Goal: Task Accomplishment & Management: Manage account settings

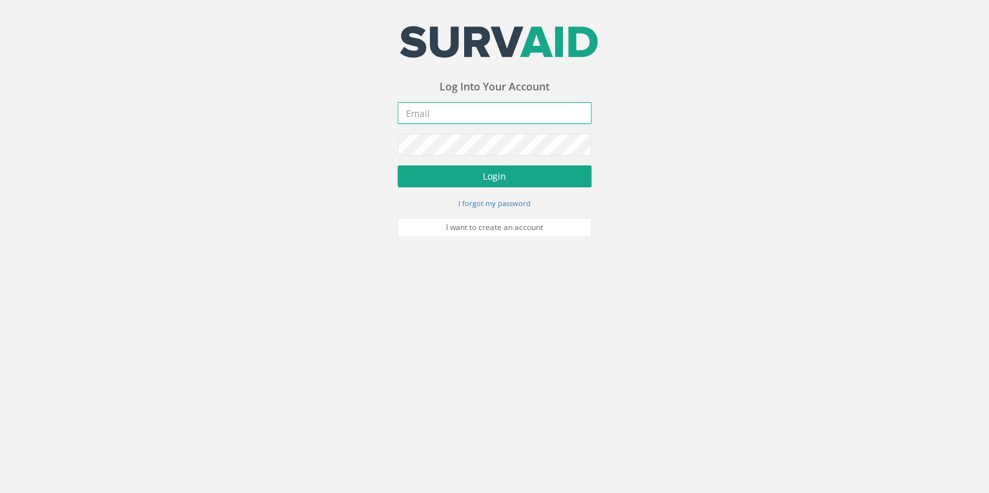
type input "[EMAIL_ADDRESS][DOMAIN_NAME]"
click at [506, 170] on button "Login" at bounding box center [495, 176] width 194 height 22
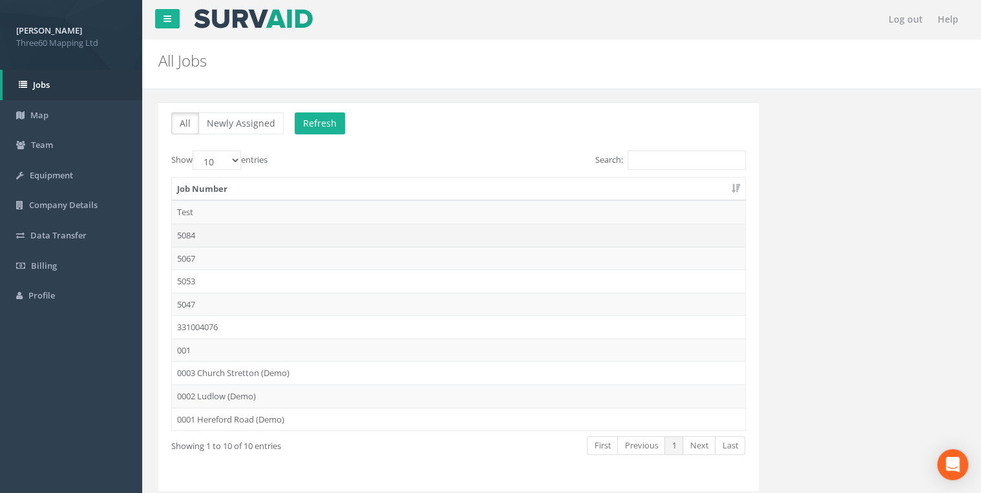
click at [186, 230] on td "5084" at bounding box center [458, 235] width 573 height 23
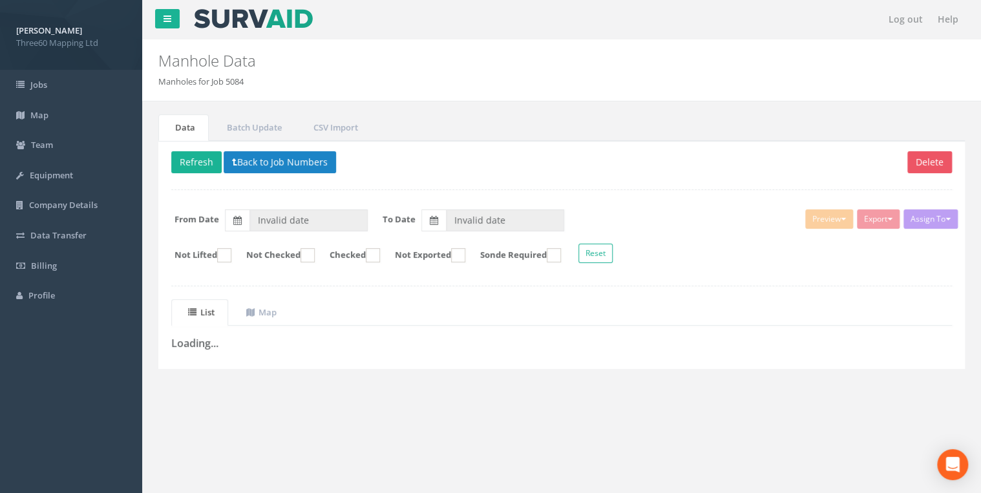
type input "[DATE]"
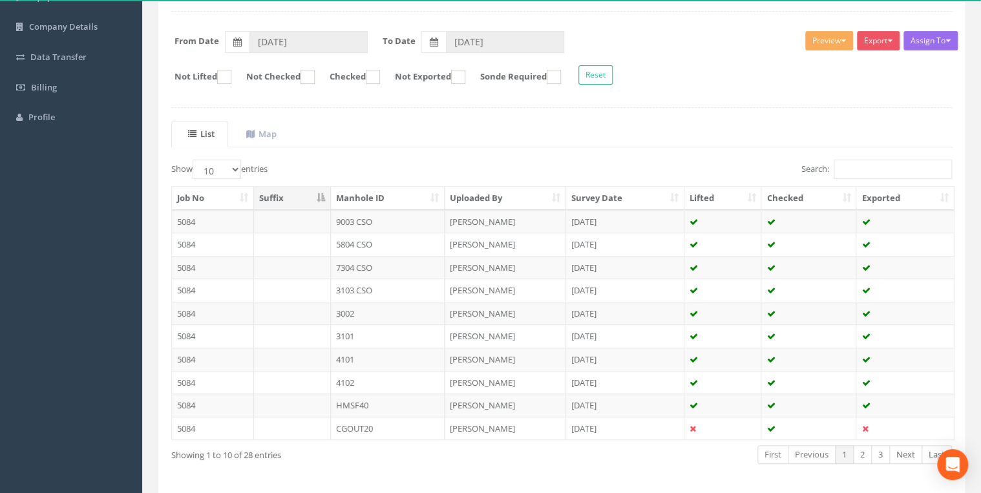
scroll to position [155, 0]
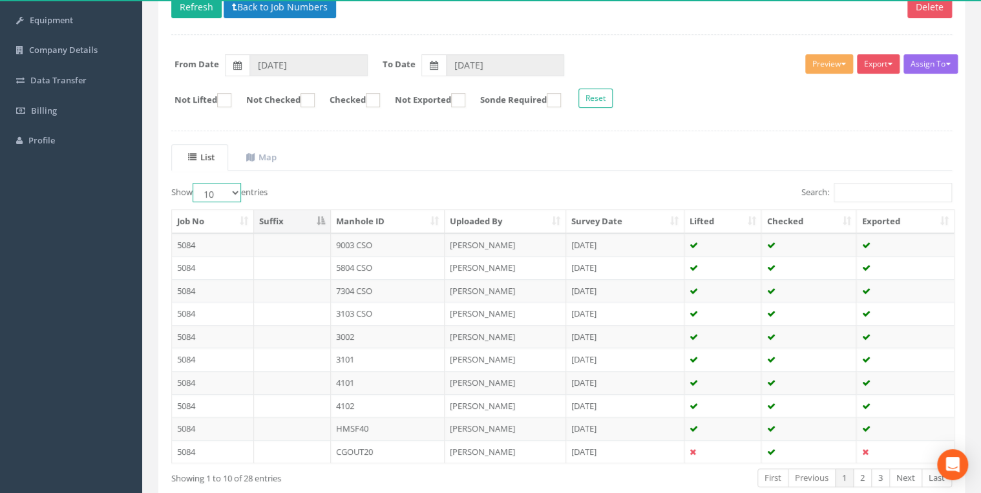
click at [235, 188] on select "10 25 50 100" at bounding box center [217, 192] width 48 height 19
select select "25"
click at [195, 183] on select "10 25 50 100" at bounding box center [217, 192] width 48 height 19
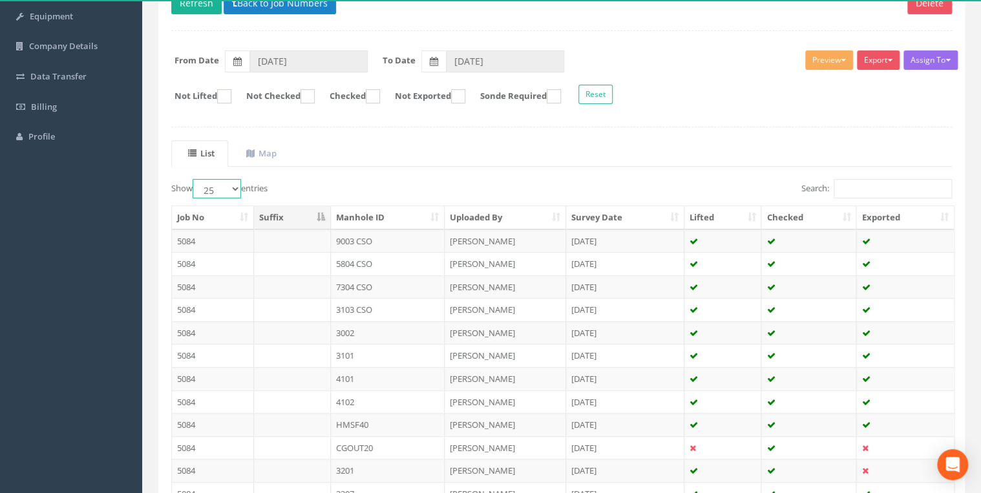
scroll to position [153, 0]
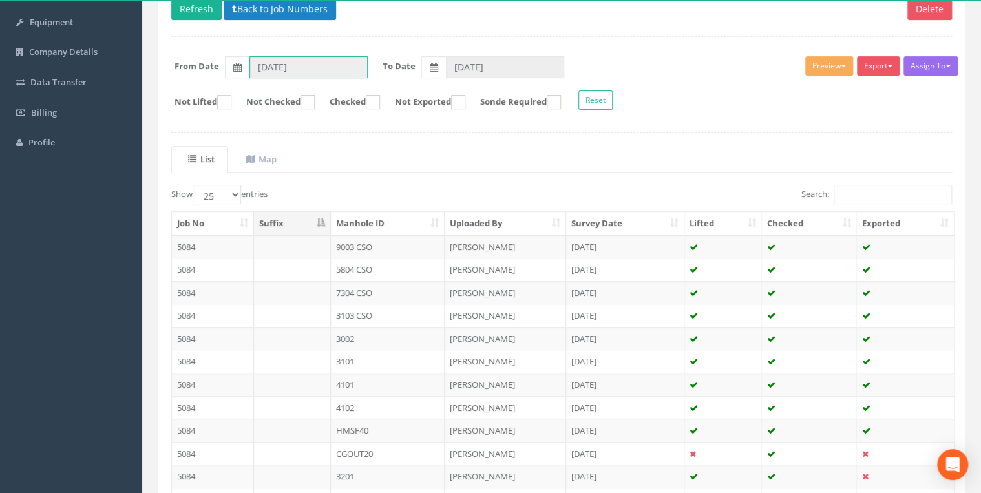
click at [343, 67] on input "[DATE]" at bounding box center [308, 67] width 118 height 22
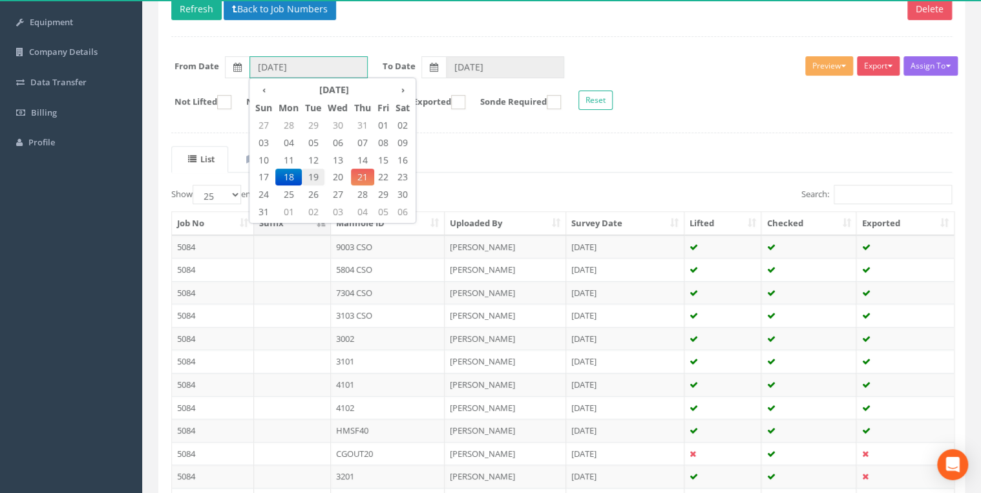
click at [310, 176] on span "19" at bounding box center [313, 177] width 23 height 17
type input "[DATE]"
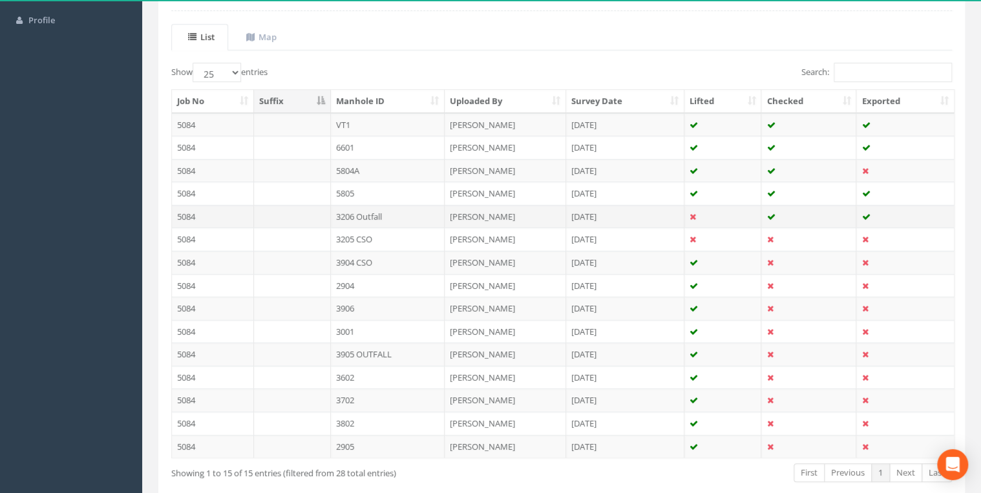
scroll to position [339, 0]
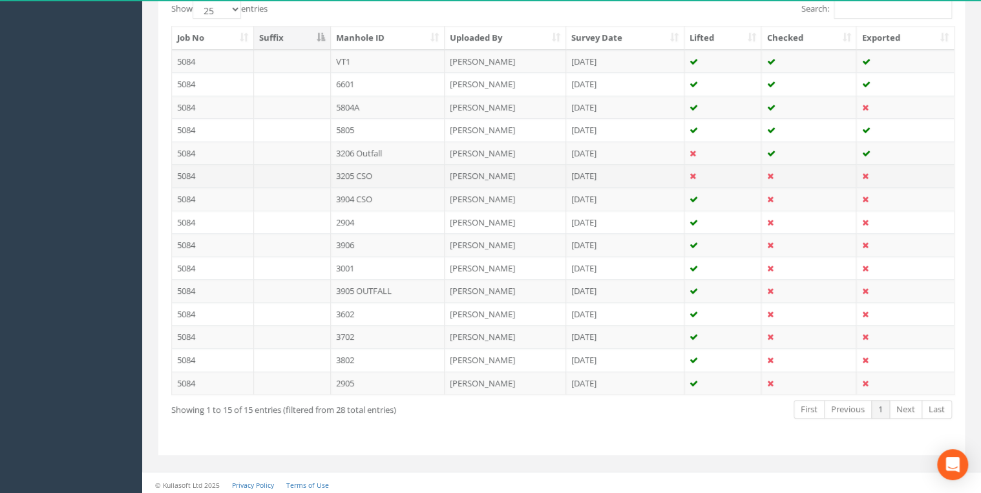
click at [371, 171] on td "3205 CSO" at bounding box center [388, 175] width 114 height 23
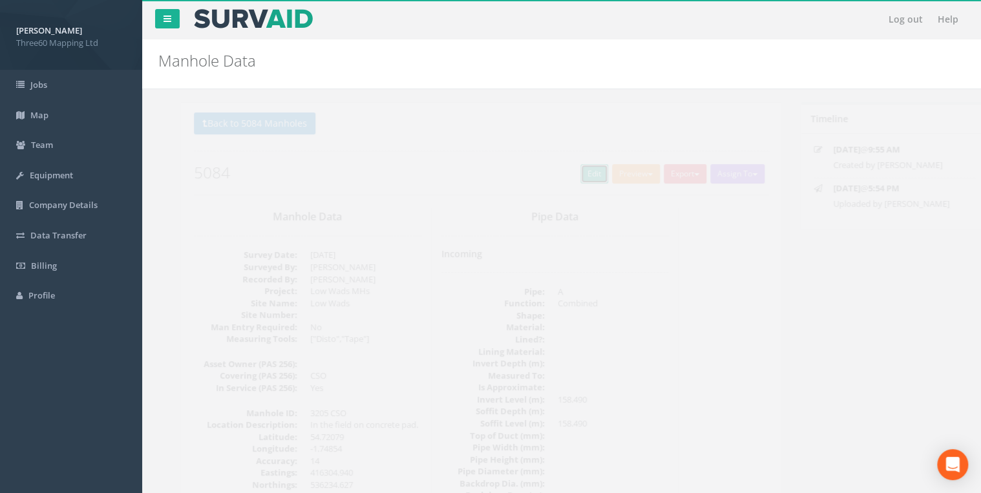
click at [558, 169] on link "Edit" at bounding box center [572, 173] width 28 height 19
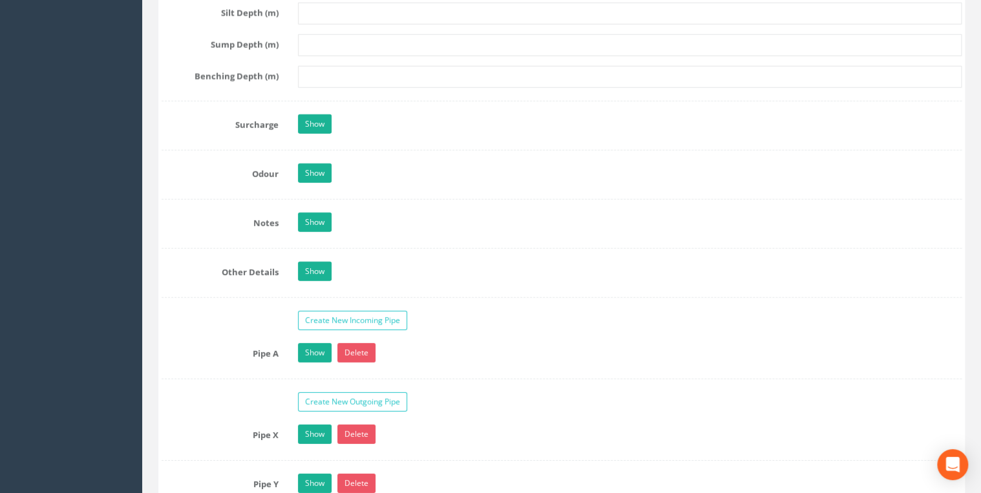
scroll to position [1999, 0]
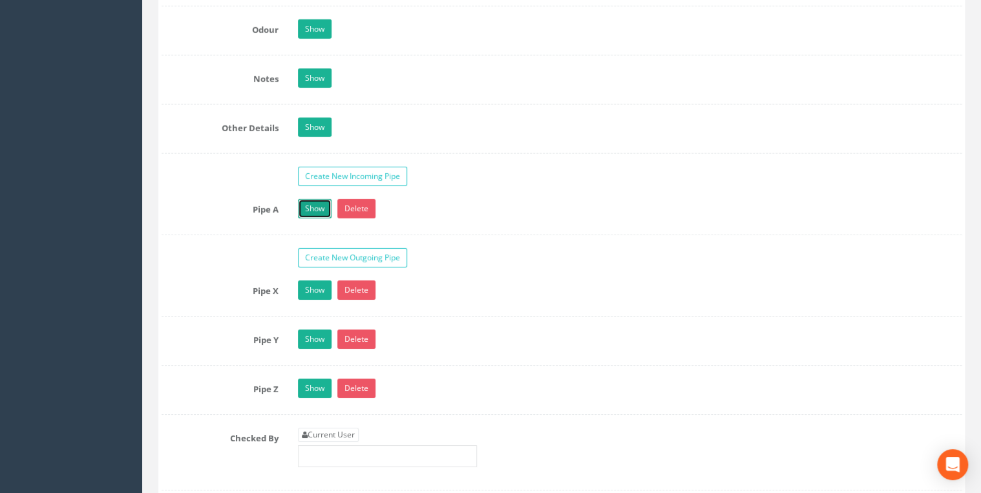
click at [304, 207] on link "Show" at bounding box center [315, 208] width 34 height 19
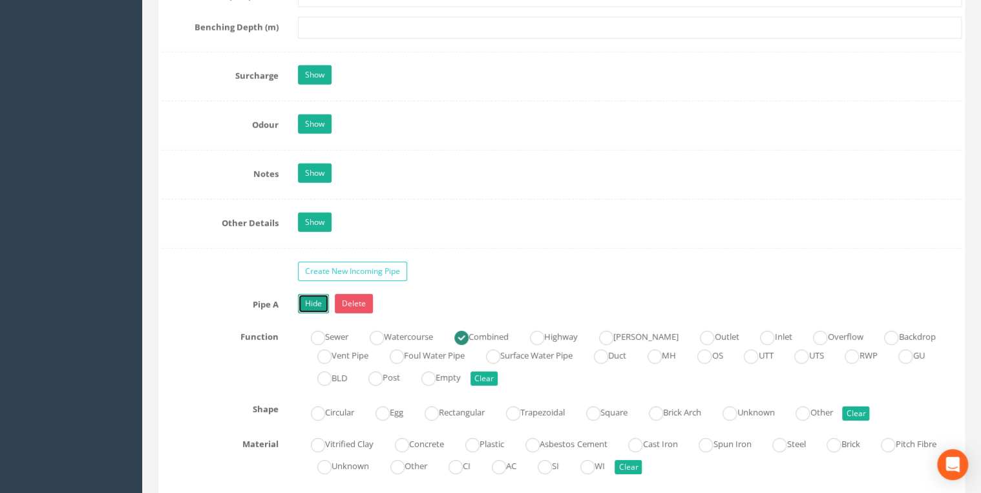
scroll to position [1861, 0]
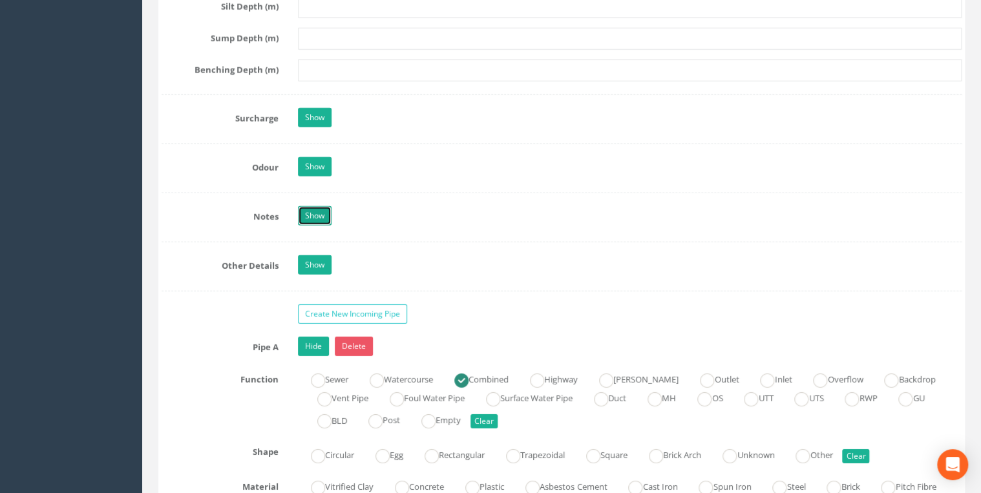
click at [327, 213] on link "Show" at bounding box center [315, 215] width 34 height 19
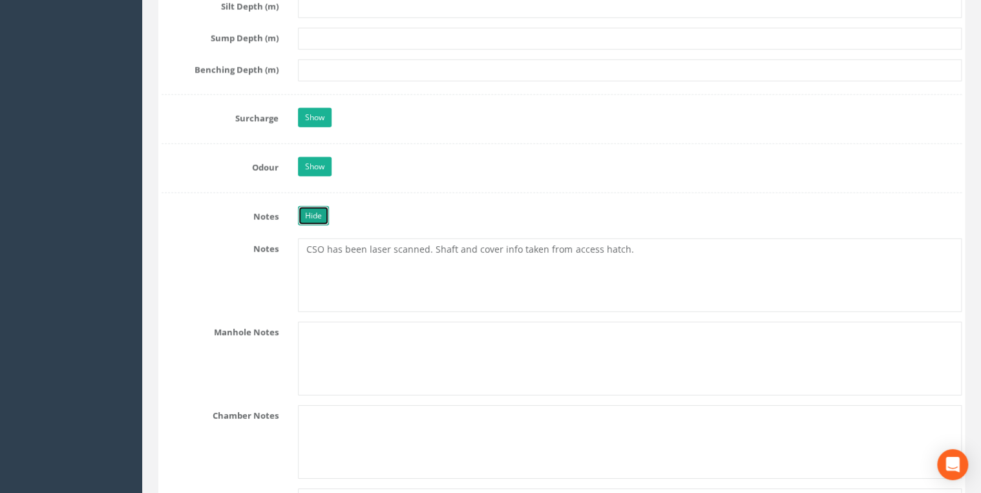
click at [327, 213] on link "Hide" at bounding box center [313, 215] width 31 height 19
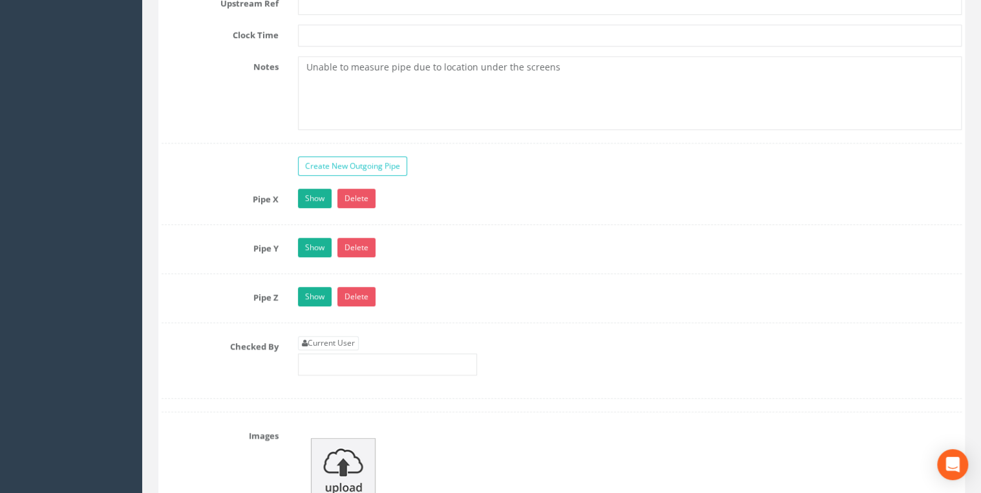
scroll to position [2896, 0]
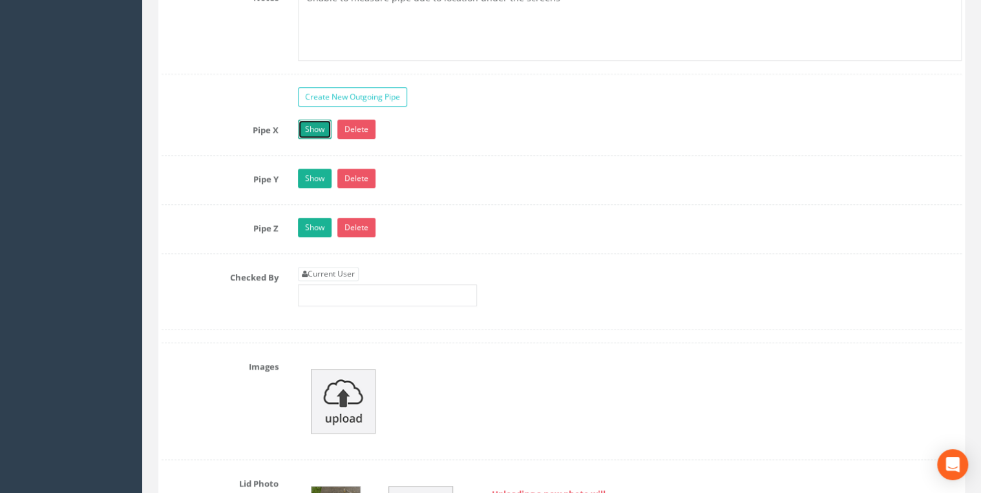
click at [315, 122] on link "Show" at bounding box center [315, 129] width 34 height 19
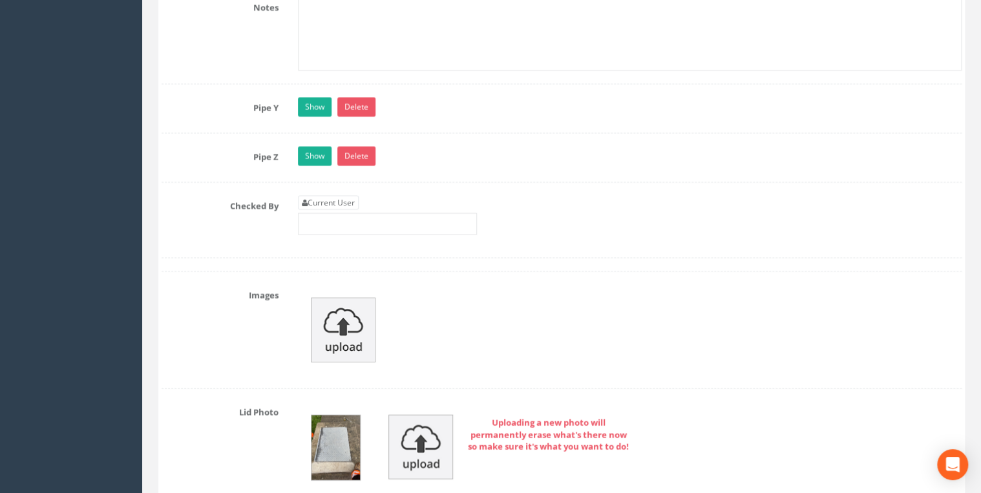
scroll to position [3723, 0]
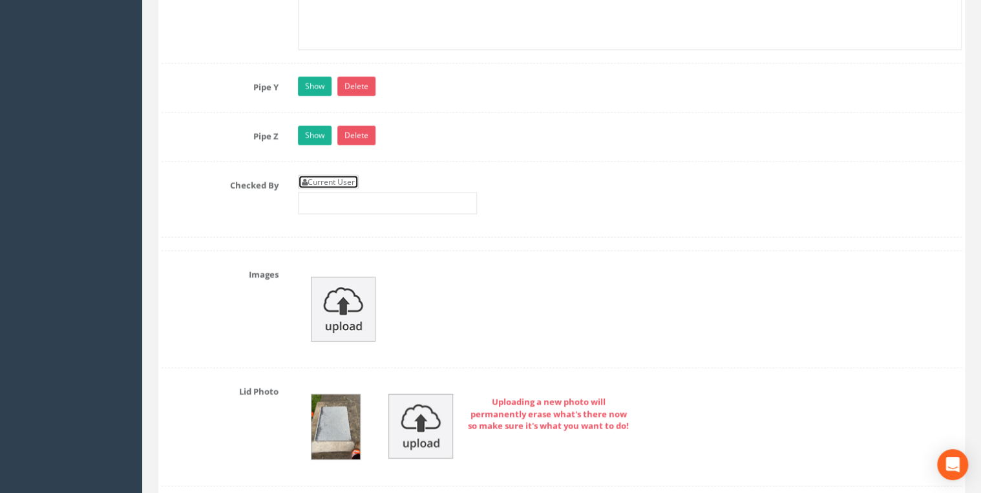
click at [348, 175] on link "Current User" at bounding box center [328, 182] width 61 height 14
type input "[PERSON_NAME]"
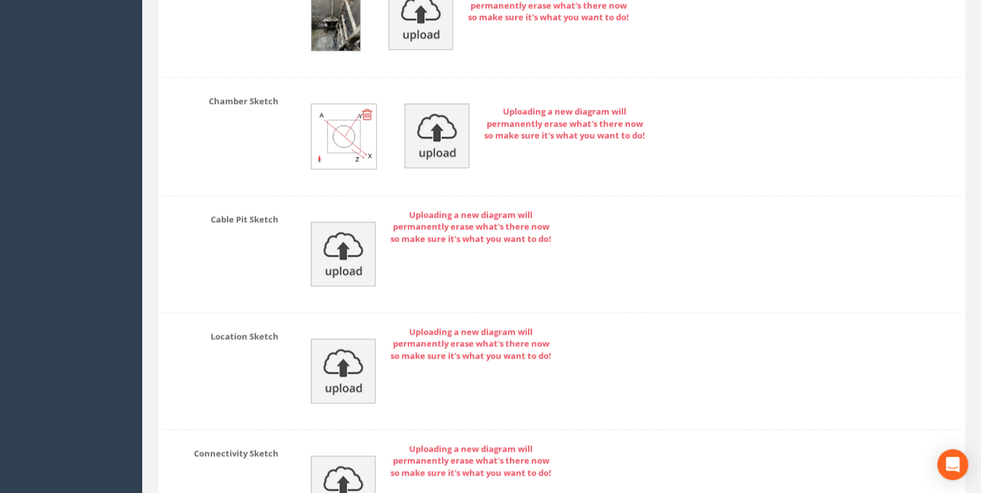
scroll to position [5910, 0]
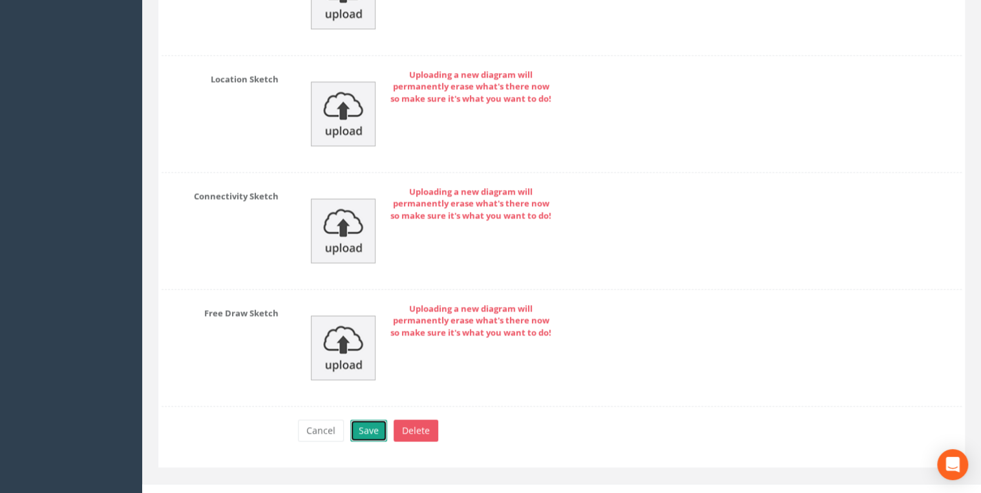
click at [380, 419] on button "Save" at bounding box center [368, 430] width 37 height 22
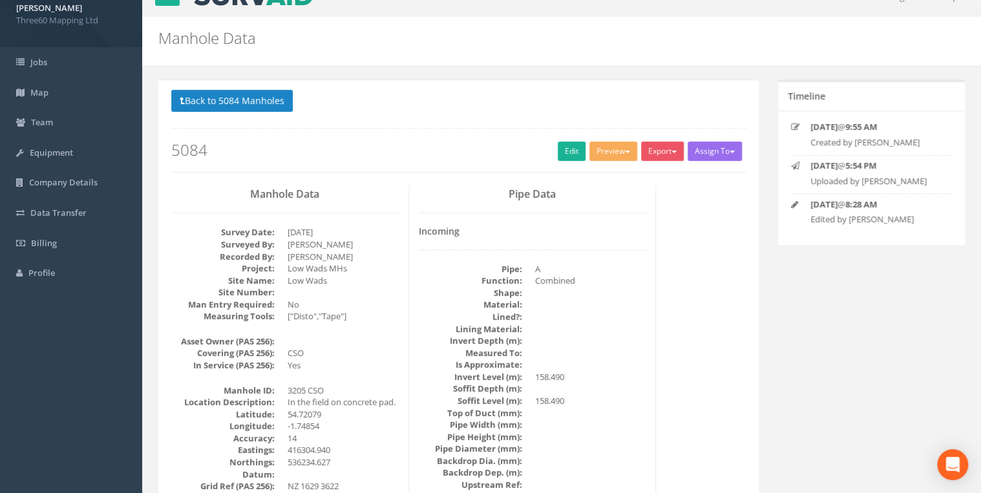
scroll to position [0, 0]
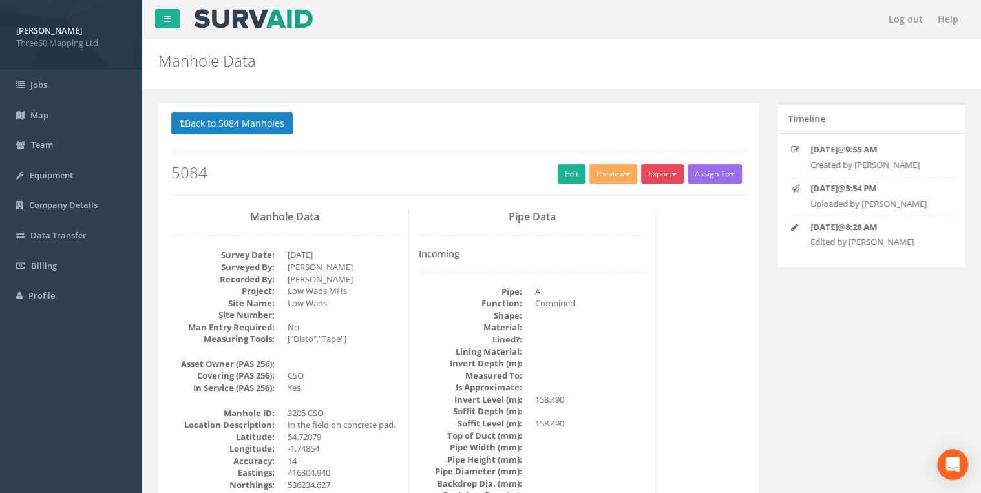
click at [657, 177] on button "Export" at bounding box center [662, 173] width 43 height 19
click at [636, 202] on link "360 Manhole" at bounding box center [636, 201] width 98 height 20
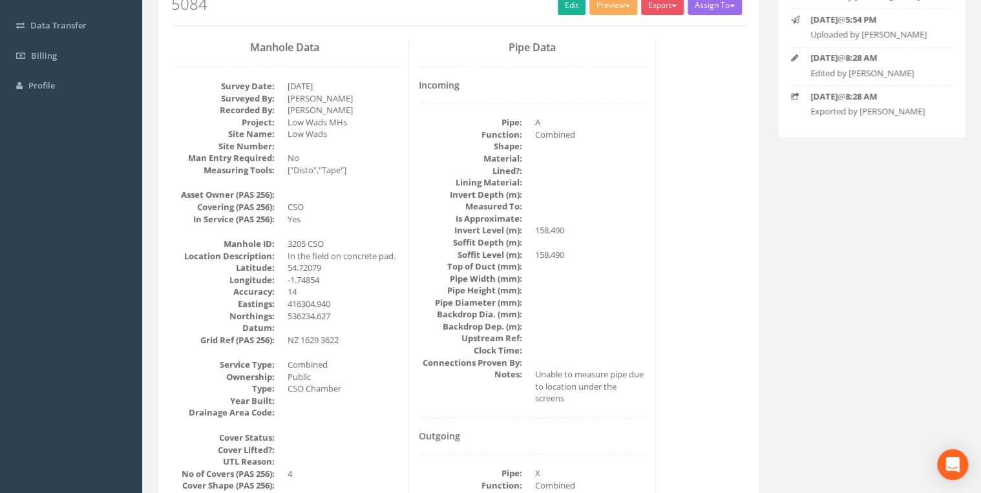
scroll to position [69, 0]
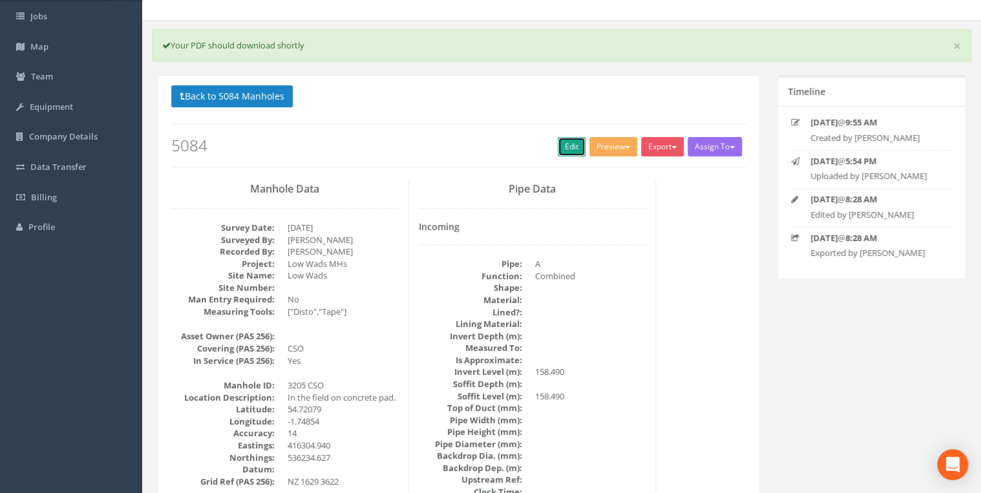
click at [579, 139] on link "Edit" at bounding box center [572, 146] width 28 height 19
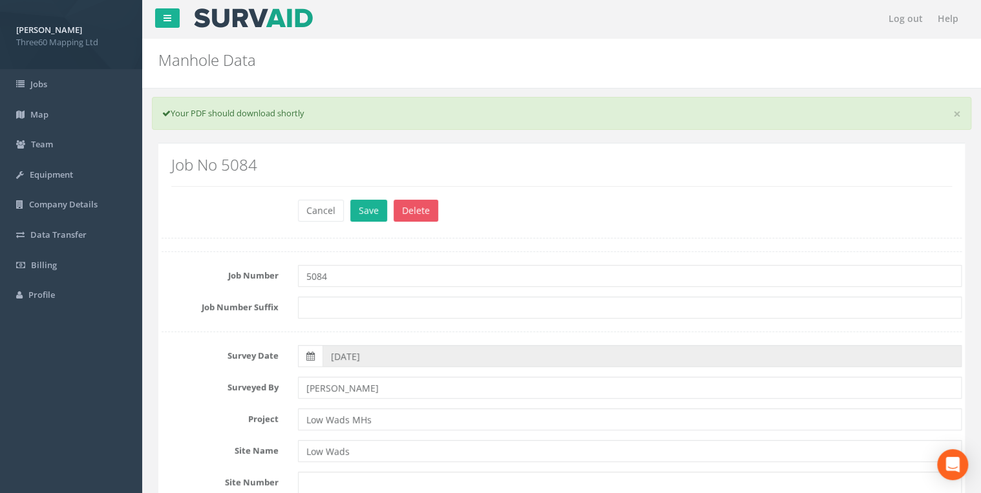
scroll to position [0, 0]
click at [313, 206] on button "Cancel" at bounding box center [321, 211] width 46 height 22
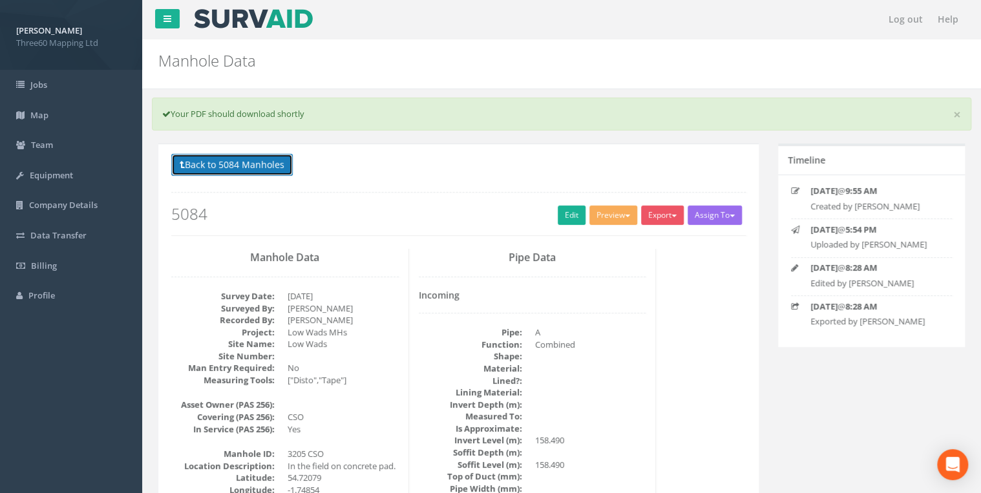
click at [279, 172] on button "Back to 5084 Manholes" at bounding box center [232, 165] width 122 height 22
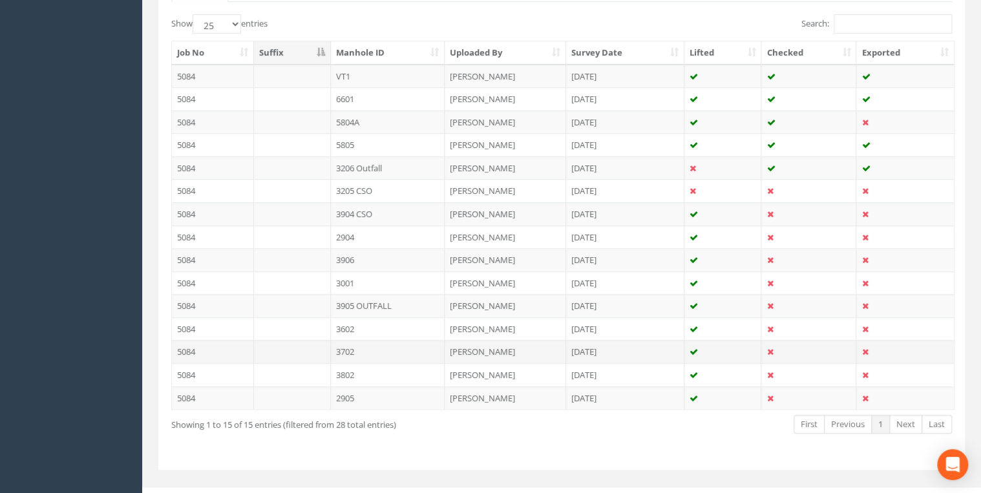
scroll to position [339, 0]
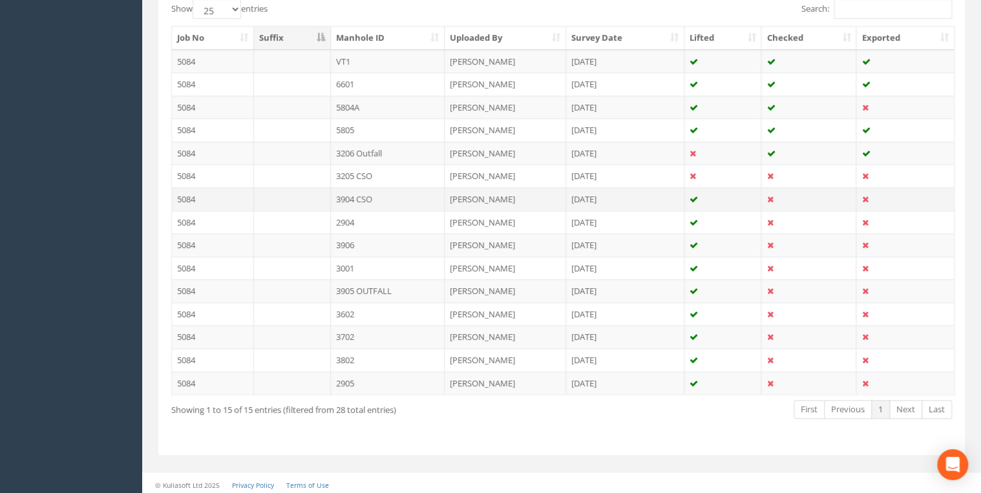
click at [359, 191] on td "3904 CSO" at bounding box center [388, 198] width 114 height 23
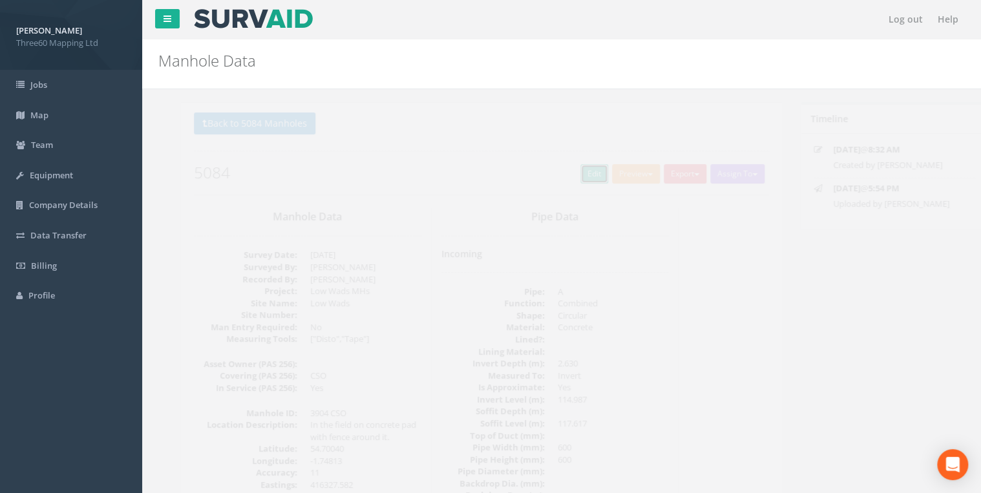
click at [558, 172] on link "Edit" at bounding box center [572, 173] width 28 height 19
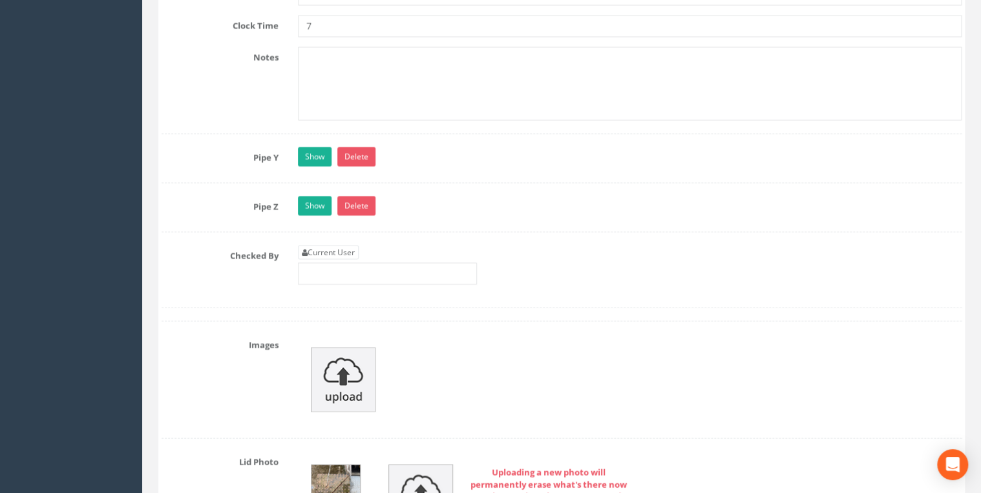
scroll to position [3654, 0]
click at [352, 244] on link "Current User" at bounding box center [328, 251] width 61 height 14
type input "[PERSON_NAME]"
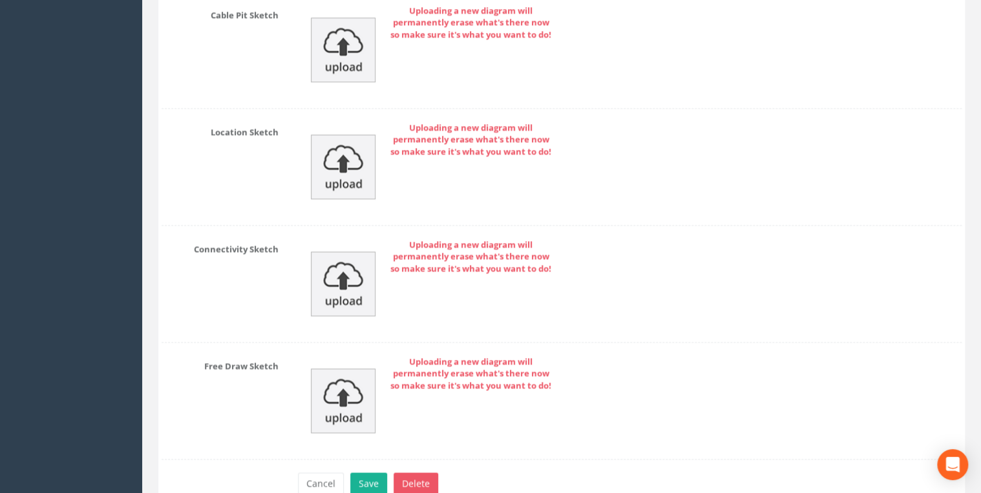
scroll to position [5910, 0]
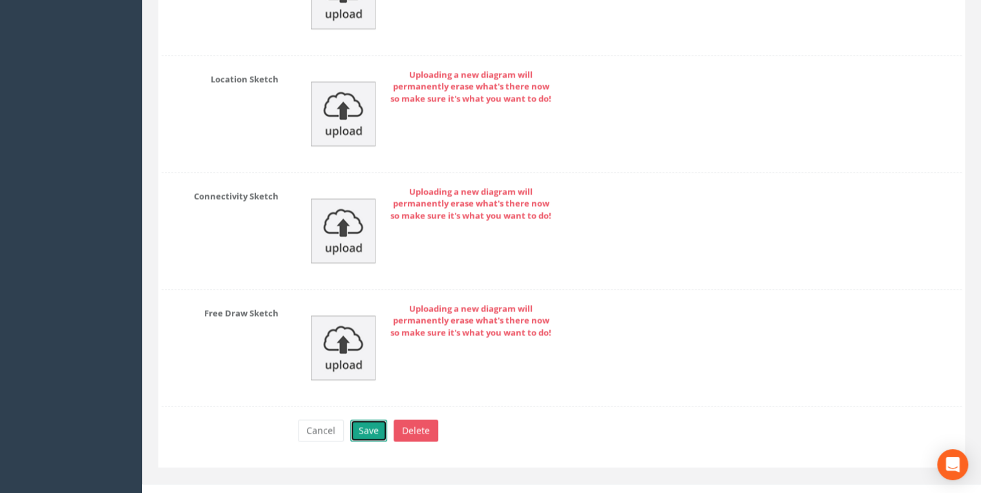
click at [374, 419] on button "Save" at bounding box center [368, 430] width 37 height 22
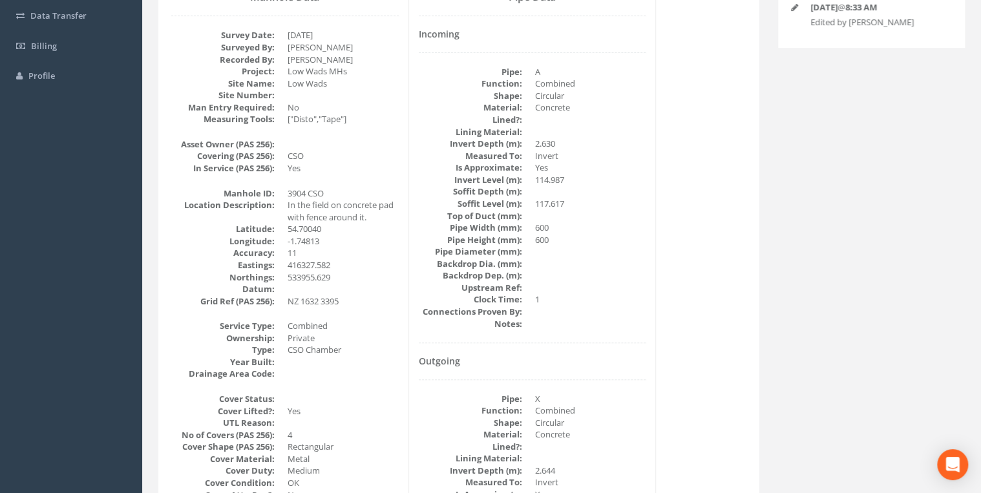
scroll to position [0, 0]
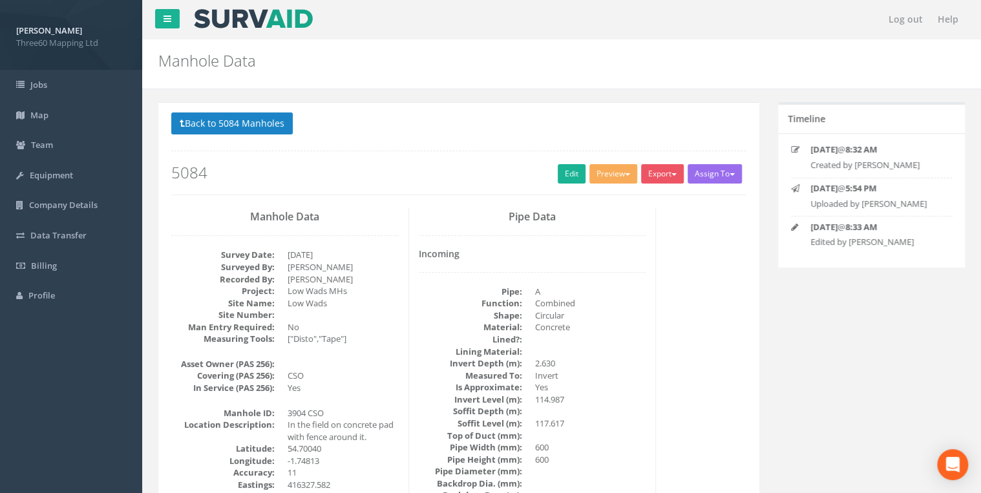
click at [659, 183] on div "Export 360 Manhole Heathrow United Utilities SurvAid IC SurvAid Manhole" at bounding box center [664, 175] width 47 height 23
click at [659, 181] on button "Export" at bounding box center [662, 173] width 43 height 19
click at [643, 198] on link "360 Manhole" at bounding box center [636, 201] width 98 height 20
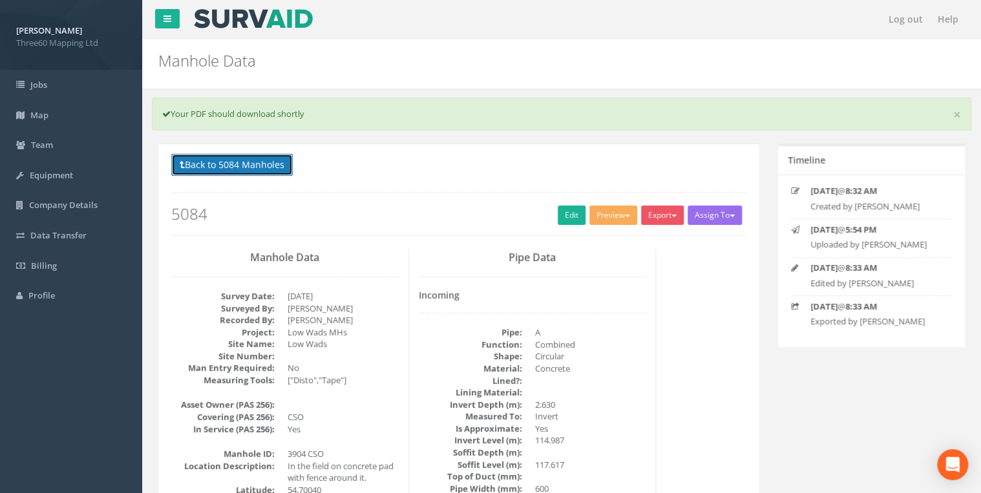
click at [282, 169] on button "Back to 5084 Manholes" at bounding box center [232, 165] width 122 height 22
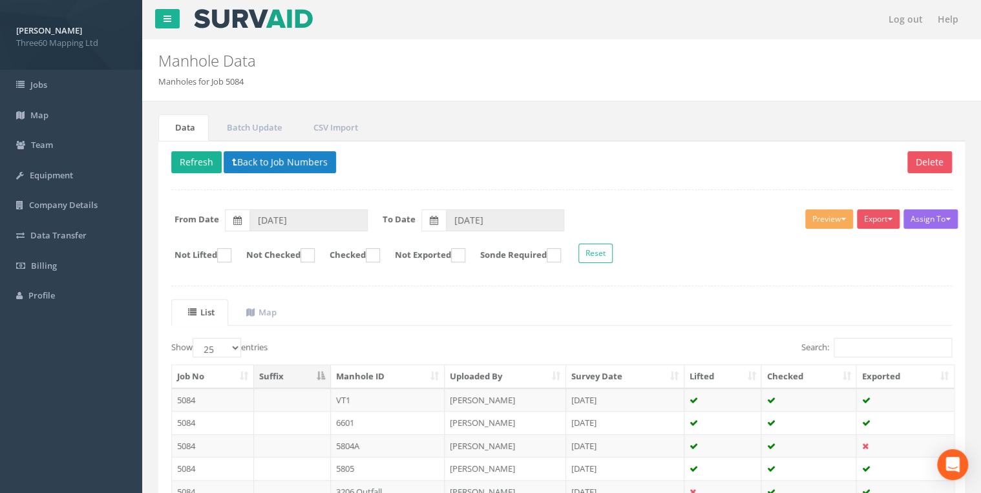
scroll to position [339, 0]
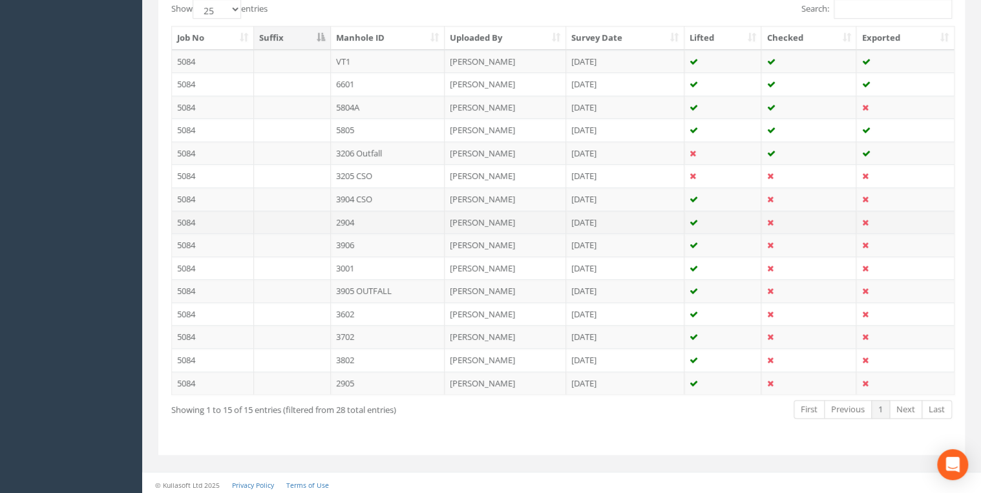
click at [357, 215] on td "2904" at bounding box center [388, 222] width 114 height 23
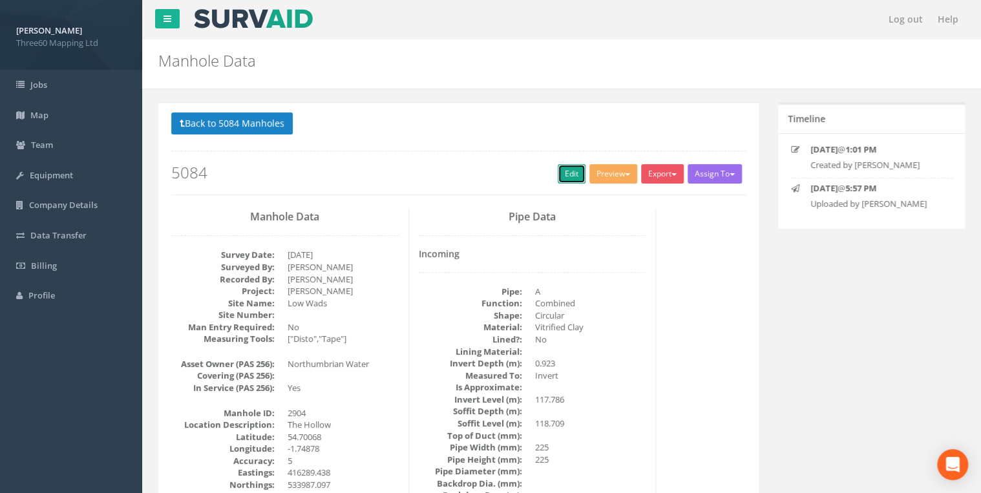
click at [565, 168] on link "Edit" at bounding box center [572, 173] width 28 height 19
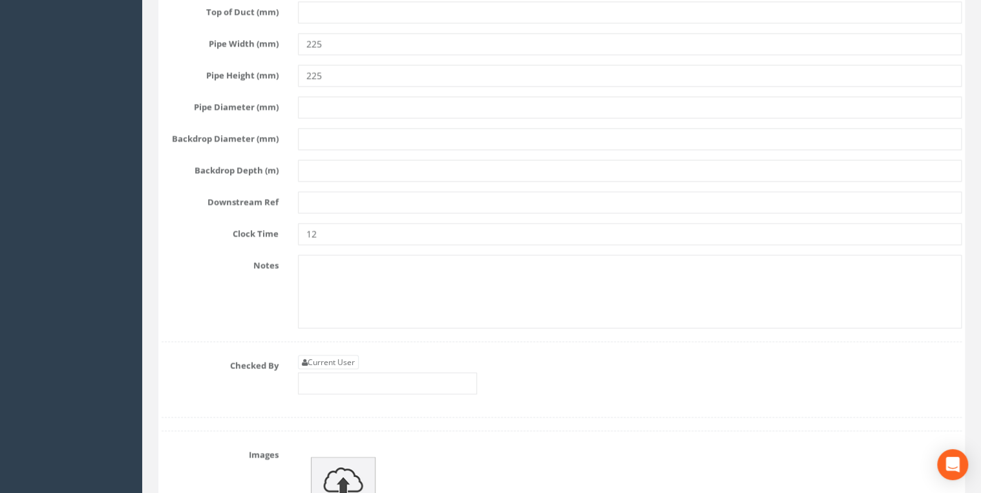
scroll to position [3585, 0]
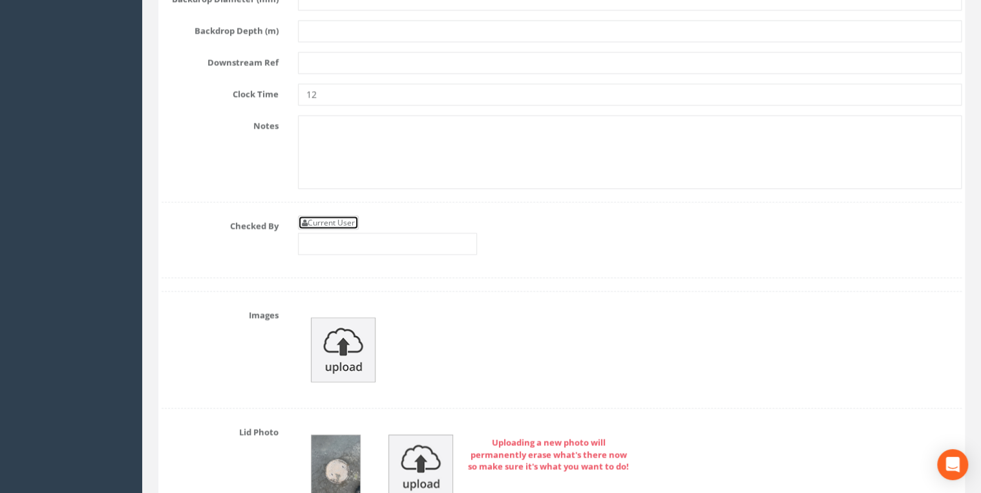
click at [355, 215] on link "Current User" at bounding box center [328, 222] width 61 height 14
type input "[PERSON_NAME]"
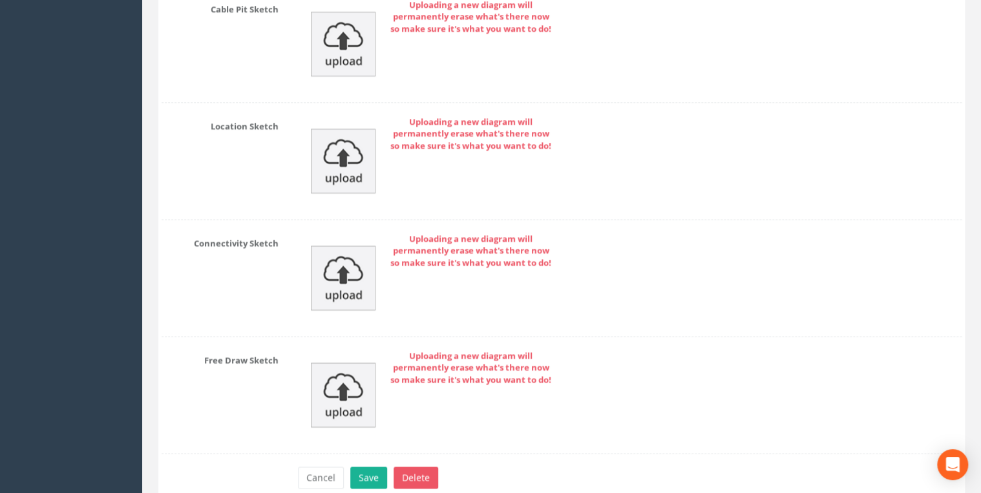
scroll to position [5812, 0]
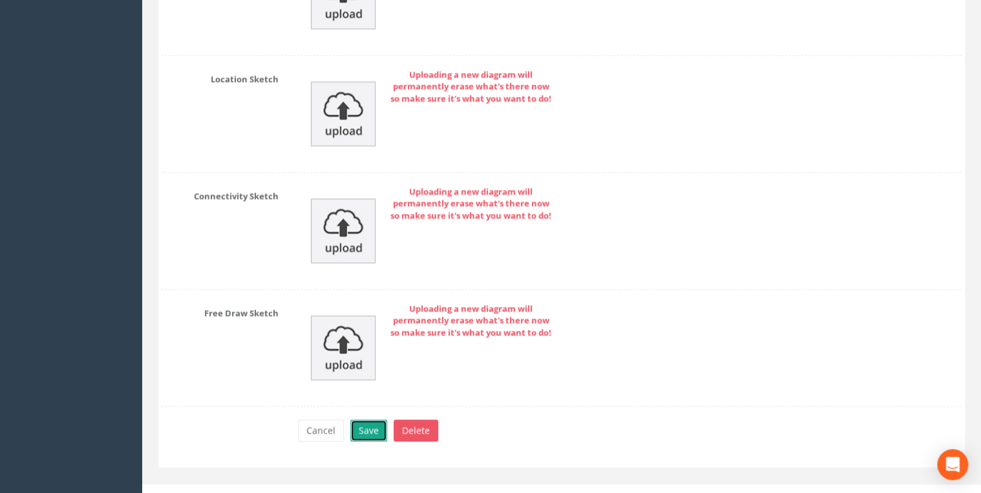
click at [373, 419] on button "Save" at bounding box center [368, 430] width 37 height 22
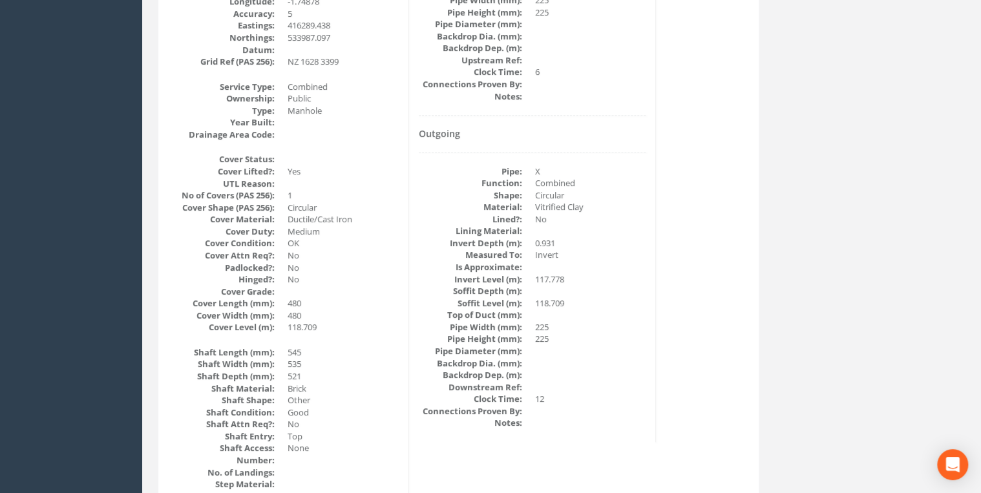
scroll to position [0, 0]
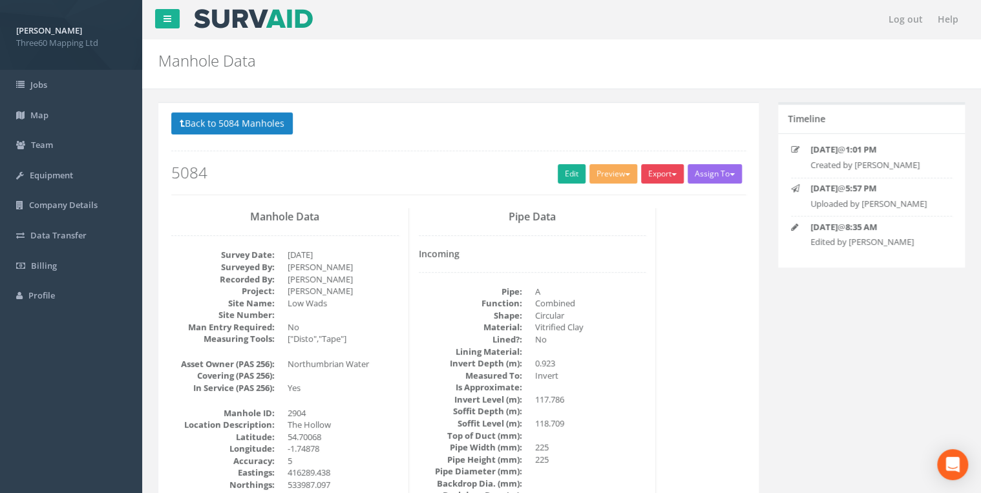
click at [668, 180] on button "Export" at bounding box center [662, 173] width 43 height 19
click at [626, 196] on link "360 Manhole" at bounding box center [636, 201] width 98 height 20
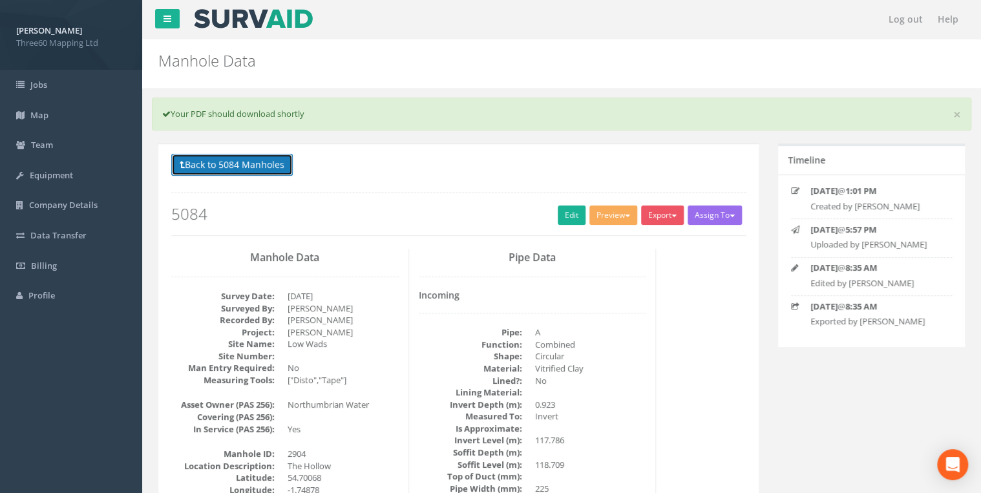
click at [275, 165] on button "Back to 5084 Manholes" at bounding box center [232, 165] width 122 height 22
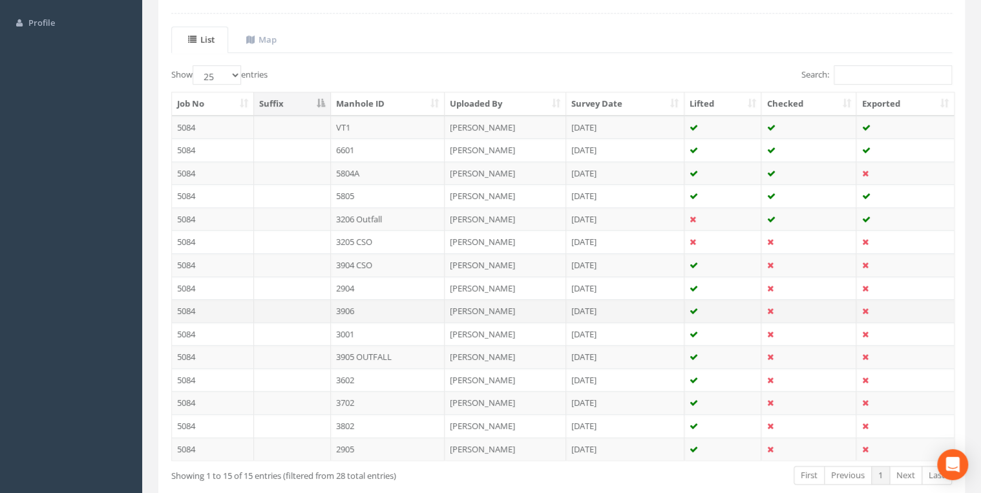
scroll to position [339, 0]
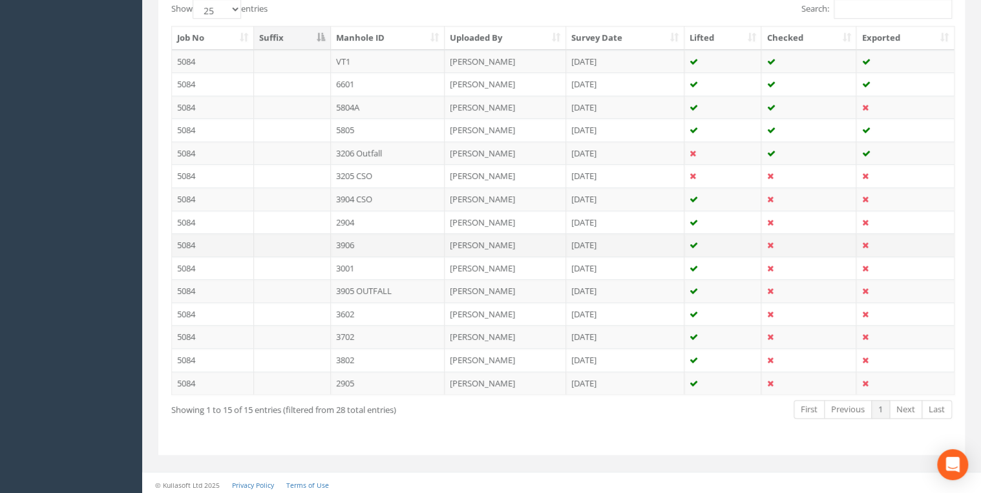
click at [363, 240] on td "3906" at bounding box center [388, 244] width 114 height 23
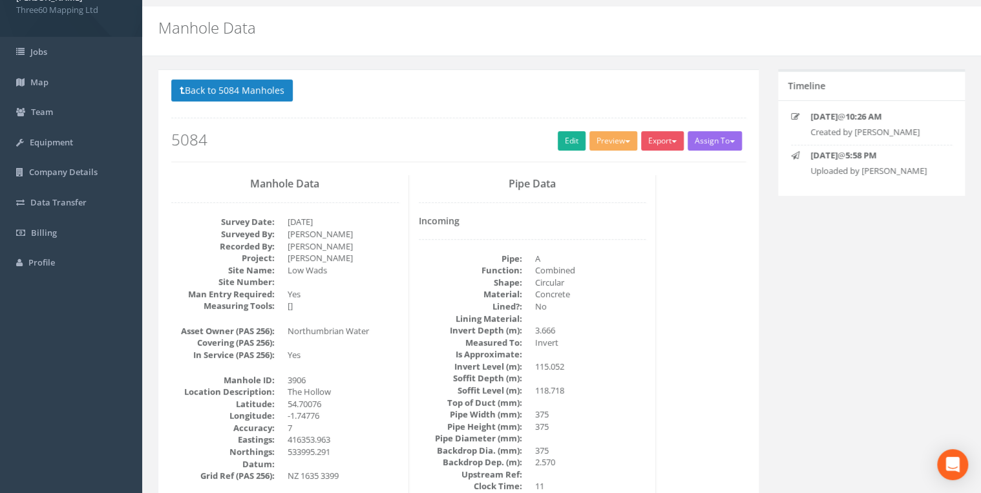
scroll to position [0, 0]
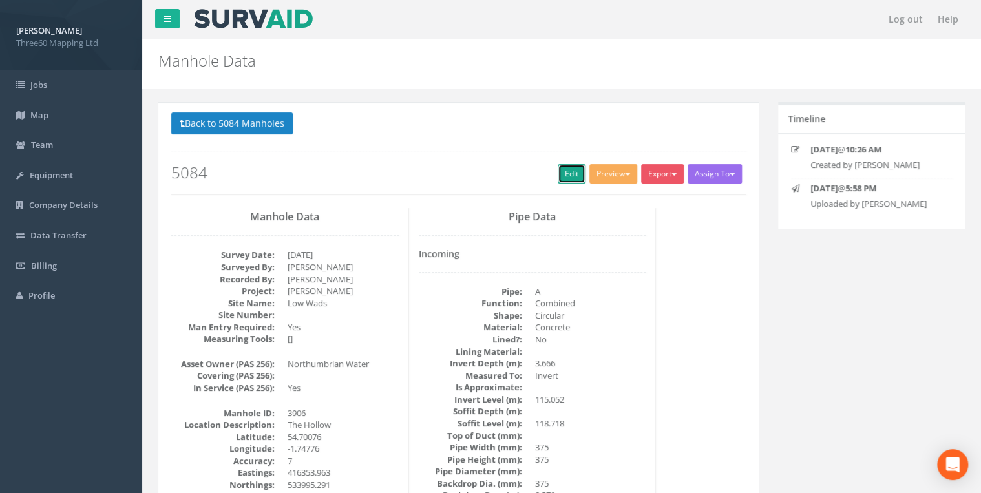
click at [575, 172] on link "Edit" at bounding box center [572, 173] width 28 height 19
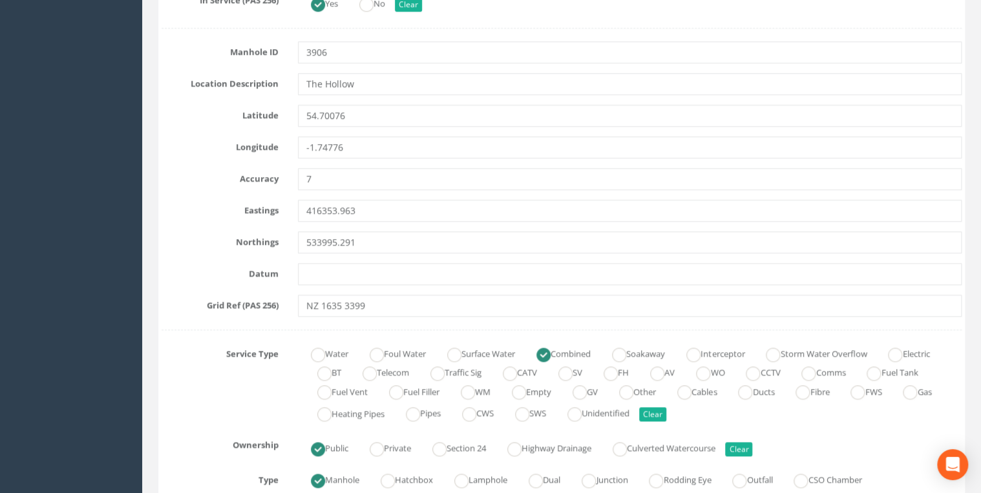
scroll to position [620, 0]
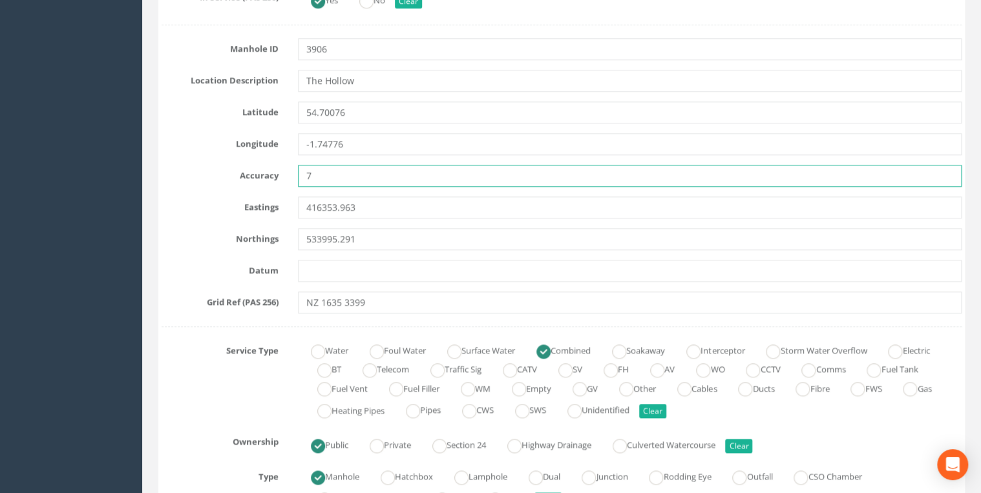
click at [335, 176] on input "7" at bounding box center [630, 176] width 664 height 22
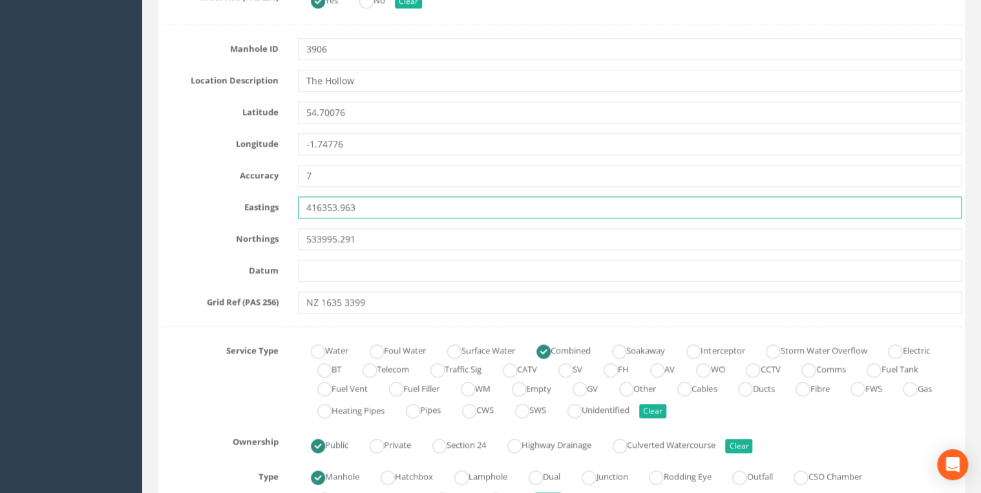
click at [377, 198] on input "416353.963" at bounding box center [630, 207] width 664 height 22
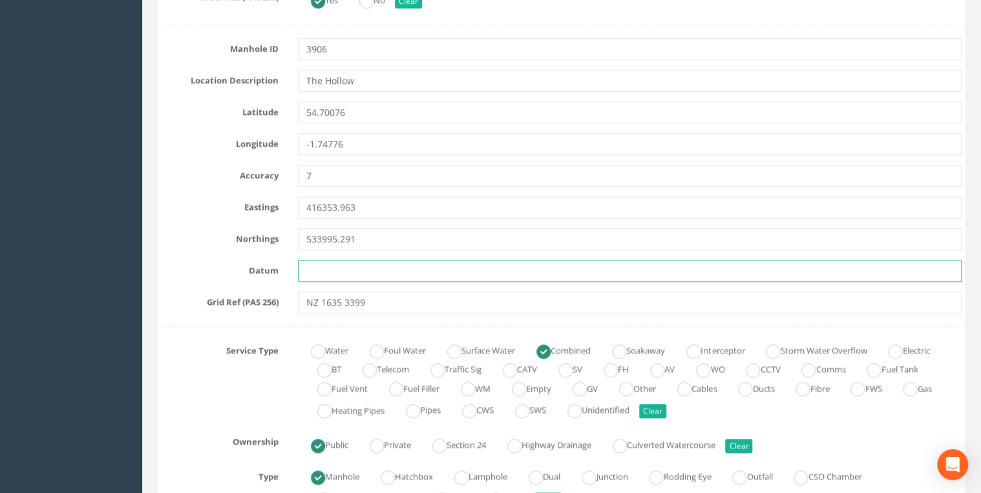
click at [326, 266] on input "text" at bounding box center [630, 271] width 664 height 22
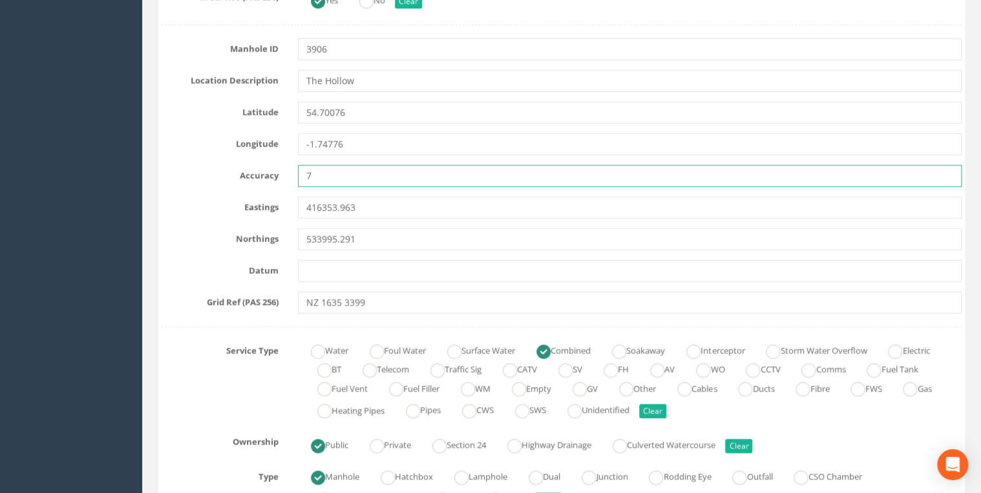
click at [340, 172] on input "7" at bounding box center [630, 176] width 664 height 22
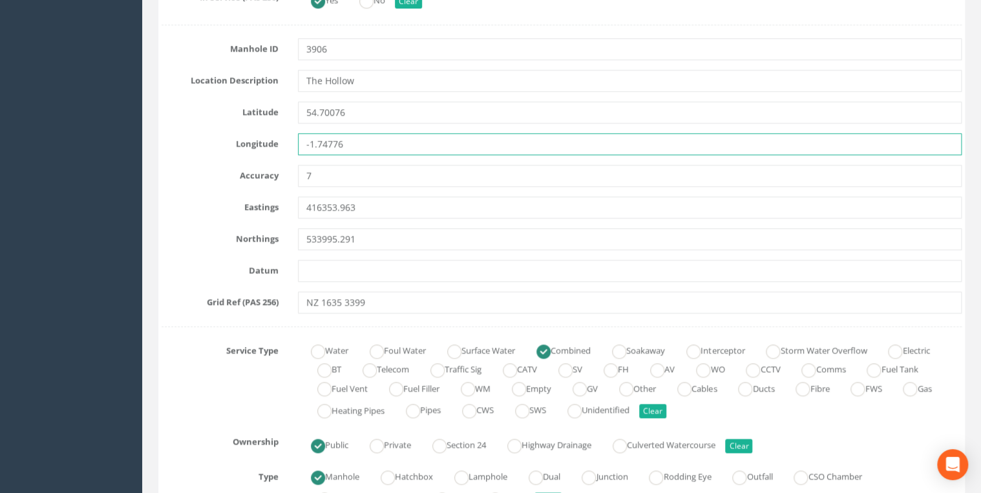
click at [361, 147] on input "-1.74776" at bounding box center [630, 144] width 664 height 22
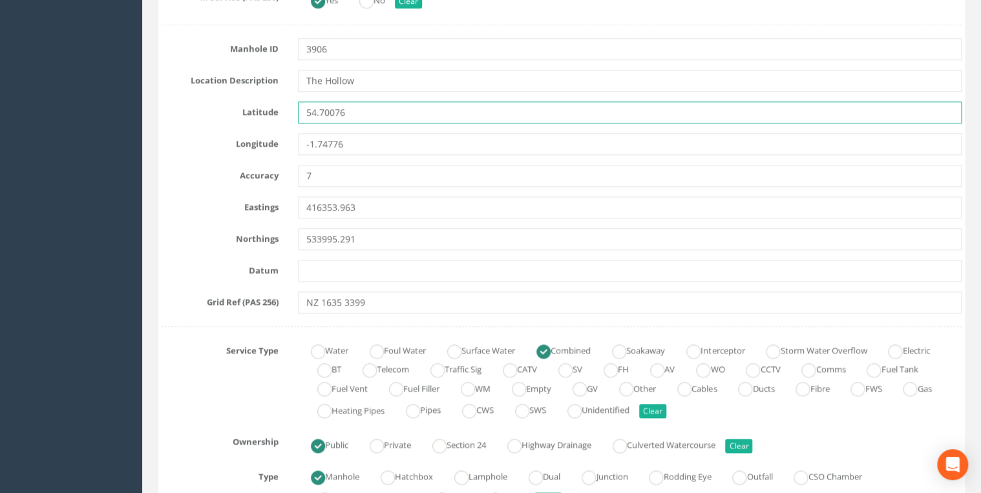
click at [375, 119] on input "54.70076" at bounding box center [630, 112] width 664 height 22
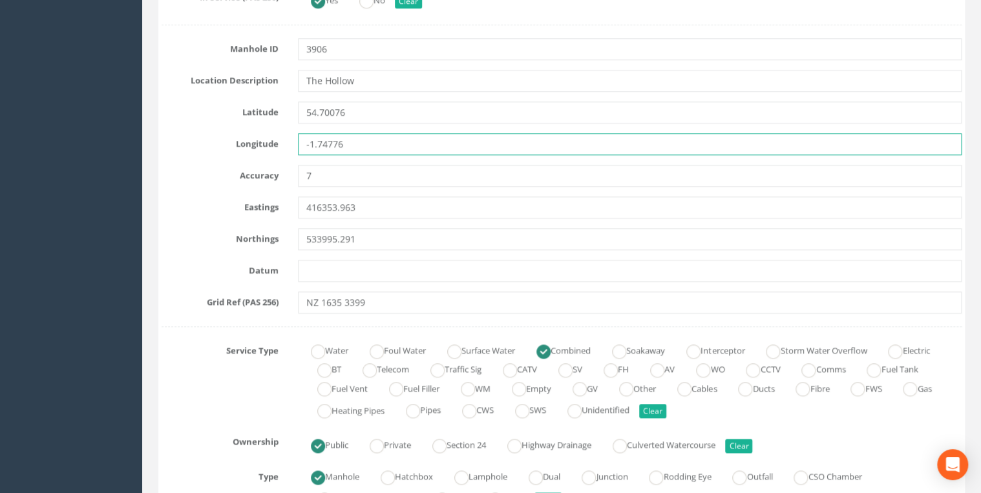
click at [372, 141] on input "-1.74776" at bounding box center [630, 144] width 664 height 22
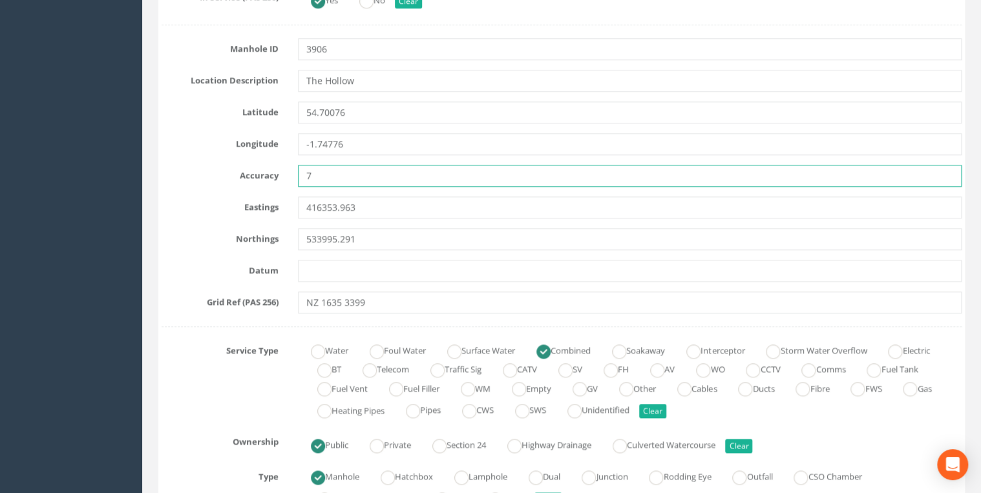
click at [333, 177] on input "7" at bounding box center [630, 176] width 664 height 22
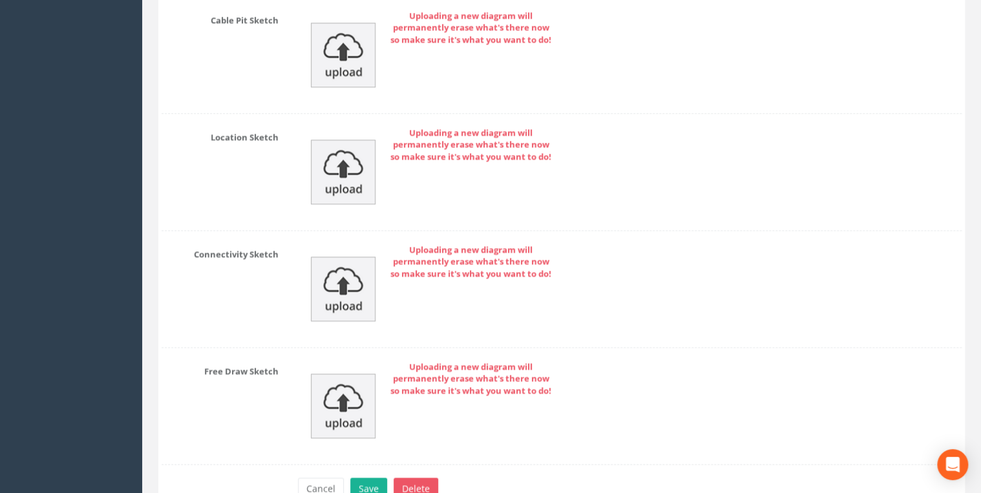
scroll to position [5812, 0]
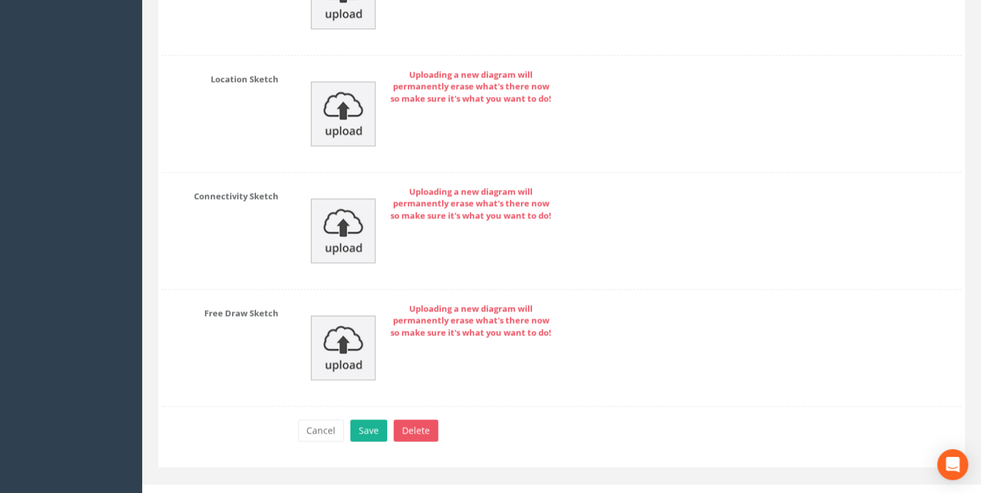
click at [368, 426] on div "Cancel Save Delete" at bounding box center [629, 431] width 683 height 25
click at [367, 419] on button "Save" at bounding box center [368, 430] width 37 height 22
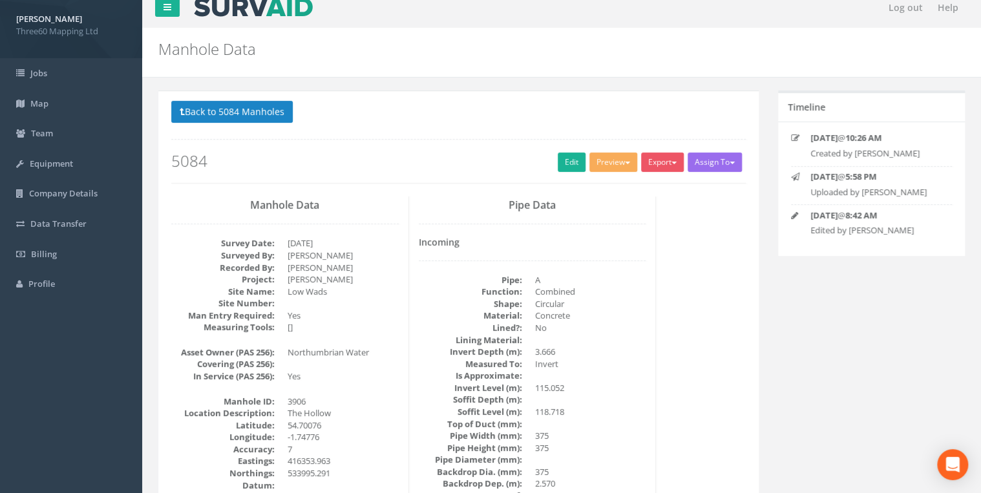
scroll to position [0, 0]
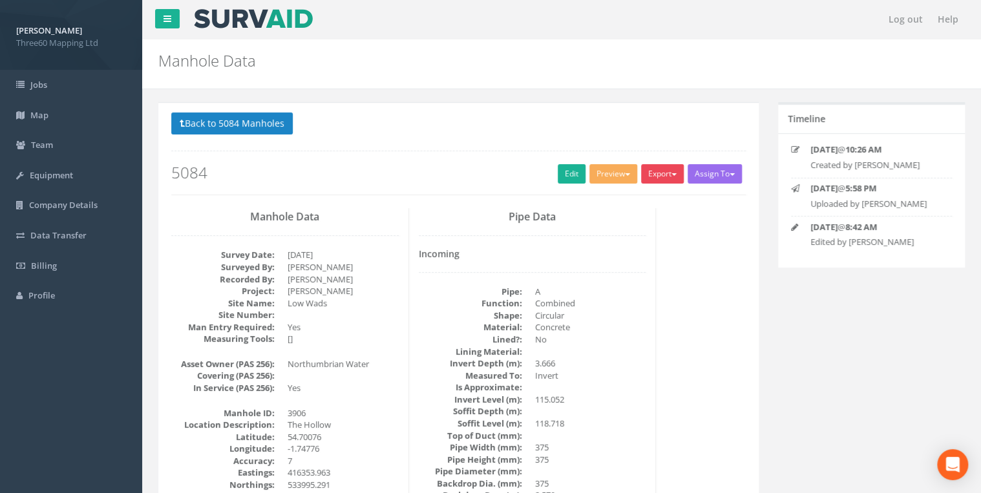
click at [659, 168] on button "Export" at bounding box center [662, 173] width 43 height 19
click at [628, 200] on link "360 Manhole" at bounding box center [636, 201] width 98 height 20
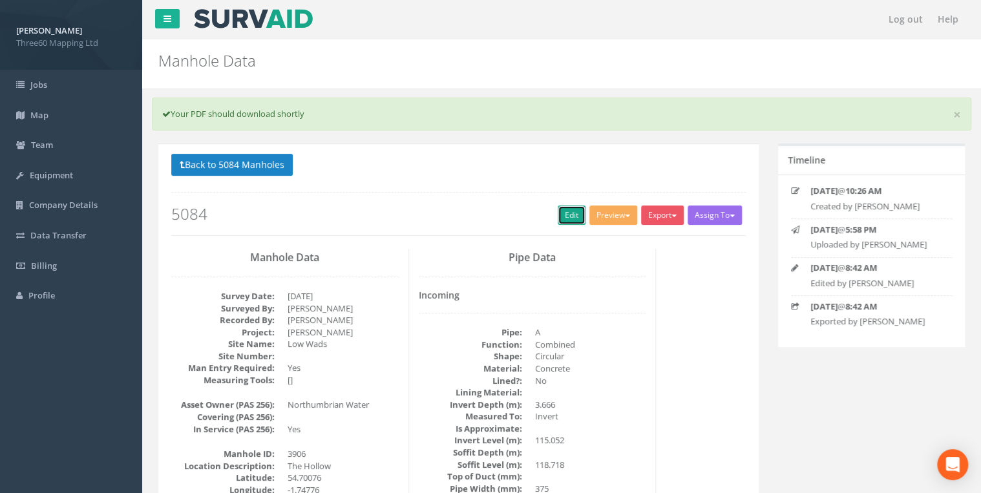
click at [569, 209] on link "Edit" at bounding box center [572, 215] width 28 height 19
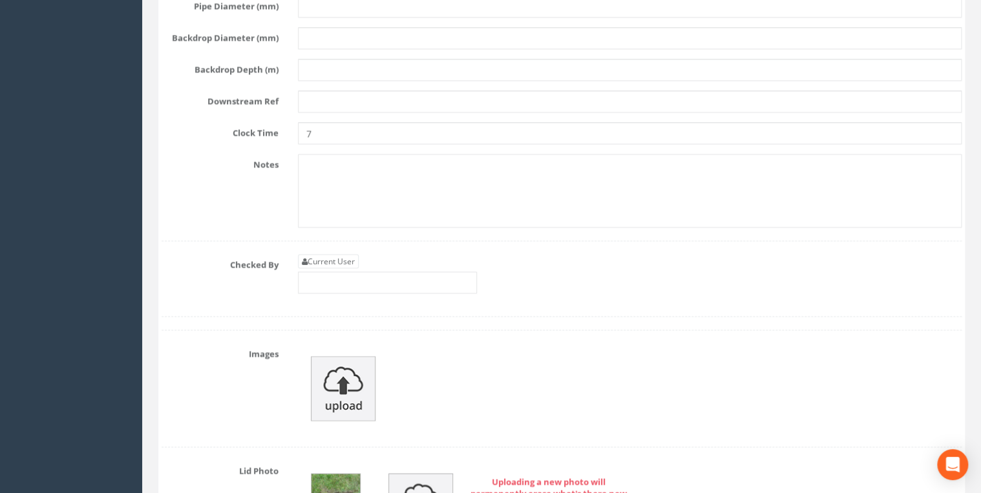
scroll to position [3654, 0]
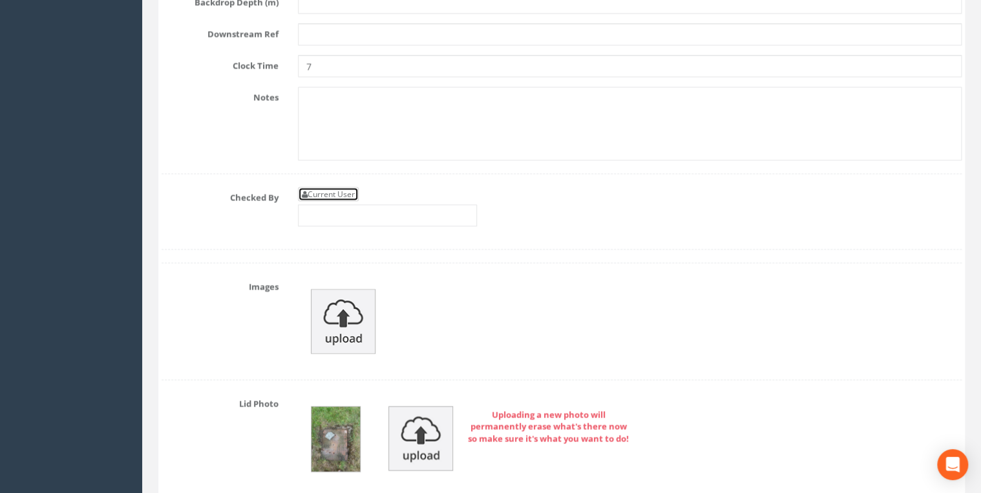
click at [341, 187] on link "Current User" at bounding box center [328, 194] width 61 height 14
type input "[PERSON_NAME]"
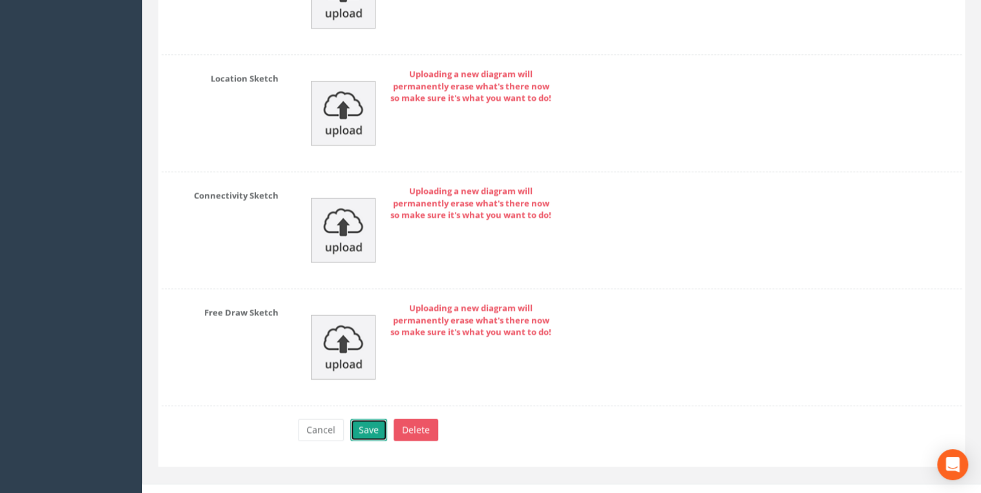
click at [377, 419] on button "Save" at bounding box center [368, 430] width 37 height 22
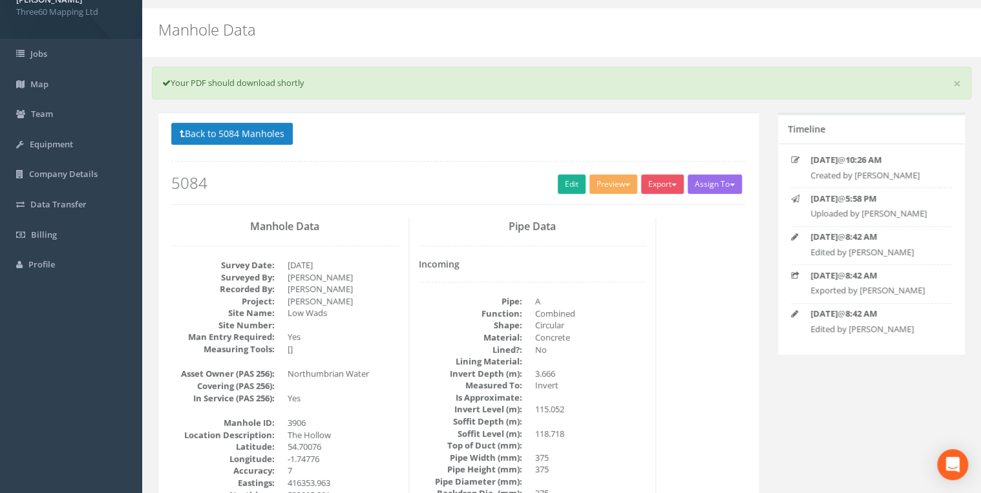
scroll to position [0, 0]
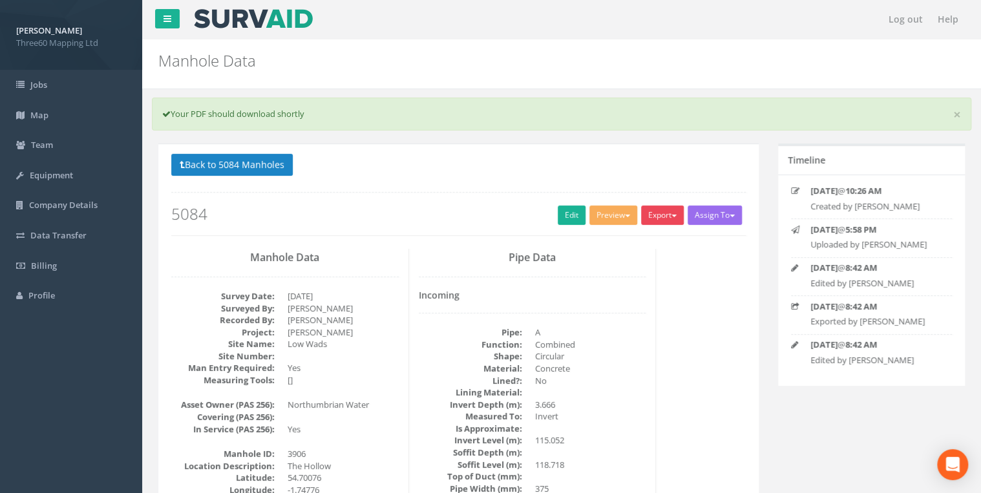
click at [649, 207] on button "Export" at bounding box center [662, 215] width 43 height 19
click at [615, 246] on link "360 Manhole" at bounding box center [636, 242] width 98 height 20
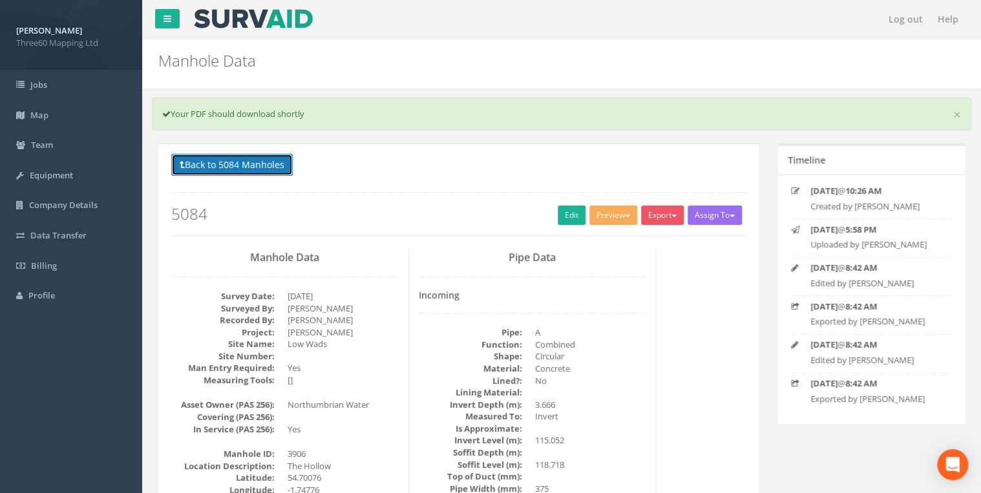
click at [285, 164] on button "Back to 5084 Manholes" at bounding box center [232, 165] width 122 height 22
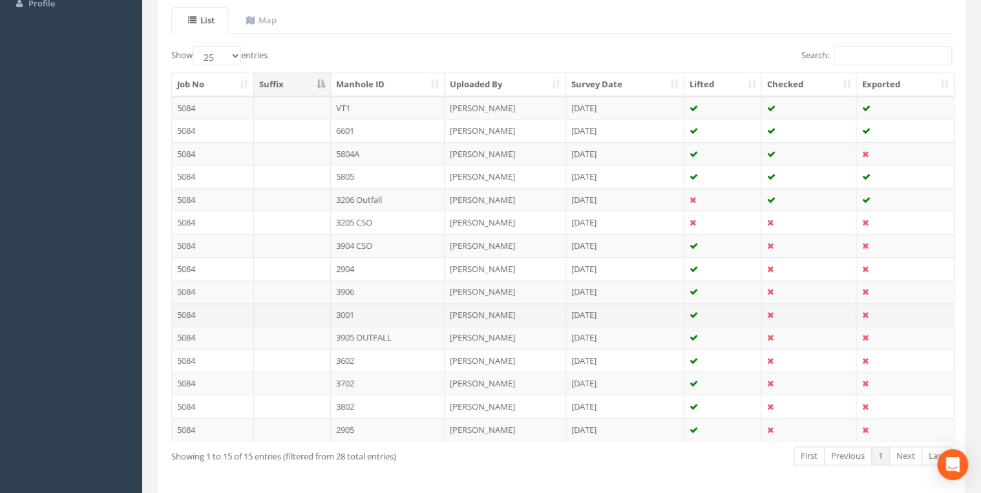
scroll to position [339, 0]
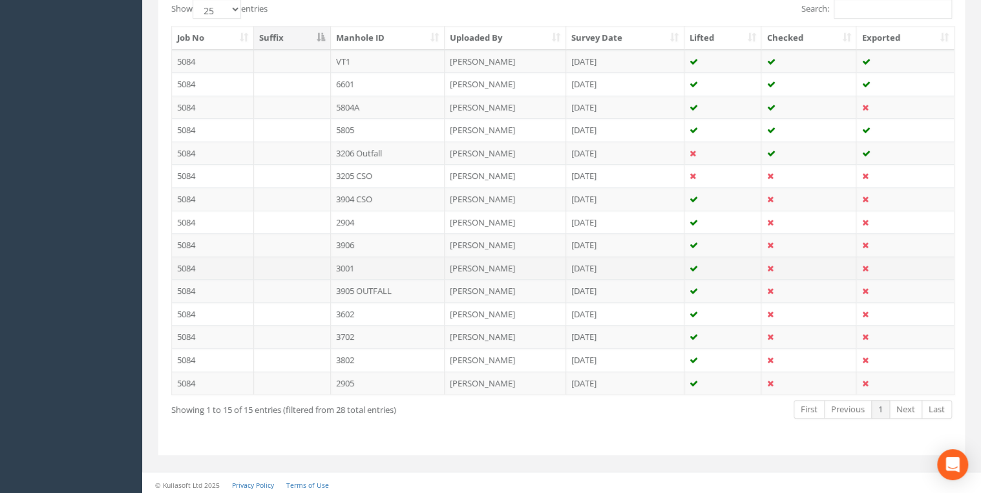
click at [356, 261] on td "3001" at bounding box center [388, 268] width 114 height 23
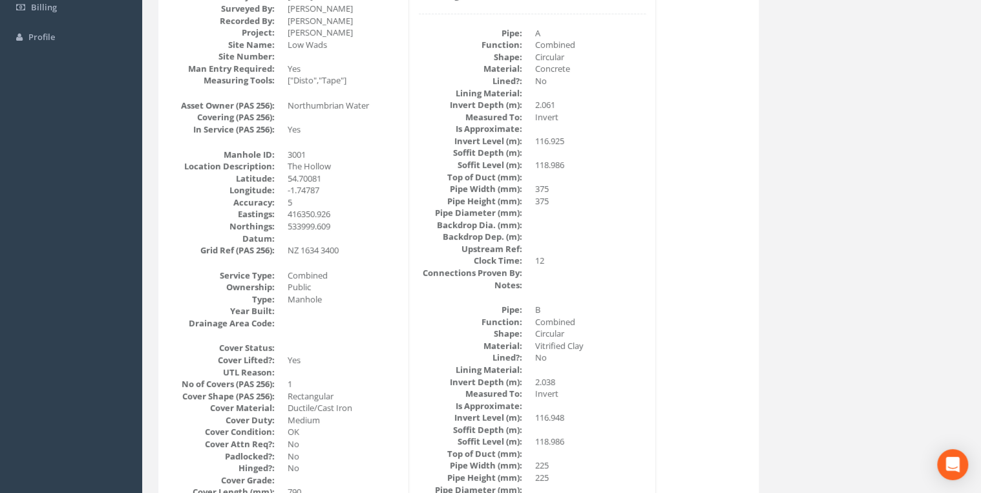
scroll to position [69, 0]
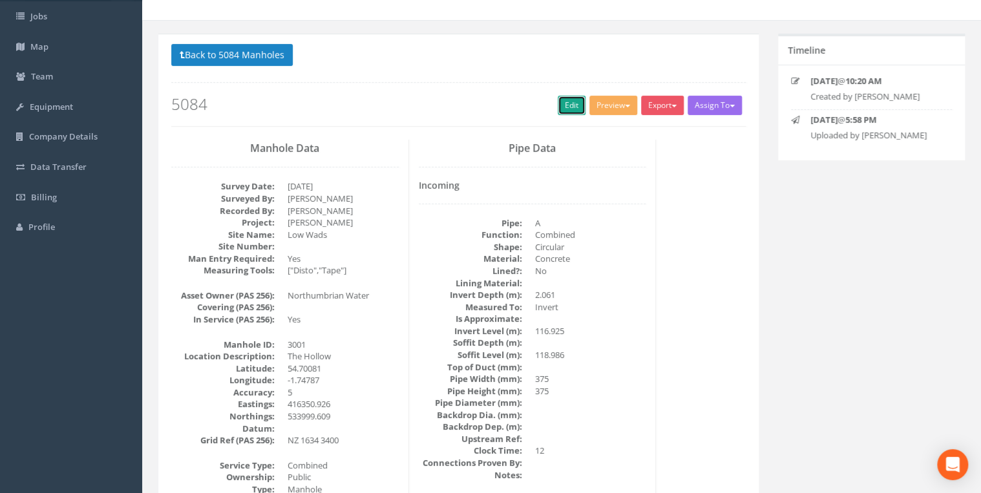
click at [558, 96] on link "Edit" at bounding box center [572, 105] width 28 height 19
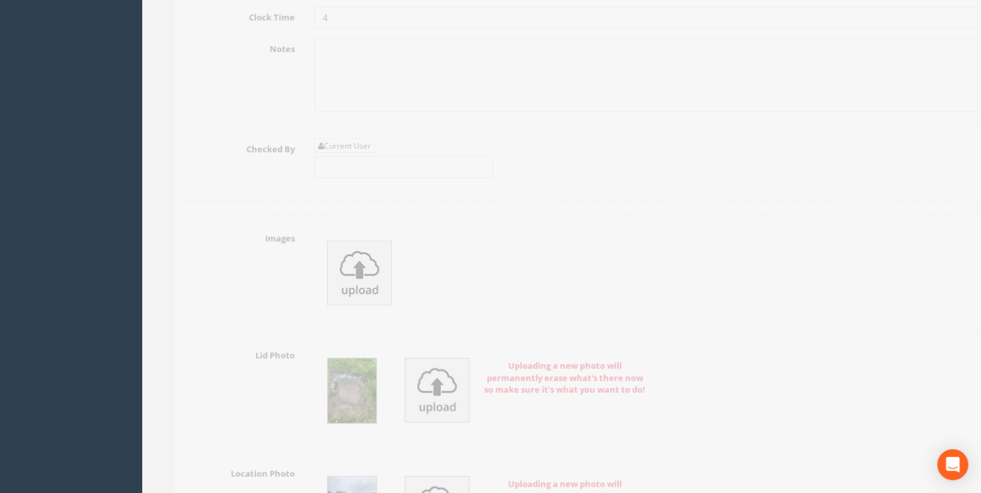
scroll to position [3654, 0]
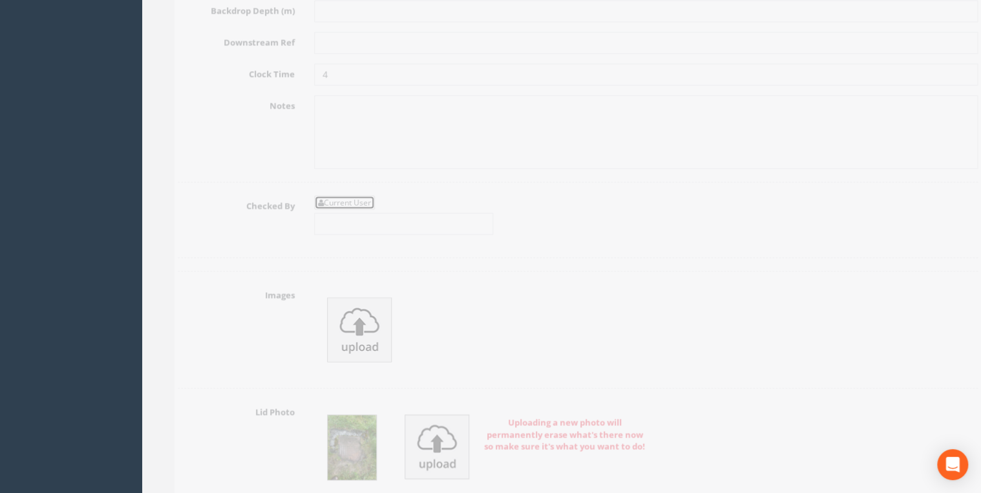
click at [347, 195] on link "Current User" at bounding box center [328, 202] width 61 height 14
type input "[PERSON_NAME]"
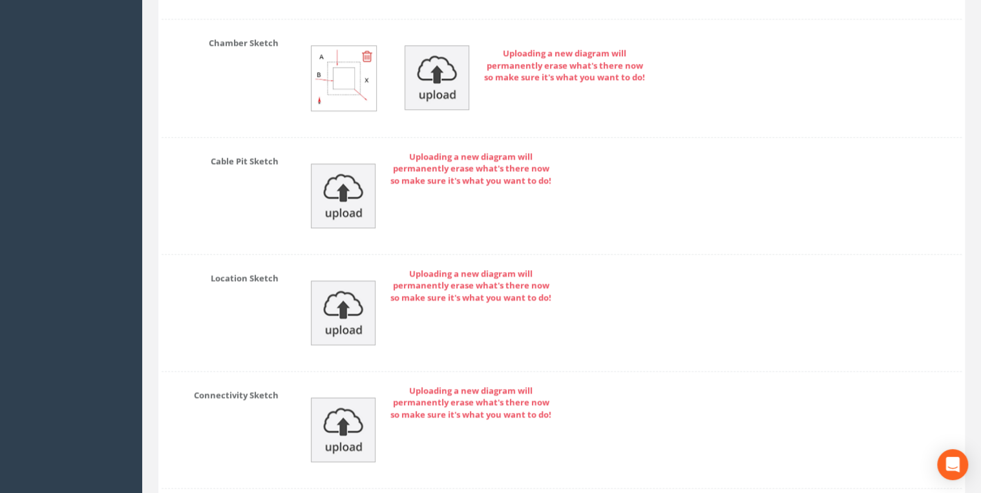
scroll to position [5861, 0]
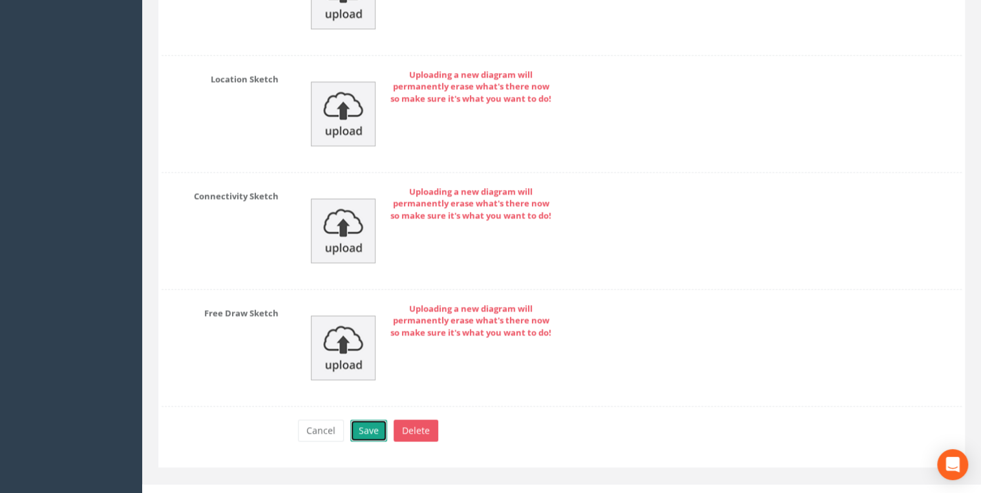
click at [365, 422] on button "Save" at bounding box center [368, 430] width 37 height 22
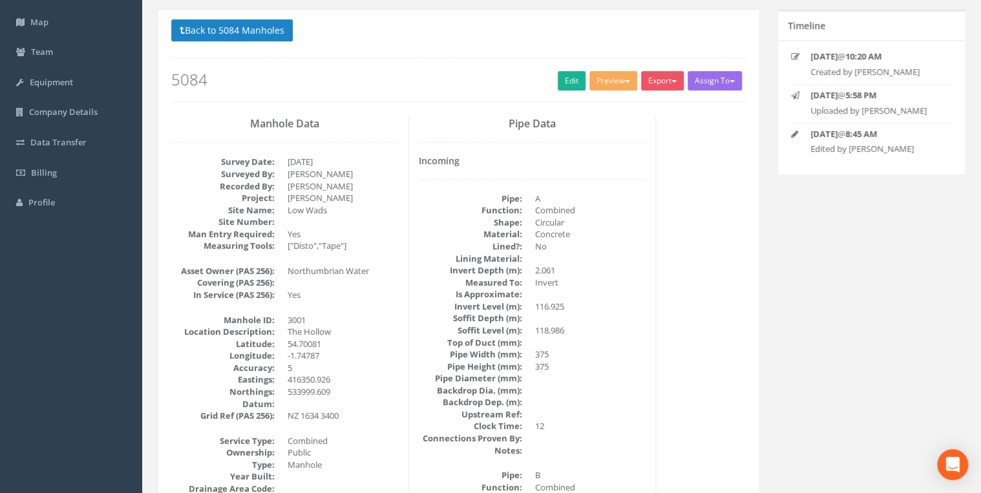
scroll to position [0, 0]
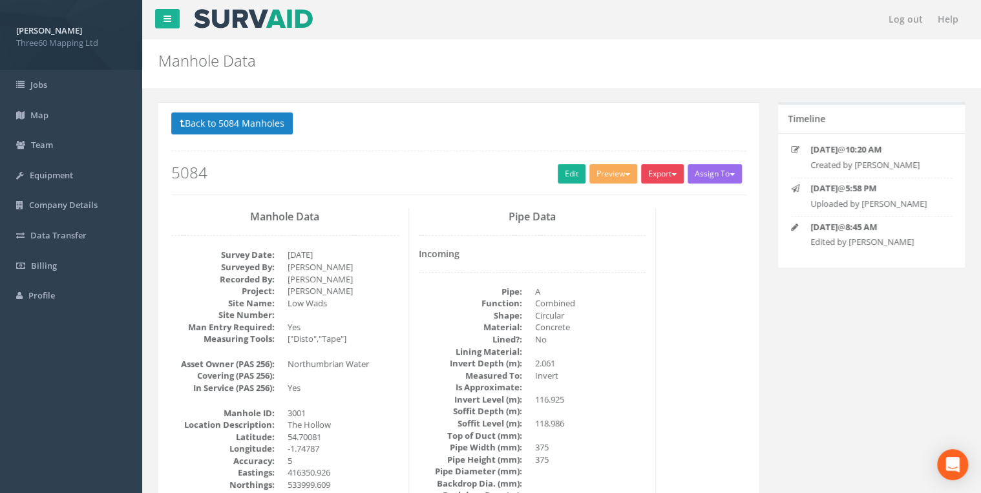
click at [641, 169] on button "Export" at bounding box center [662, 173] width 43 height 19
click at [622, 199] on link "360 Manhole" at bounding box center [636, 201] width 98 height 20
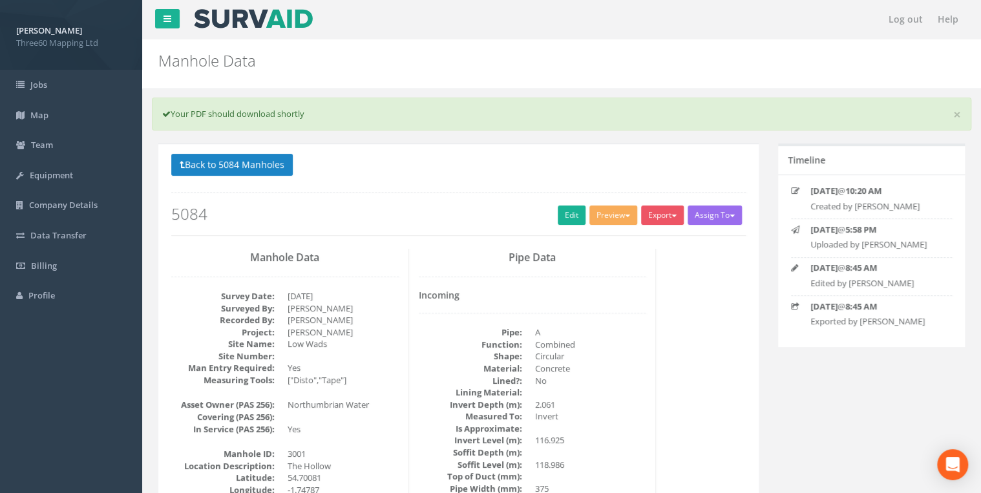
click at [326, 21] on nav "Log out Help" at bounding box center [561, 19] width 839 height 39
click at [277, 178] on div "Back to 5084 Manholes Back to Map Assign To No Companies Added Export 360 Manho…" at bounding box center [458, 195] width 575 height 82
click at [276, 172] on button "Back to 5084 Manholes" at bounding box center [232, 165] width 122 height 22
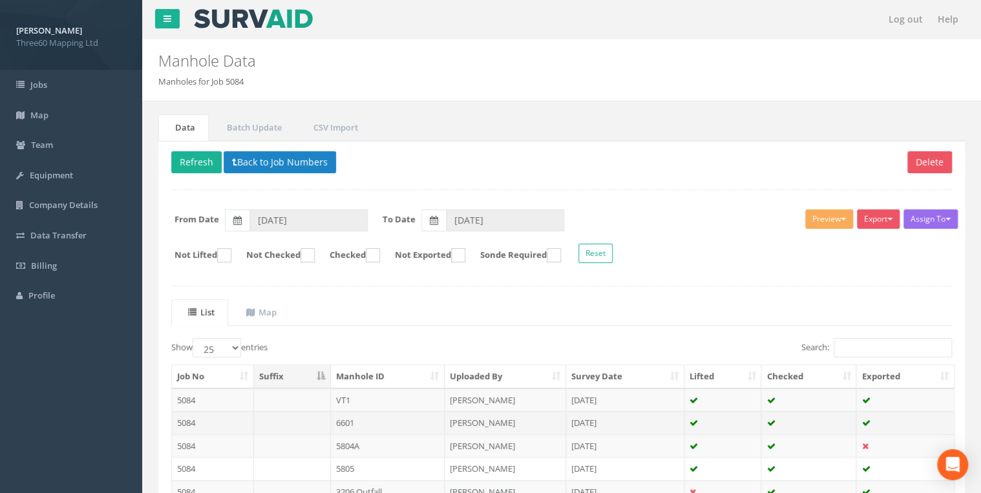
scroll to position [339, 0]
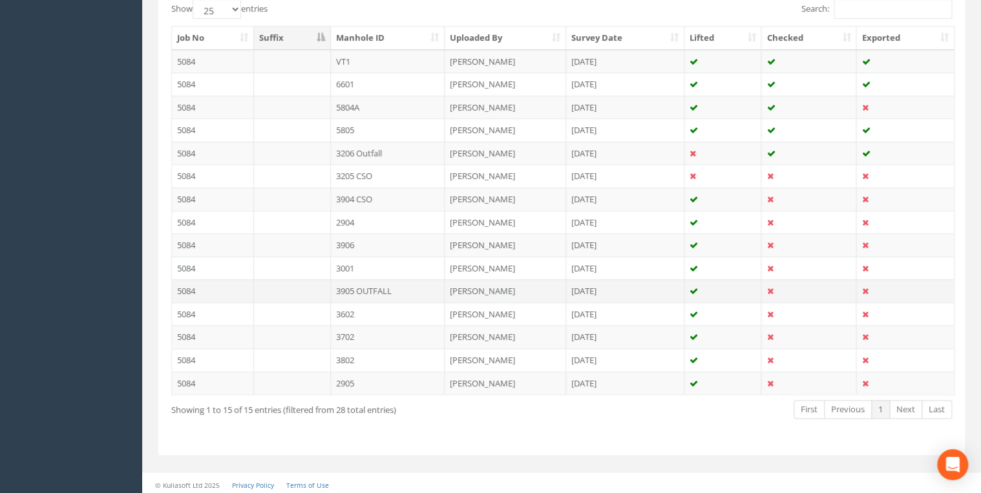
click at [341, 287] on td "3905 OUTFALL" at bounding box center [388, 290] width 114 height 23
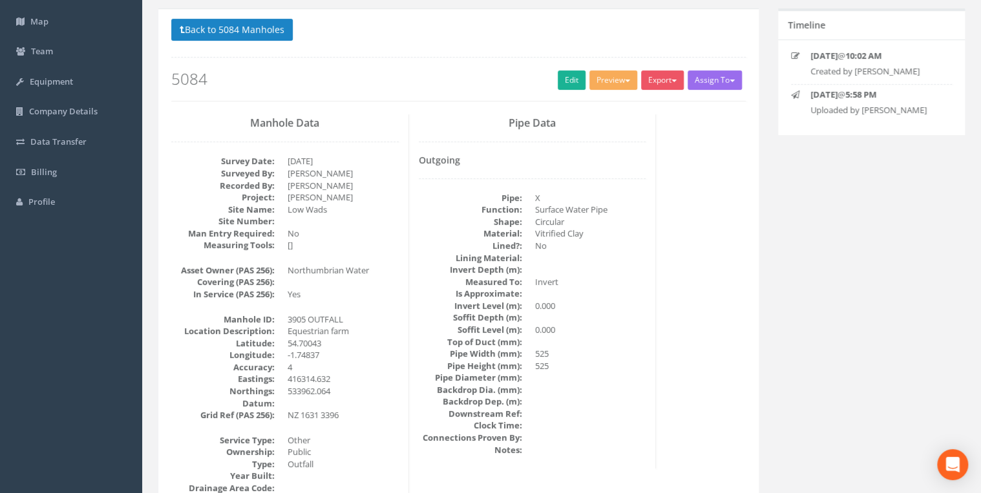
scroll to position [0, 0]
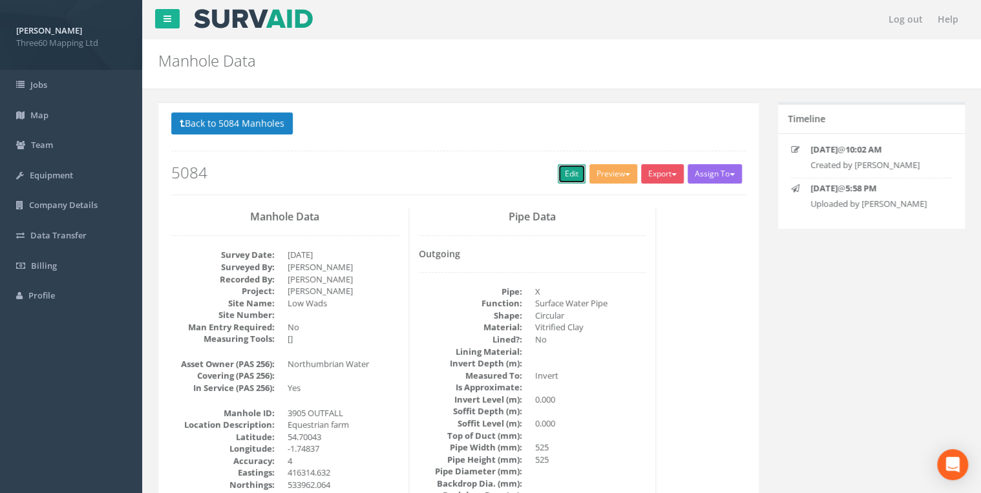
click at [560, 173] on link "Edit" at bounding box center [572, 173] width 28 height 19
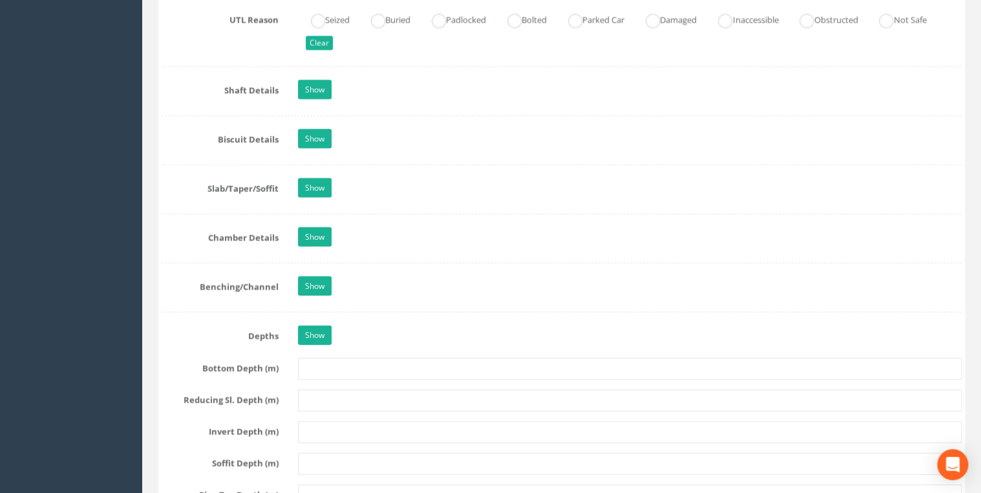
scroll to position [1241, 0]
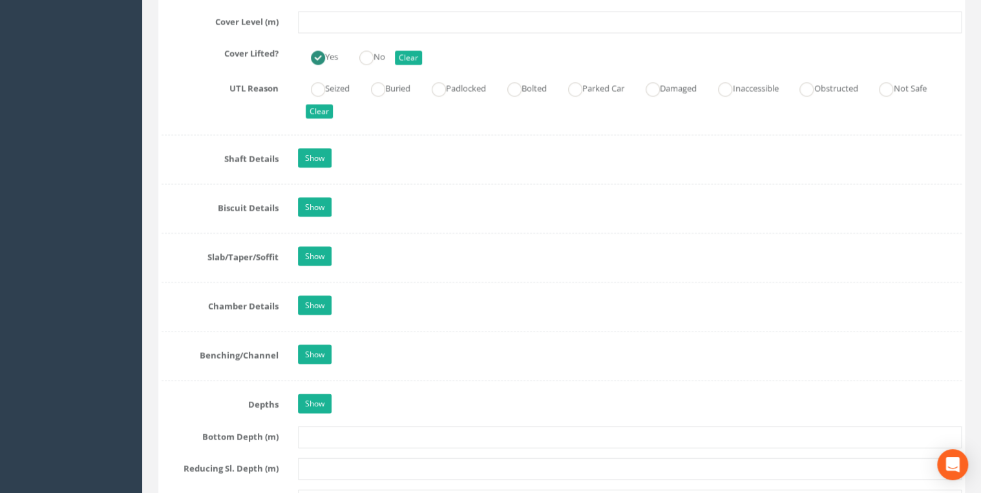
click at [332, 153] on div "Show" at bounding box center [629, 160] width 683 height 23
click at [320, 154] on link "Show" at bounding box center [315, 158] width 34 height 19
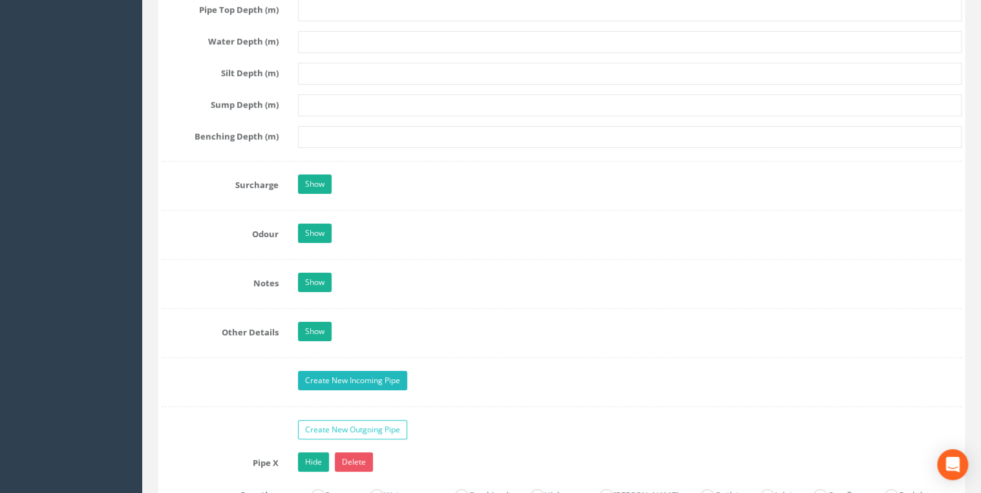
scroll to position [2482, 0]
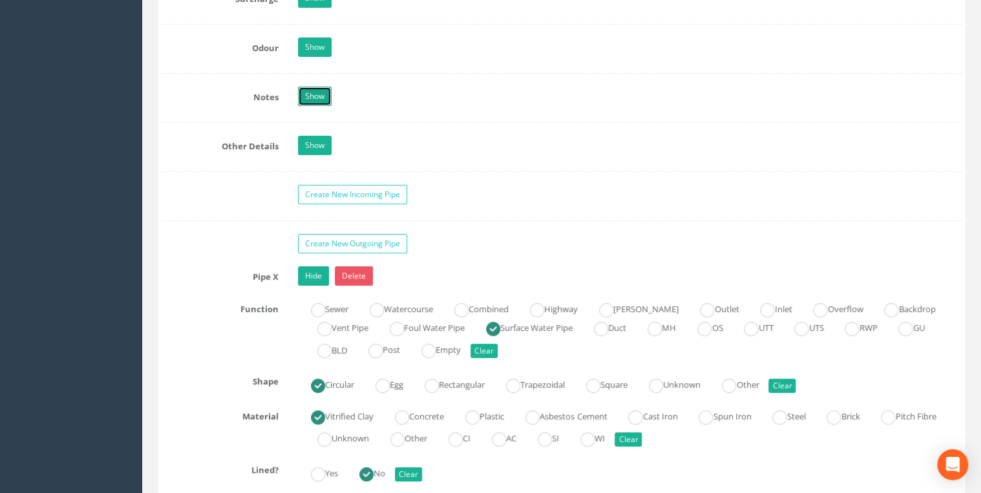
click at [321, 96] on link "Show" at bounding box center [315, 96] width 34 height 19
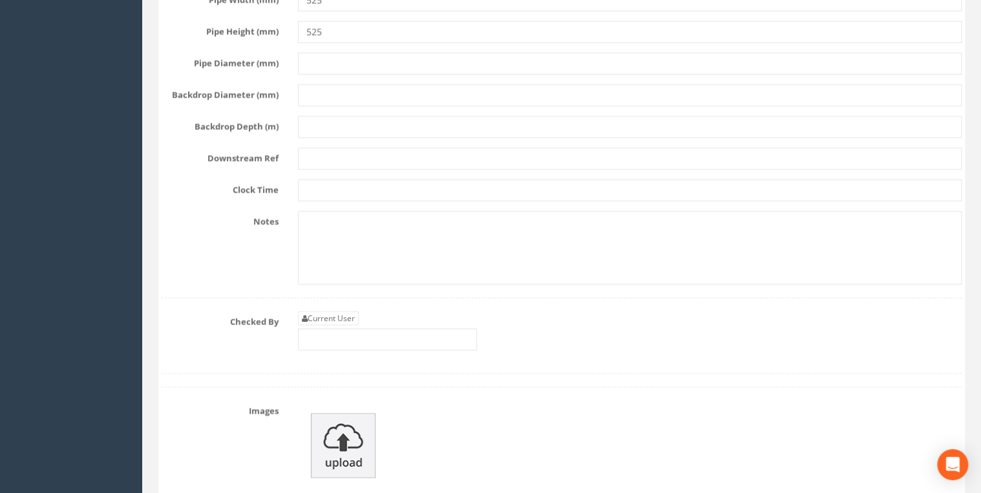
scroll to position [3791, 0]
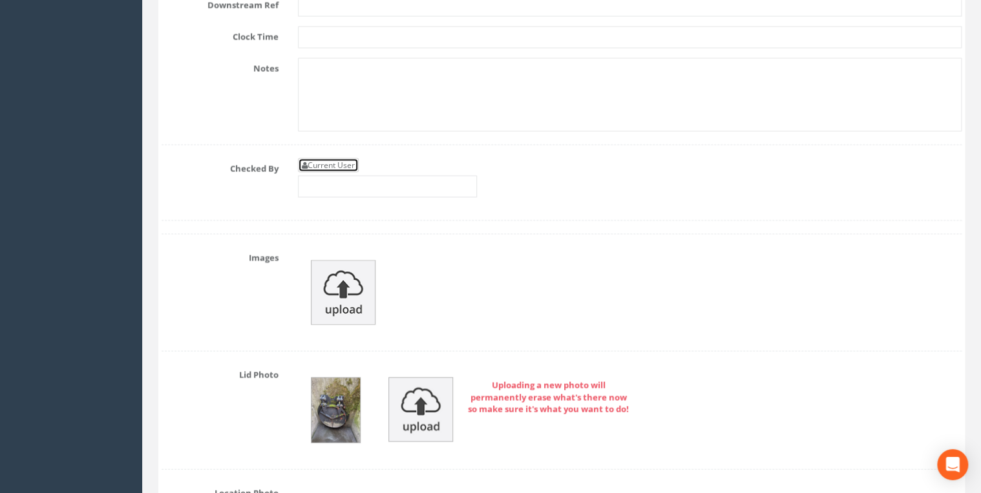
click at [350, 158] on link "Current User" at bounding box center [328, 165] width 61 height 14
type input "[PERSON_NAME]"
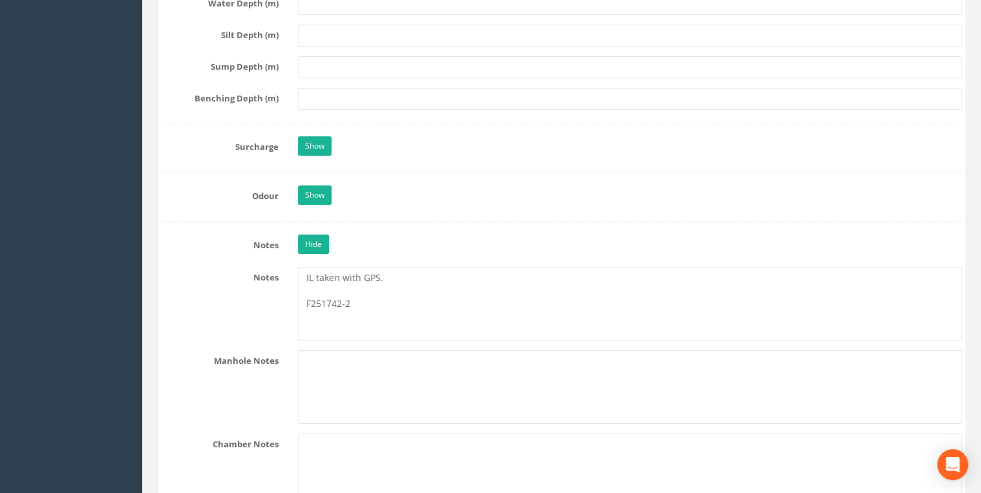
scroll to position [2413, 0]
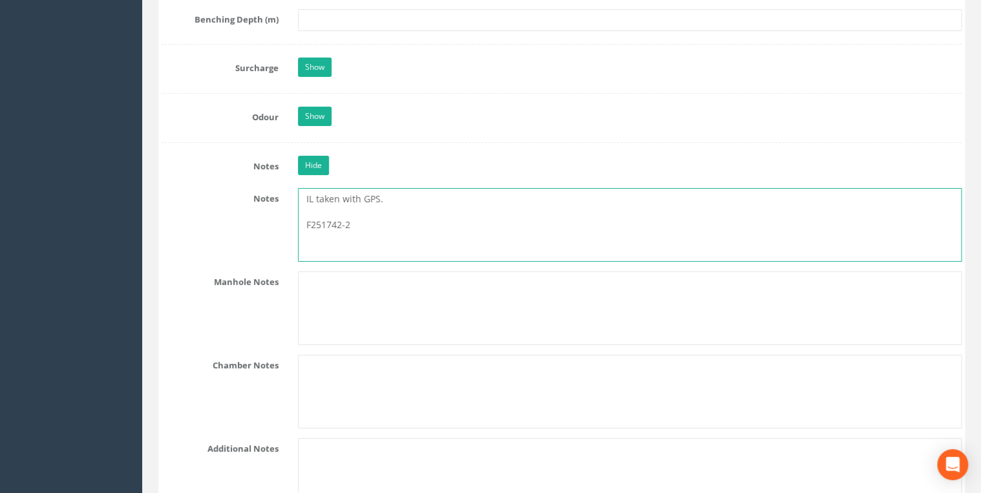
click at [365, 210] on textarea "IL taken with GPS. F251742-2" at bounding box center [630, 225] width 664 height 74
click at [473, 188] on textarea "IL taken with GPS. F251742-2" at bounding box center [630, 225] width 664 height 74
click at [361, 202] on textarea "IL taken with GPS. F251742-2" at bounding box center [630, 225] width 664 height 74
click at [404, 194] on textarea "IL taken with GPS. F251742-2" at bounding box center [630, 225] width 664 height 74
click at [393, 207] on textarea "IL taken with GPS. F251742-2" at bounding box center [630, 225] width 664 height 74
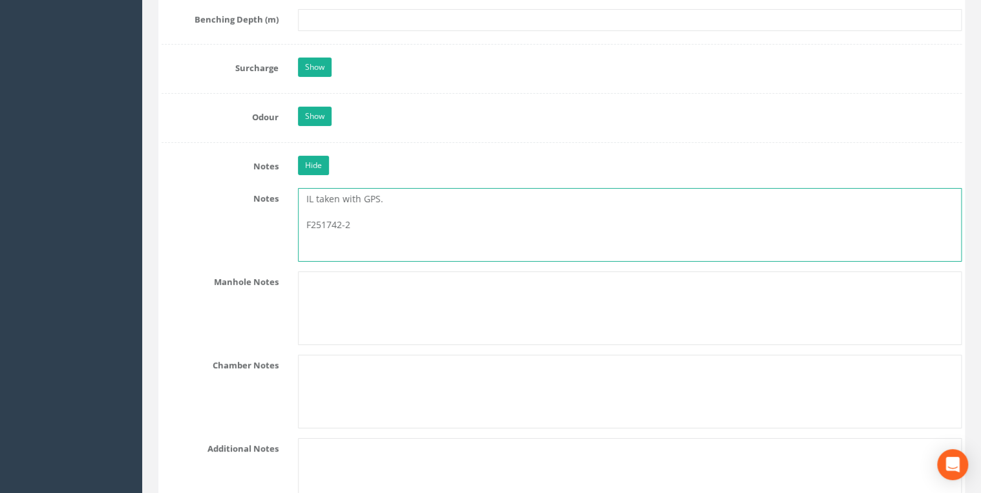
click at [393, 194] on textarea "IL taken with GPS. F251742-2" at bounding box center [630, 225] width 664 height 74
click at [374, 209] on textarea "IL taken with GPS. F251742-2" at bounding box center [630, 225] width 664 height 74
click at [405, 188] on textarea "IL taken with GPS. F251742-2" at bounding box center [630, 225] width 664 height 74
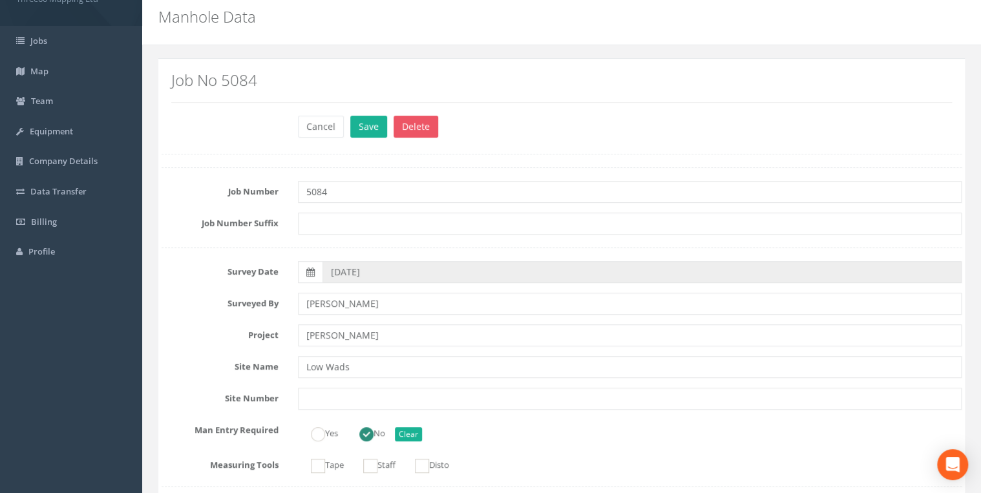
scroll to position [0, 0]
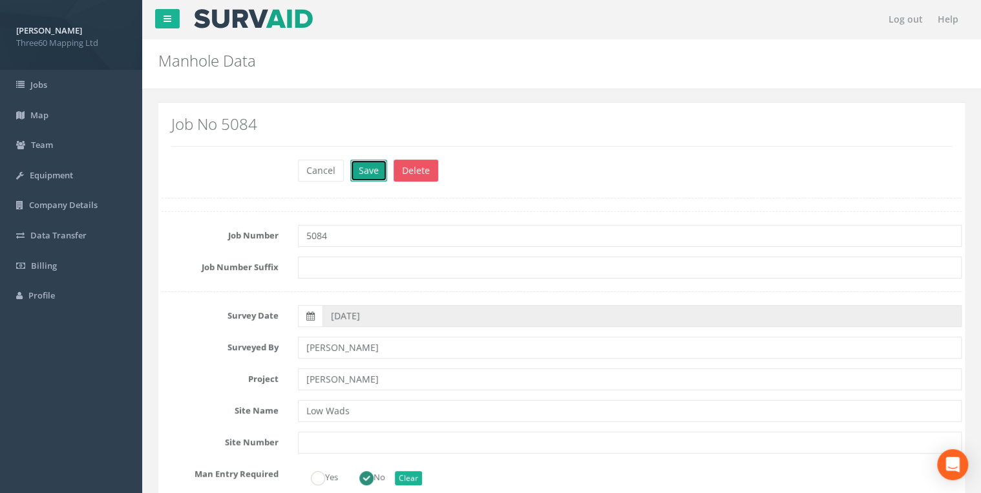
click at [372, 165] on button "Save" at bounding box center [368, 171] width 37 height 22
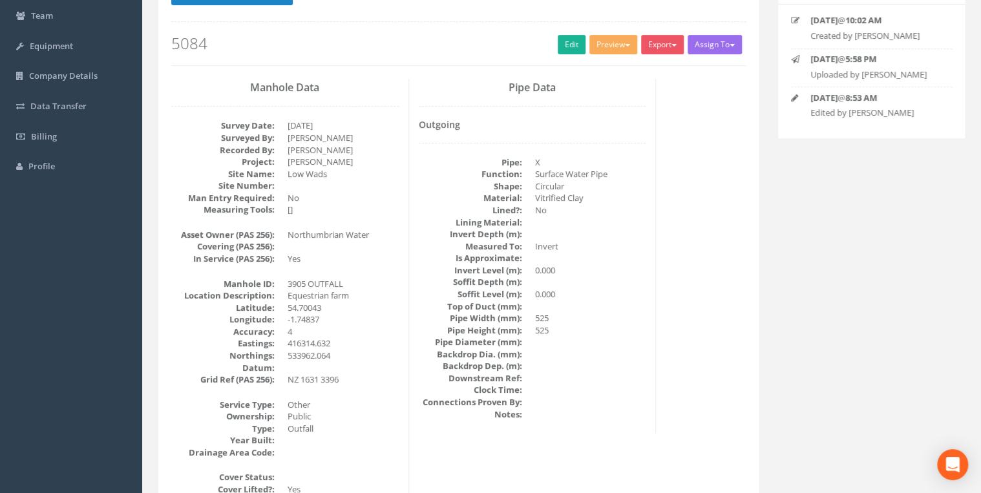
scroll to position [207, 0]
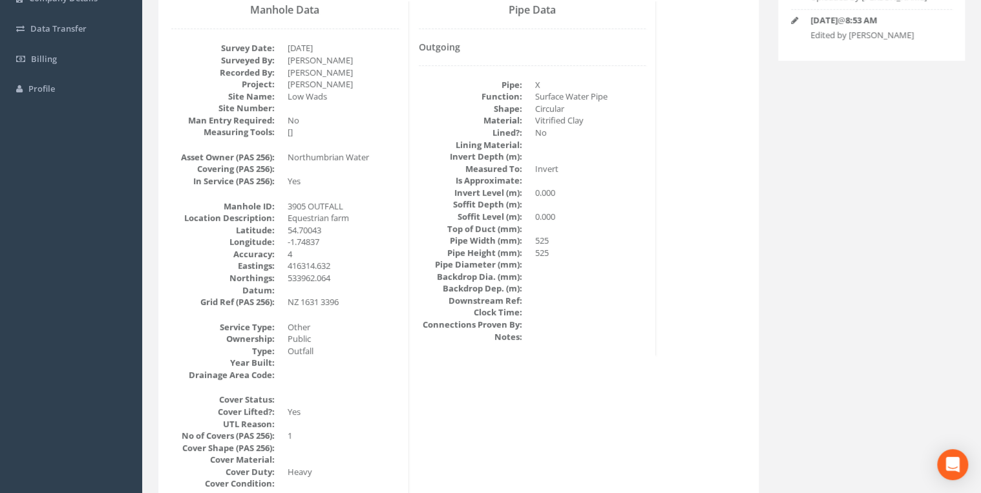
drag, startPoint x: 372, startPoint y: 160, endPoint x: 274, endPoint y: 160, distance: 97.6
click at [274, 160] on dl "Asset Owner (PAS 256): Northumbrian Water Covering (PAS 256): In Service (PAS 2…" at bounding box center [285, 169] width 228 height 36
drag, startPoint x: 274, startPoint y: 160, endPoint x: 388, endPoint y: 161, distance: 114.4
click at [388, 161] on dd "Northumbrian Water" at bounding box center [343, 157] width 111 height 12
click at [363, 157] on dd "Northumbrian Water" at bounding box center [343, 157] width 111 height 12
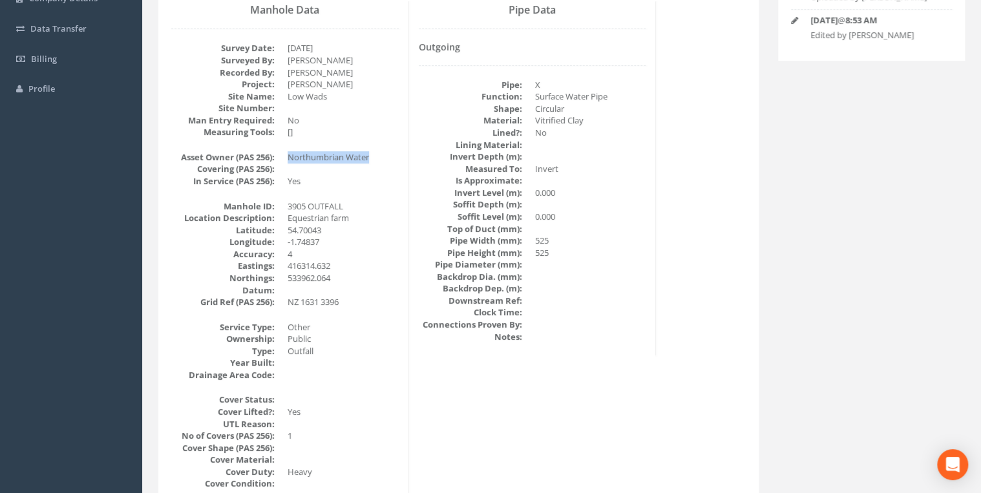
drag, startPoint x: 372, startPoint y: 154, endPoint x: 279, endPoint y: 151, distance: 93.1
click at [279, 151] on dl "Asset Owner (PAS 256): Northumbrian Water Covering (PAS 256): In Service (PAS 2…" at bounding box center [285, 169] width 228 height 36
drag, startPoint x: 279, startPoint y: 151, endPoint x: 412, endPoint y: 90, distance: 146.4
click at [412, 90] on div "Pipe Data Outgoing Pipe: X Function: Surface Water Pipe Shape: Circular Materia…" at bounding box center [533, 178] width 248 height 354
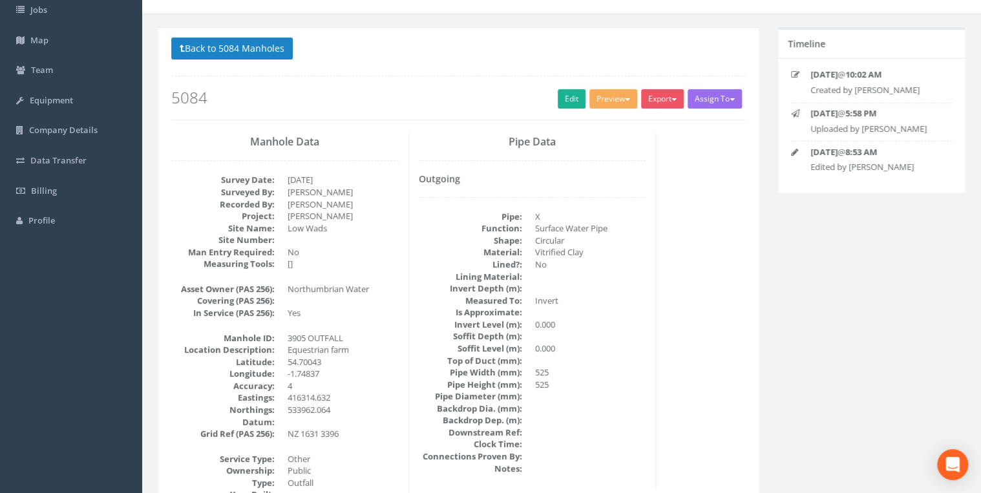
scroll to position [0, 0]
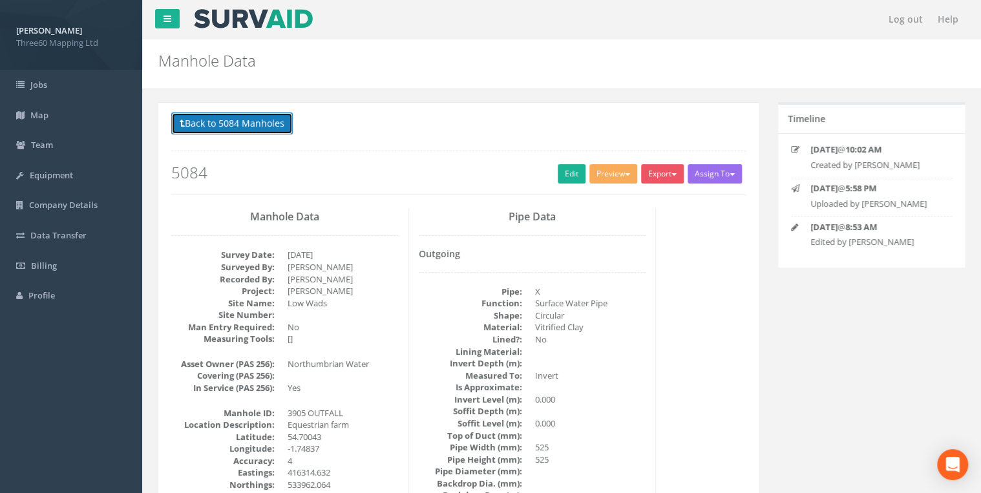
click at [271, 130] on button "Back to 5084 Manholes" at bounding box center [232, 123] width 122 height 22
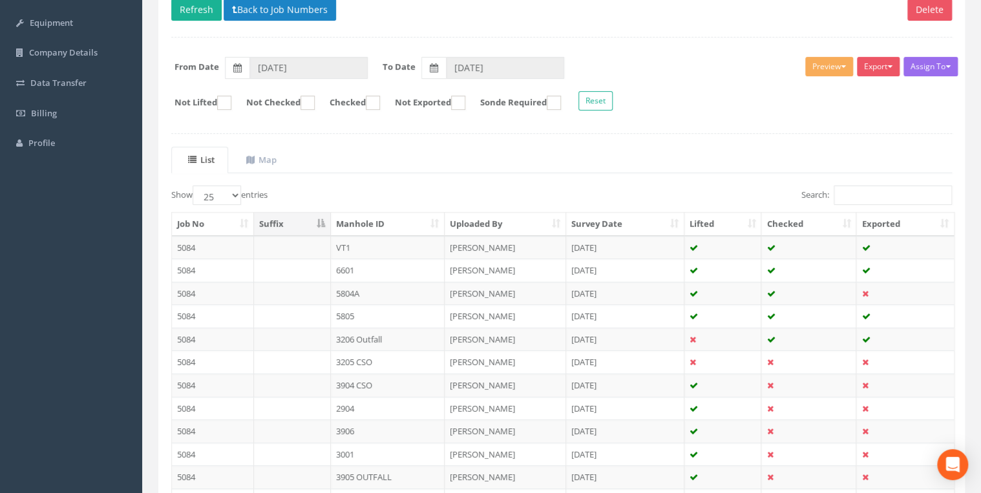
scroll to position [339, 0]
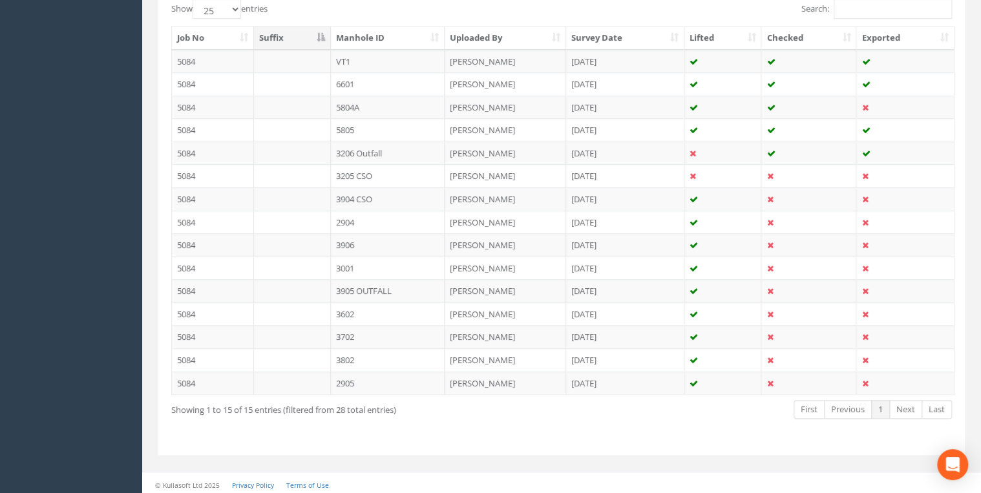
click at [368, 306] on td "3602" at bounding box center [388, 313] width 114 height 23
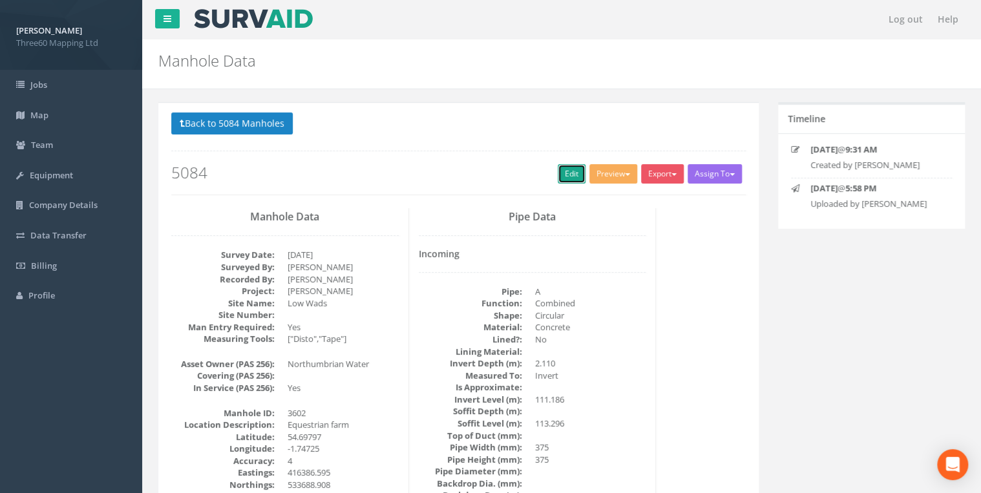
click at [558, 171] on link "Edit" at bounding box center [572, 173] width 28 height 19
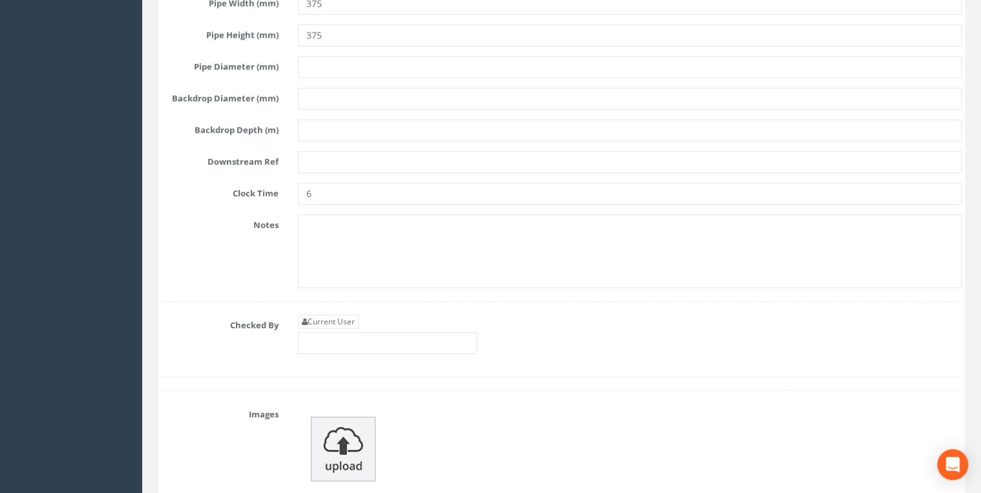
scroll to position [4550, 0]
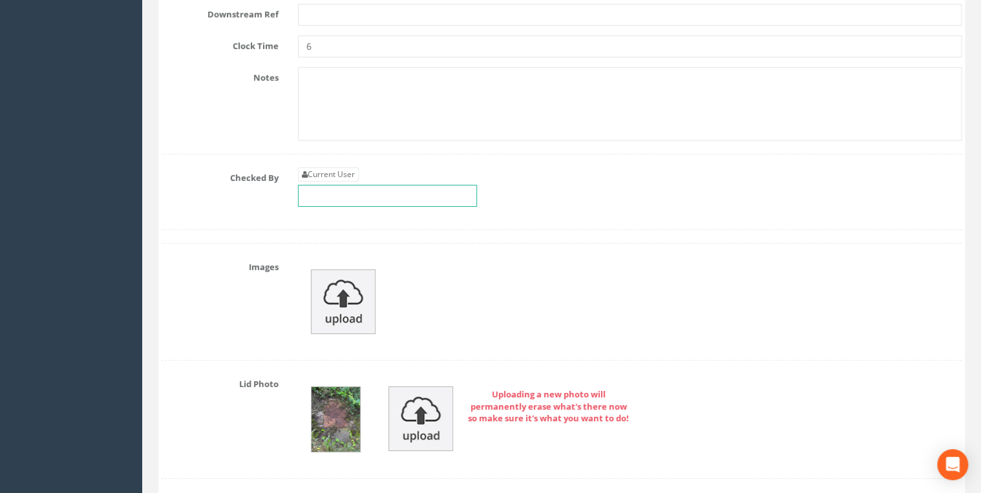
click at [346, 185] on input "text" at bounding box center [387, 196] width 179 height 22
click at [346, 167] on link "Current User" at bounding box center [328, 174] width 61 height 14
type input "[PERSON_NAME]"
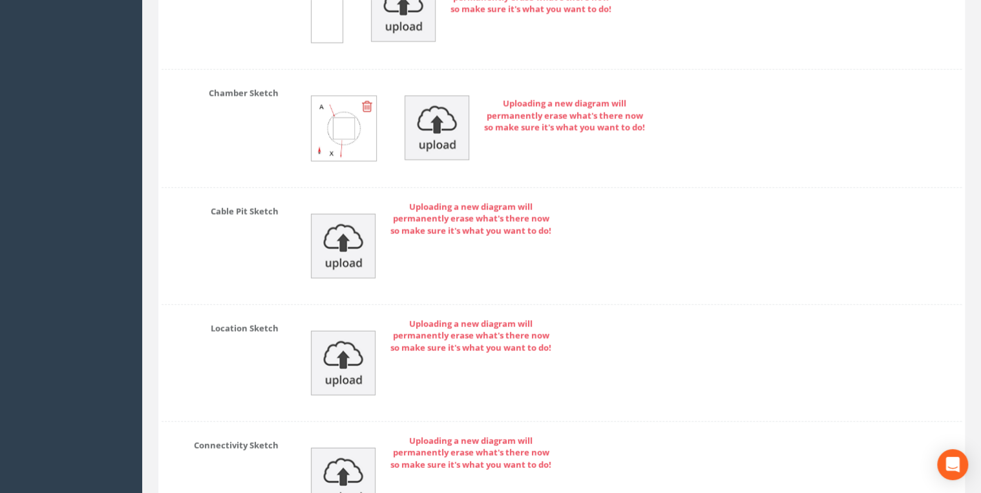
scroll to position [6727, 0]
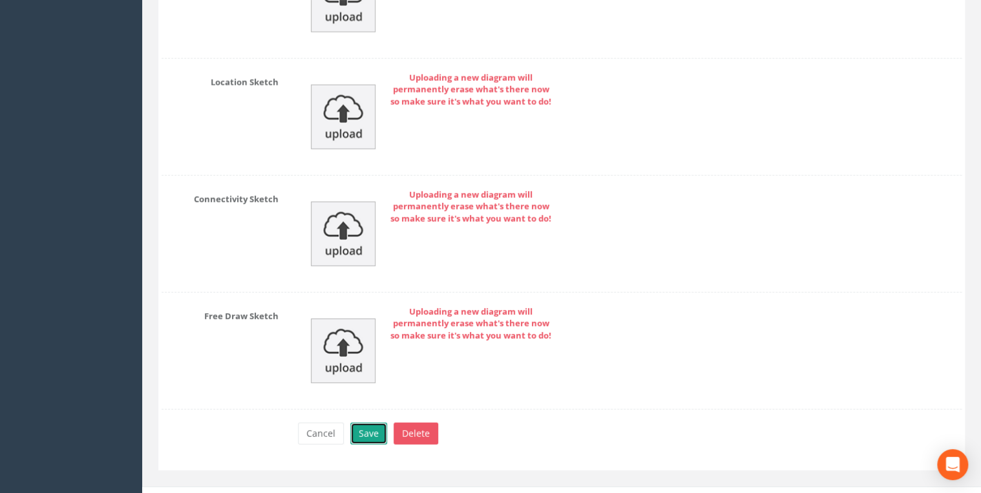
click at [377, 423] on button "Save" at bounding box center [368, 434] width 37 height 22
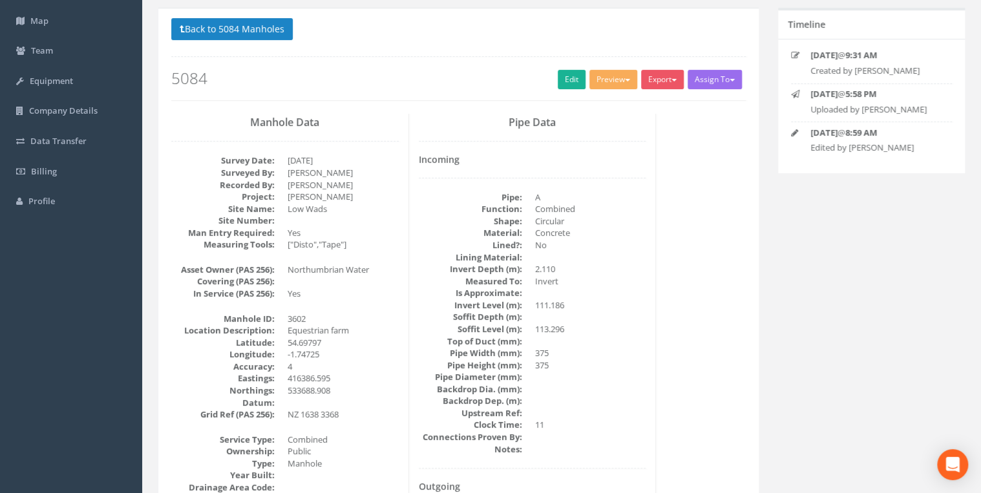
scroll to position [0, 0]
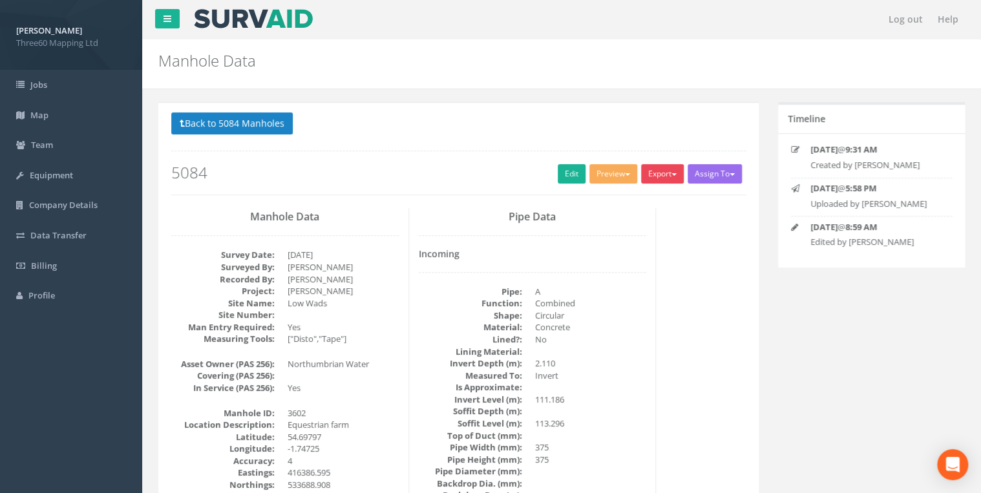
click at [675, 178] on button "Export" at bounding box center [662, 173] width 43 height 19
click at [630, 202] on link "360 Manhole" at bounding box center [636, 201] width 98 height 20
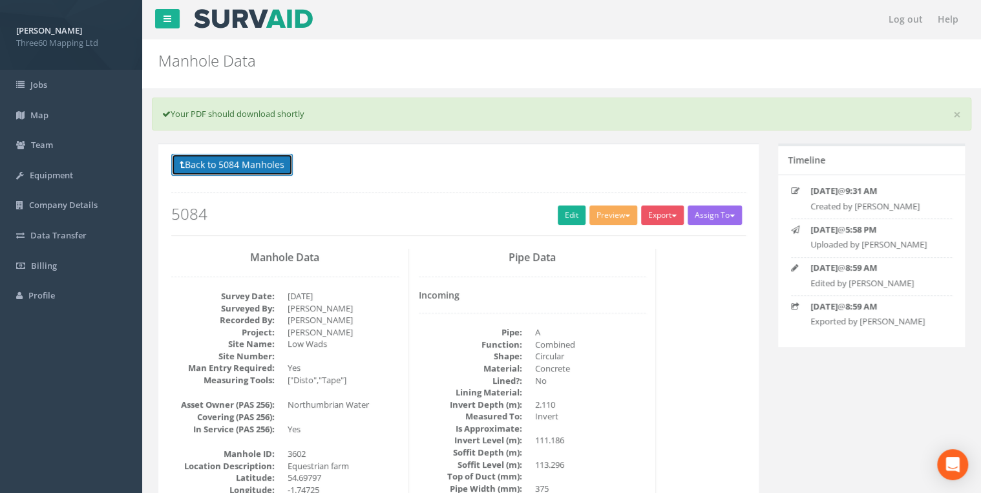
click at [290, 160] on button "Back to 5084 Manholes" at bounding box center [232, 165] width 122 height 22
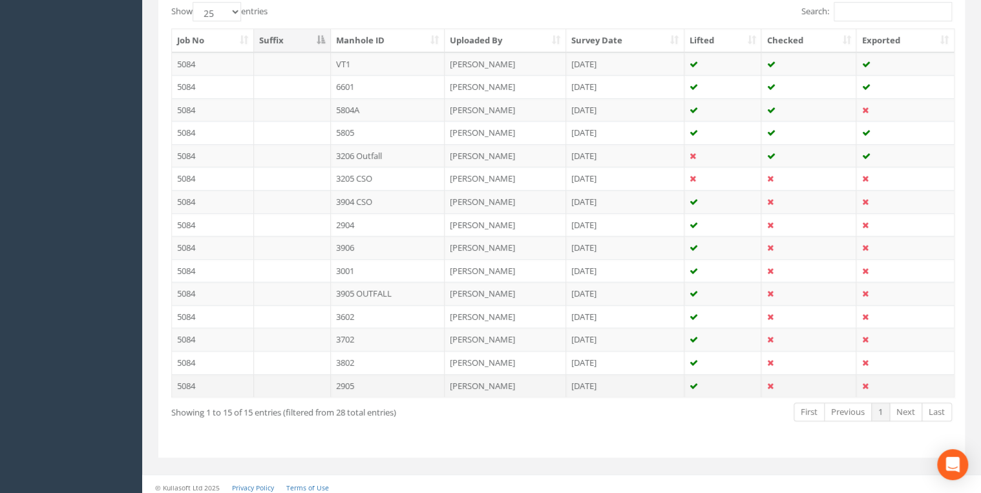
scroll to position [339, 0]
click at [354, 332] on td "3702" at bounding box center [388, 336] width 114 height 23
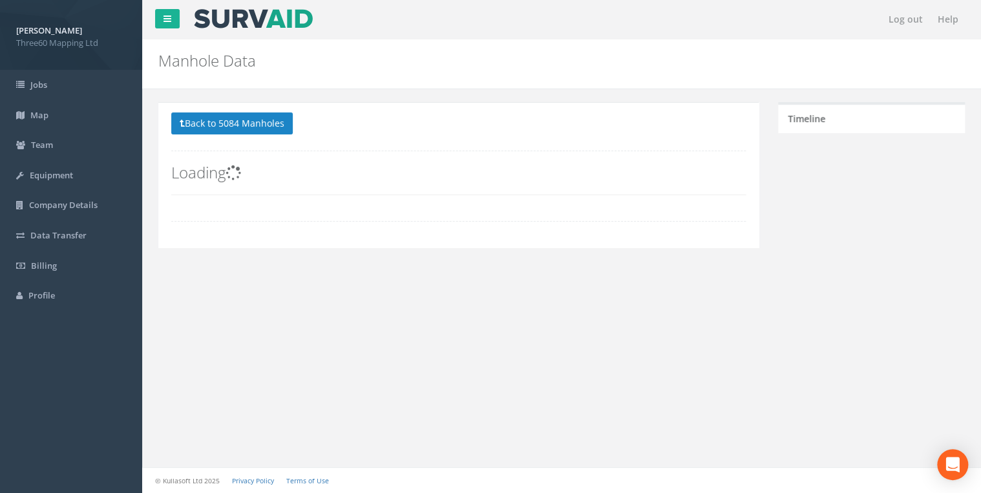
scroll to position [0, 0]
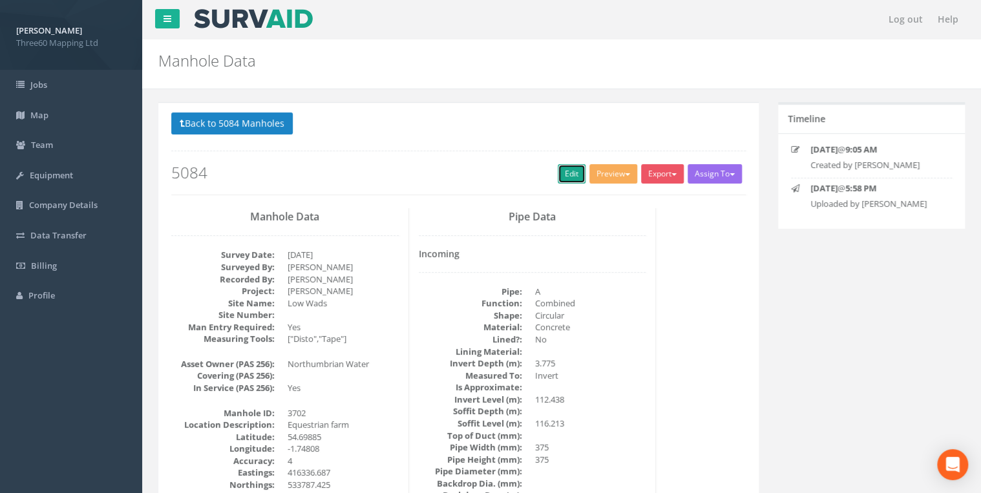
click at [569, 168] on link "Edit" at bounding box center [572, 173] width 28 height 19
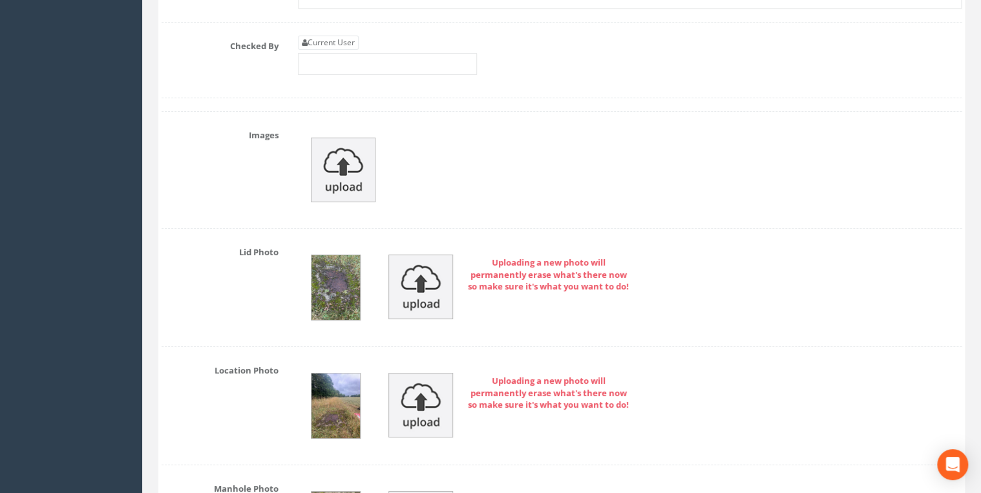
scroll to position [4688, 0]
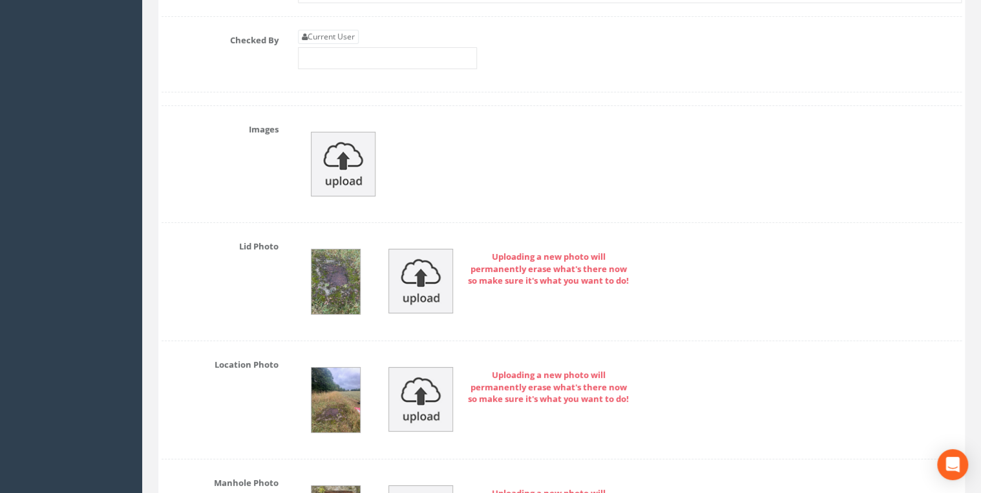
click at [346, 30] on div "Current User" at bounding box center [387, 49] width 179 height 39
click at [341, 30] on link "Current User" at bounding box center [328, 37] width 61 height 14
type input "[PERSON_NAME]"
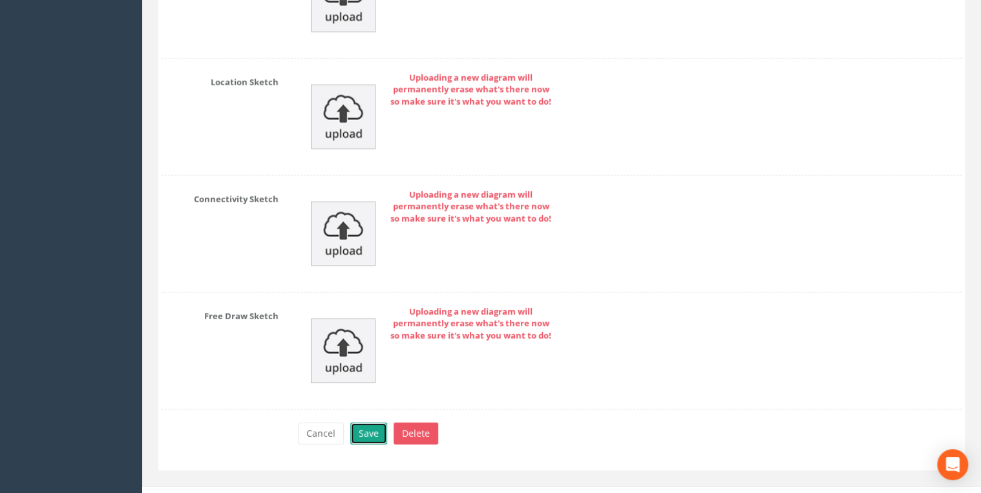
click at [369, 423] on button "Save" at bounding box center [368, 434] width 37 height 22
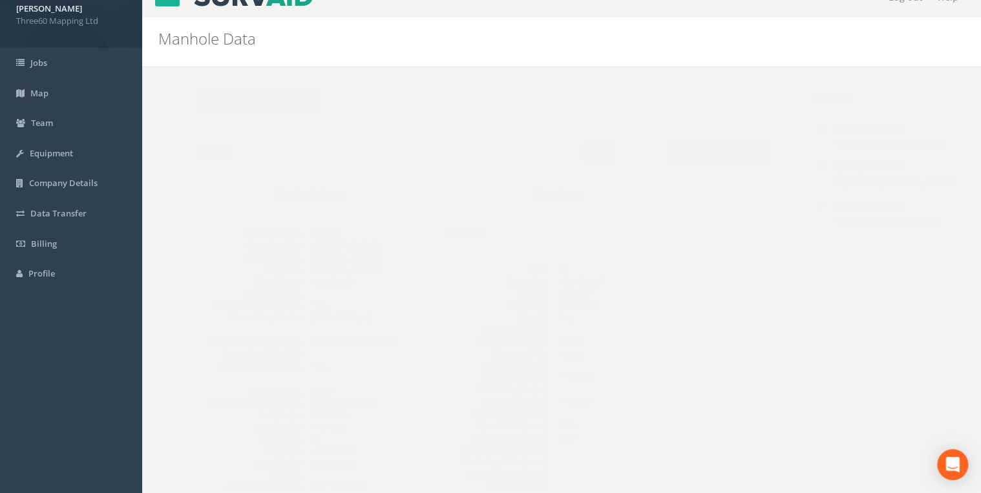
scroll to position [0, 0]
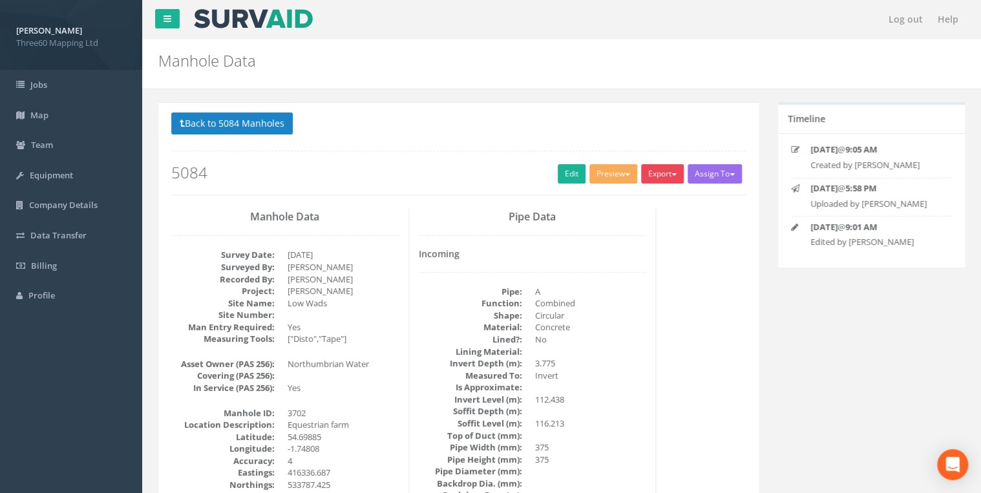
click at [653, 172] on button "Export" at bounding box center [662, 173] width 43 height 19
click at [631, 194] on link "360 Manhole" at bounding box center [636, 201] width 98 height 20
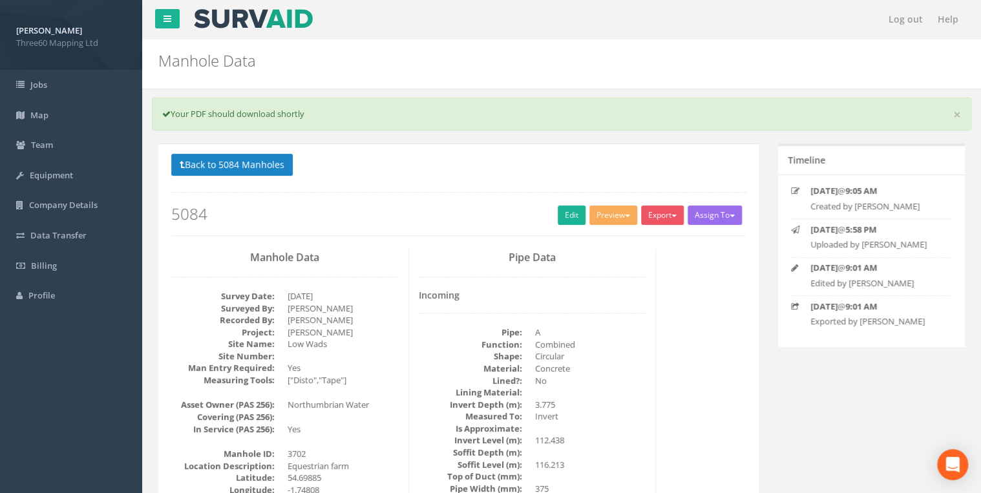
click at [243, 166] on button "Back to 5084 Manholes" at bounding box center [232, 165] width 122 height 22
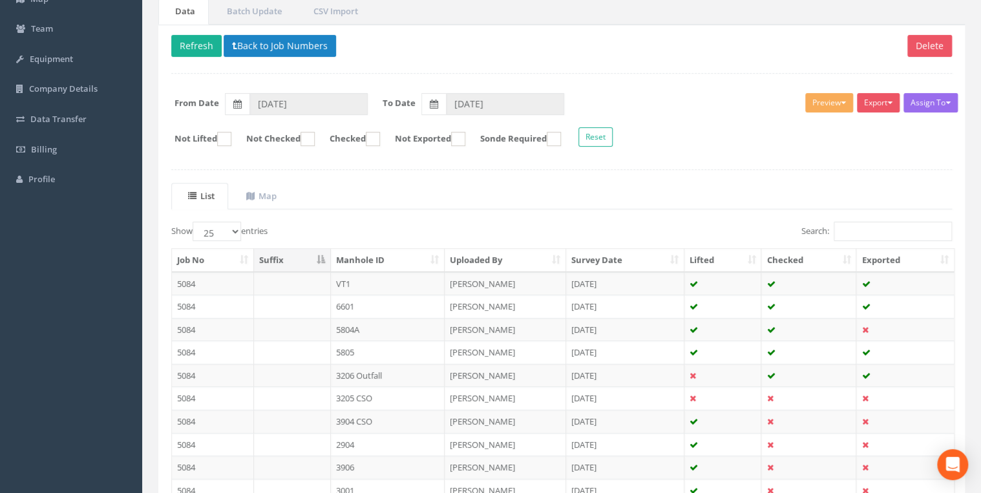
scroll to position [339, 0]
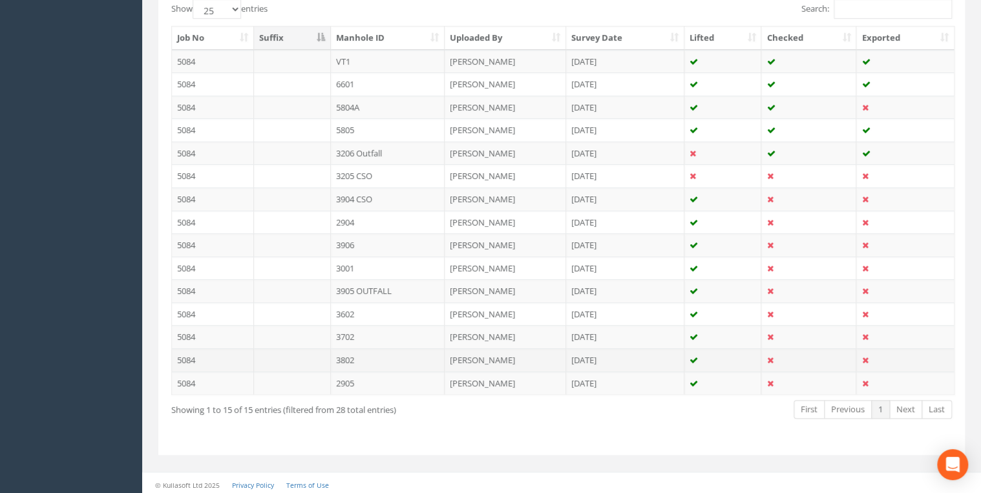
click at [341, 357] on td "3802" at bounding box center [388, 359] width 114 height 23
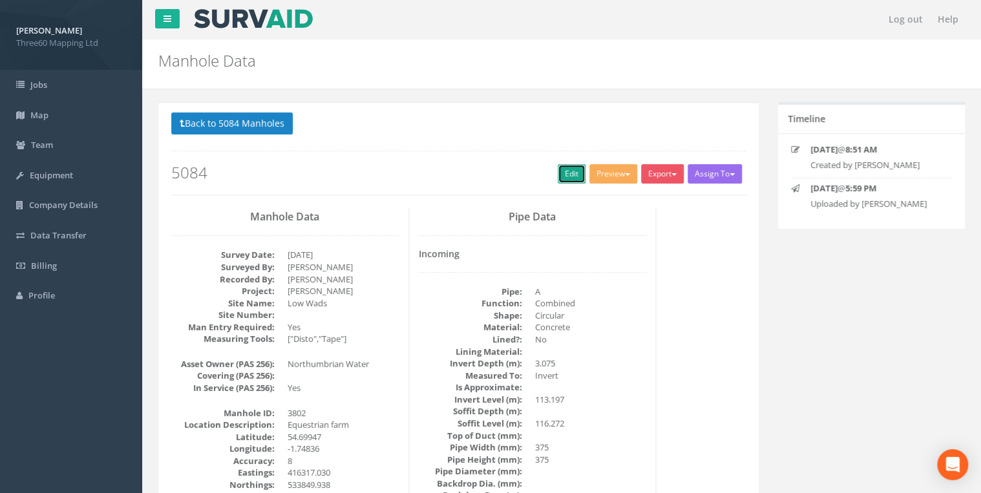
click at [560, 174] on link "Edit" at bounding box center [572, 173] width 28 height 19
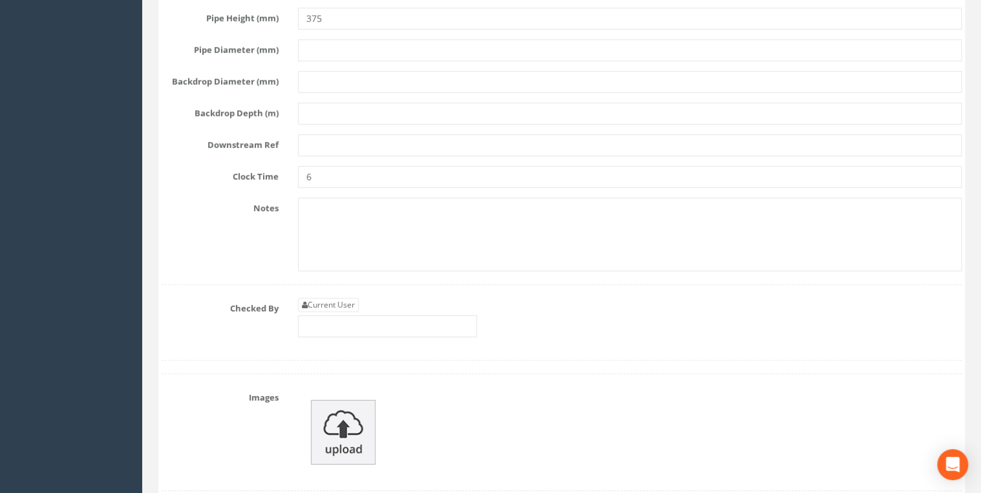
scroll to position [4550, 0]
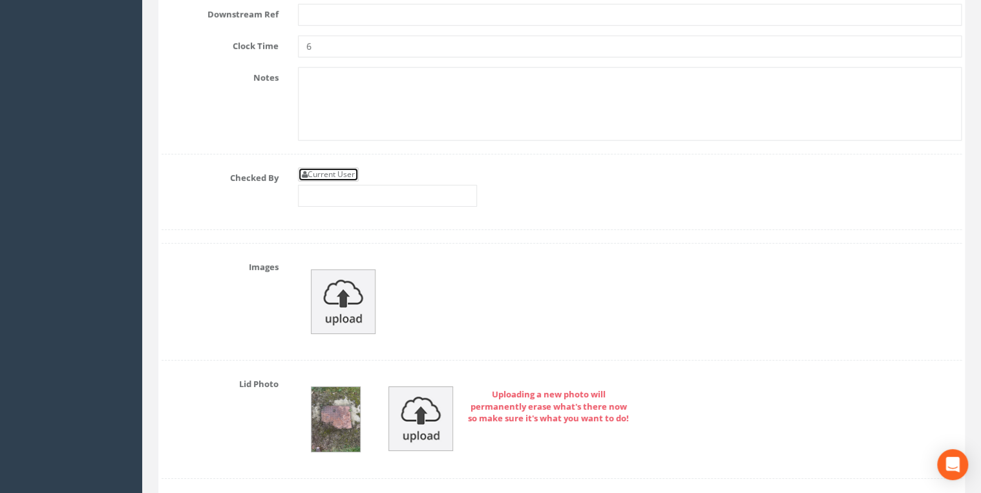
click at [348, 167] on link "Current User" at bounding box center [328, 174] width 61 height 14
type input "[PERSON_NAME]"
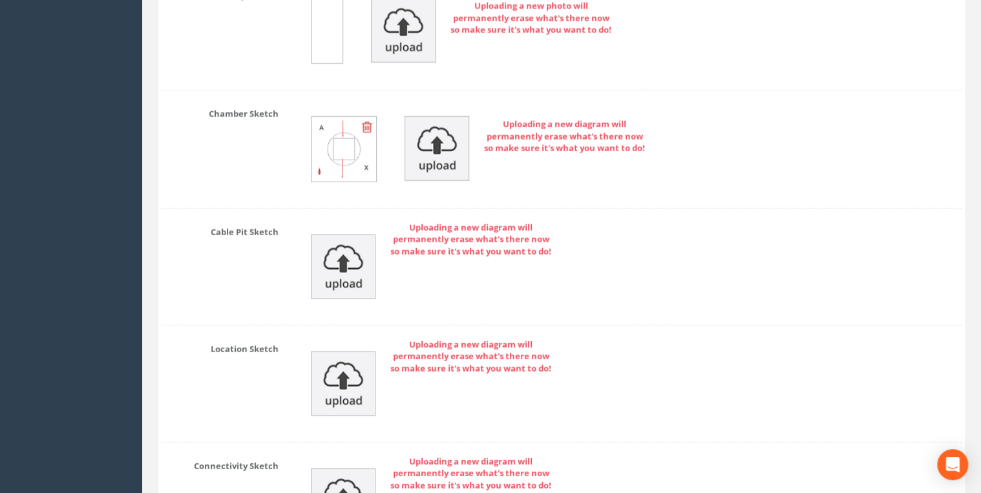
scroll to position [6687, 0]
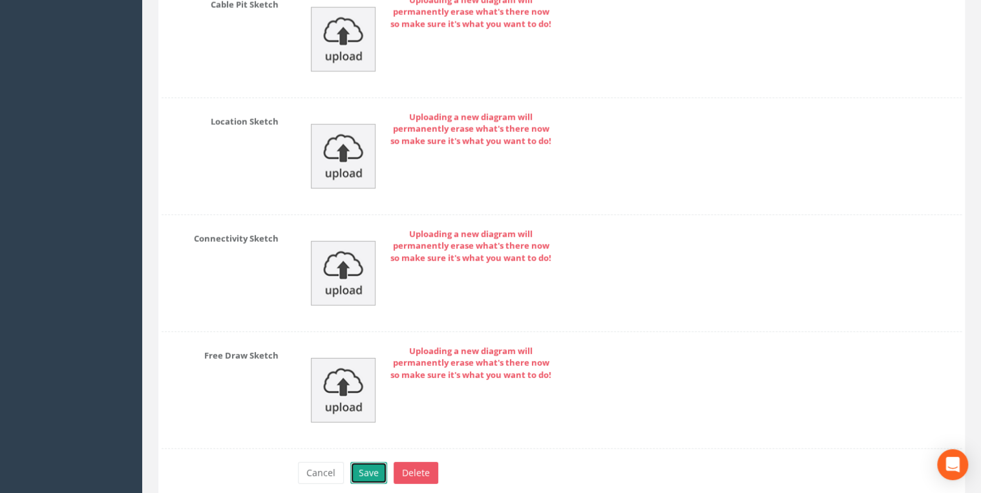
click at [377, 462] on button "Save" at bounding box center [368, 473] width 37 height 22
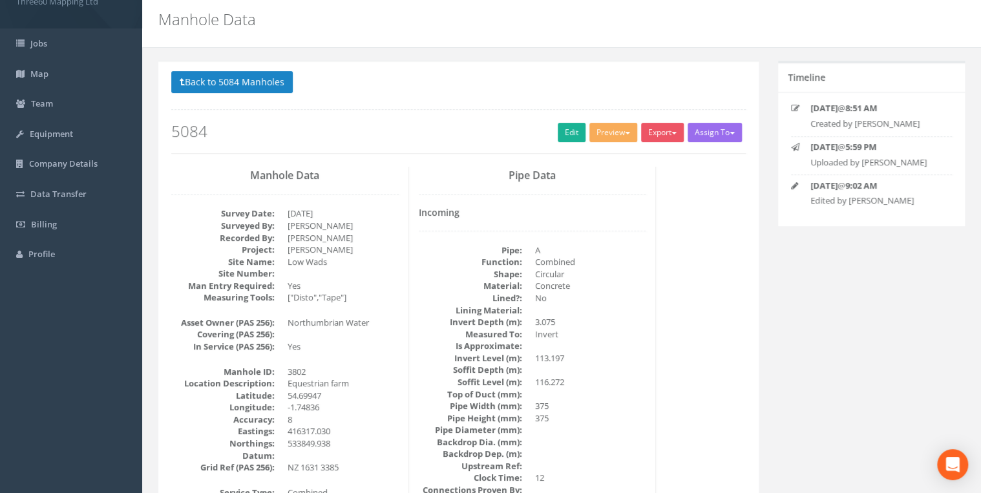
scroll to position [0, 0]
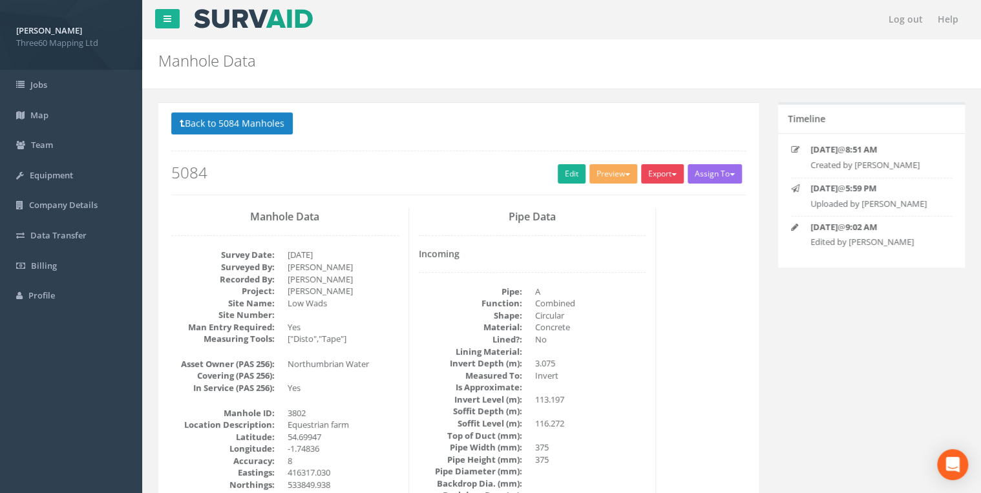
click at [666, 182] on button "Export" at bounding box center [662, 173] width 43 height 19
click at [643, 205] on link "360 Manhole" at bounding box center [636, 201] width 98 height 20
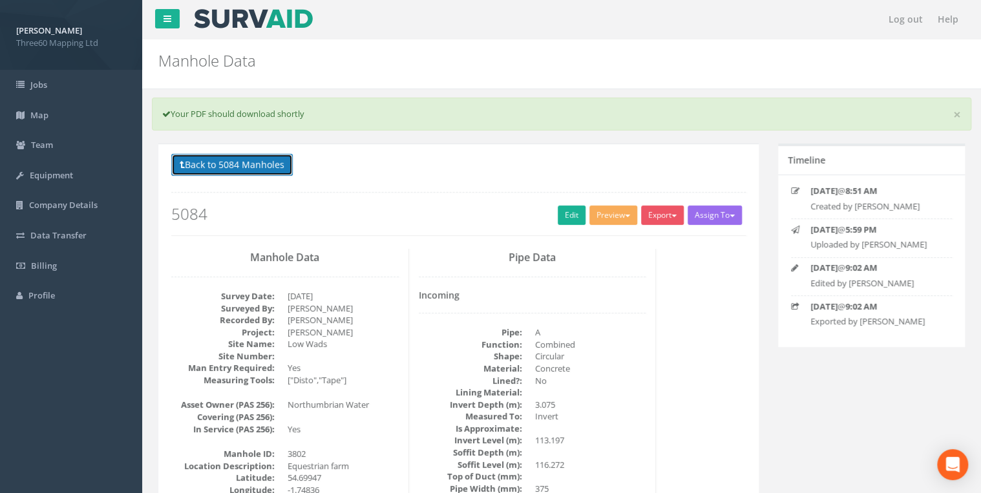
click at [266, 173] on button "Back to 5084 Manholes" at bounding box center [232, 165] width 122 height 22
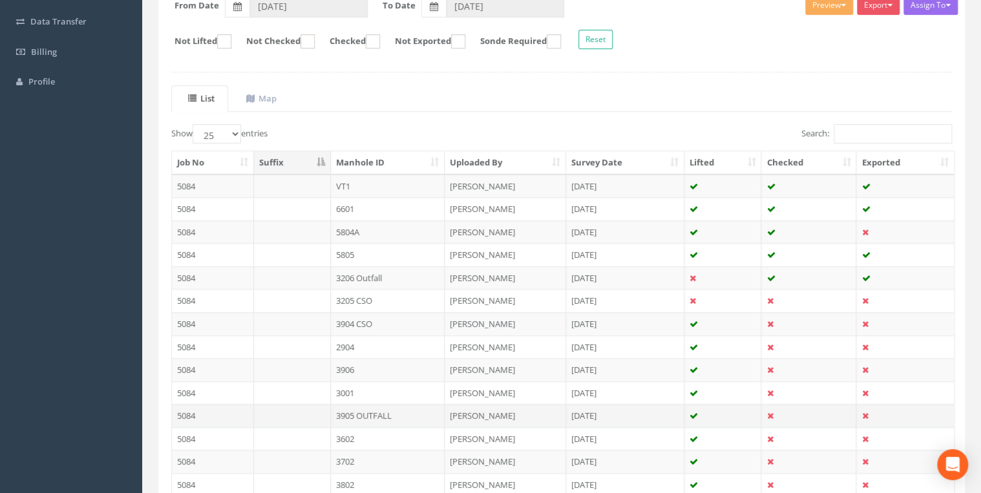
scroll to position [339, 0]
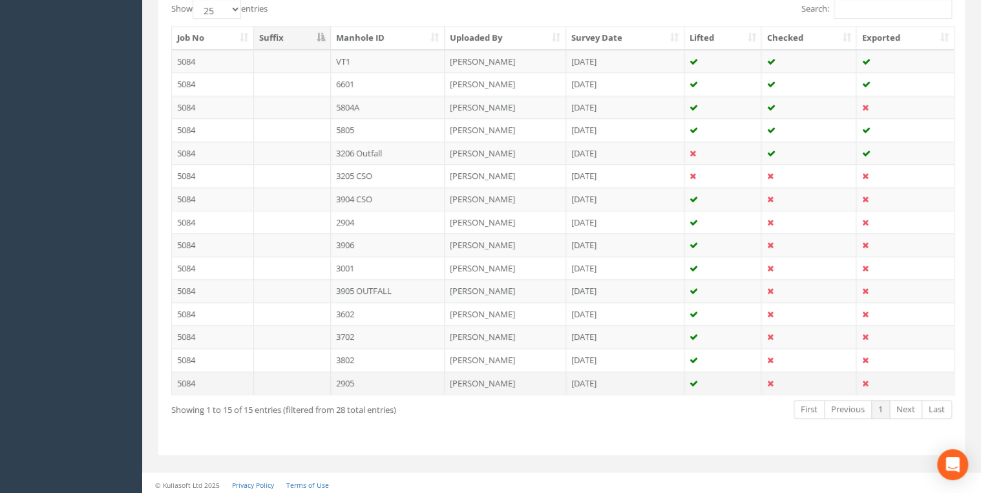
click at [352, 375] on td "2905" at bounding box center [388, 383] width 114 height 23
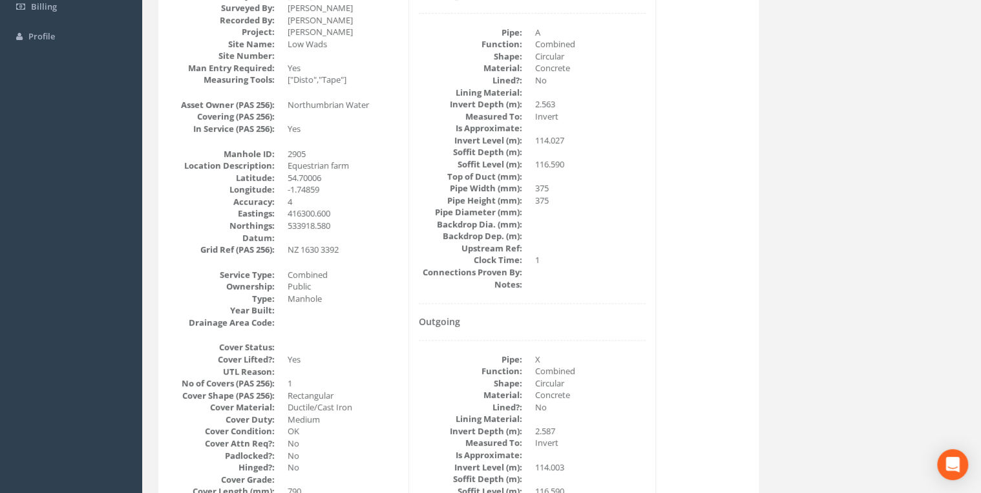
scroll to position [138, 0]
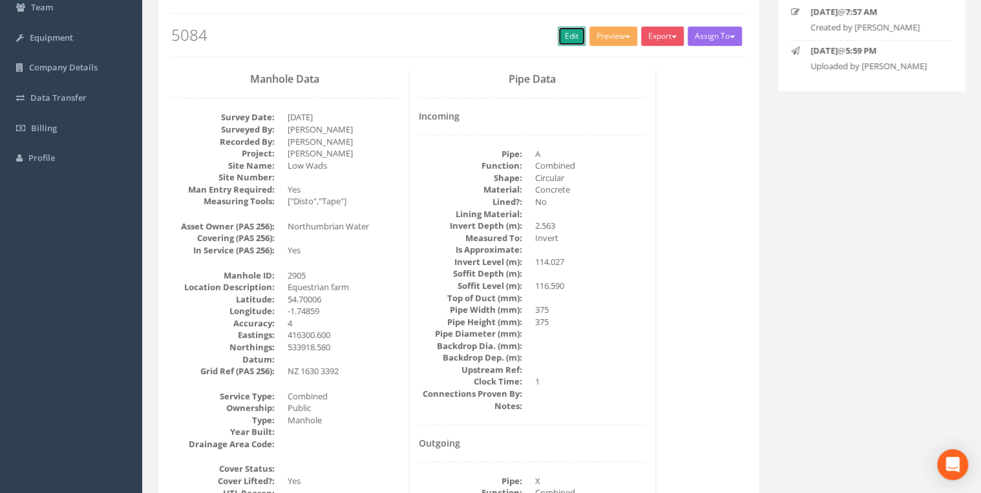
click at [561, 41] on link "Edit" at bounding box center [572, 36] width 28 height 19
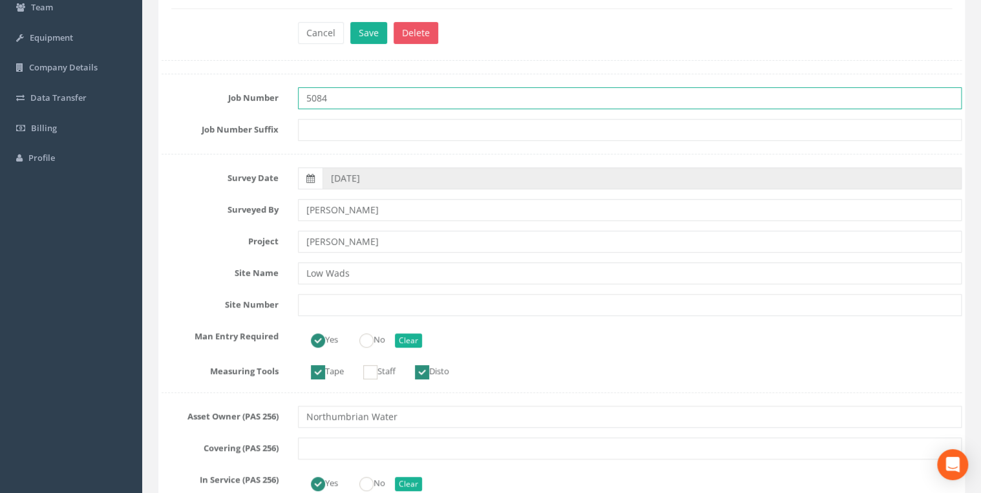
click at [334, 96] on input "5084" at bounding box center [630, 98] width 664 height 22
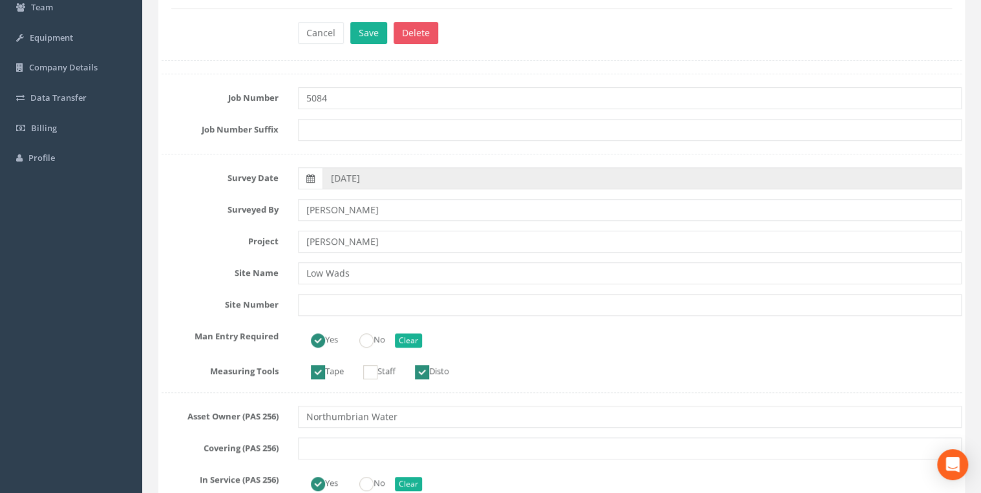
click at [332, 120] on input "text" at bounding box center [630, 130] width 664 height 22
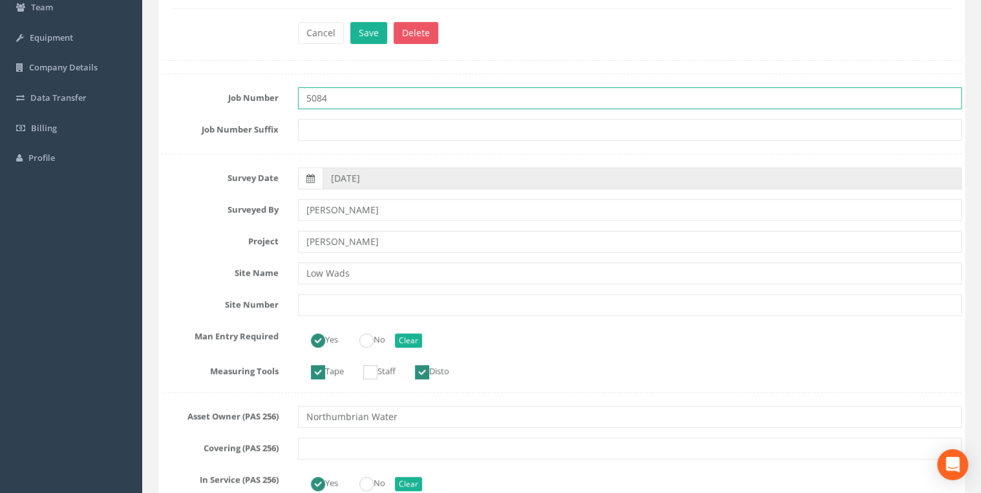
click at [338, 98] on input "5084" at bounding box center [630, 98] width 664 height 22
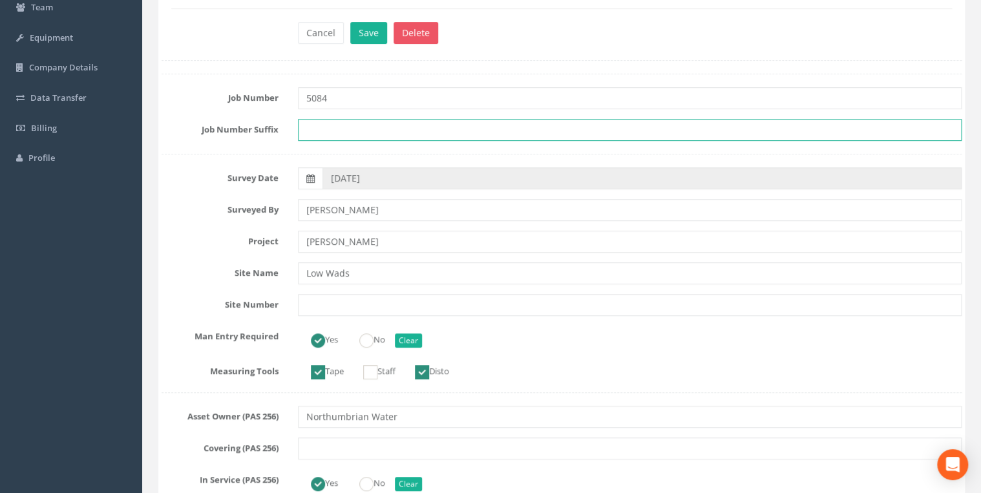
click at [339, 134] on input "text" at bounding box center [630, 130] width 664 height 22
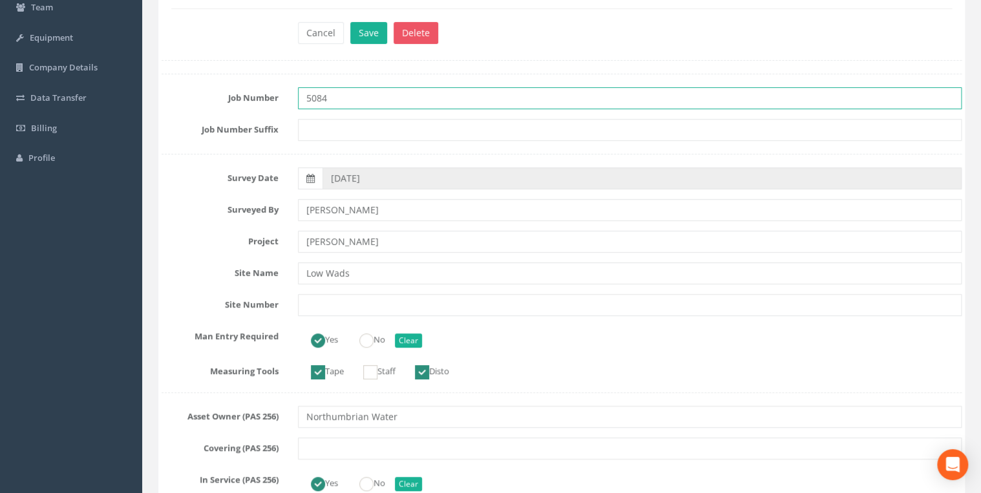
click at [343, 97] on input "5084" at bounding box center [630, 98] width 664 height 22
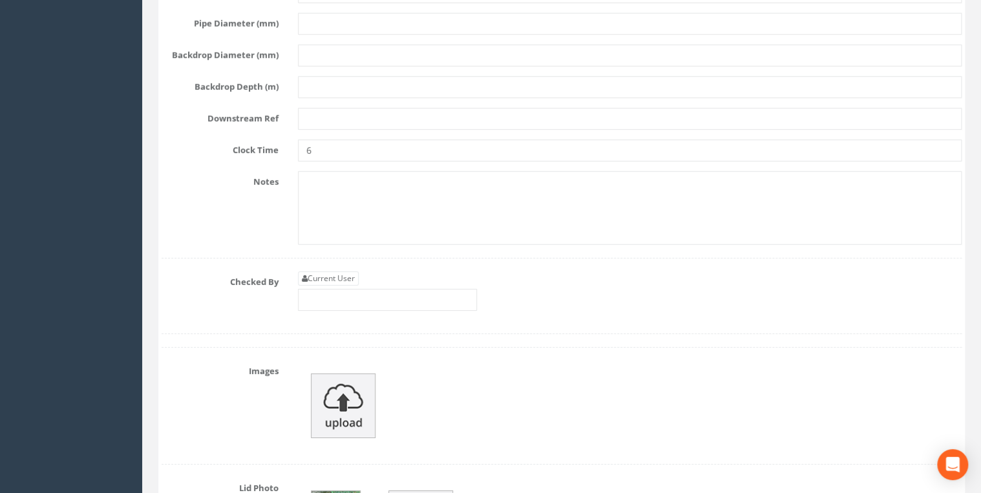
scroll to position [4550, 0]
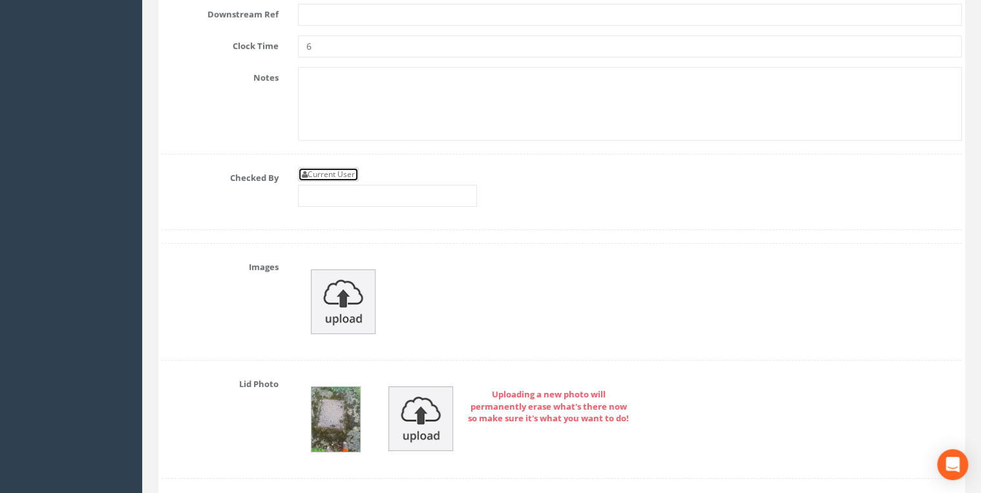
click at [354, 167] on link "Current User" at bounding box center [328, 174] width 61 height 14
type input "[PERSON_NAME]"
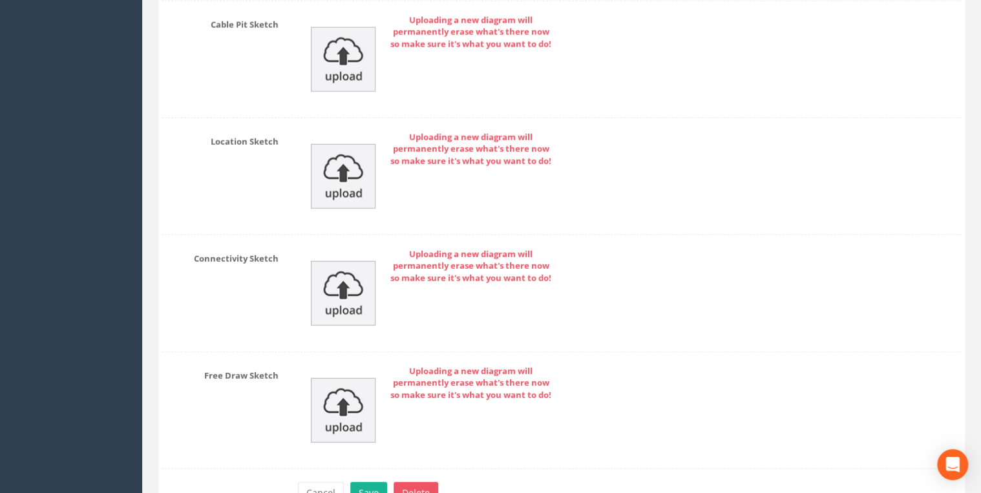
scroll to position [6727, 0]
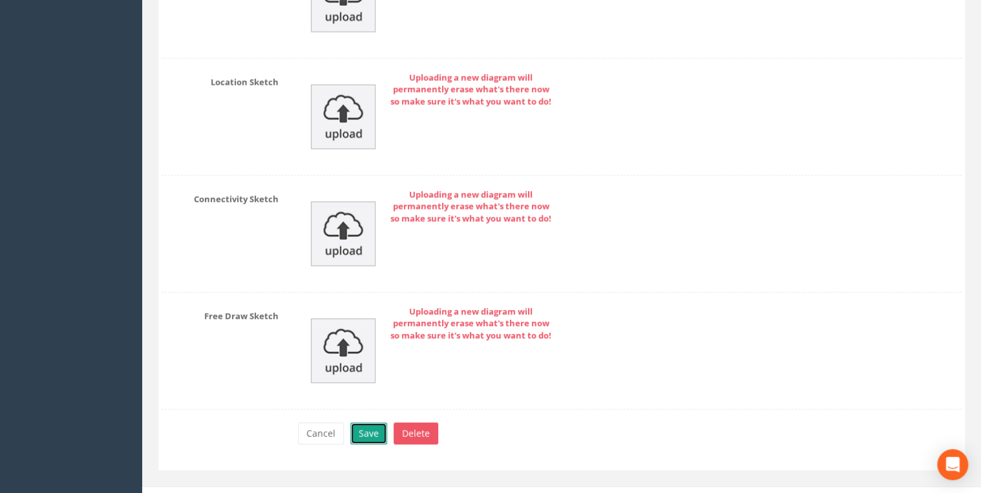
click at [383, 423] on button "Save" at bounding box center [368, 434] width 37 height 22
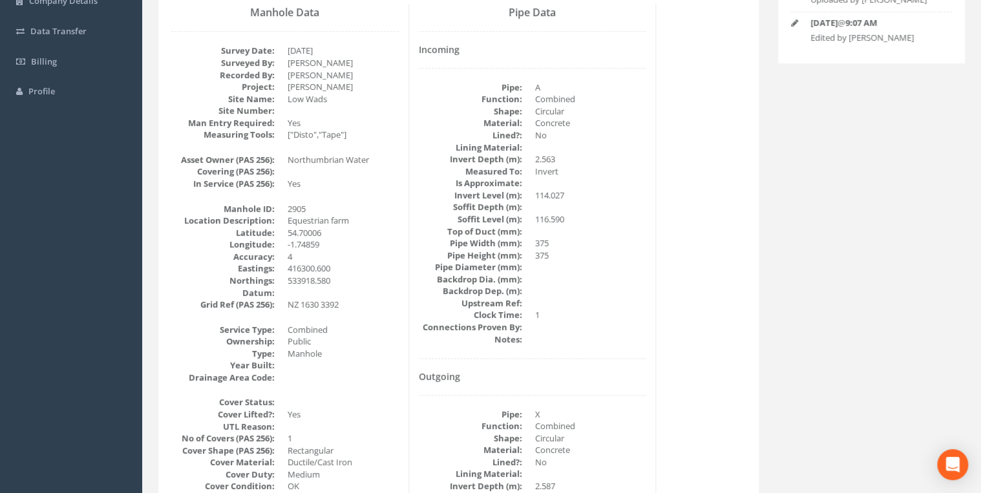
scroll to position [0, 0]
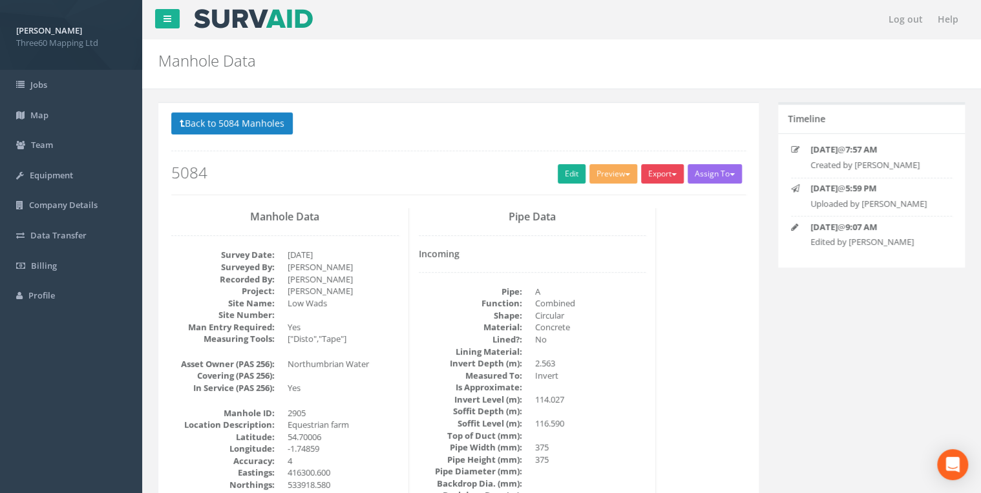
click at [658, 166] on button "Export" at bounding box center [662, 173] width 43 height 19
click at [628, 196] on link "360 Manhole" at bounding box center [636, 201] width 98 height 20
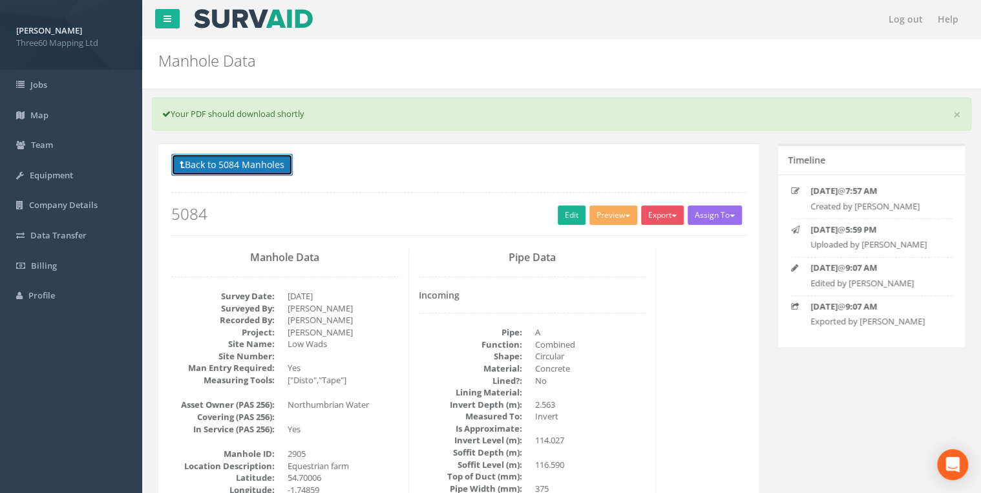
click at [287, 165] on button "Back to 5084 Manholes" at bounding box center [232, 165] width 122 height 22
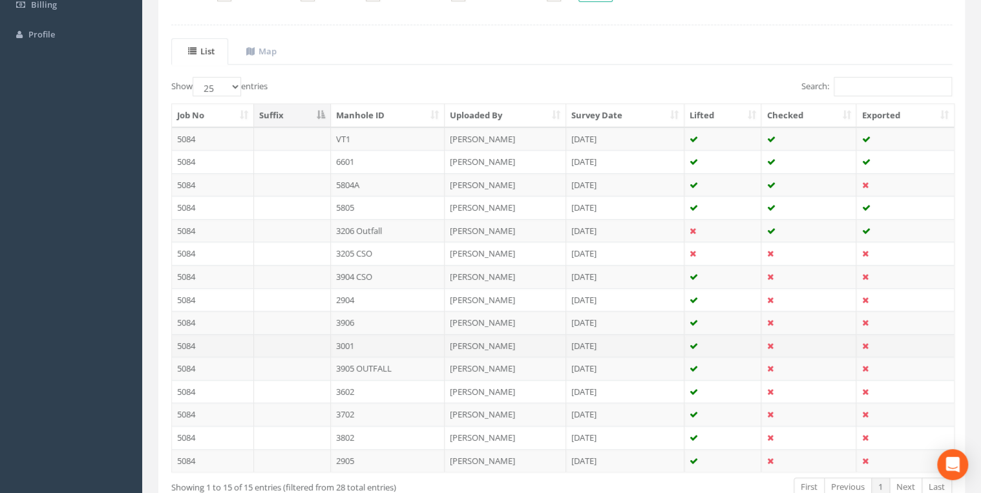
scroll to position [339, 0]
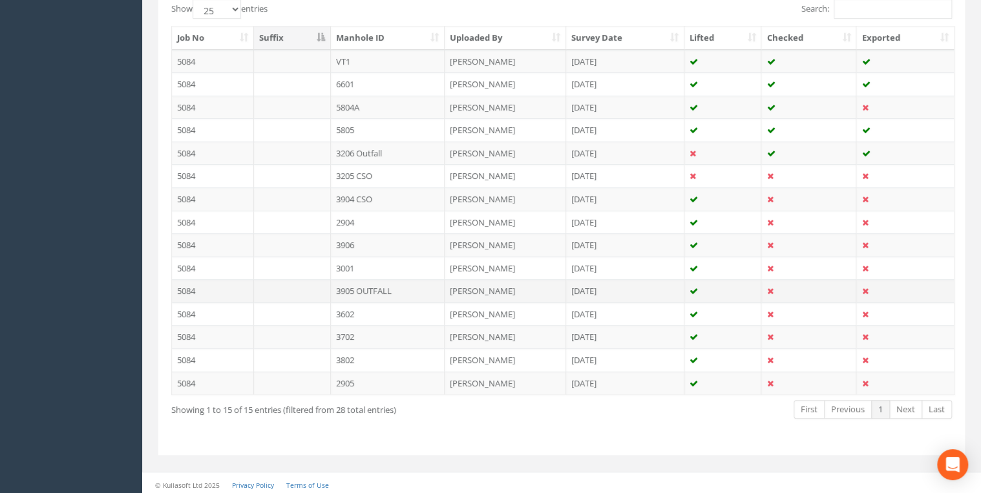
click at [371, 285] on td "3905 OUTFALL" at bounding box center [388, 290] width 114 height 23
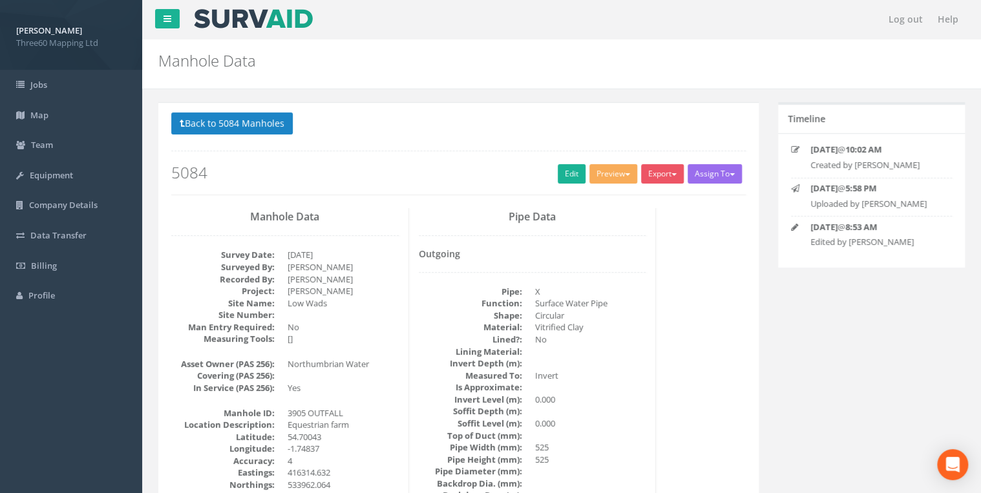
click at [578, 160] on div "Back to 5084 Manholes Back to Map Assign To No Companies Added Export 360 Manho…" at bounding box center [458, 153] width 575 height 82
click at [567, 164] on link "Edit" at bounding box center [572, 173] width 28 height 19
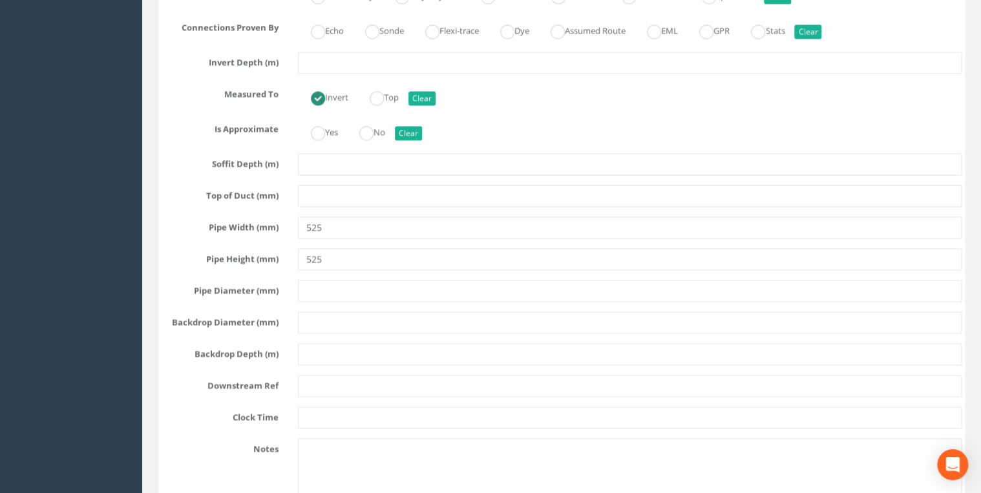
scroll to position [3378, 0]
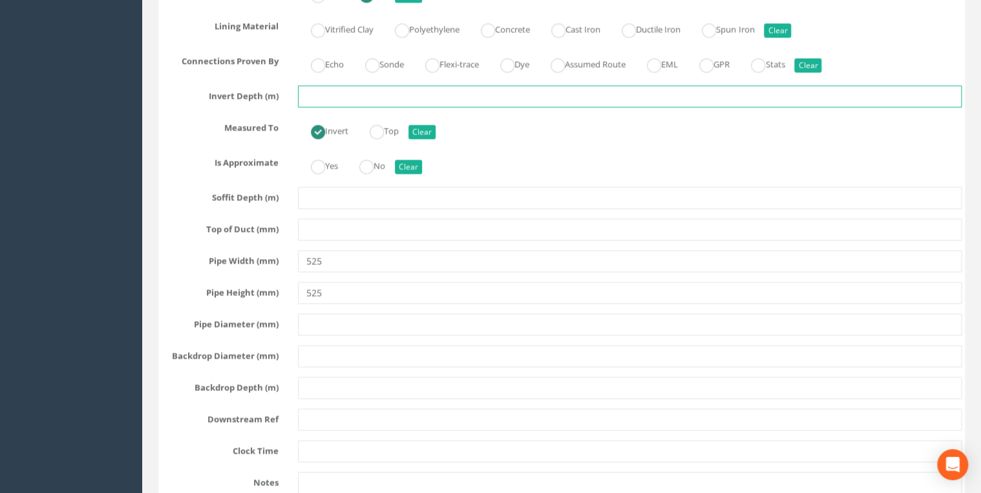
click at [328, 89] on input "text" at bounding box center [630, 96] width 664 height 22
type input "115.702"
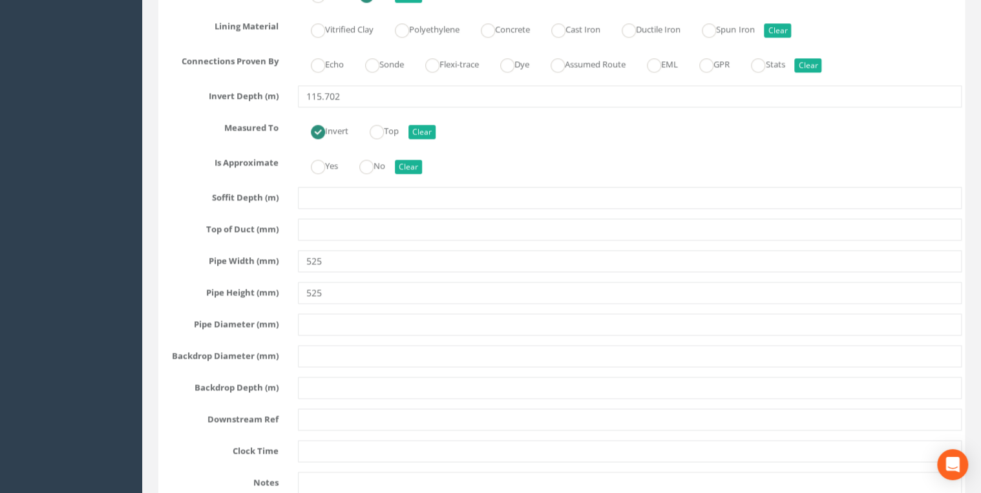
click at [527, 152] on div "Yes No Clear" at bounding box center [629, 164] width 683 height 25
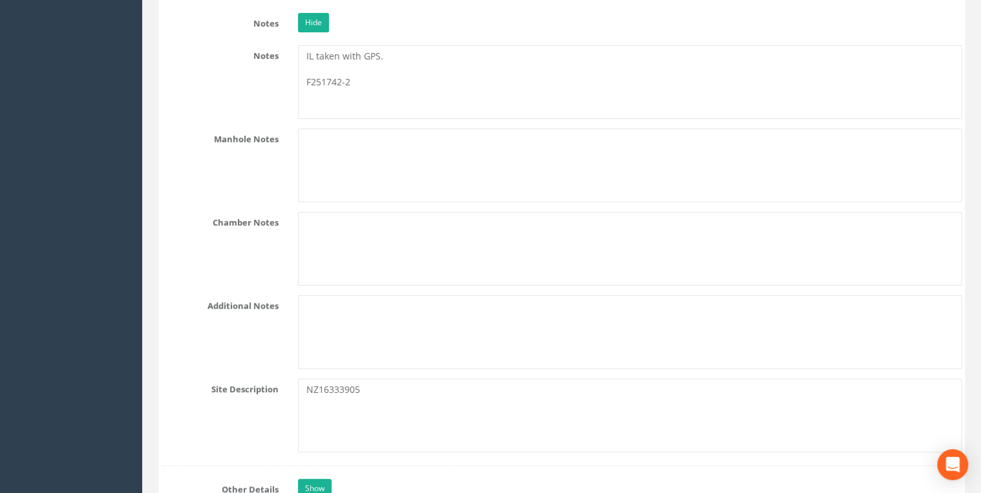
scroll to position [2413, 0]
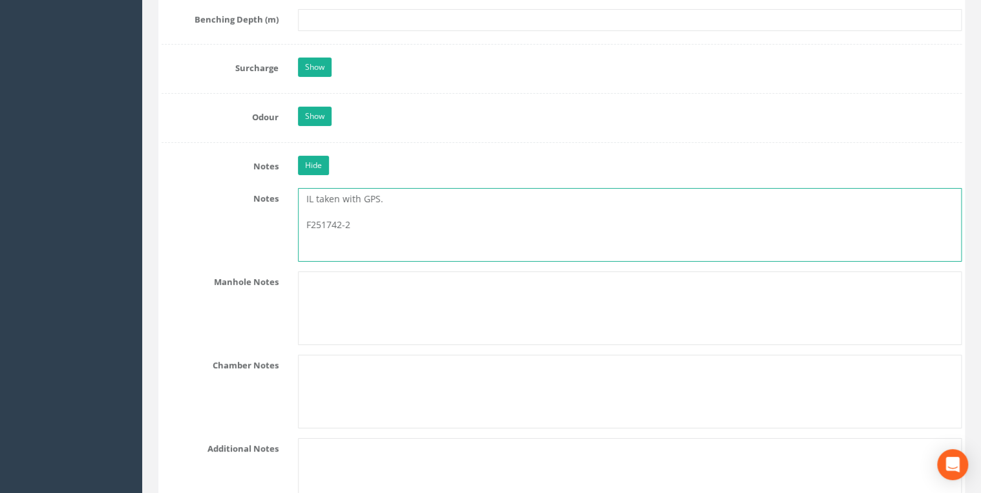
click at [409, 191] on textarea "IL taken with GPS. F251742-2" at bounding box center [630, 225] width 664 height 74
drag, startPoint x: 386, startPoint y: 191, endPoint x: 406, endPoint y: 204, distance: 24.2
click at [386, 191] on textarea "IL taken with GPS. 115.702 F251742-2" at bounding box center [630, 225] width 664 height 74
click at [417, 228] on textarea "IL taken with GPS = 115.702 F251742-2" at bounding box center [630, 225] width 664 height 74
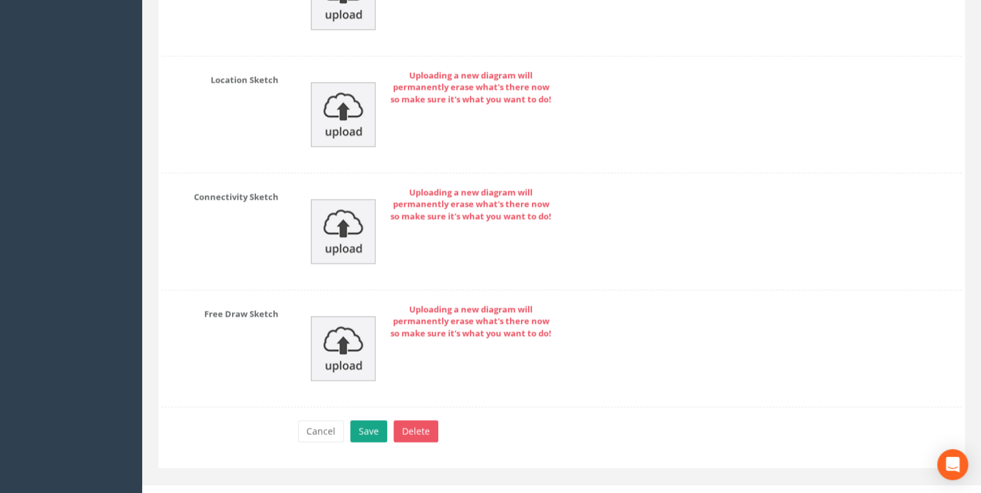
type textarea "IL taken with GPS = 115.702 F251742-2"
click at [366, 420] on button "Save" at bounding box center [368, 431] width 37 height 22
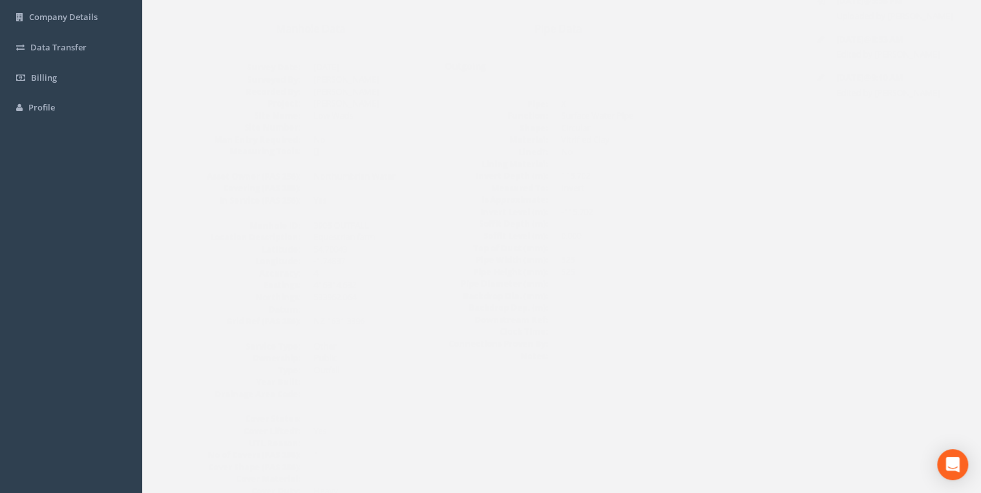
scroll to position [0, 0]
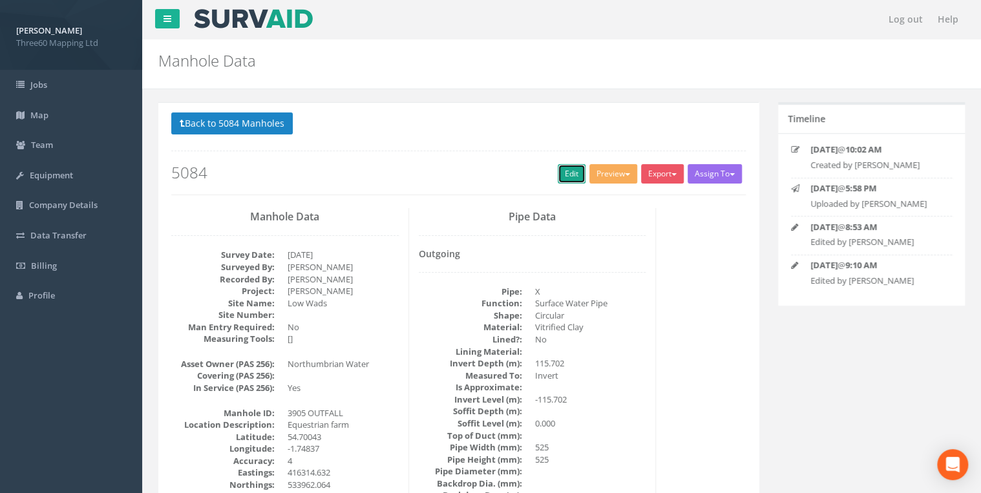
click at [567, 176] on link "Edit" at bounding box center [572, 173] width 28 height 19
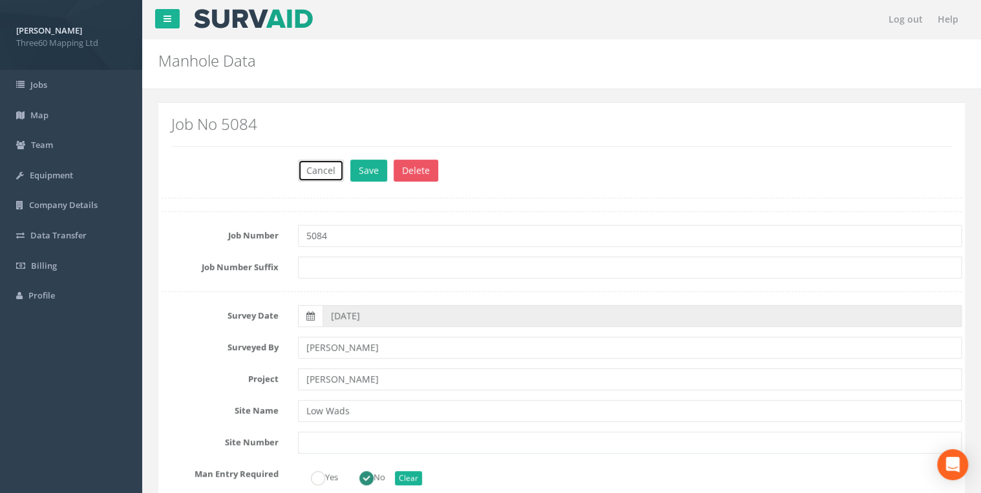
click at [315, 172] on button "Cancel" at bounding box center [321, 171] width 46 height 22
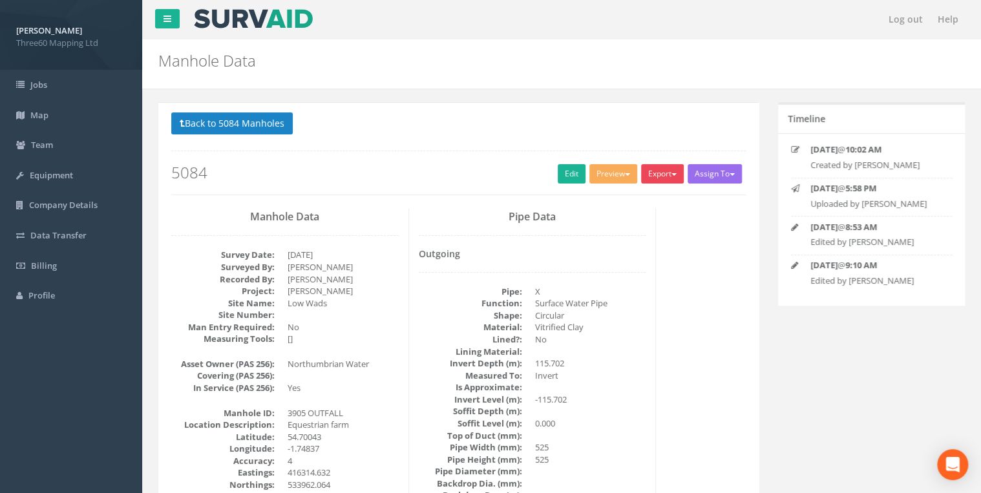
click at [648, 165] on button "Export" at bounding box center [662, 173] width 43 height 19
click at [626, 197] on link "360 Manhole" at bounding box center [636, 201] width 98 height 20
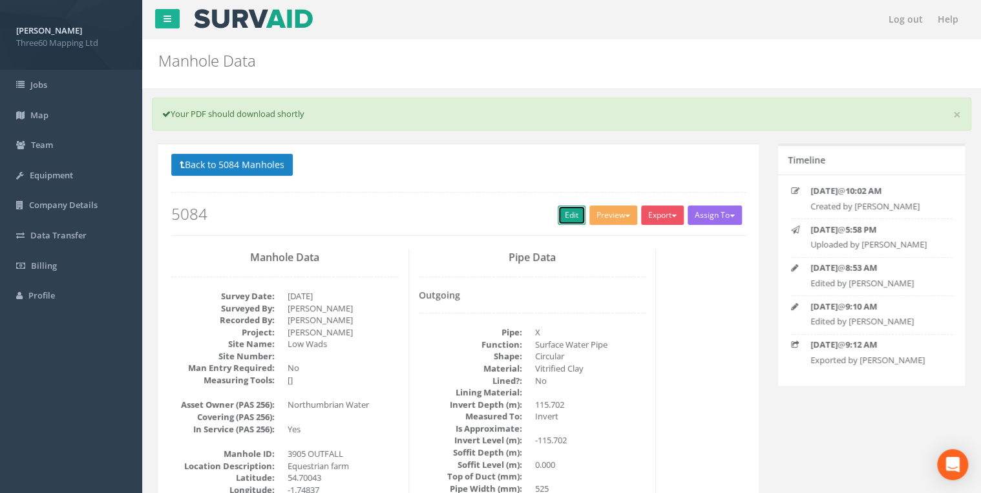
click at [558, 207] on link "Edit" at bounding box center [572, 215] width 28 height 19
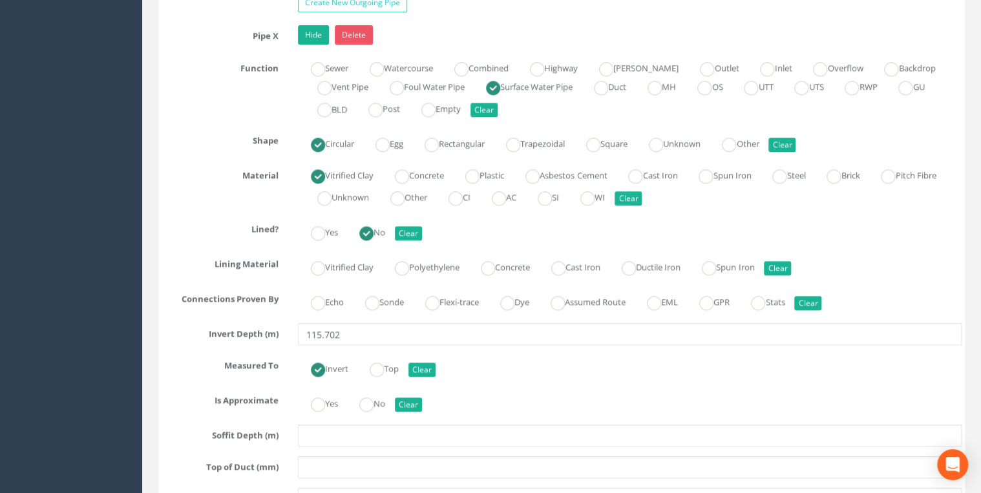
scroll to position [3102, 0]
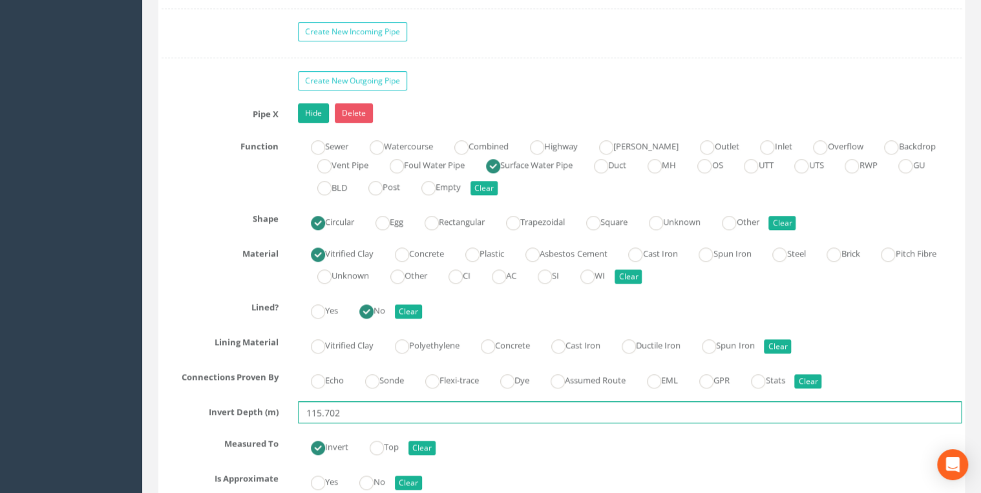
drag, startPoint x: 349, startPoint y: 407, endPoint x: 253, endPoint y: 407, distance: 95.7
click at [253, 407] on div "Invert Depth (m) 115.702" at bounding box center [562, 412] width 820 height 22
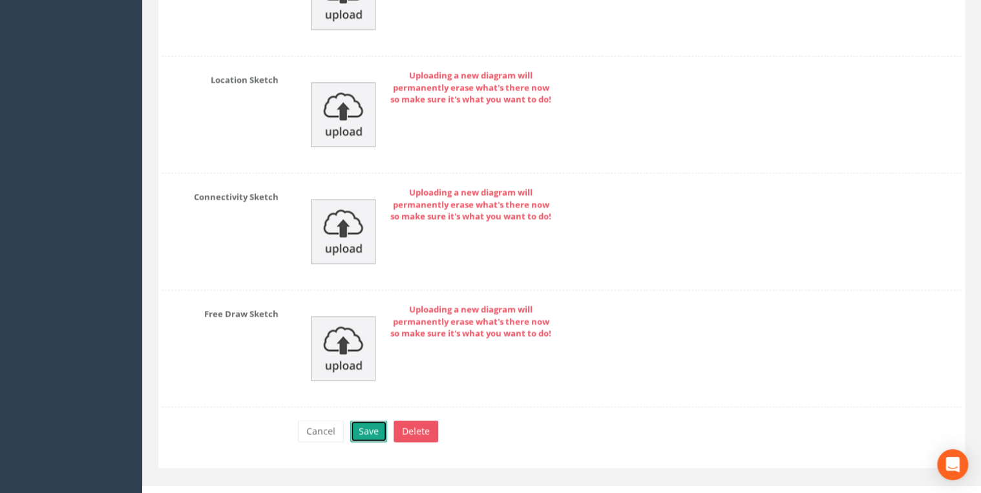
click at [372, 420] on button "Save" at bounding box center [368, 431] width 37 height 22
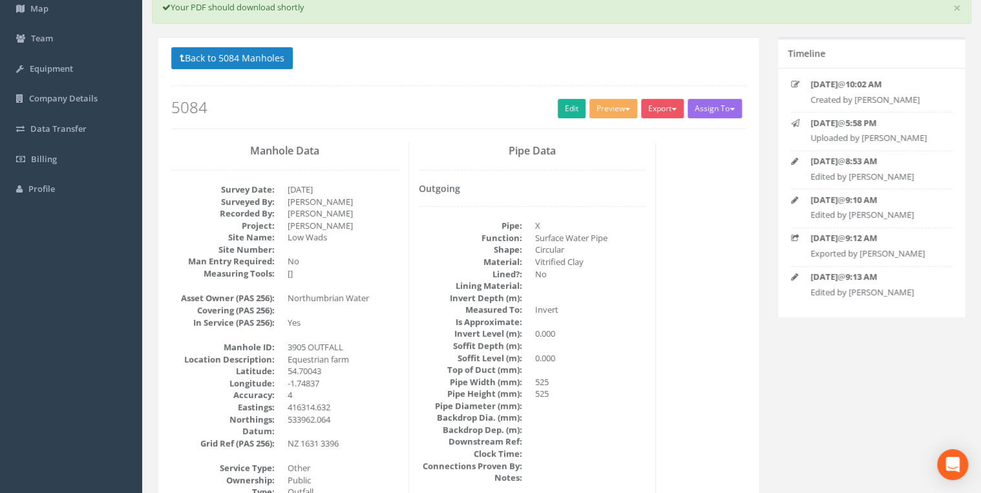
scroll to position [0, 0]
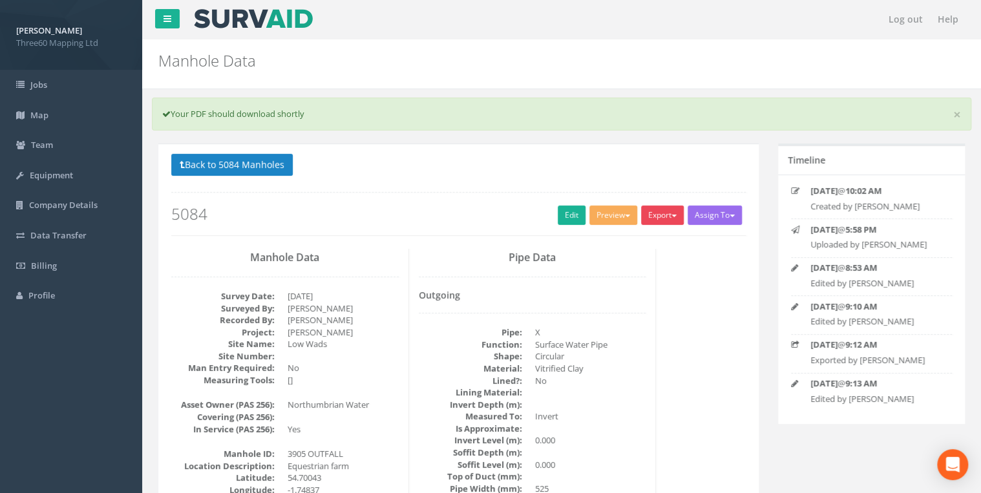
click at [675, 212] on button "Export" at bounding box center [662, 215] width 43 height 19
click at [641, 244] on link "360 Manhole" at bounding box center [636, 242] width 98 height 20
click at [601, 164] on p "Back to 5084 Manholes Back to Map" at bounding box center [458, 166] width 575 height 25
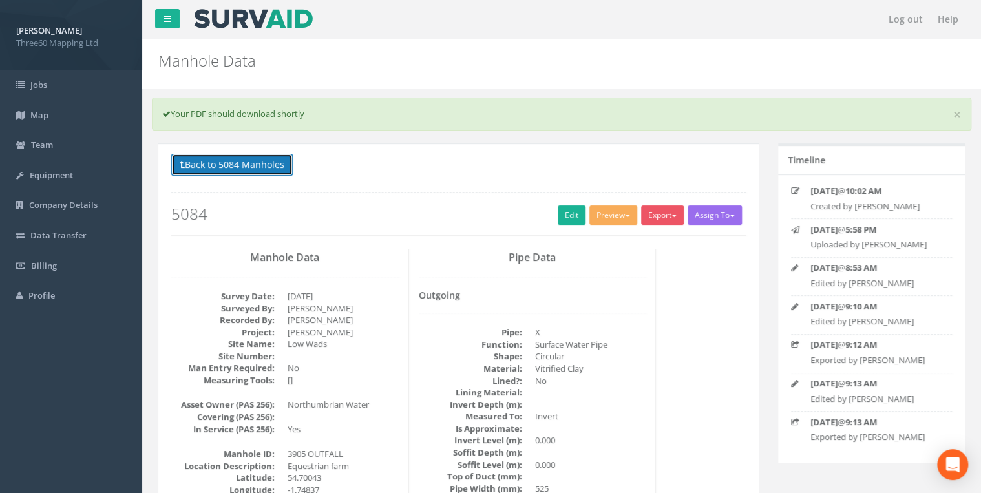
click at [278, 171] on button "Back to 5084 Manholes" at bounding box center [232, 165] width 122 height 22
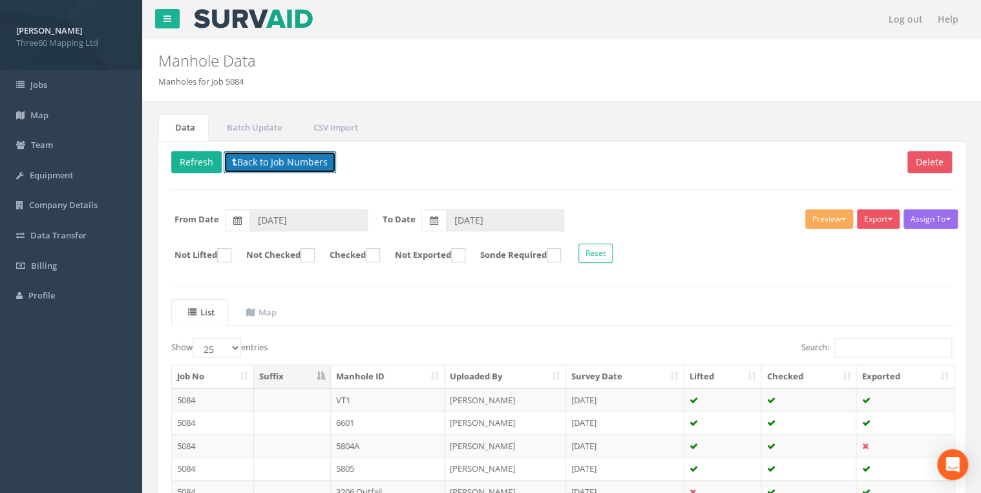
click at [243, 153] on button "Back to Job Numbers" at bounding box center [280, 162] width 112 height 22
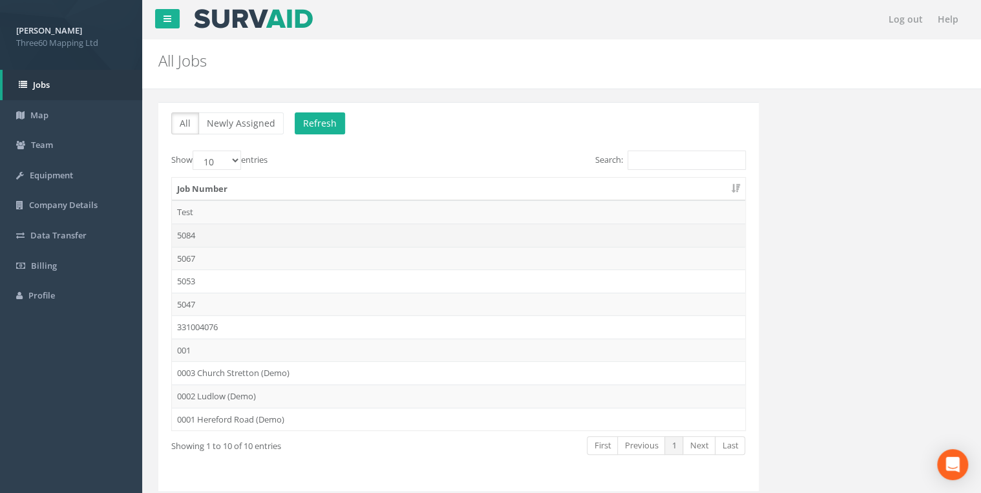
click at [200, 233] on td "5084" at bounding box center [458, 235] width 573 height 23
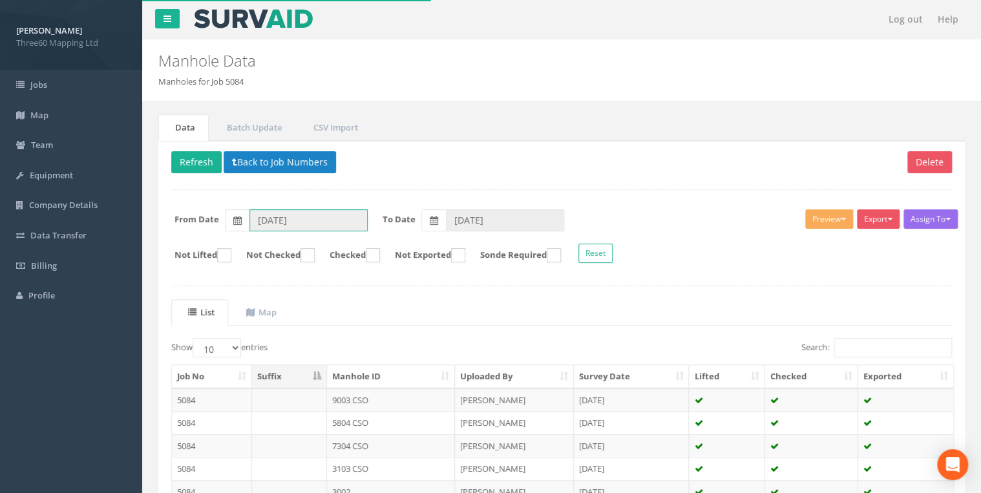
click at [306, 218] on input "[DATE]" at bounding box center [308, 220] width 118 height 22
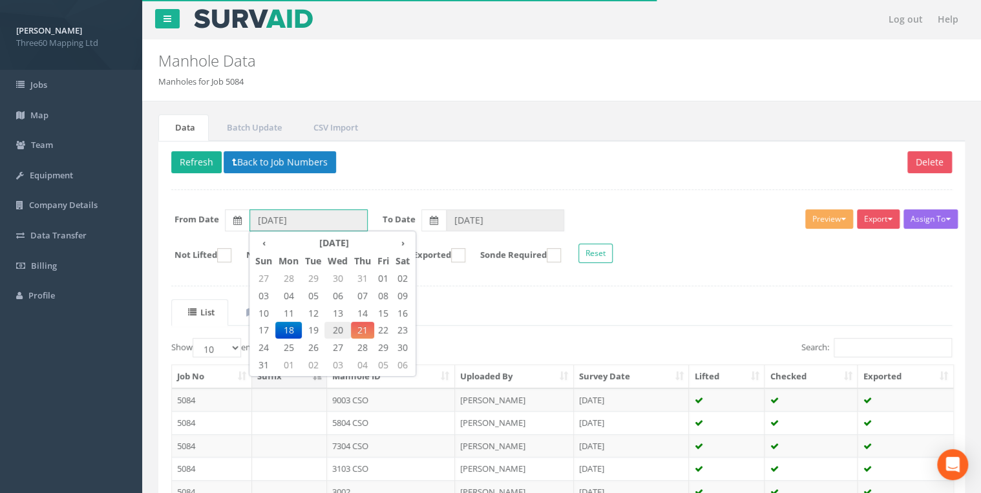
click at [334, 330] on span "20" at bounding box center [337, 330] width 27 height 17
type input "[DATE]"
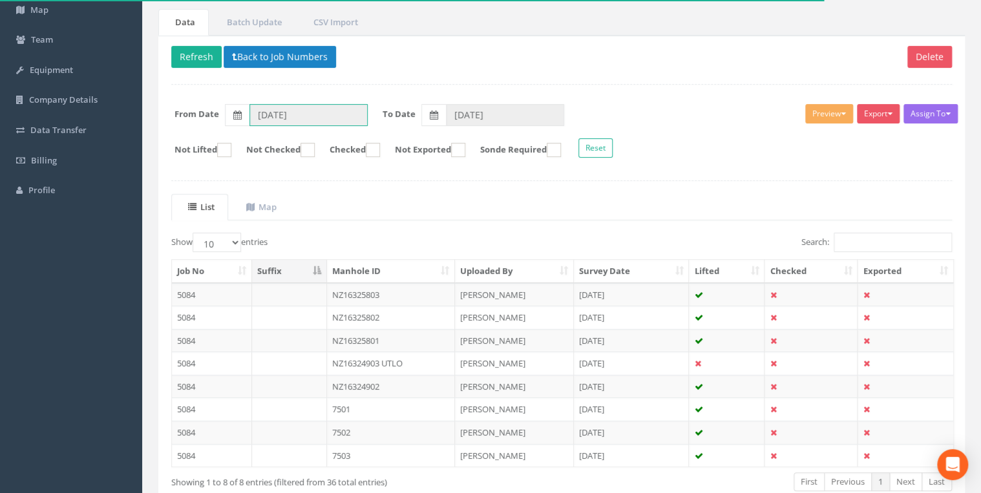
scroll to position [178, 0]
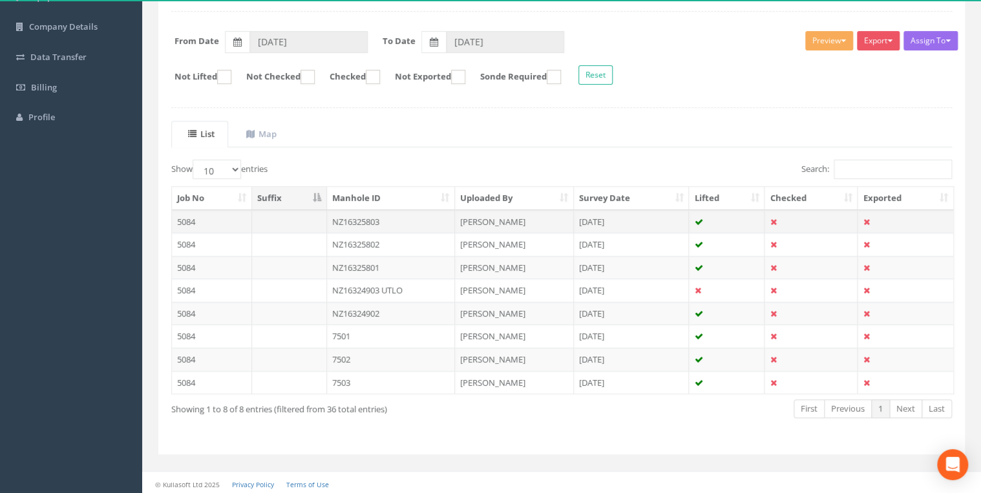
click at [372, 219] on td "NZ16325803" at bounding box center [391, 221] width 129 height 23
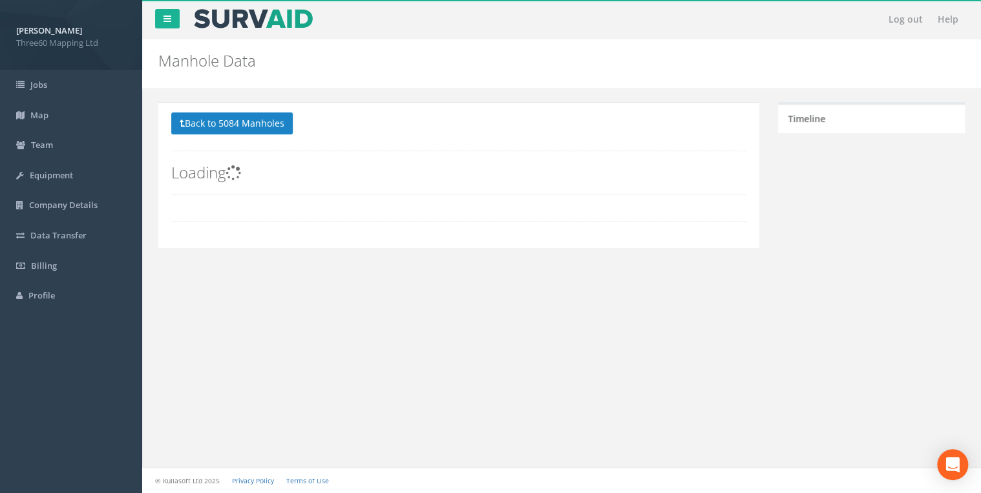
scroll to position [0, 0]
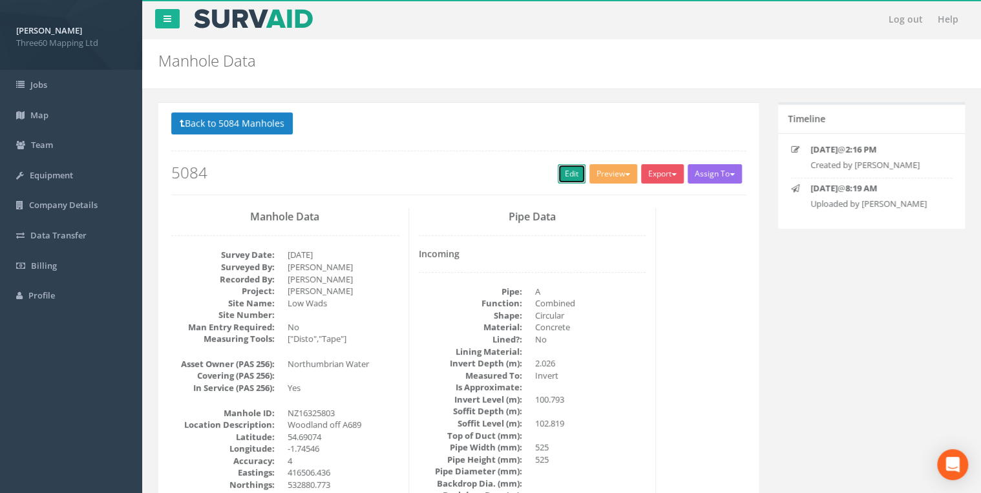
click at [560, 167] on link "Edit" at bounding box center [572, 173] width 28 height 19
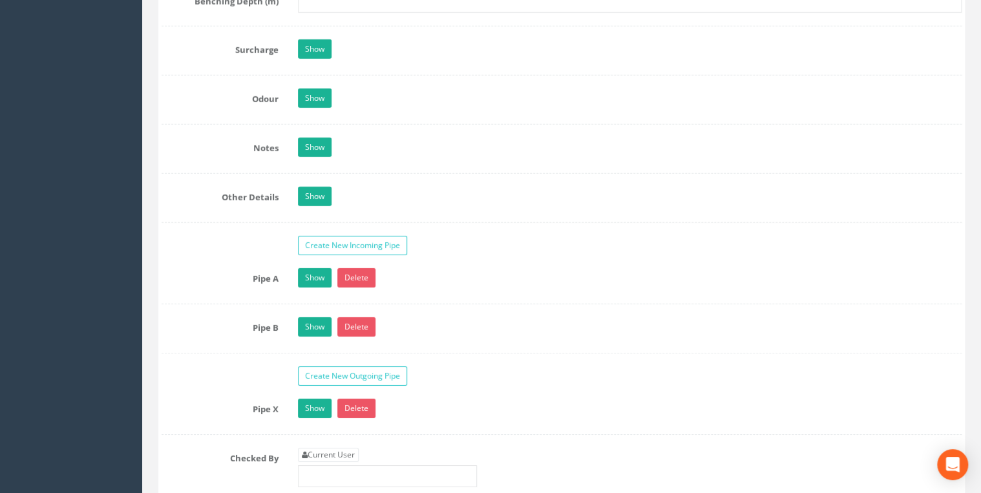
scroll to position [2206, 0]
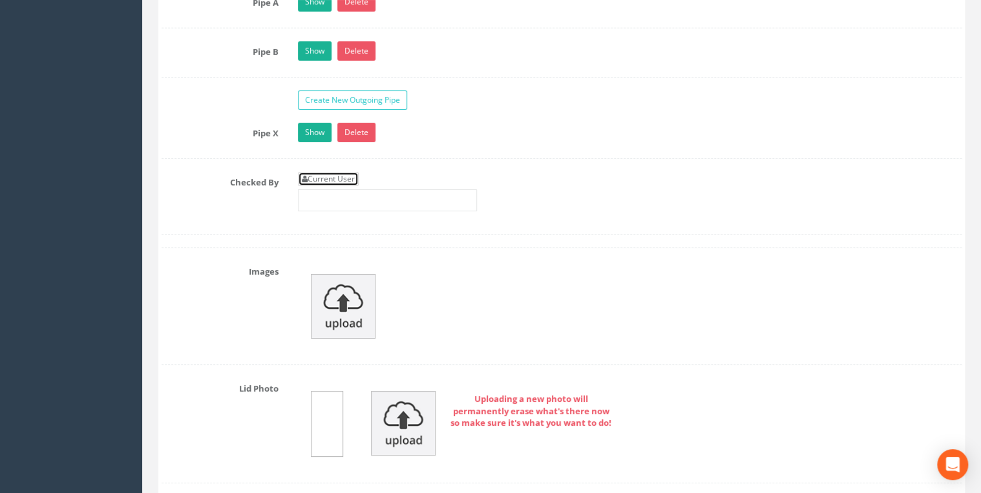
click at [336, 175] on link "Current User" at bounding box center [328, 179] width 61 height 14
type input "[PERSON_NAME]"
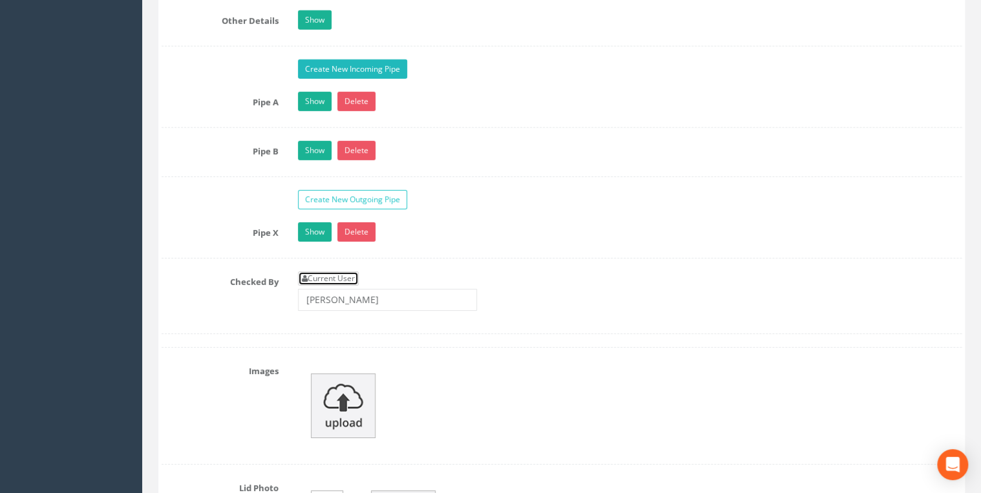
scroll to position [1999, 0]
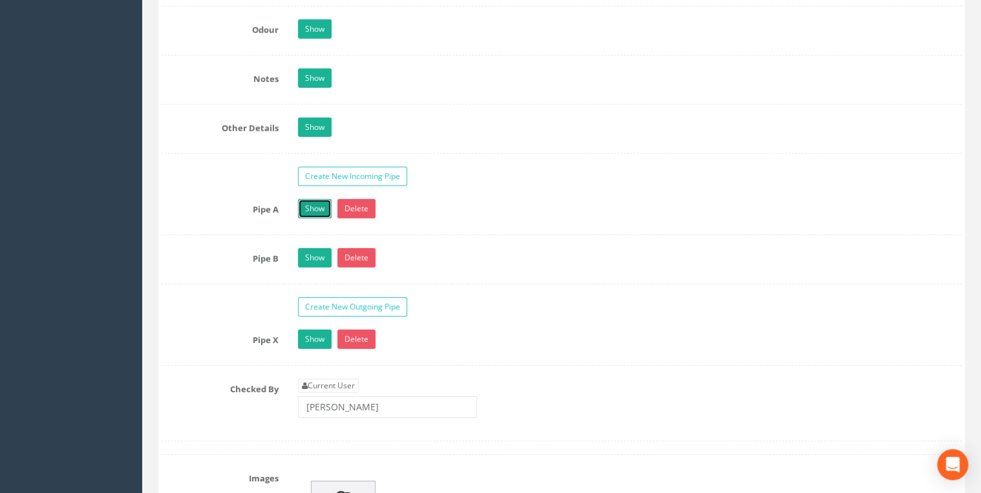
click at [323, 203] on link "Show" at bounding box center [315, 208] width 34 height 19
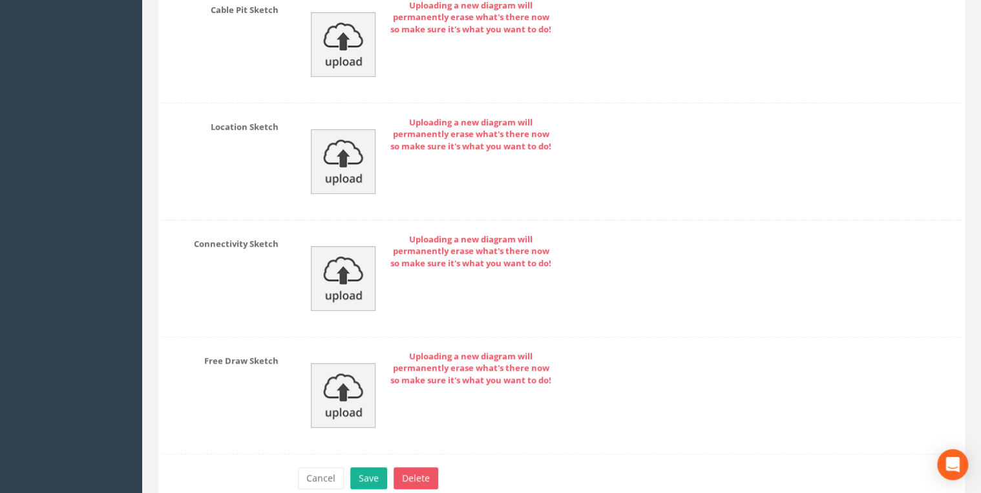
scroll to position [5127, 0]
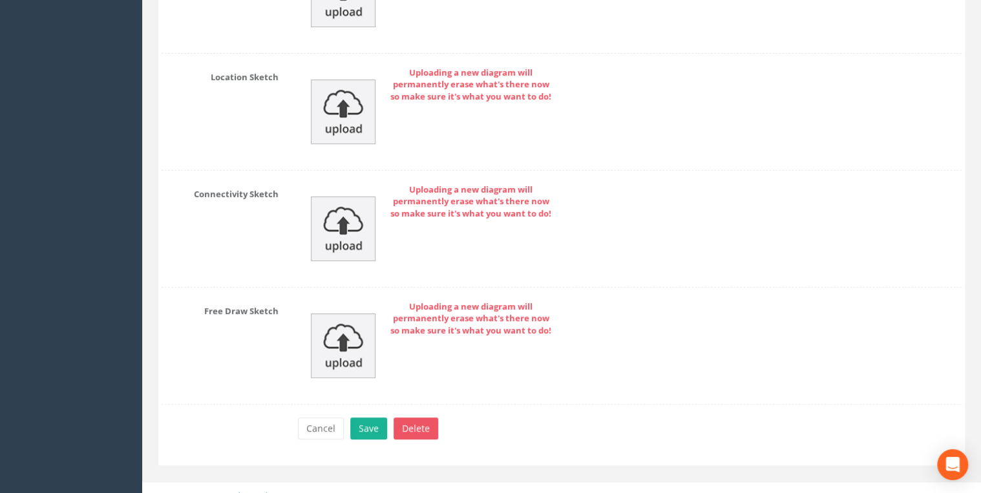
click at [386, 418] on div "Cancel Save Delete" at bounding box center [629, 430] width 683 height 25
click at [377, 418] on button "Save" at bounding box center [368, 429] width 37 height 22
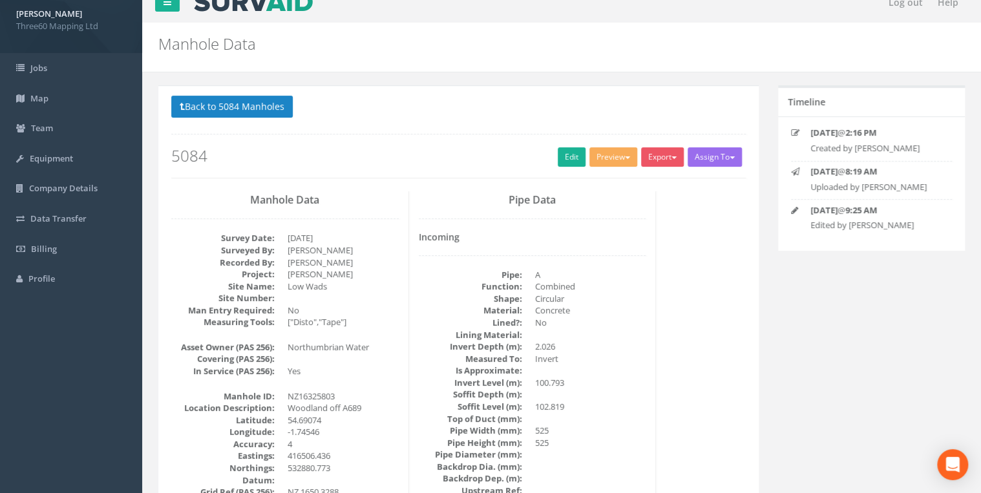
scroll to position [0, 0]
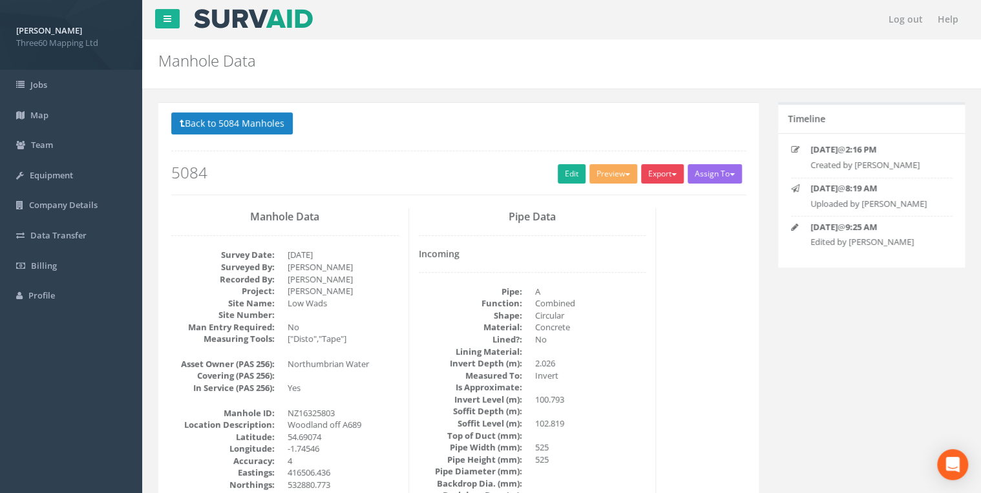
click at [661, 180] on button "Export" at bounding box center [662, 173] width 43 height 19
click at [639, 191] on link "360 Manhole" at bounding box center [636, 201] width 98 height 20
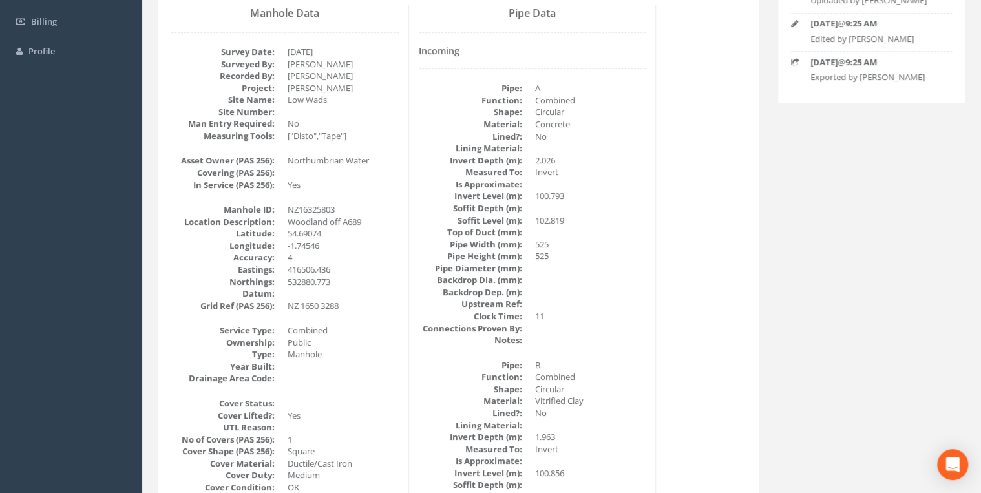
scroll to position [213, 0]
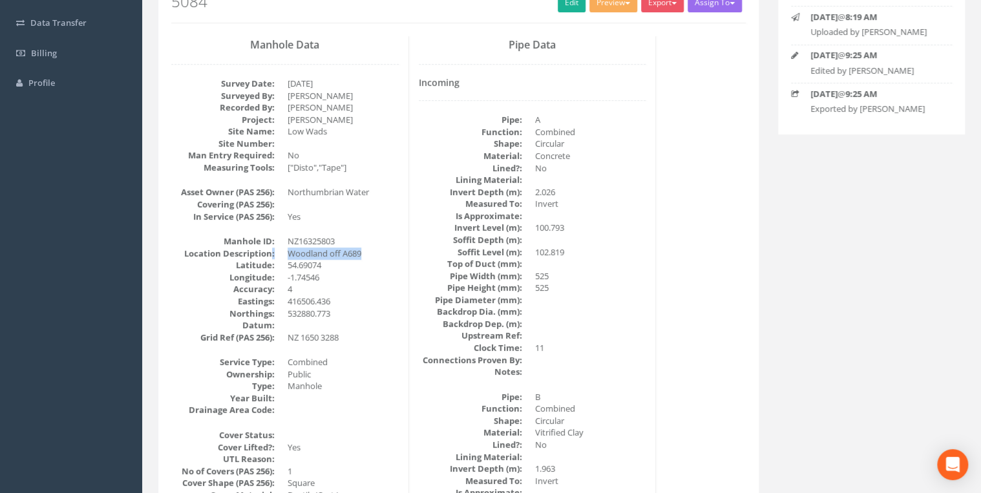
drag, startPoint x: 370, startPoint y: 253, endPoint x: 271, endPoint y: 256, distance: 98.9
click at [271, 256] on dl "Manhole ID: NZ16325803 Location Description: Woodland off A689 [GEOGRAPHIC_DATA…" at bounding box center [285, 289] width 228 height 108
drag, startPoint x: 271, startPoint y: 256, endPoint x: 365, endPoint y: 250, distance: 93.9
click at [360, 250] on dd "Woodland off A689" at bounding box center [343, 254] width 111 height 12
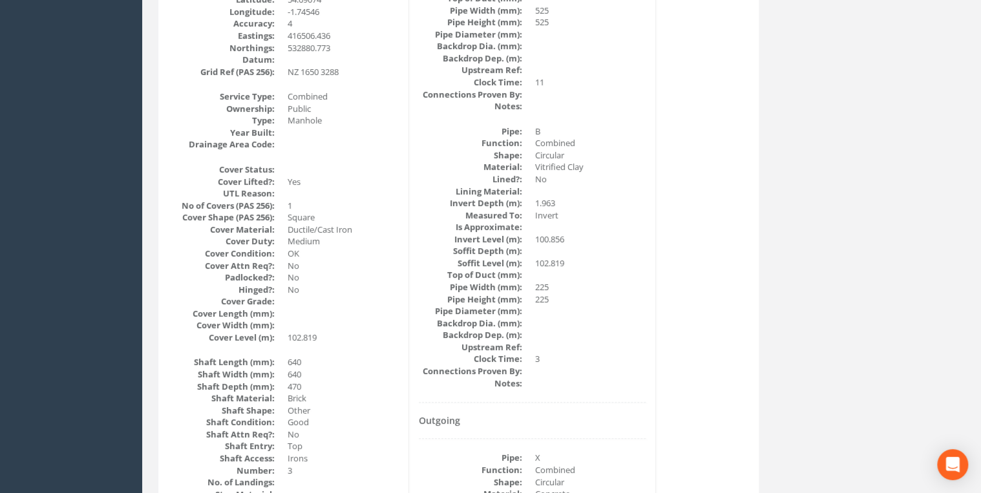
scroll to position [489, 0]
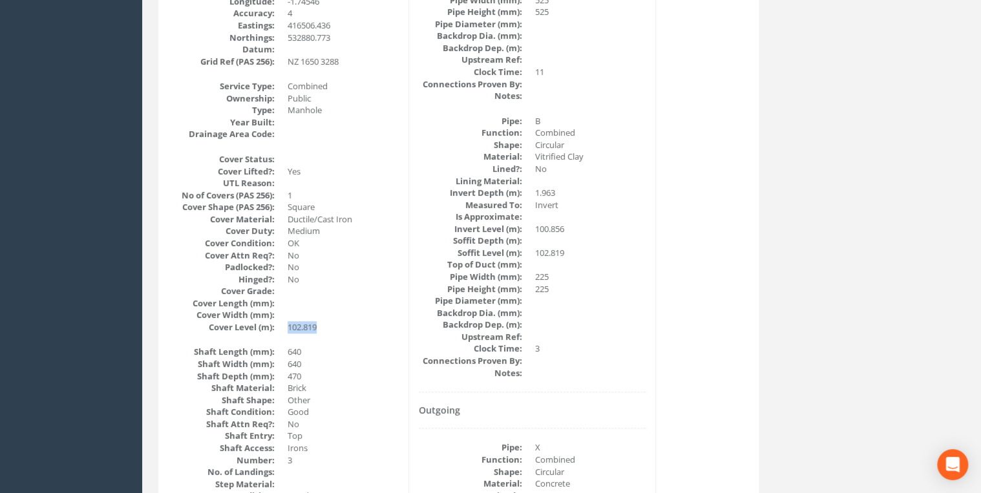
drag, startPoint x: 321, startPoint y: 323, endPoint x: 290, endPoint y: 326, distance: 31.1
click at [290, 326] on dd "102.819" at bounding box center [343, 327] width 111 height 12
drag, startPoint x: 290, startPoint y: 326, endPoint x: 326, endPoint y: 325, distance: 36.8
click at [326, 325] on dd "102.819" at bounding box center [343, 327] width 111 height 12
drag, startPoint x: 326, startPoint y: 325, endPoint x: 291, endPoint y: 324, distance: 35.6
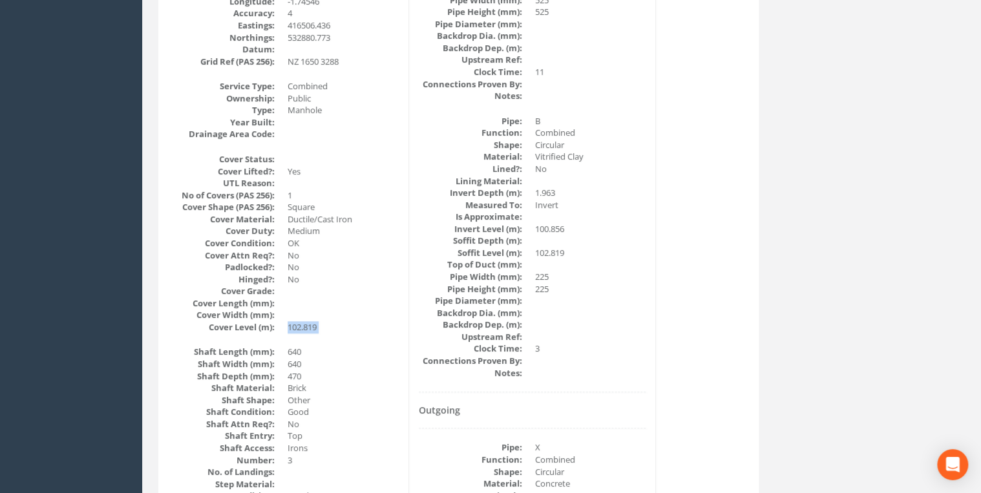
click at [291, 324] on dd "102.819" at bounding box center [343, 327] width 111 height 12
drag, startPoint x: 291, startPoint y: 324, endPoint x: 333, endPoint y: 321, distance: 42.1
click at [333, 321] on dd "102.819" at bounding box center [343, 327] width 111 height 12
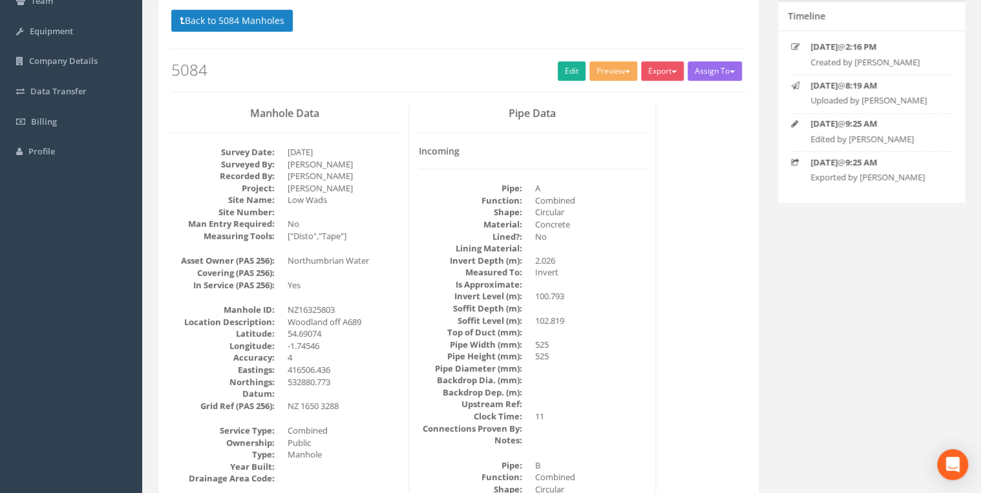
scroll to position [0, 0]
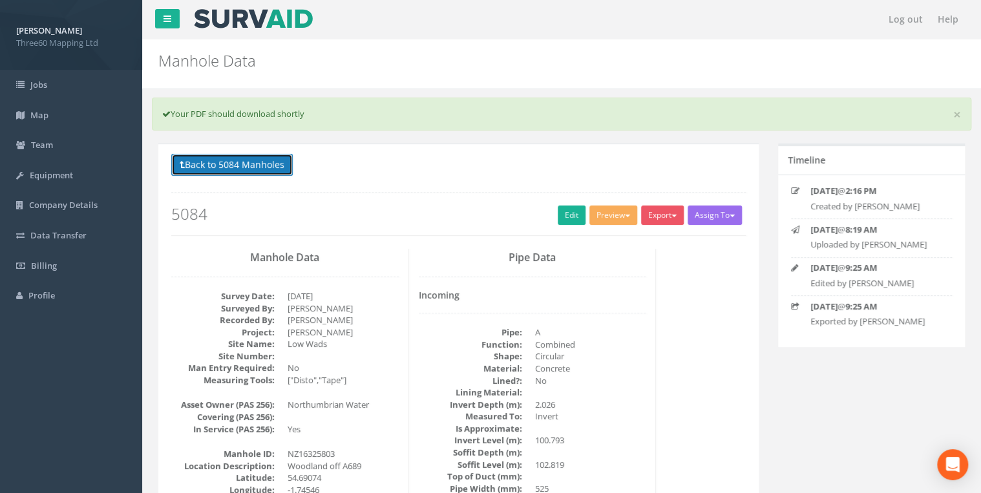
click at [279, 164] on button "Back to 5084 Manholes" at bounding box center [232, 165] width 122 height 22
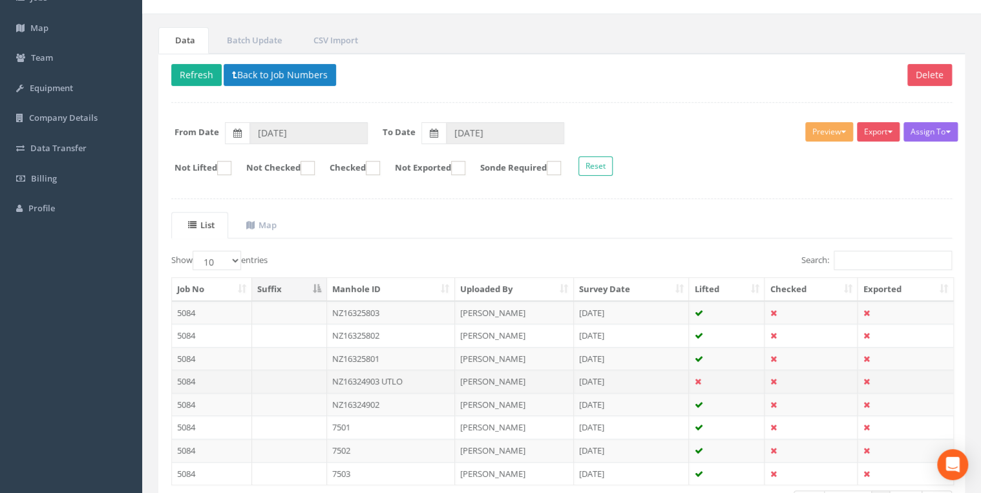
scroll to position [178, 0]
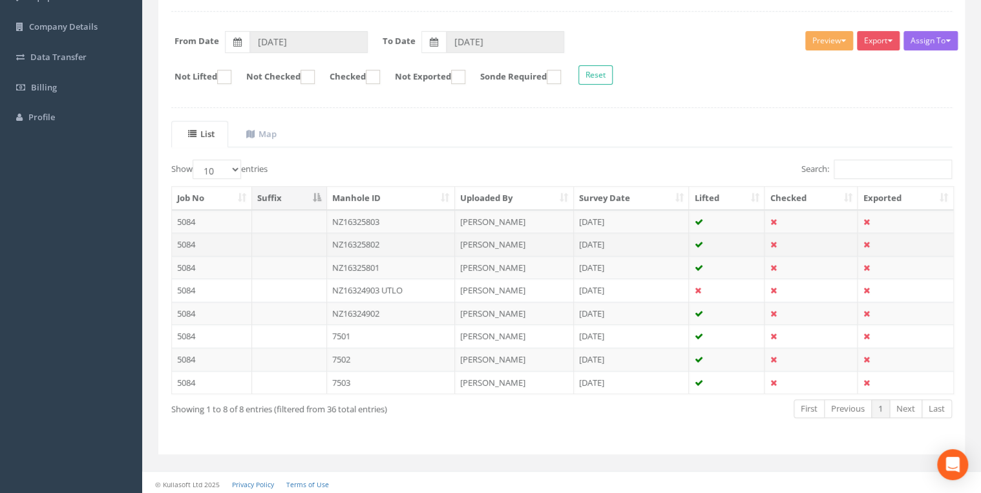
click at [385, 240] on td "NZ16325802" at bounding box center [391, 244] width 129 height 23
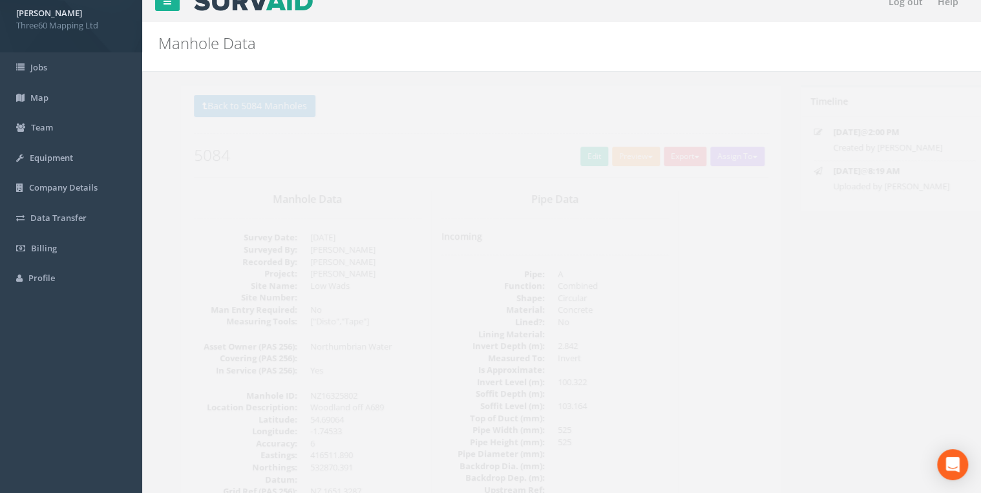
scroll to position [0, 0]
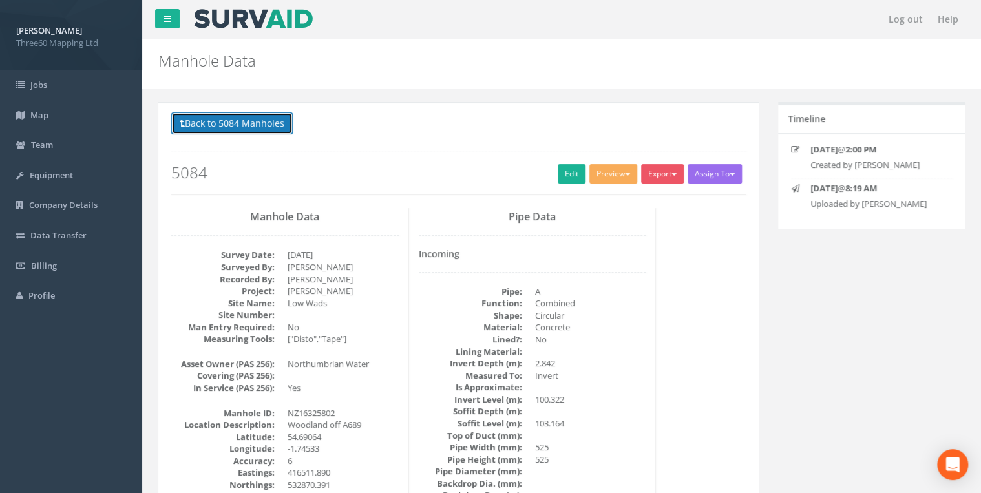
click at [275, 130] on button "Back to 5084 Manholes" at bounding box center [232, 123] width 122 height 22
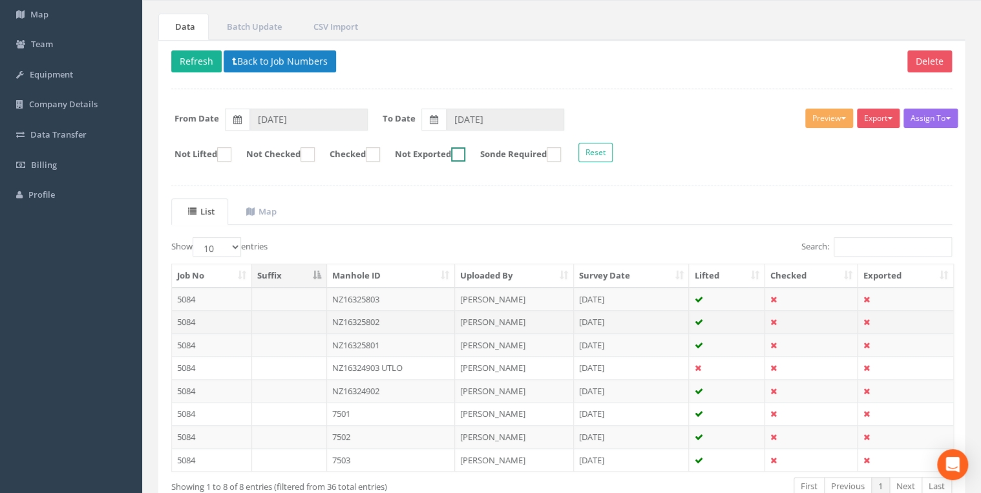
scroll to position [178, 0]
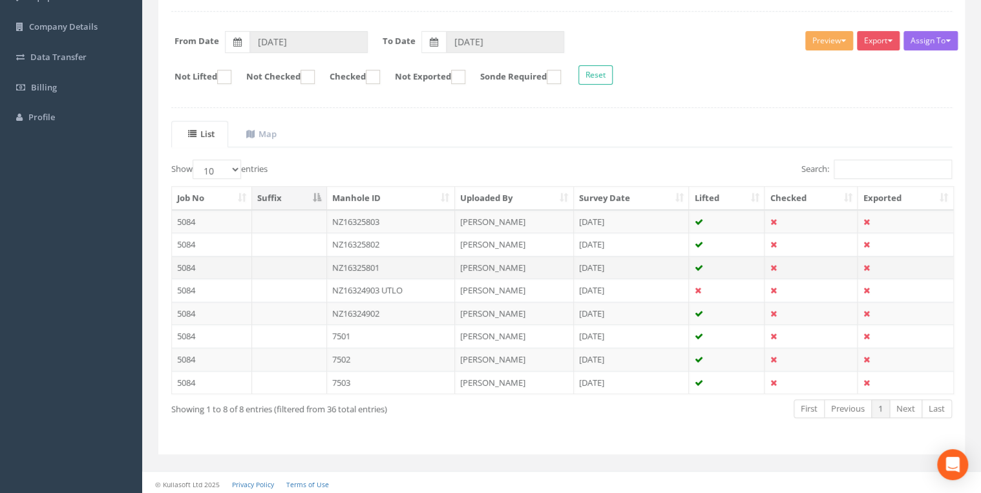
click at [380, 260] on td "NZ16325801" at bounding box center [391, 267] width 129 height 23
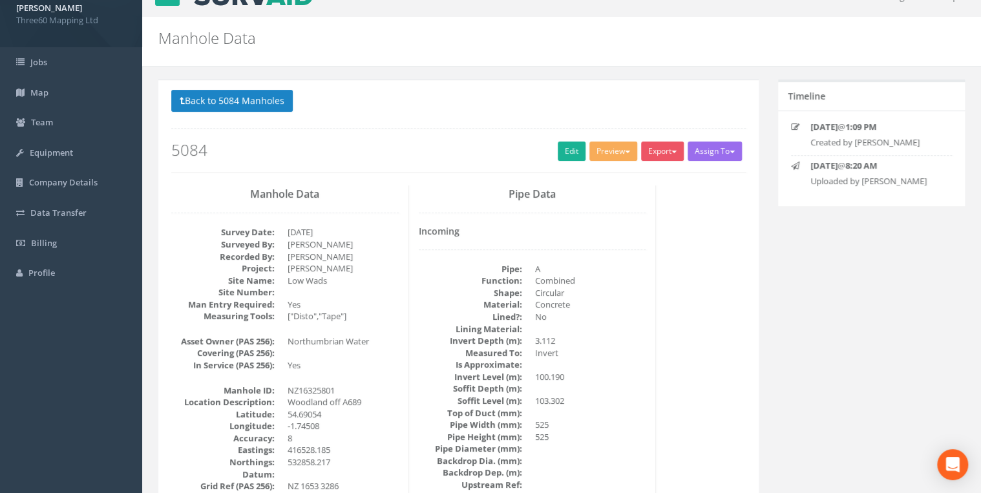
scroll to position [0, 0]
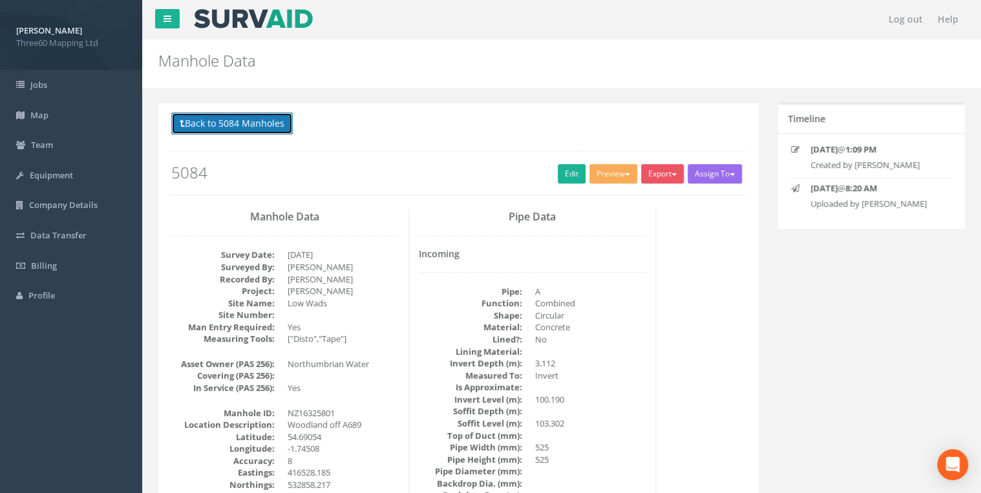
click at [277, 128] on button "Back to 5084 Manholes" at bounding box center [232, 123] width 122 height 22
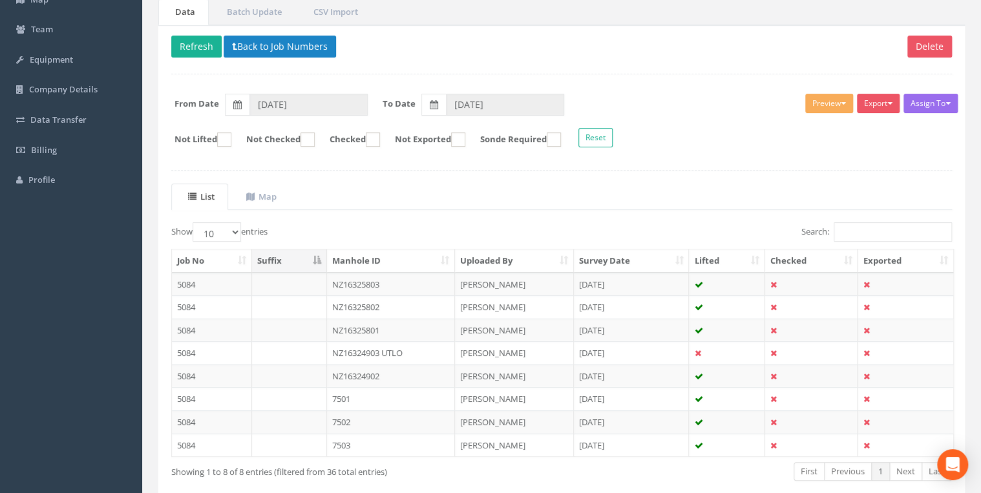
scroll to position [178, 0]
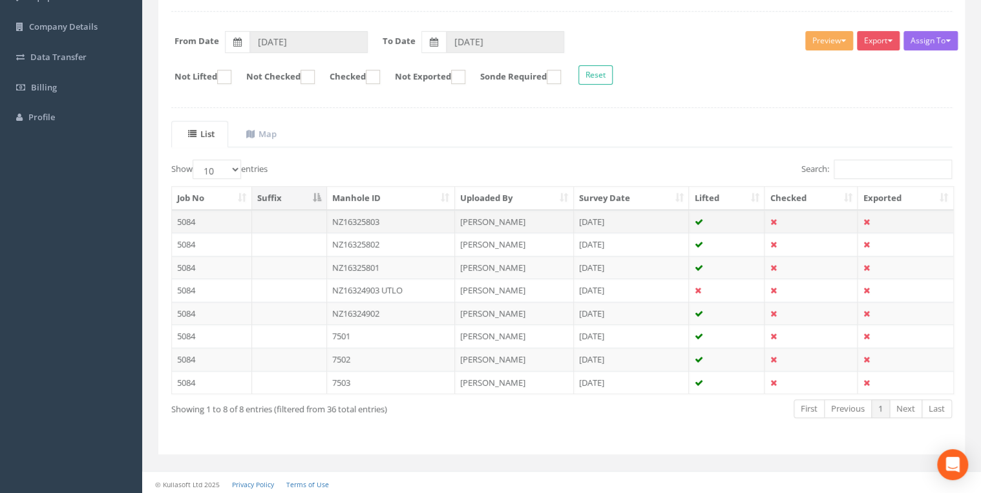
click at [396, 213] on td "NZ16325803" at bounding box center [391, 221] width 129 height 23
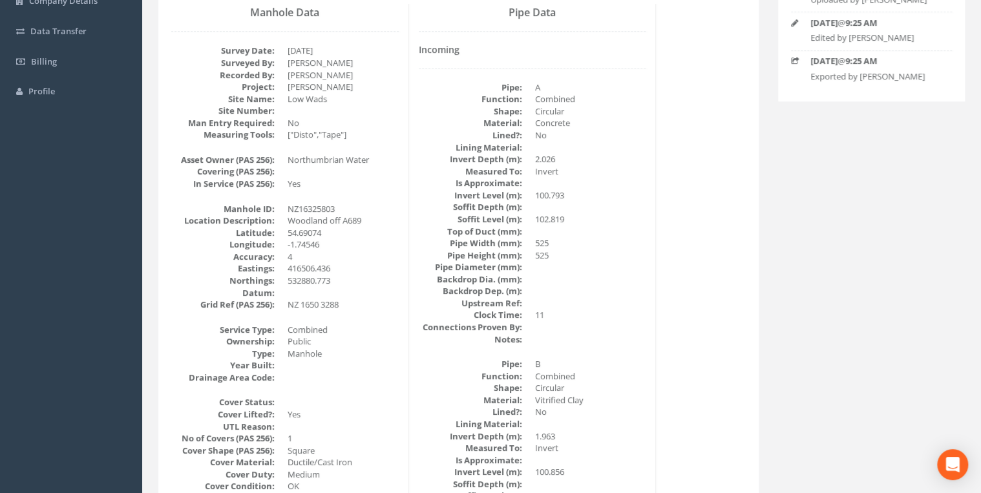
scroll to position [207, 0]
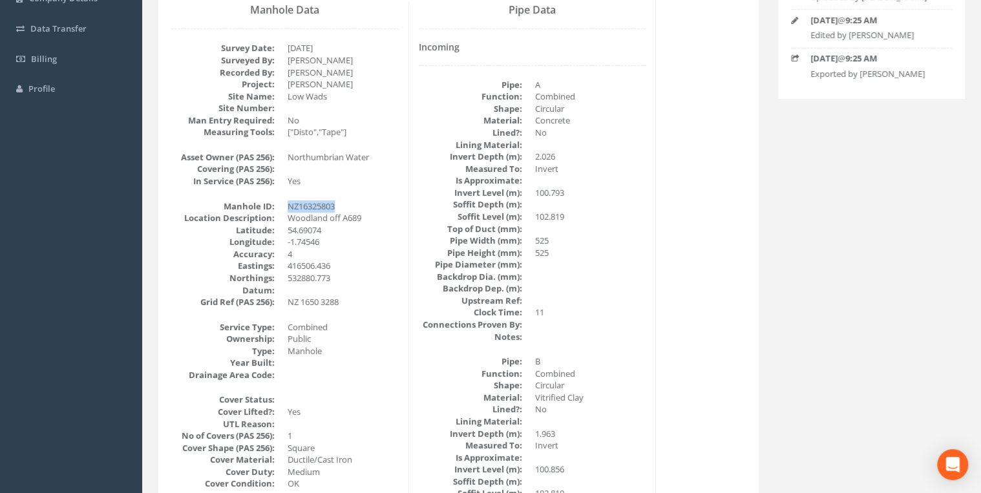
drag, startPoint x: 338, startPoint y: 204, endPoint x: 277, endPoint y: 202, distance: 61.5
click at [277, 202] on dl "Manhole ID: NZ16325803 Location Description: Woodland off A689 [GEOGRAPHIC_DATA…" at bounding box center [285, 254] width 228 height 108
copy dd "NZ16325803"
drag, startPoint x: 309, startPoint y: 266, endPoint x: 295, endPoint y: 259, distance: 15.9
click at [295, 259] on dl "Manhole ID: NZ16325803 Location Description: Woodland off A689 [GEOGRAPHIC_DATA…" at bounding box center [285, 254] width 228 height 108
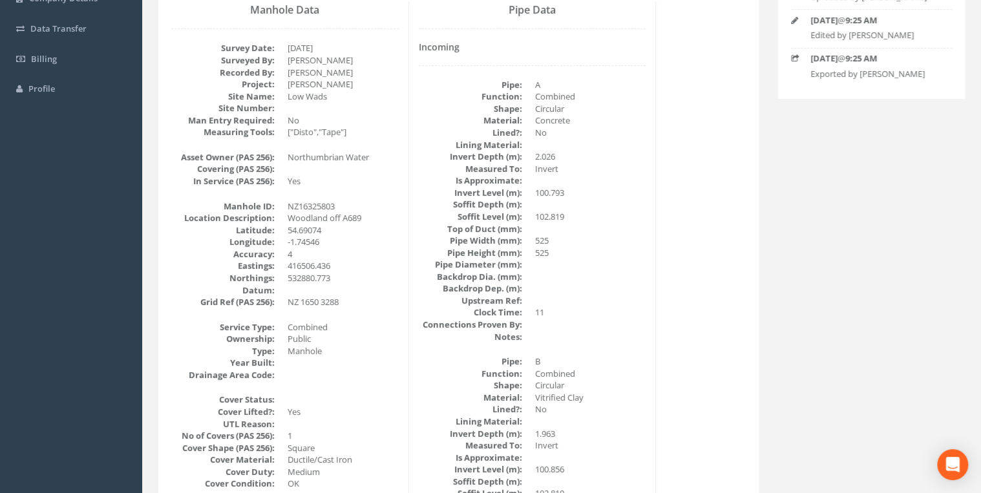
drag, startPoint x: 295, startPoint y: 259, endPoint x: 342, endPoint y: 275, distance: 49.7
click at [332, 289] on dd at bounding box center [343, 290] width 111 height 12
drag, startPoint x: 343, startPoint y: 273, endPoint x: 282, endPoint y: 260, distance: 61.4
click at [282, 260] on dl "Manhole ID: NZ16325803 Location Description: Woodland off A689 [GEOGRAPHIC_DATA…" at bounding box center [285, 254] width 228 height 108
drag, startPoint x: 282, startPoint y: 260, endPoint x: 305, endPoint y: 284, distance: 32.5
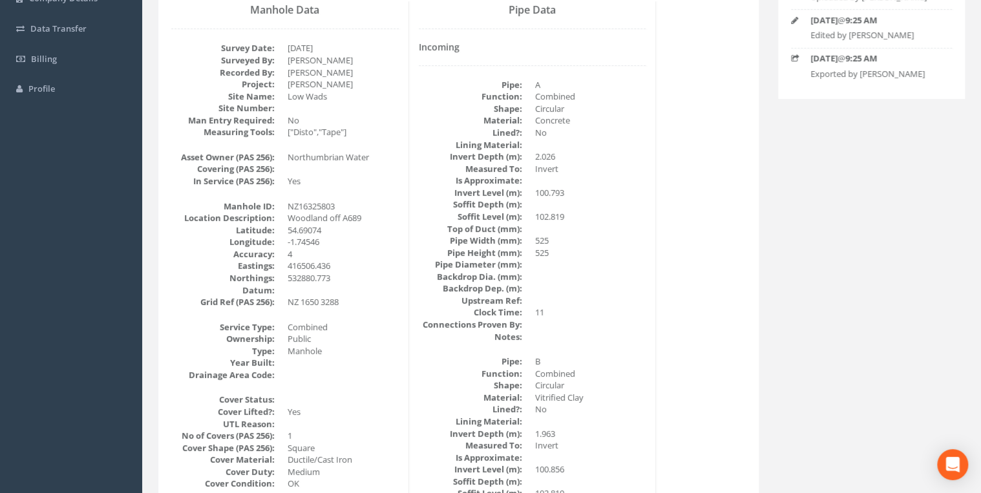
click at [306, 284] on dd at bounding box center [343, 290] width 111 height 12
drag, startPoint x: 245, startPoint y: 266, endPoint x: 339, endPoint y: 279, distance: 94.6
click at [339, 279] on dl "Manhole ID: NZ16325803 Location Description: Woodland off A689 [GEOGRAPHIC_DATA…" at bounding box center [285, 254] width 228 height 108
copy dl "Eastings: 416506.436 Northings: 532880.773"
click at [371, 264] on dd "416506.436" at bounding box center [343, 266] width 111 height 12
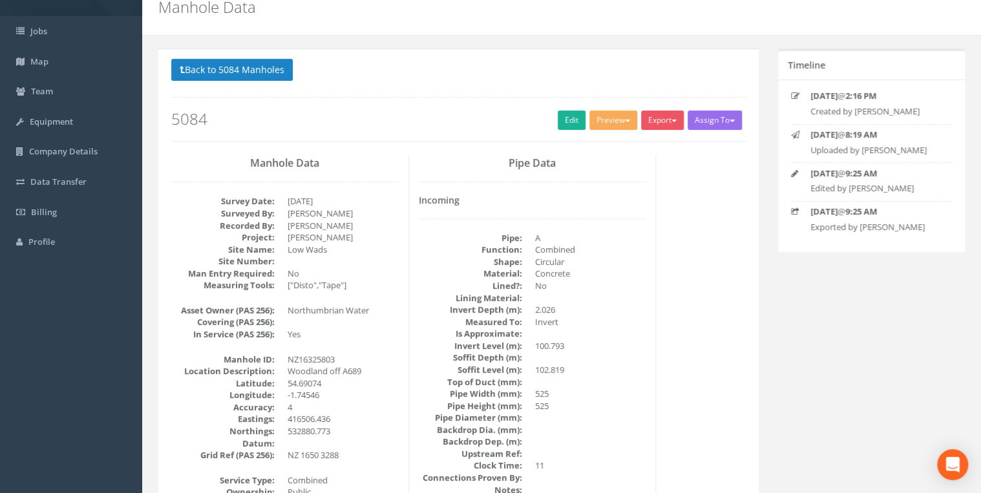
scroll to position [0, 0]
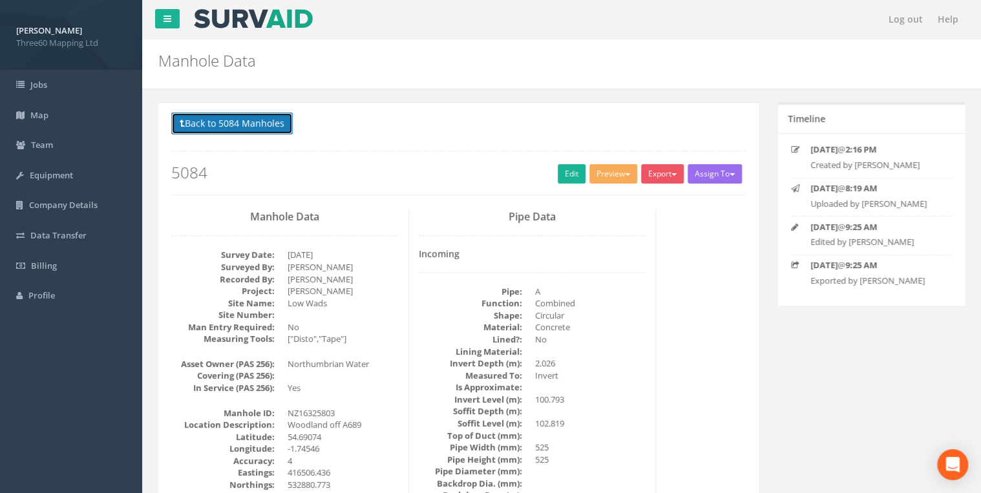
click at [247, 125] on button "Back to 5084 Manholes" at bounding box center [232, 123] width 122 height 22
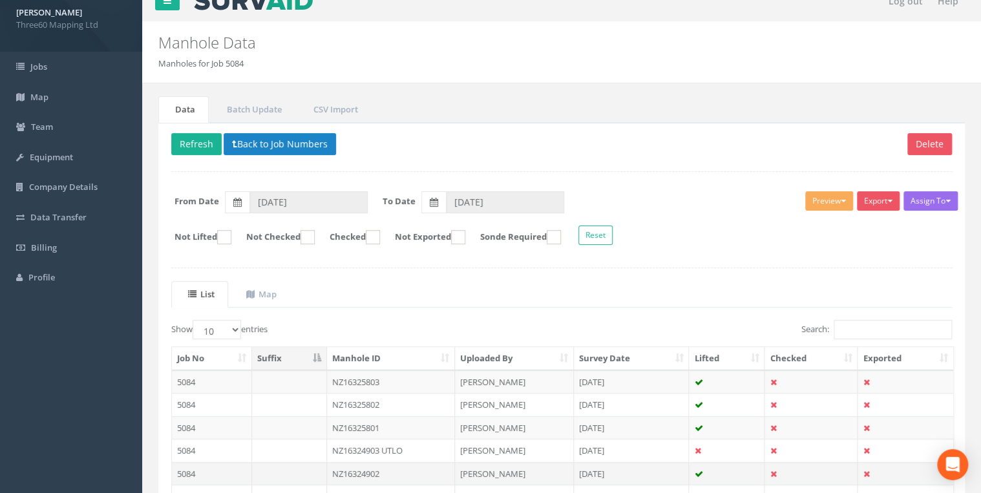
scroll to position [178, 0]
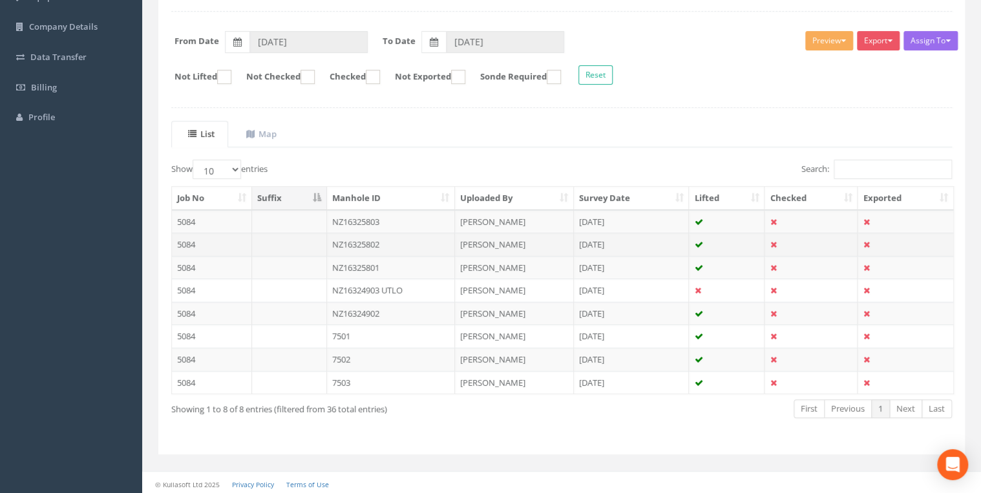
click at [381, 241] on td "NZ16325802" at bounding box center [391, 244] width 129 height 23
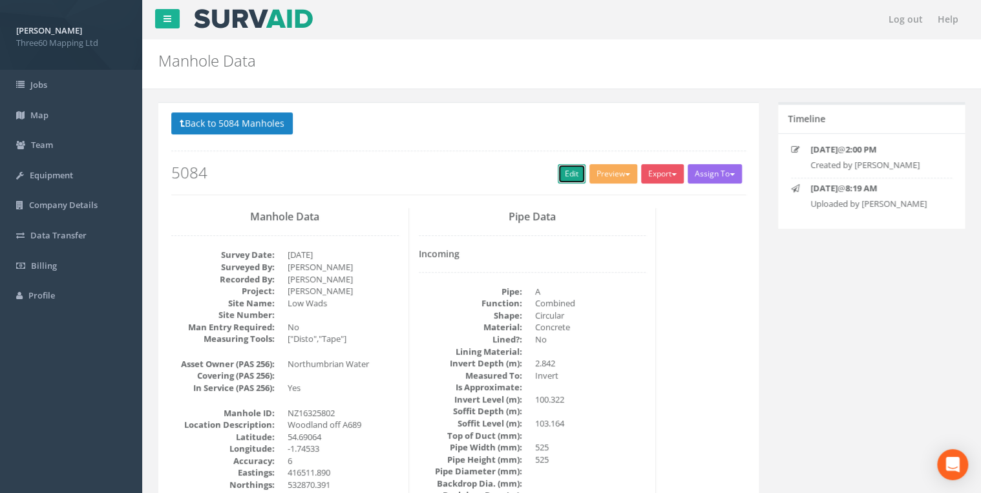
click at [558, 180] on link "Edit" at bounding box center [572, 173] width 28 height 19
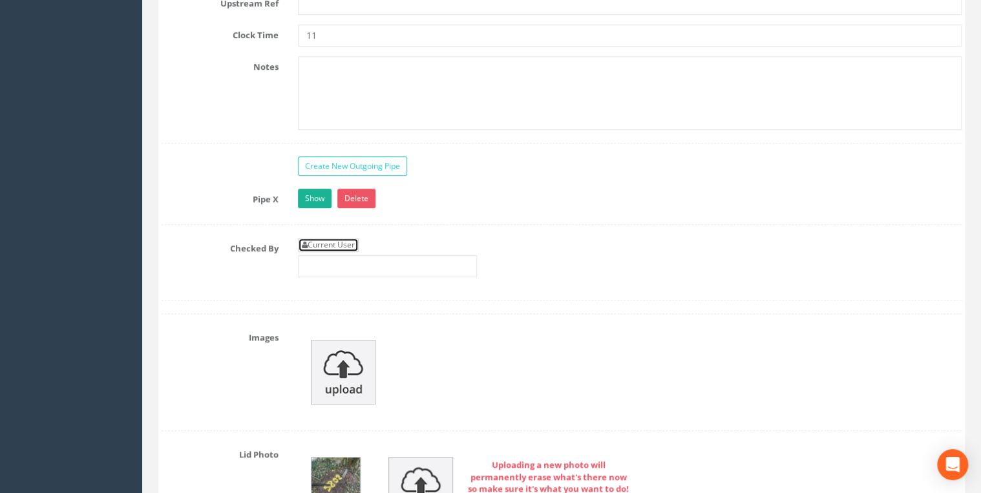
click at [349, 238] on link "Current User" at bounding box center [328, 245] width 61 height 14
type input "[PERSON_NAME]"
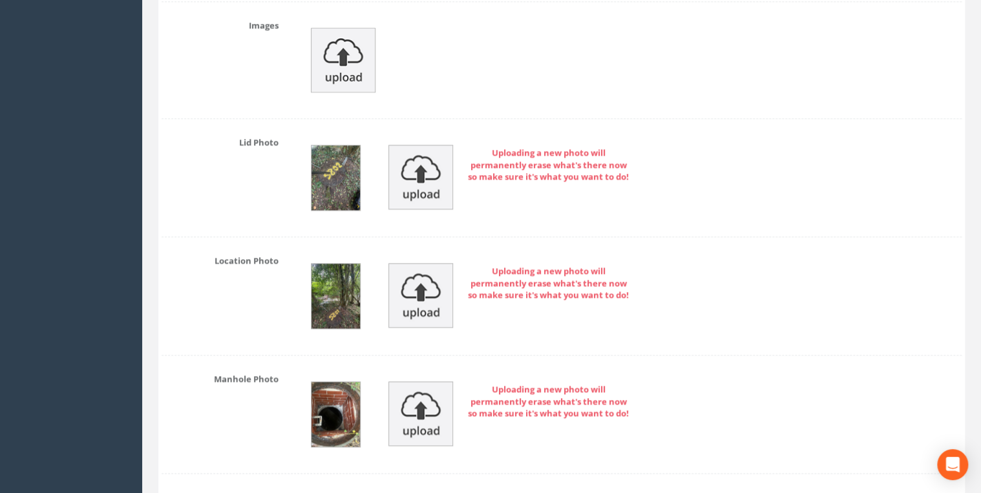
scroll to position [3240, 0]
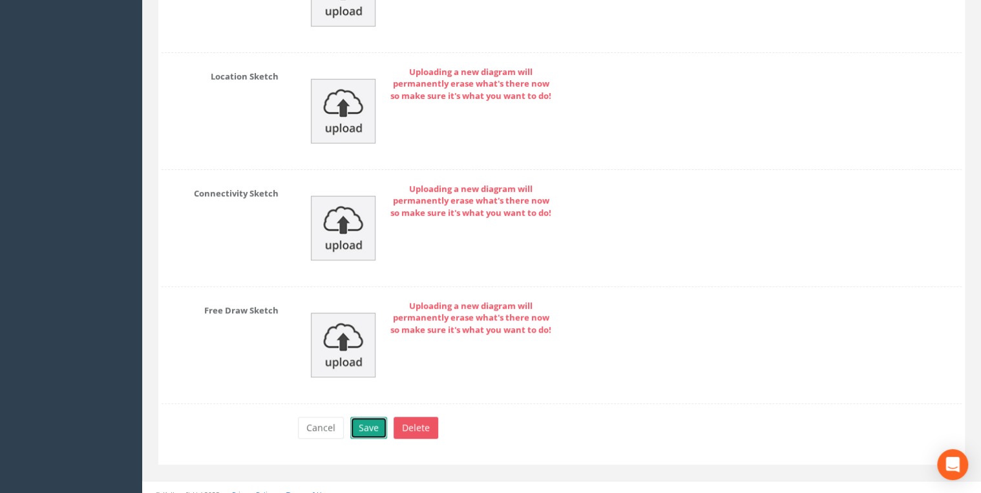
click at [376, 417] on button "Save" at bounding box center [368, 428] width 37 height 22
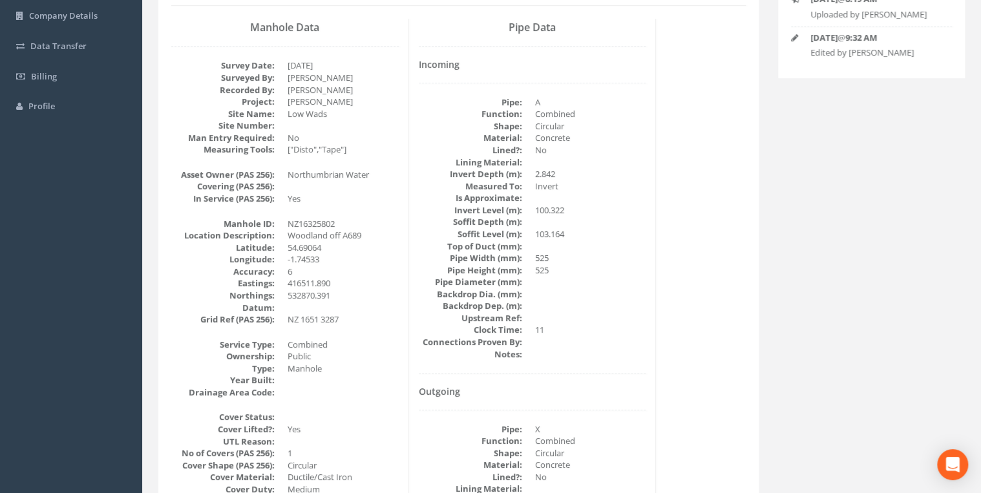
scroll to position [0, 0]
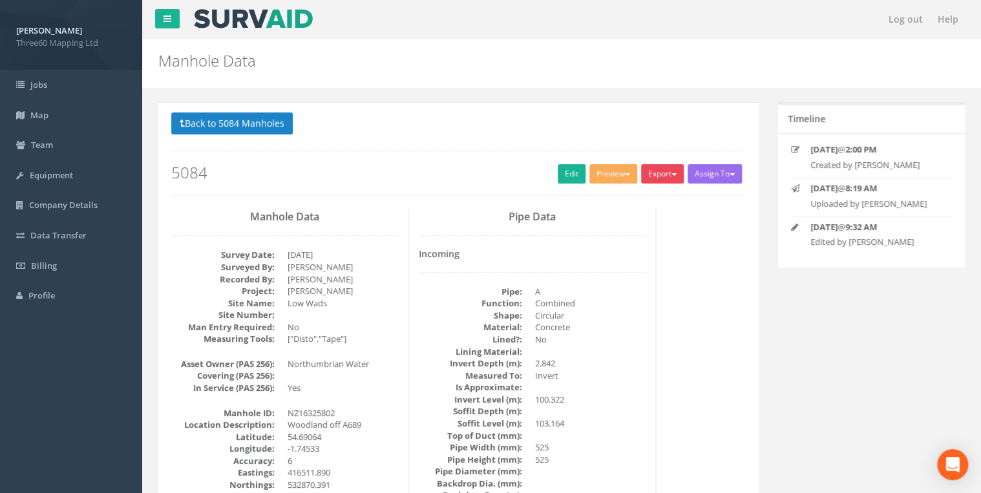
click at [657, 180] on button "Export" at bounding box center [662, 173] width 43 height 19
click at [632, 202] on link "360 Manhole" at bounding box center [636, 201] width 98 height 20
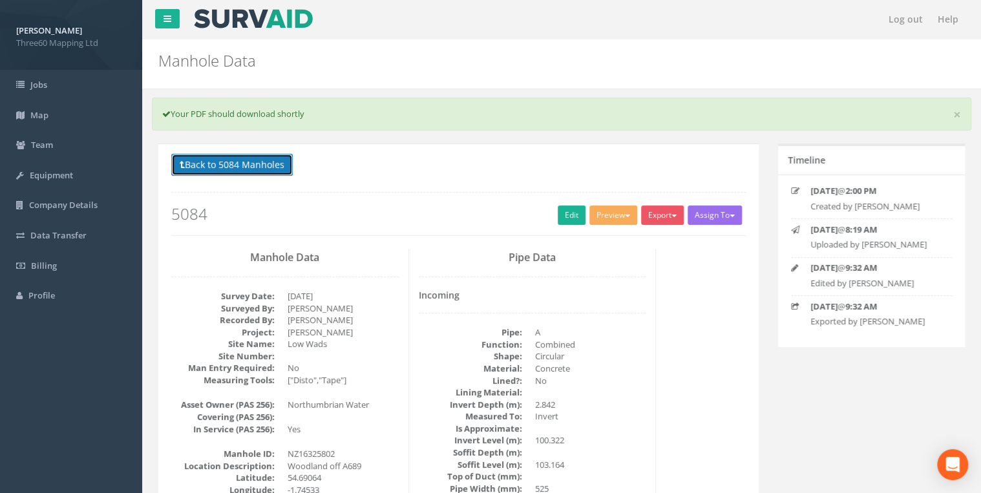
click at [226, 162] on button "Back to 5084 Manholes" at bounding box center [232, 165] width 122 height 22
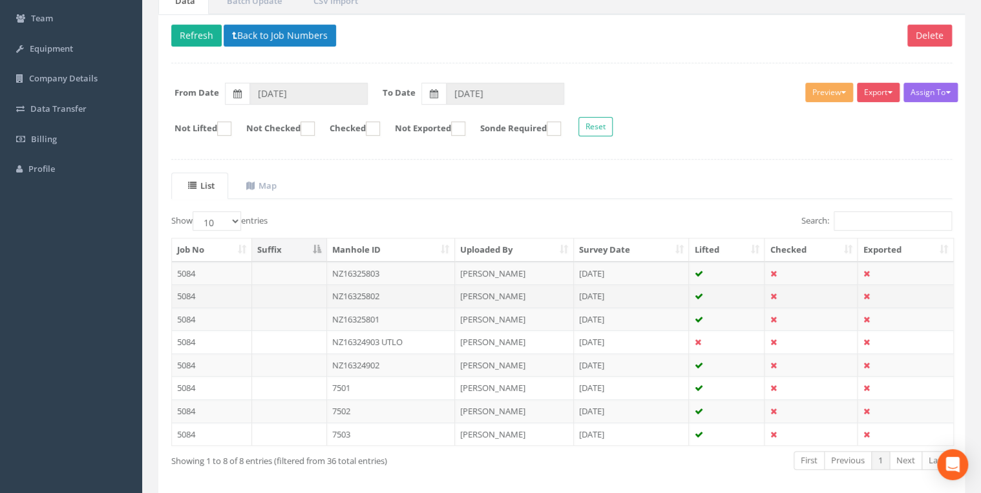
scroll to position [178, 0]
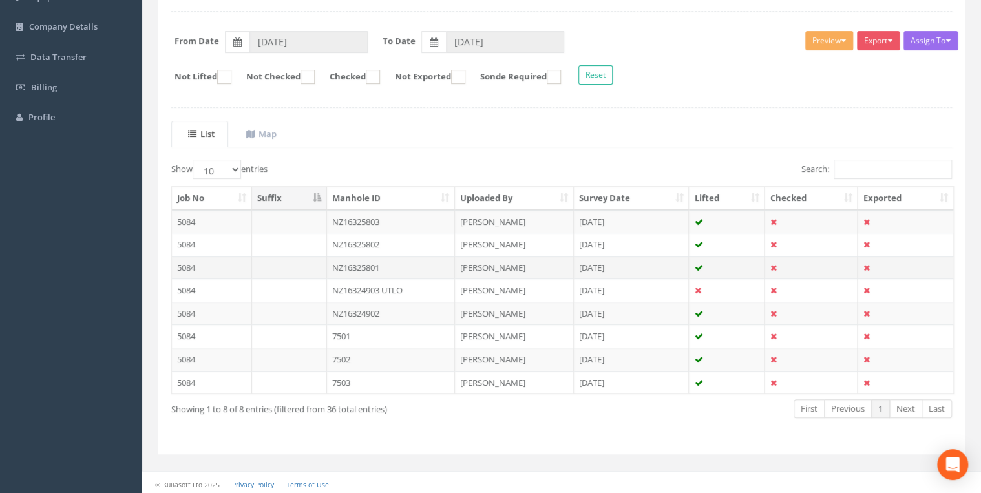
click at [374, 265] on td "NZ16325801" at bounding box center [391, 267] width 129 height 23
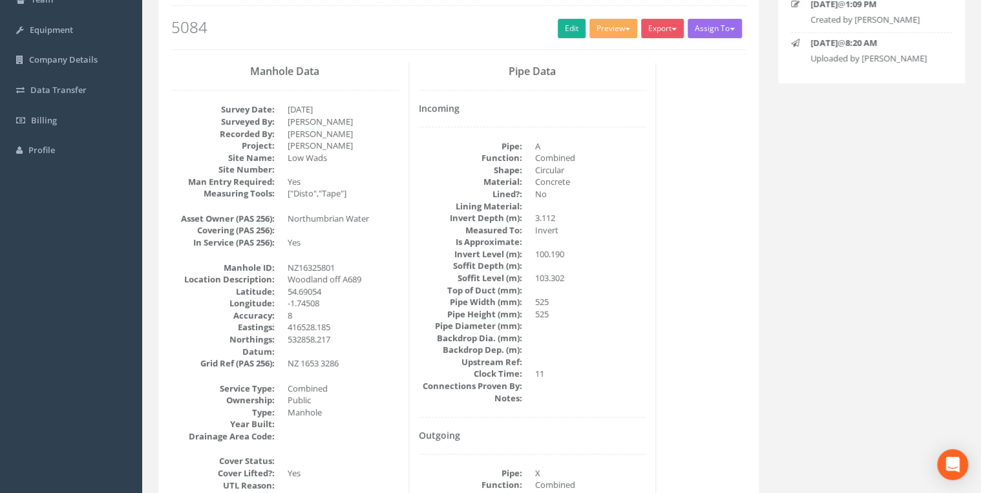
scroll to position [69, 0]
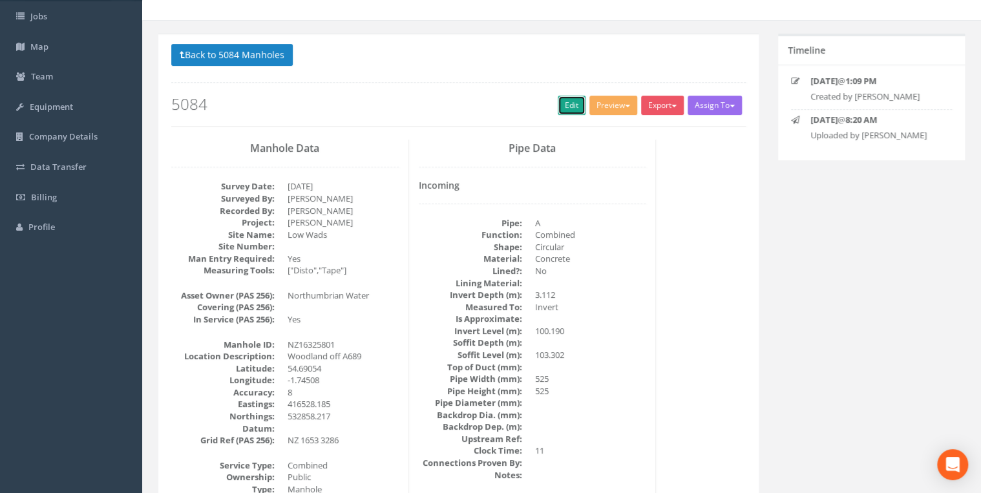
click at [561, 114] on link "Edit" at bounding box center [572, 105] width 28 height 19
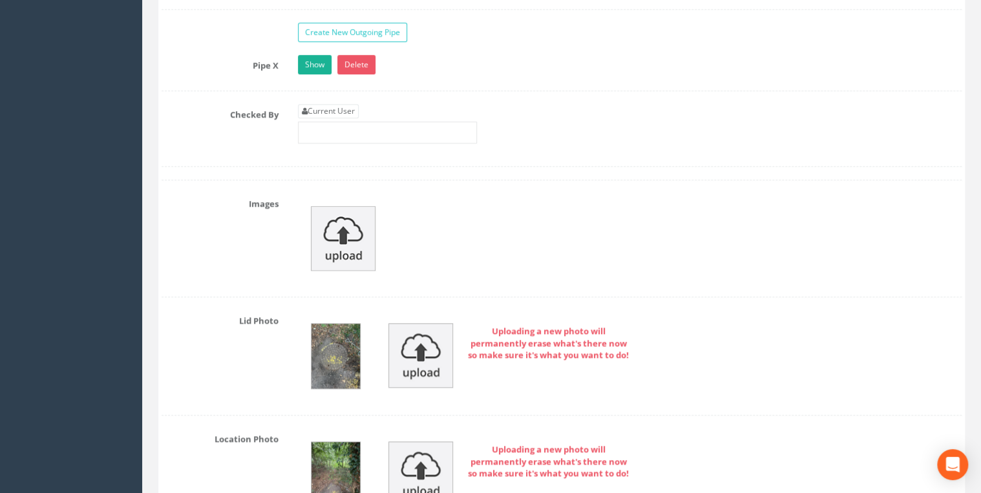
scroll to position [2964, 0]
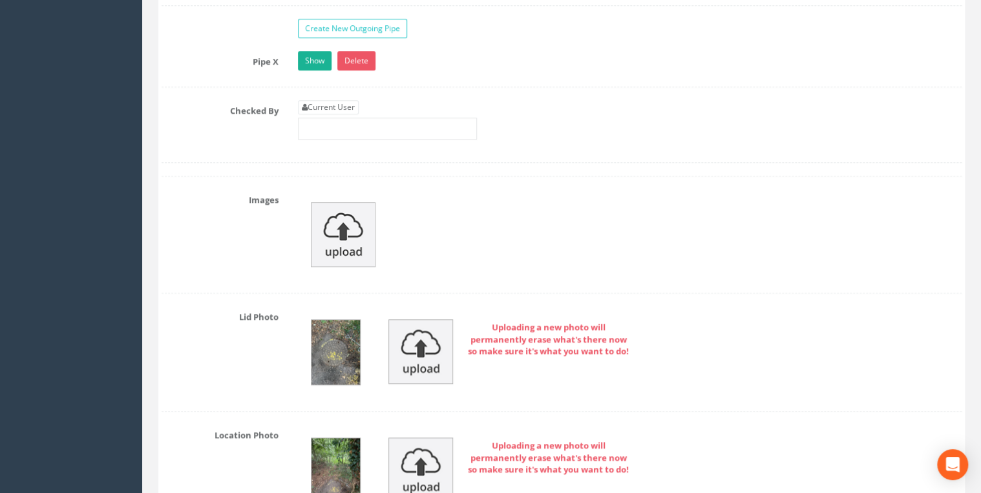
click at [339, 100] on link "Current User" at bounding box center [328, 107] width 61 height 14
type input "[PERSON_NAME]"
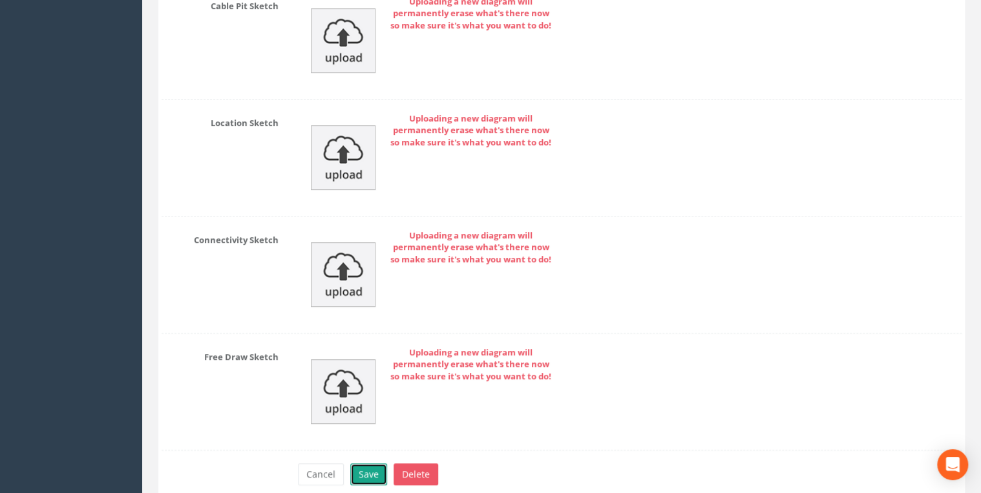
click at [365, 463] on button "Save" at bounding box center [368, 474] width 37 height 22
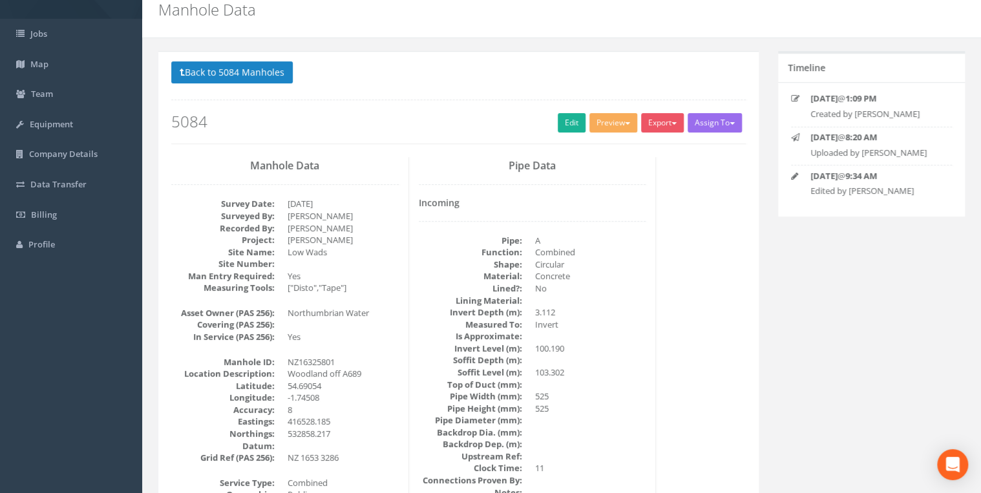
scroll to position [0, 0]
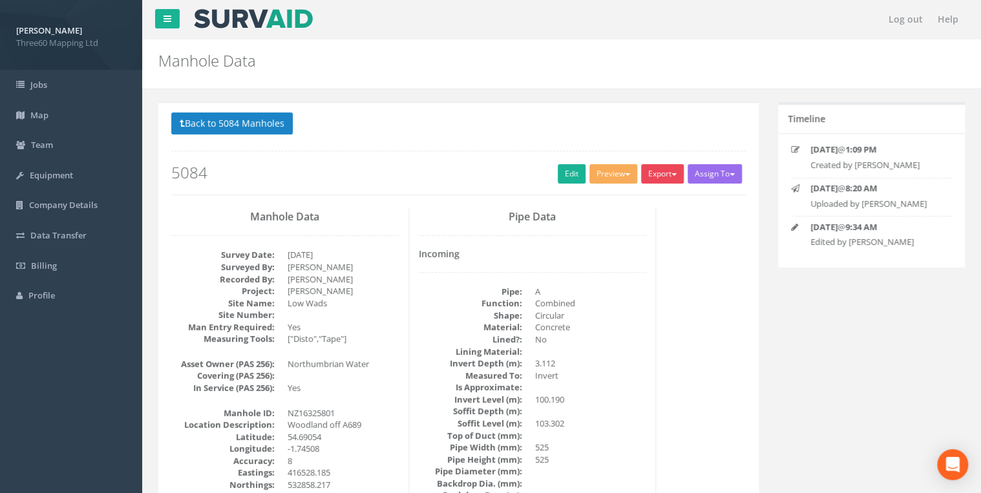
click at [669, 171] on button "Export" at bounding box center [662, 173] width 43 height 19
click at [631, 198] on link "360 Manhole" at bounding box center [636, 201] width 98 height 20
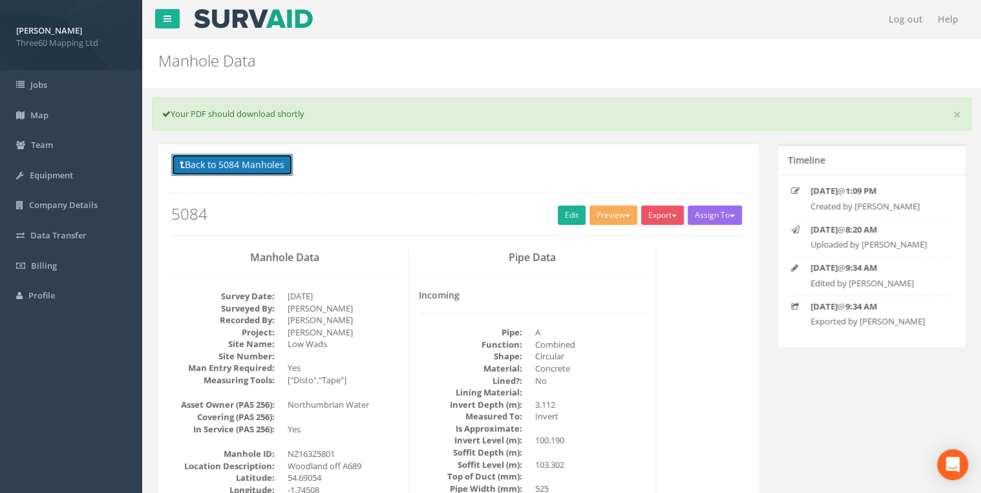
click at [282, 173] on button "Back to 5084 Manholes" at bounding box center [232, 165] width 122 height 22
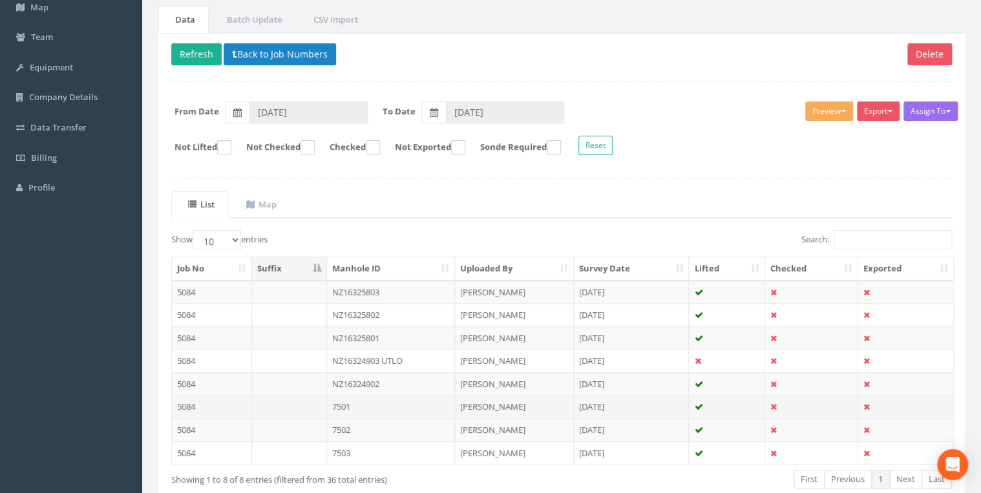
scroll to position [178, 0]
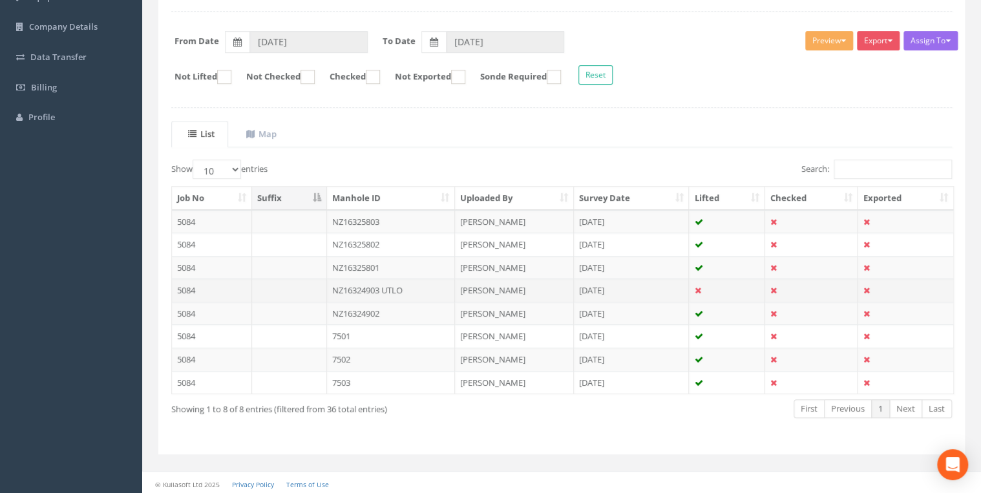
click at [385, 287] on td "NZ16324903 UTLO" at bounding box center [391, 290] width 129 height 23
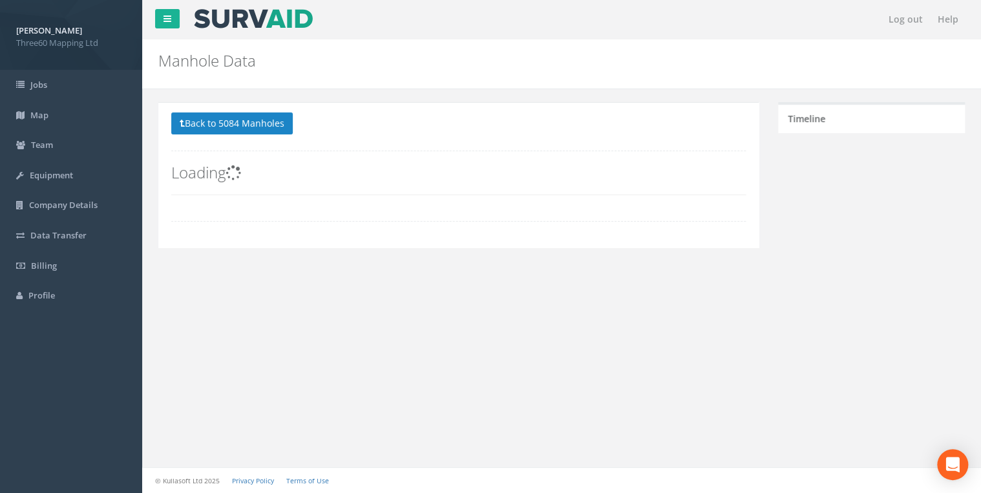
scroll to position [0, 0]
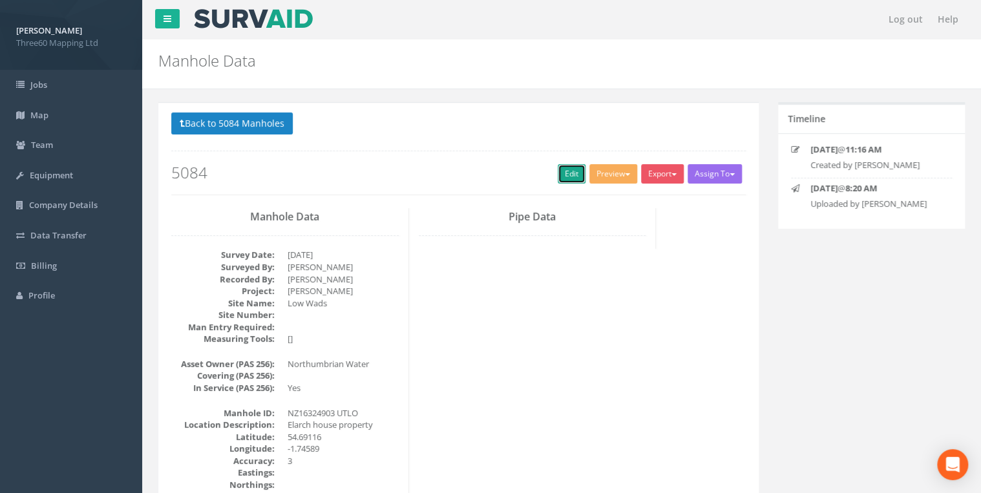
click at [561, 166] on link "Edit" at bounding box center [572, 173] width 28 height 19
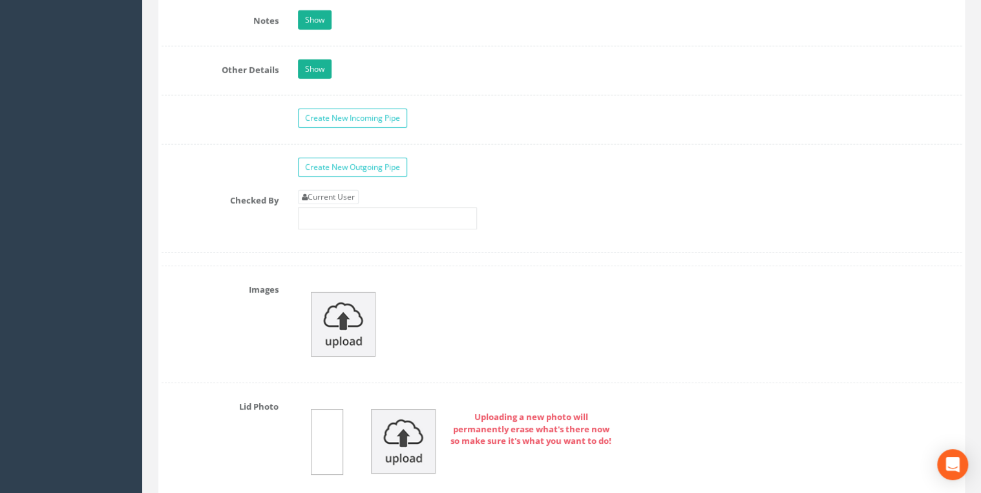
scroll to position [2402, 0]
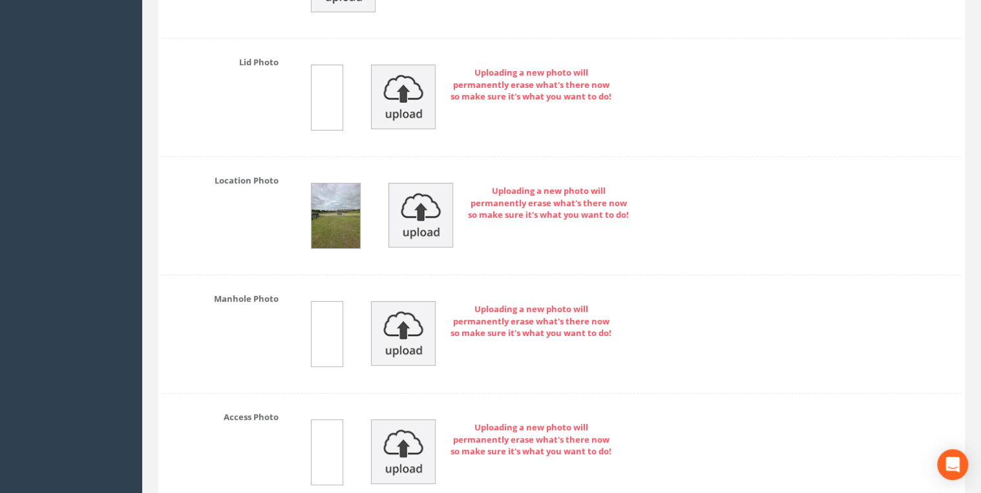
click at [352, 217] on img at bounding box center [336, 216] width 48 height 65
click at [326, 217] on img at bounding box center [336, 216] width 48 height 65
click at [326, 205] on img at bounding box center [336, 216] width 48 height 65
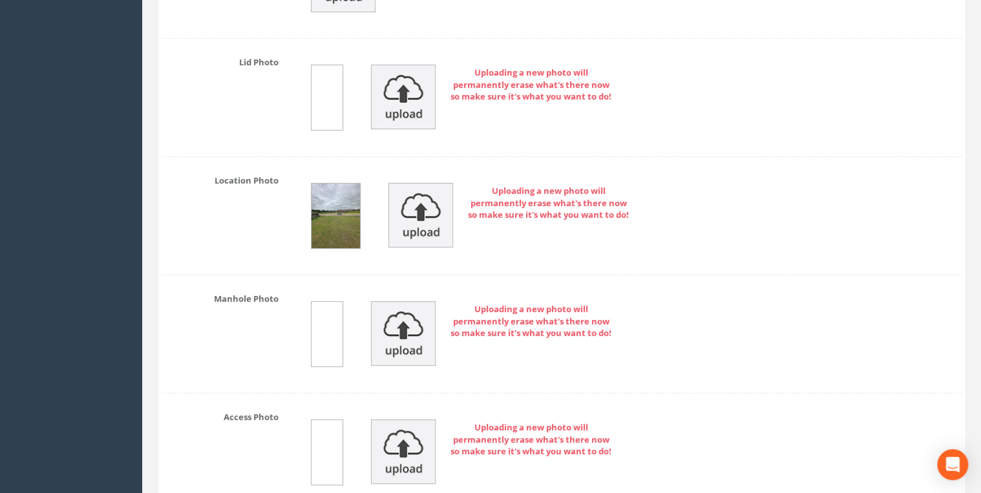
click at [326, 205] on img at bounding box center [336, 216] width 48 height 65
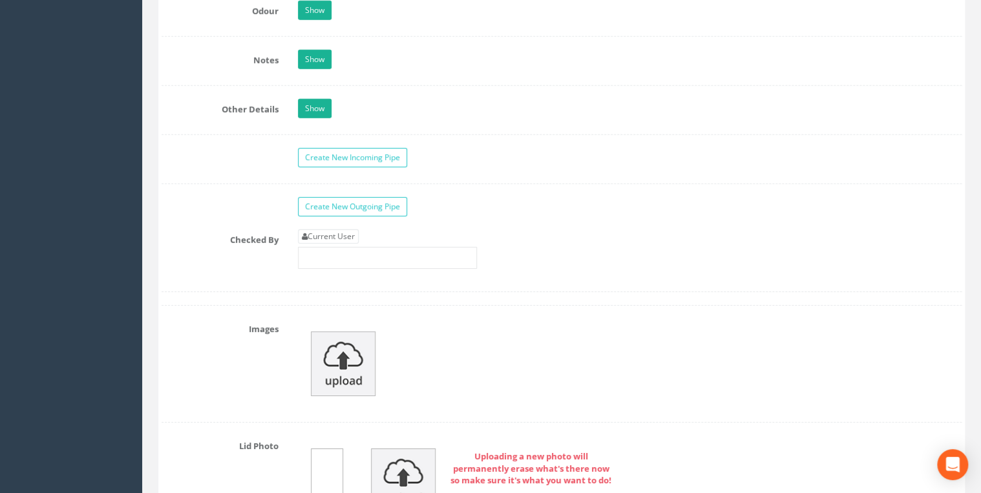
scroll to position [1920, 0]
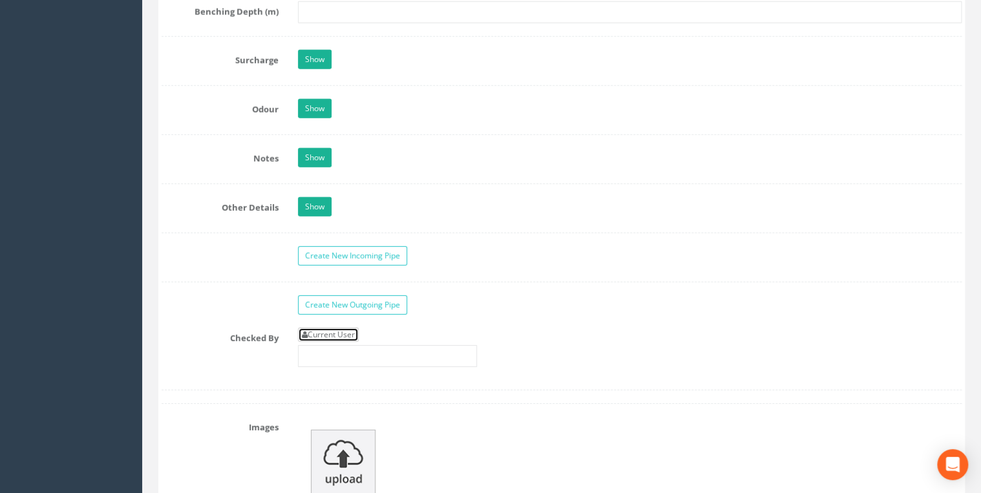
click at [354, 328] on link "Current User" at bounding box center [328, 335] width 61 height 14
type input "[PERSON_NAME]"
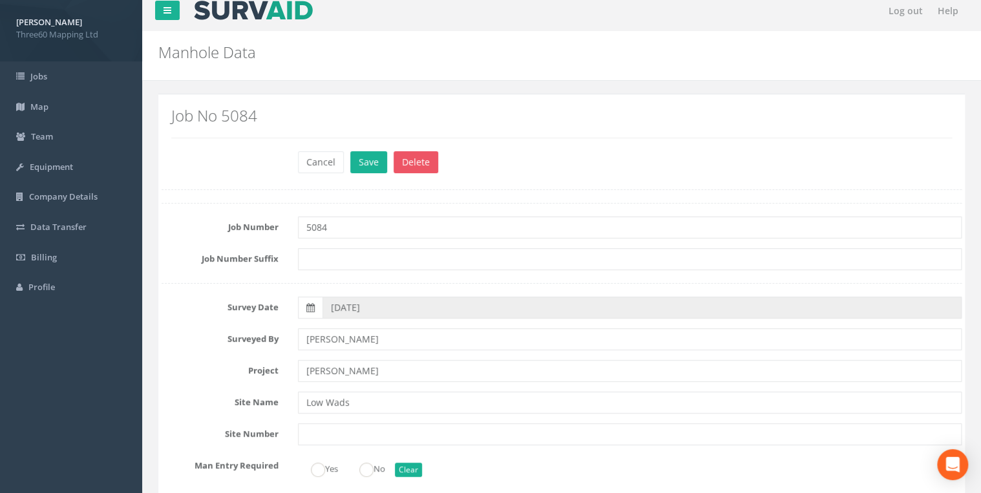
scroll to position [0, 0]
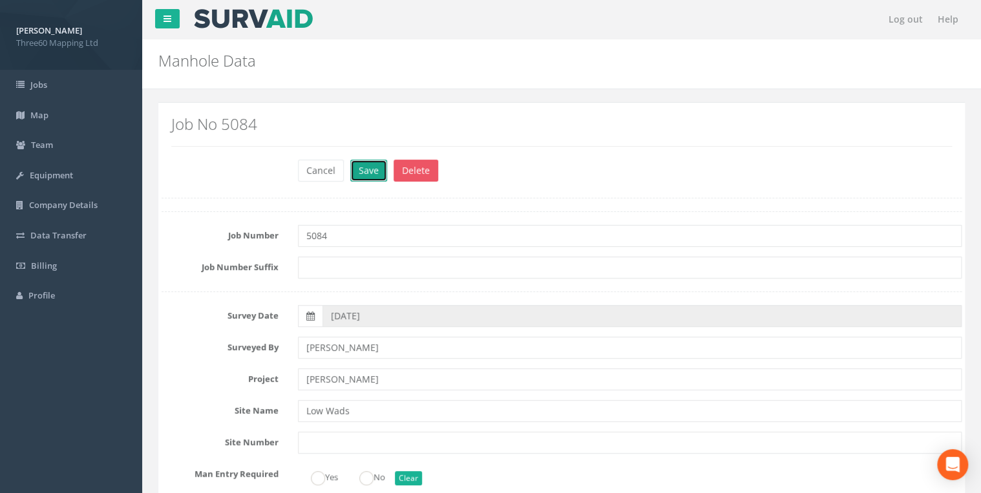
click at [375, 175] on button "Save" at bounding box center [368, 171] width 37 height 22
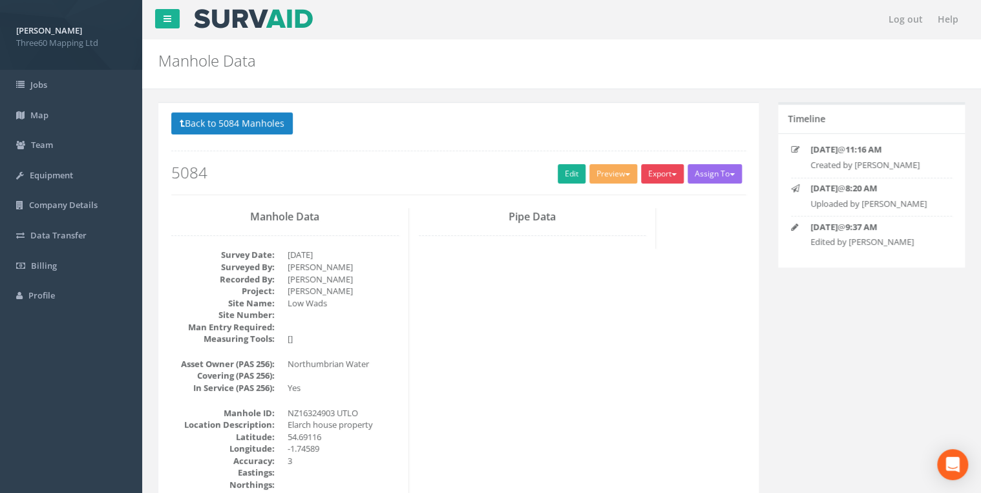
click at [654, 176] on button "Export" at bounding box center [662, 173] width 43 height 19
click at [637, 196] on link "360 Manhole" at bounding box center [636, 201] width 98 height 20
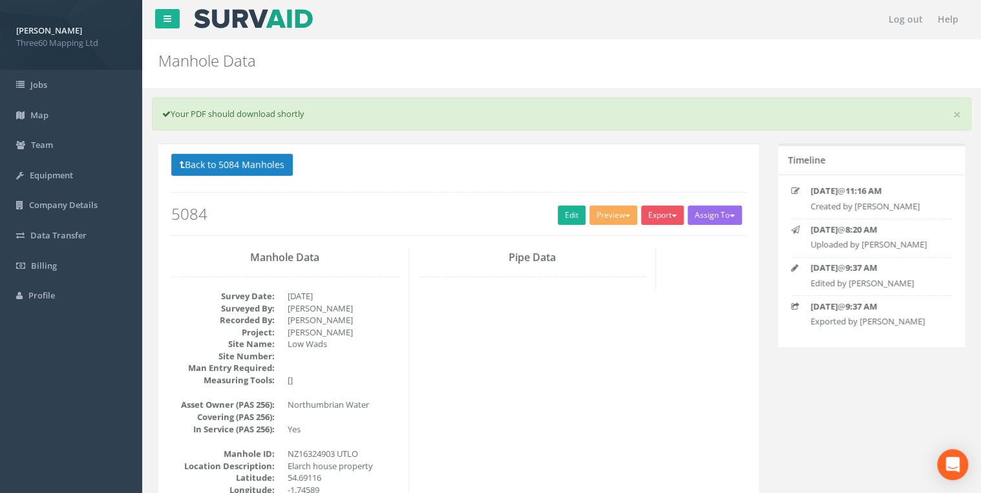
click at [276, 177] on p "Back to 5084 Manholes Back to Map" at bounding box center [458, 166] width 575 height 25
click at [277, 162] on button "Back to 5084 Manholes" at bounding box center [232, 165] width 122 height 22
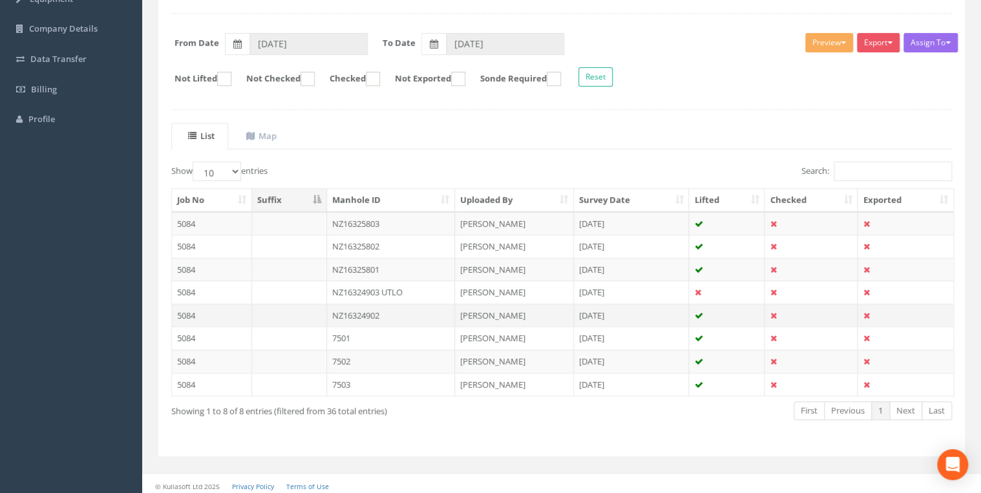
scroll to position [178, 0]
click at [359, 308] on td "NZ16324902" at bounding box center [391, 313] width 129 height 23
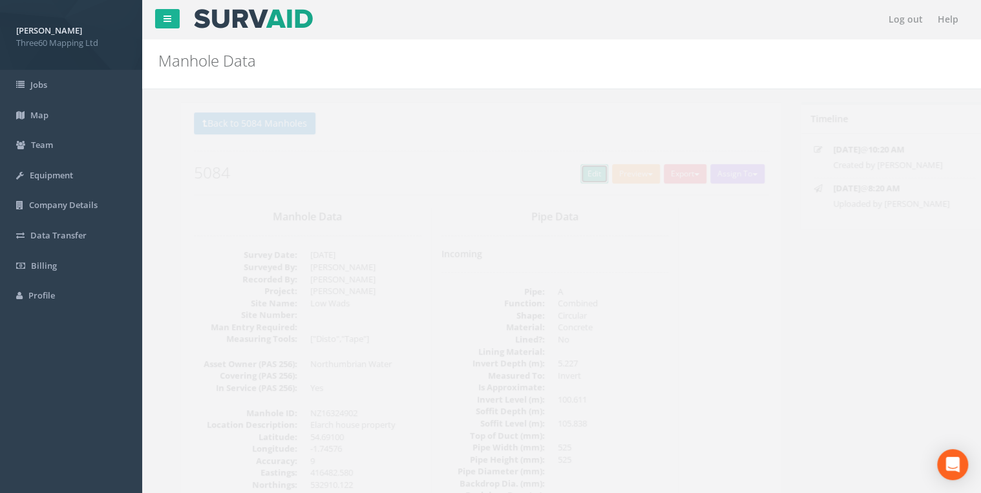
drag, startPoint x: 560, startPoint y: 171, endPoint x: 59, endPoint y: 383, distance: 543.3
click at [560, 171] on link "Edit" at bounding box center [572, 173] width 28 height 19
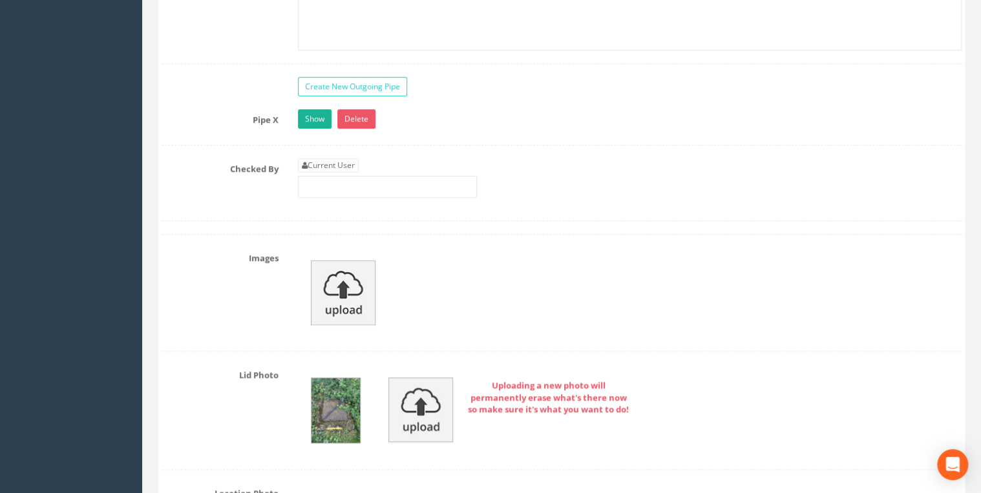
scroll to position [2896, 0]
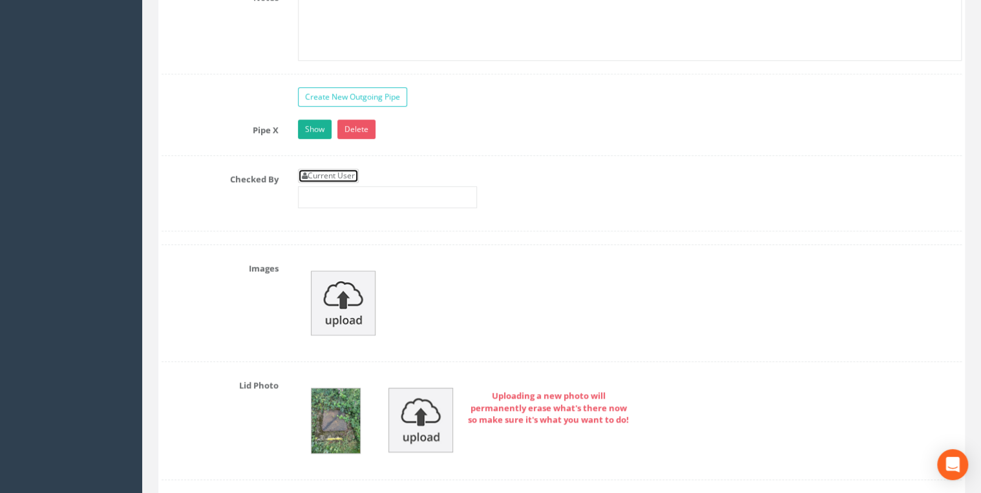
drag, startPoint x: 326, startPoint y: 166, endPoint x: 345, endPoint y: 170, distance: 19.1
click at [326, 169] on link "Current User" at bounding box center [328, 176] width 61 height 14
type input "[PERSON_NAME]"
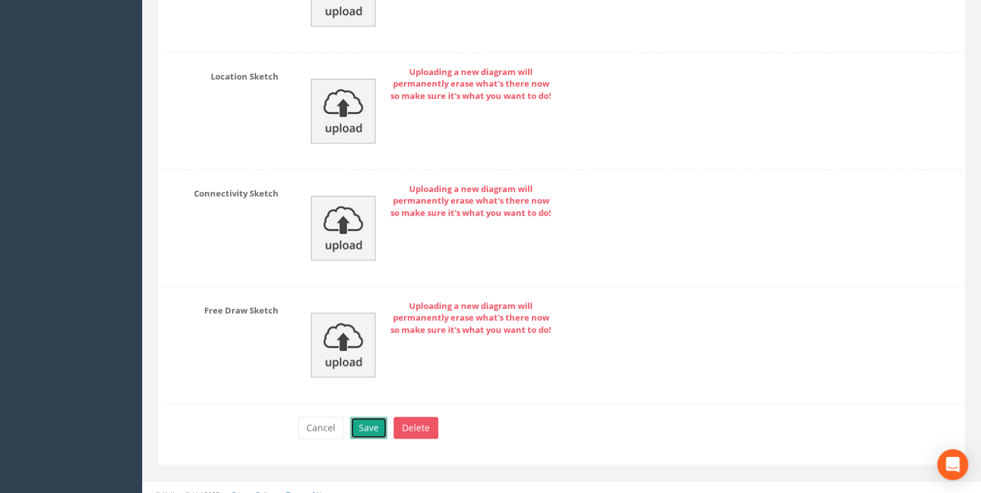
click at [376, 417] on button "Save" at bounding box center [368, 428] width 37 height 22
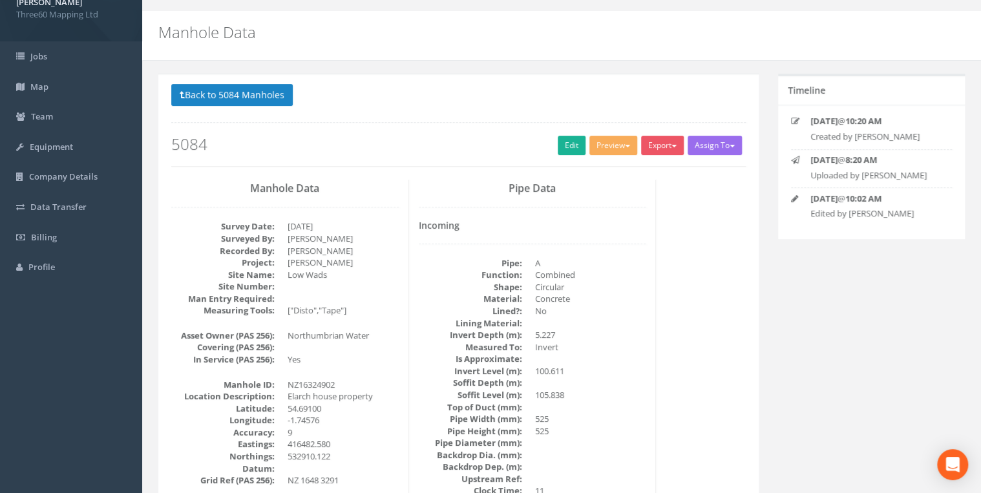
scroll to position [0, 0]
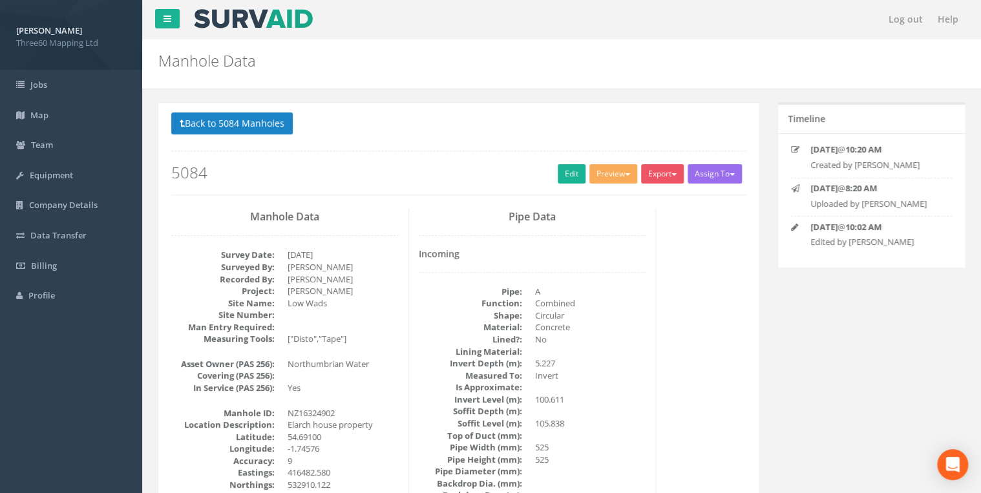
click at [652, 186] on div "Export 360 Manhole Heathrow United Utilities SurvAid IC SurvAid Manhole" at bounding box center [664, 175] width 47 height 23
click at [653, 177] on button "Export" at bounding box center [662, 173] width 43 height 19
click at [636, 194] on link "360 Manhole" at bounding box center [636, 201] width 98 height 20
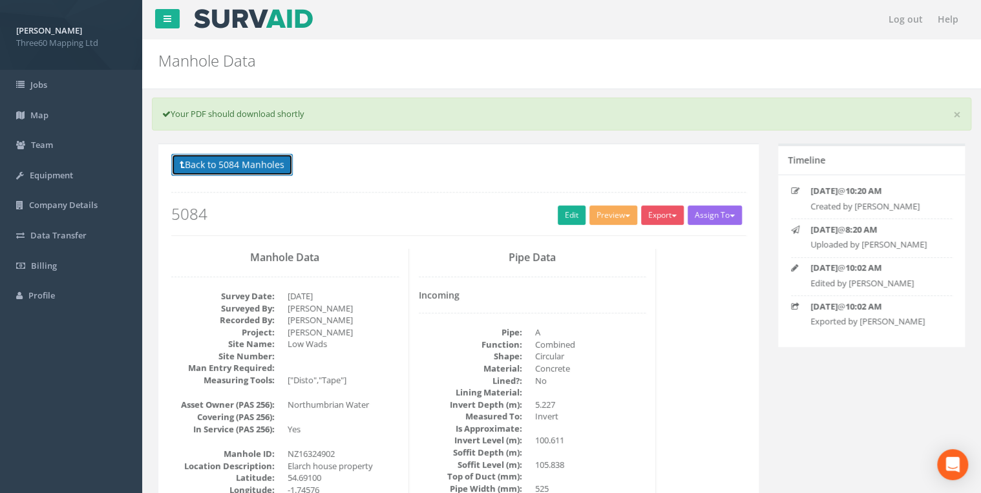
click at [269, 160] on button "Back to 5084 Manholes" at bounding box center [232, 165] width 122 height 22
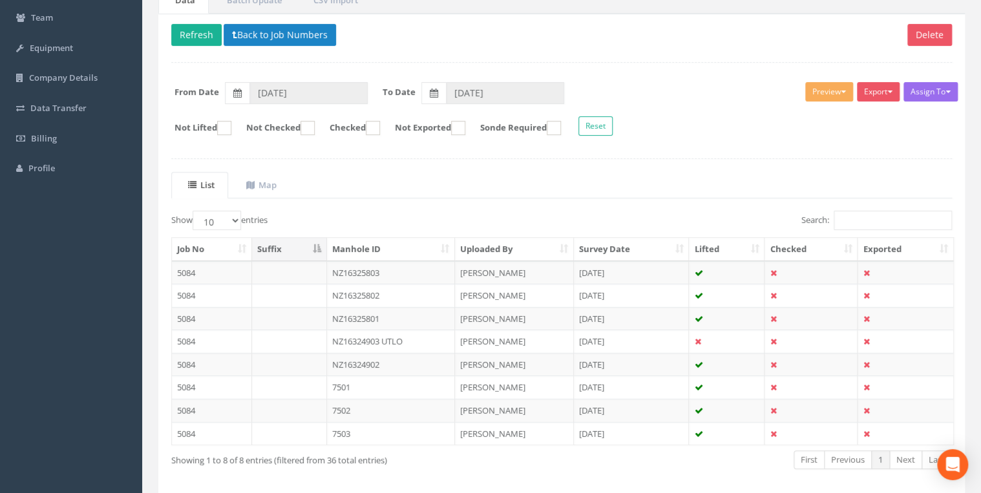
scroll to position [178, 0]
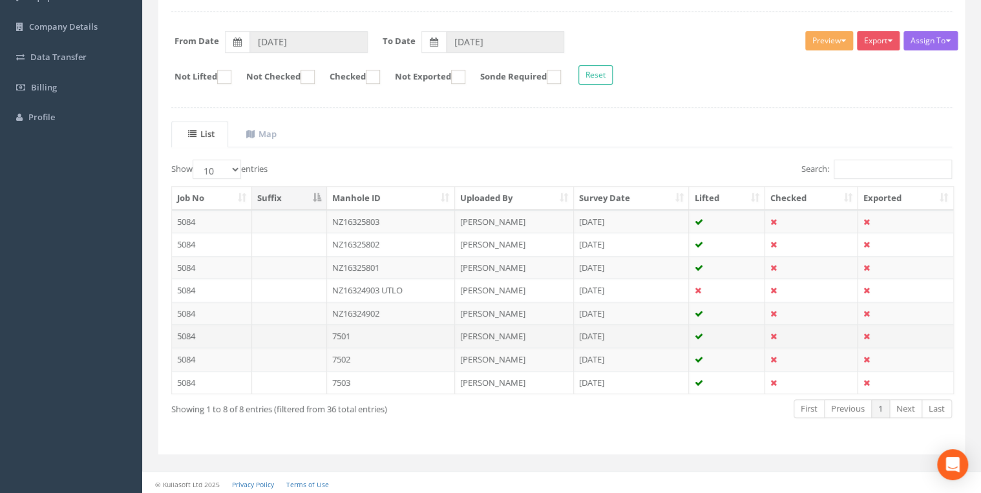
click at [357, 334] on td "7501" at bounding box center [391, 335] width 129 height 23
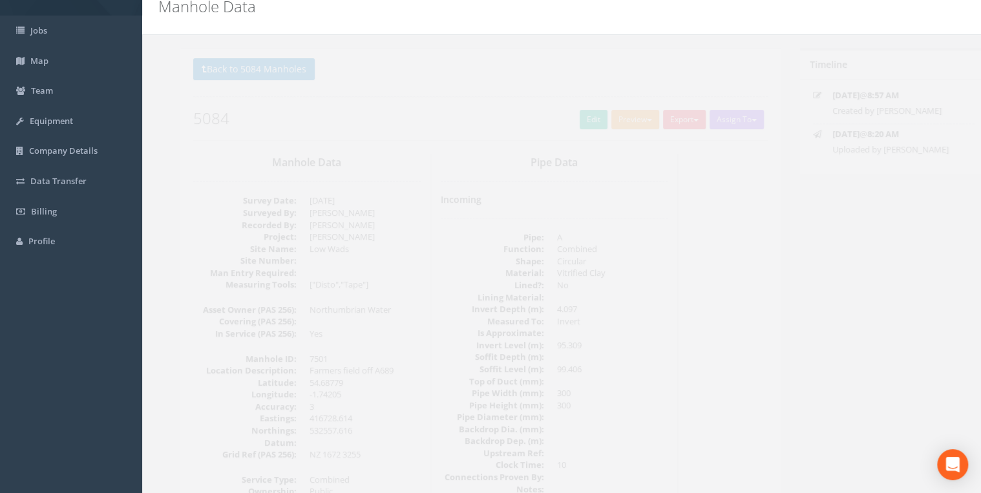
scroll to position [0, 0]
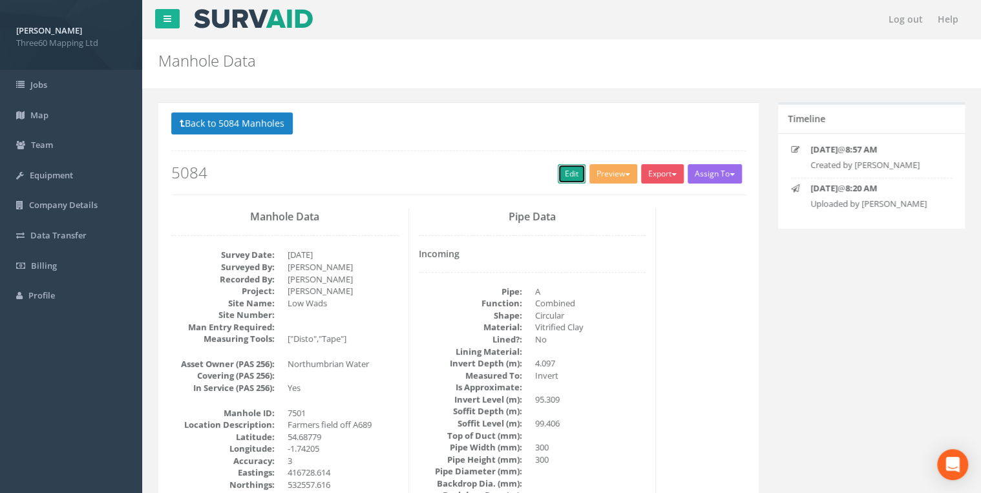
click at [558, 176] on link "Edit" at bounding box center [572, 173] width 28 height 19
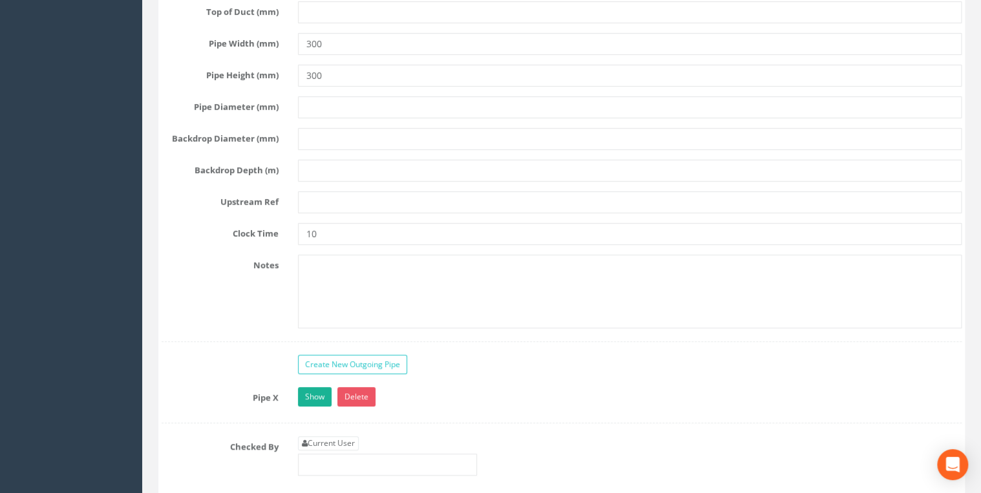
scroll to position [2896, 0]
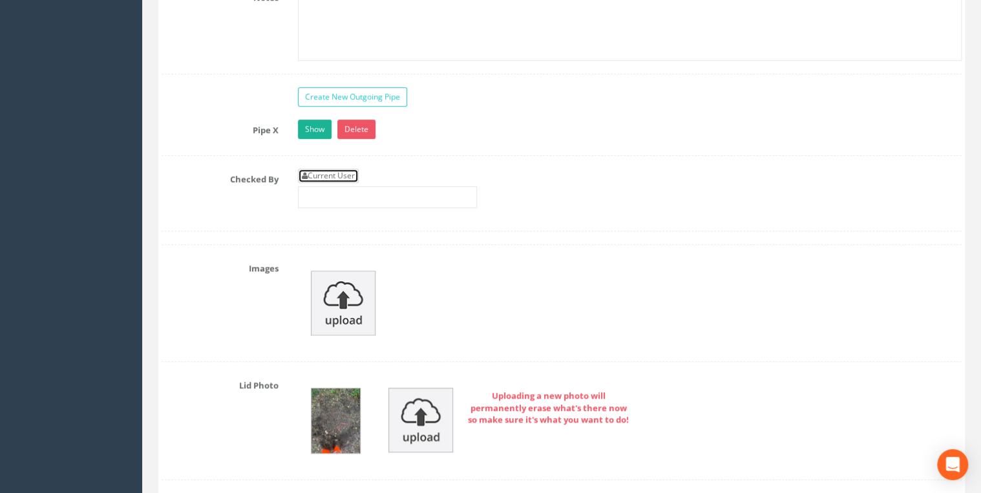
click at [356, 169] on link "Current User" at bounding box center [328, 176] width 61 height 14
type input "[PERSON_NAME]"
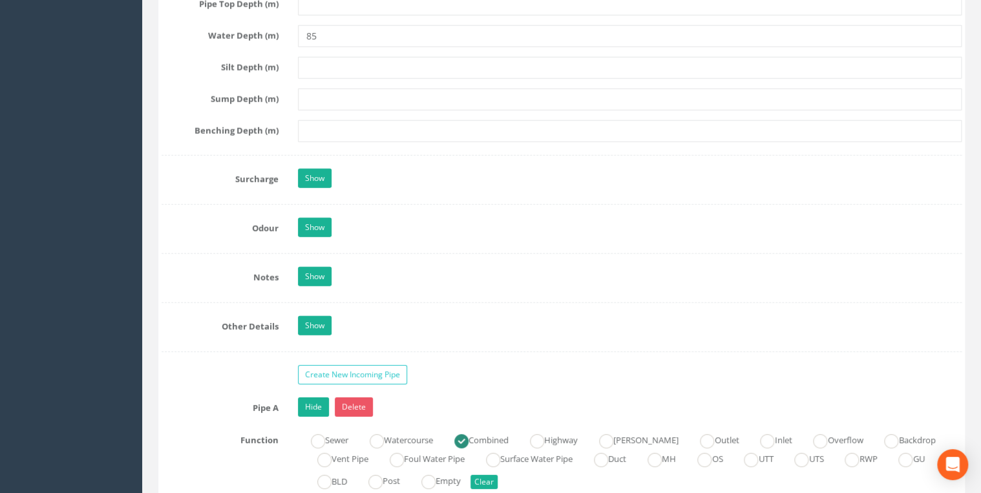
scroll to position [1723, 0]
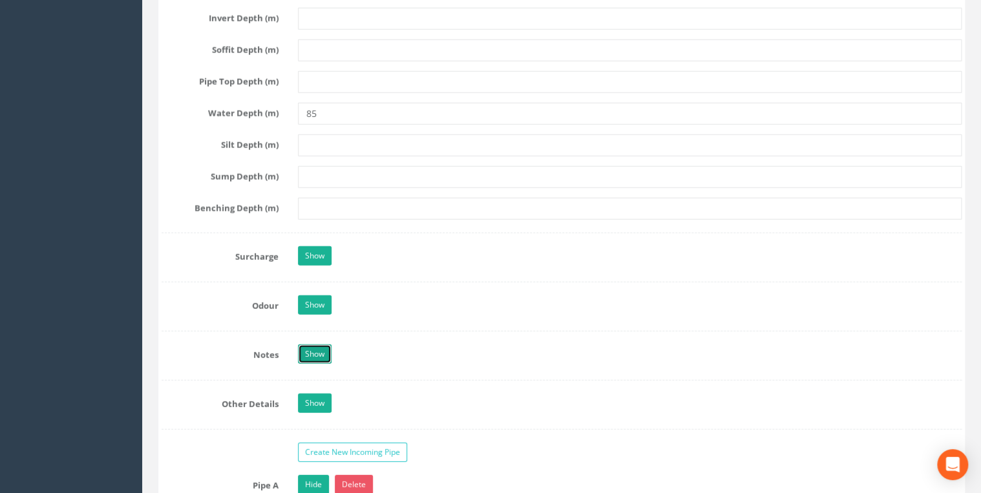
click at [317, 355] on link "Show" at bounding box center [315, 354] width 34 height 19
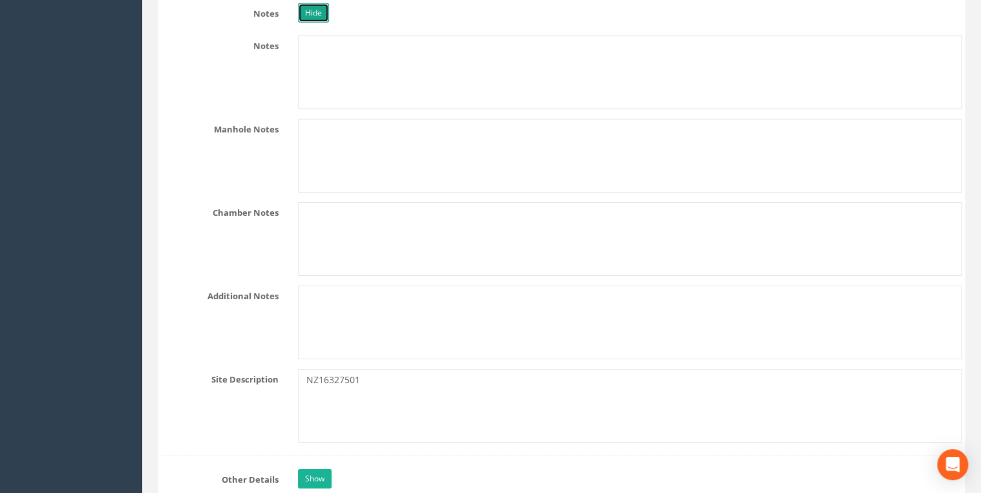
scroll to position [2137, 0]
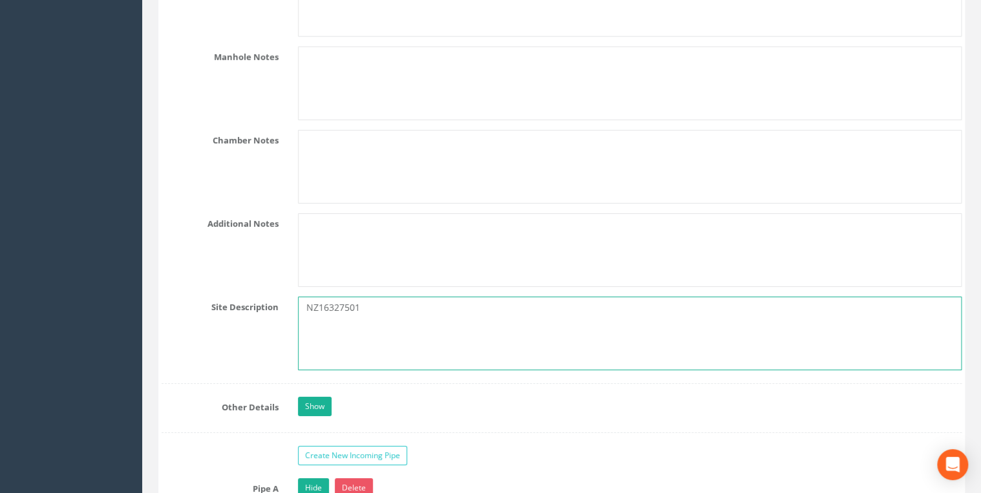
drag, startPoint x: 380, startPoint y: 303, endPoint x: 312, endPoint y: 306, distance: 67.9
click at [312, 306] on textarea "NZ16327501" at bounding box center [630, 334] width 664 height 74
click at [392, 302] on textarea "NZ16327501" at bounding box center [630, 334] width 664 height 74
drag, startPoint x: 388, startPoint y: 304, endPoint x: 302, endPoint y: 305, distance: 86.6
click at [302, 305] on textarea "NZ16327501" at bounding box center [630, 334] width 664 height 74
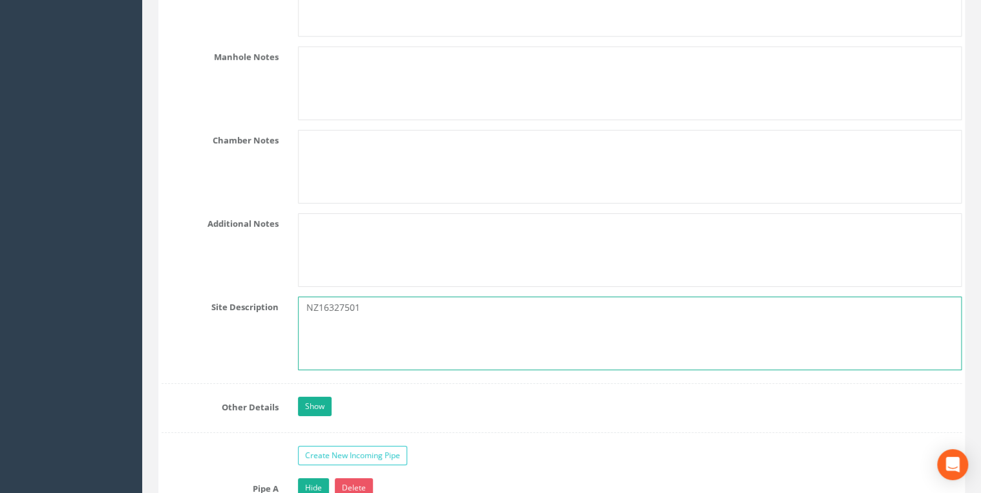
click at [368, 299] on textarea "NZ16327501" at bounding box center [630, 334] width 664 height 74
click at [365, 304] on textarea "NZ16327501" at bounding box center [630, 334] width 664 height 74
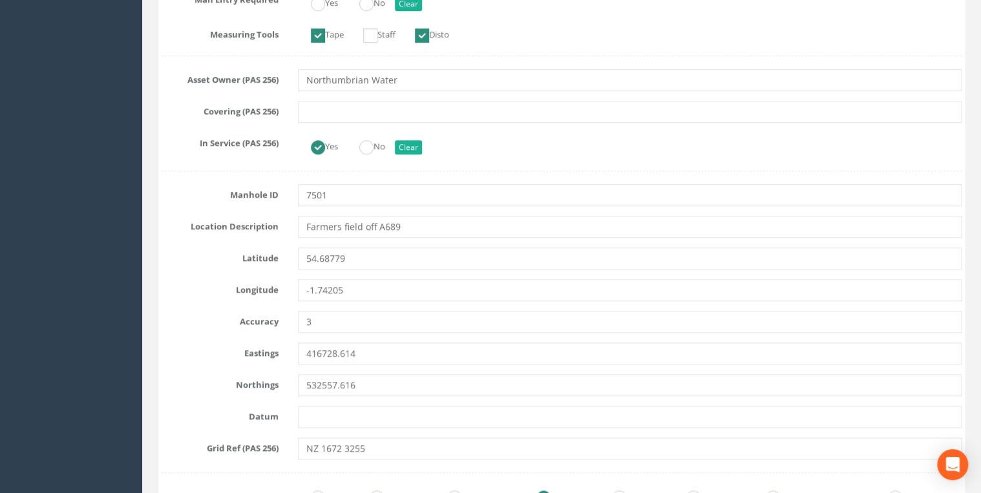
scroll to position [488, 0]
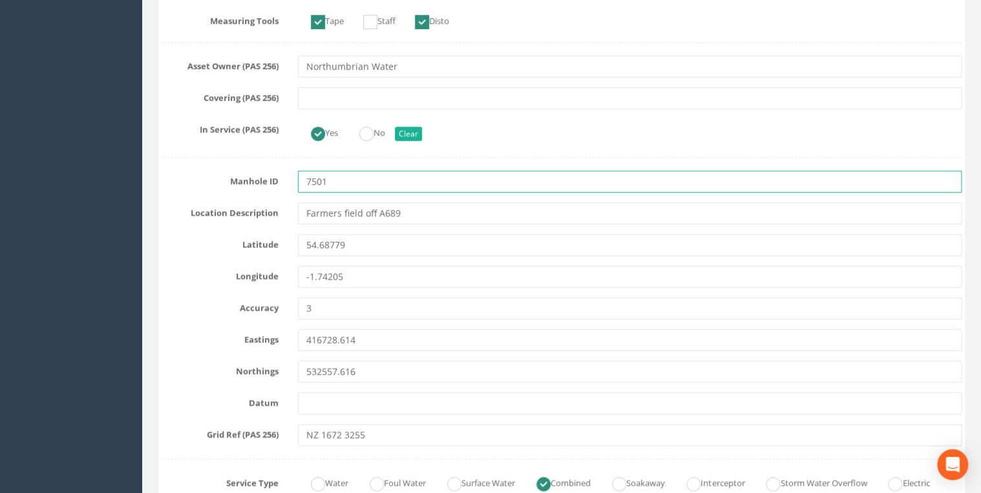
click at [350, 184] on input "7501" at bounding box center [630, 182] width 664 height 22
type input "7"
paste input "NZ16327501"
type input "NZ16327501"
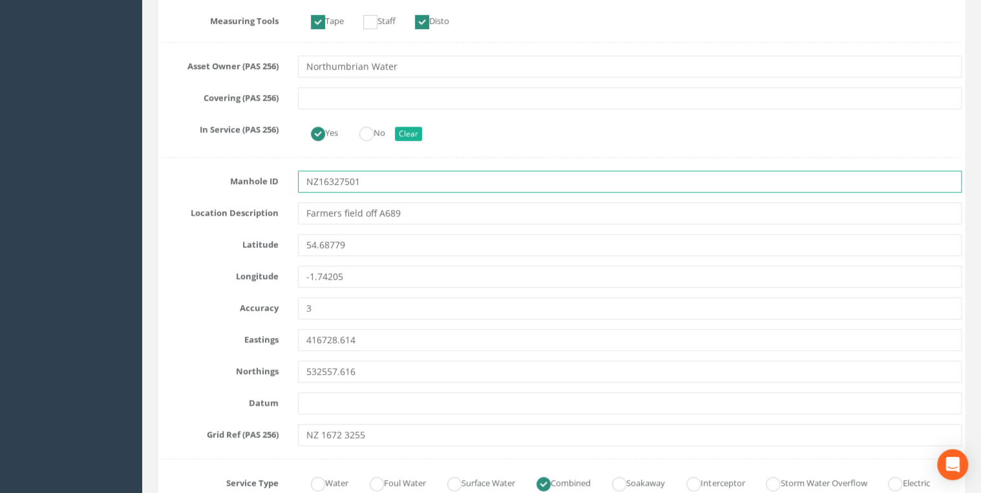
click at [438, 185] on input "NZ16327501" at bounding box center [630, 182] width 664 height 22
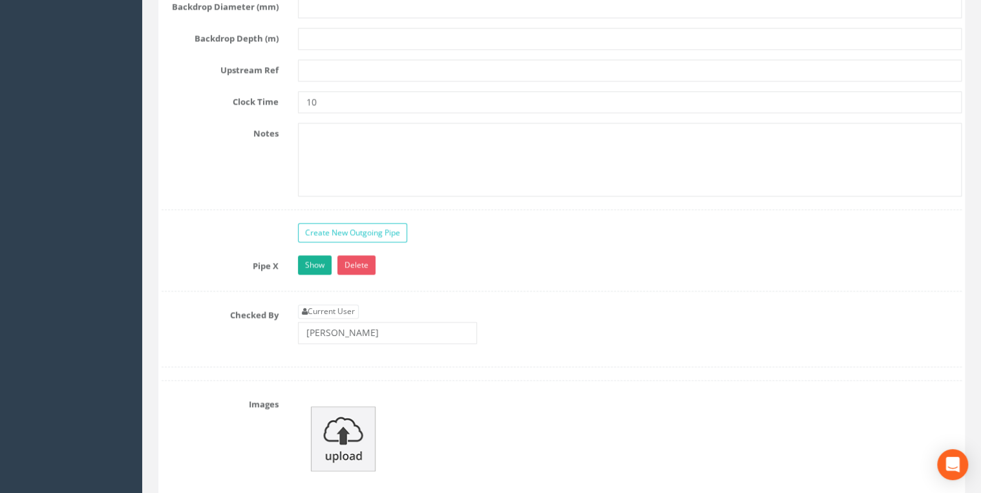
scroll to position [3314, 0]
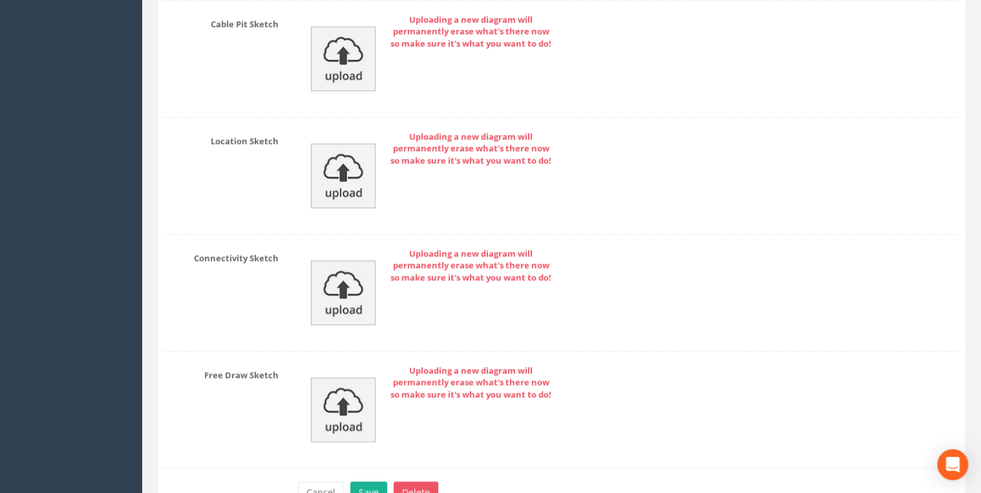
scroll to position [5495, 0]
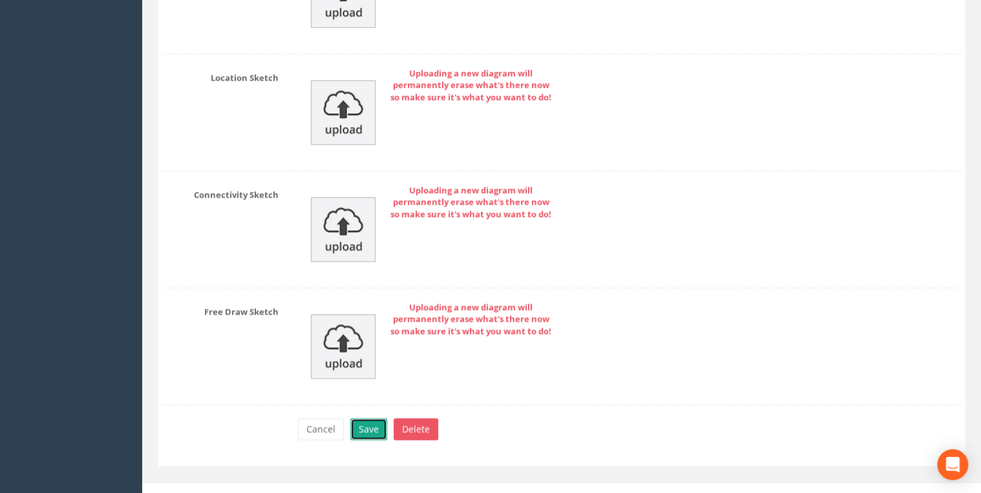
click at [369, 418] on button "Save" at bounding box center [368, 429] width 37 height 22
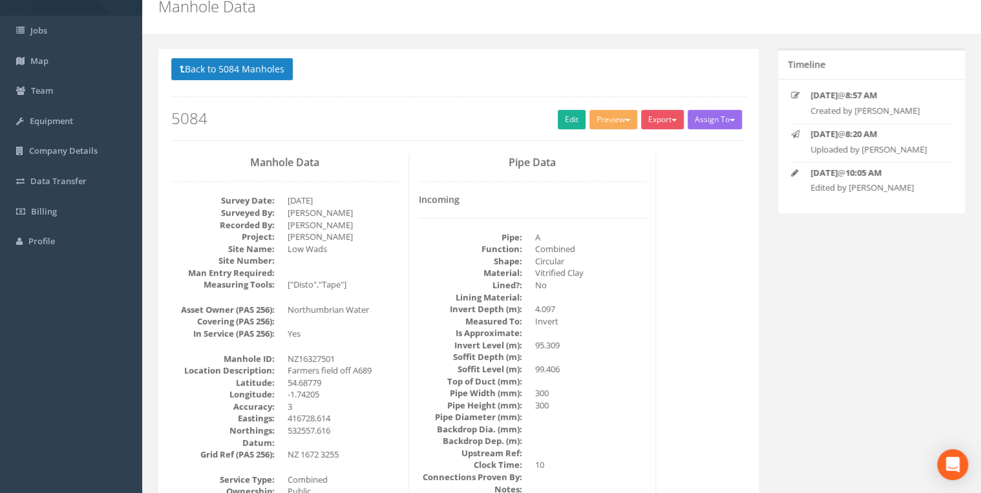
scroll to position [0, 0]
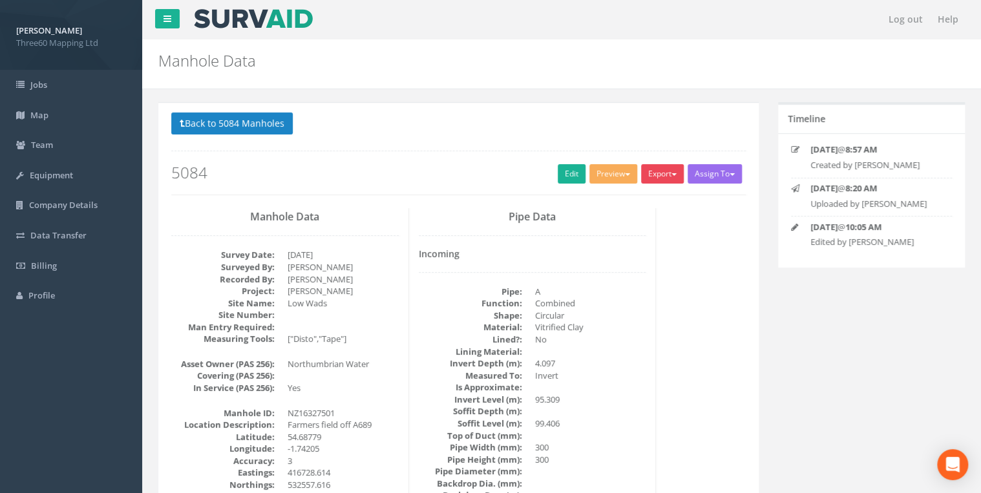
click at [649, 175] on button "Export" at bounding box center [662, 173] width 43 height 19
click at [631, 200] on link "360 Manhole" at bounding box center [636, 201] width 98 height 20
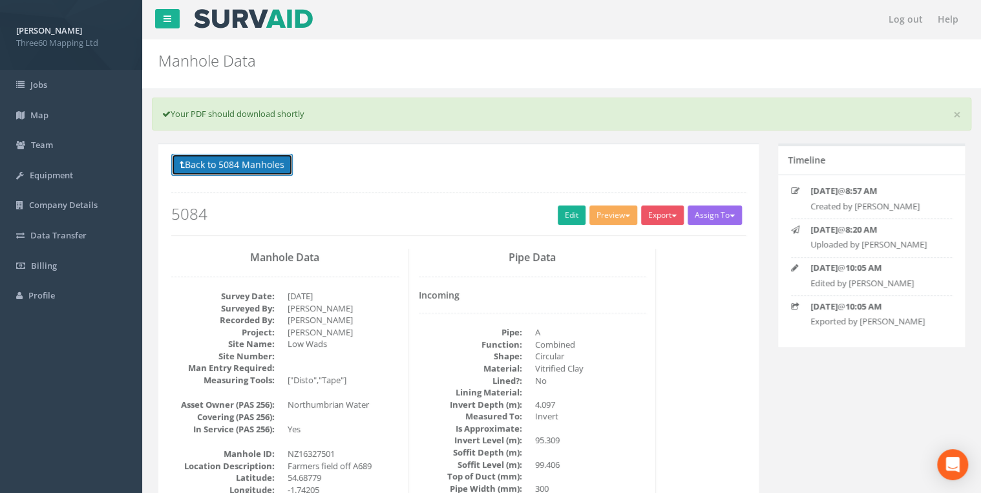
click at [255, 169] on button "Back to 5084 Manholes" at bounding box center [232, 165] width 122 height 22
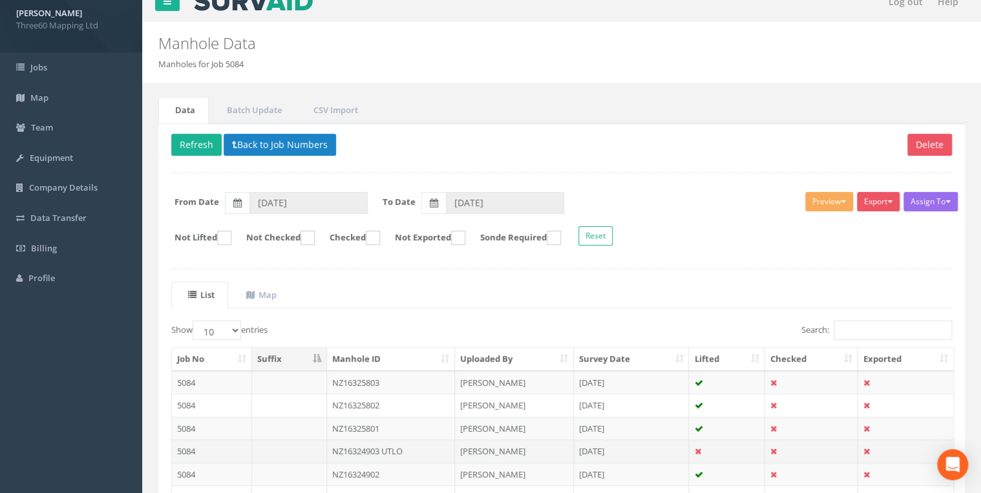
scroll to position [178, 0]
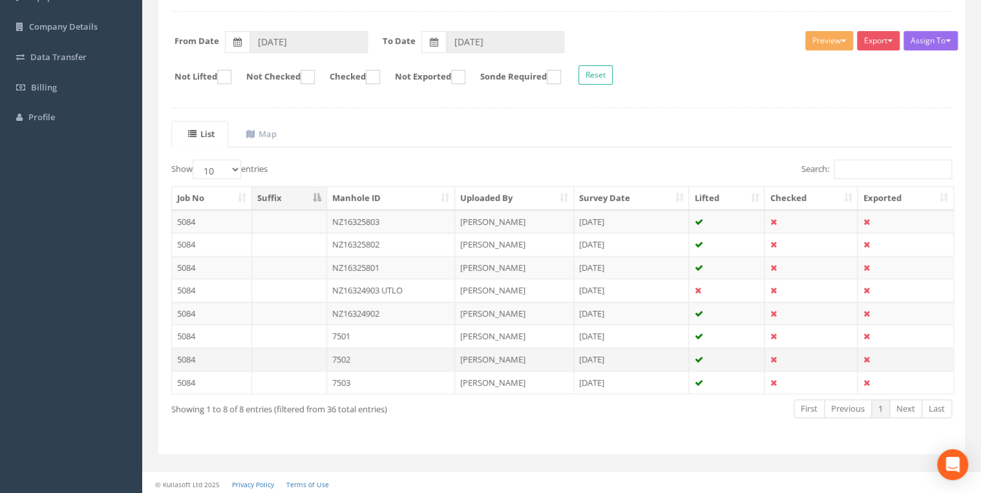
click at [350, 356] on td "7502" at bounding box center [391, 359] width 129 height 23
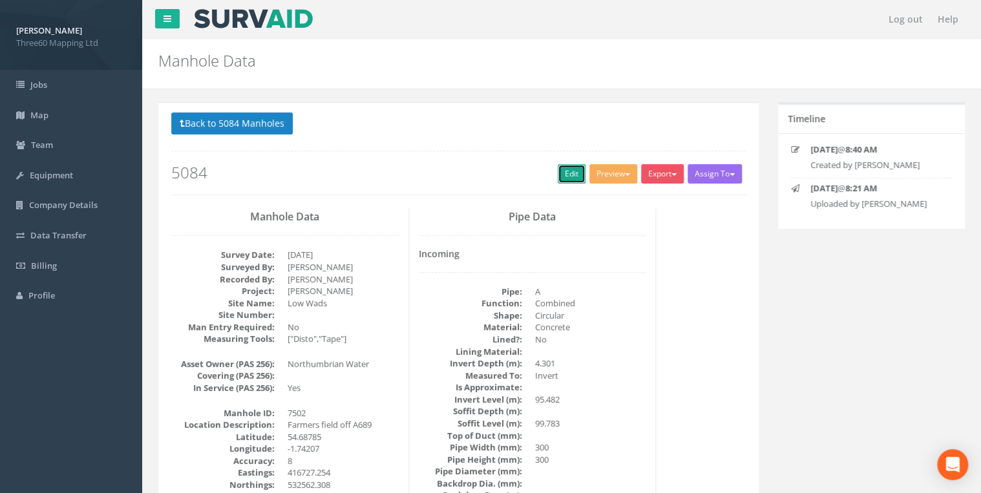
click at [559, 174] on link "Edit" at bounding box center [572, 173] width 28 height 19
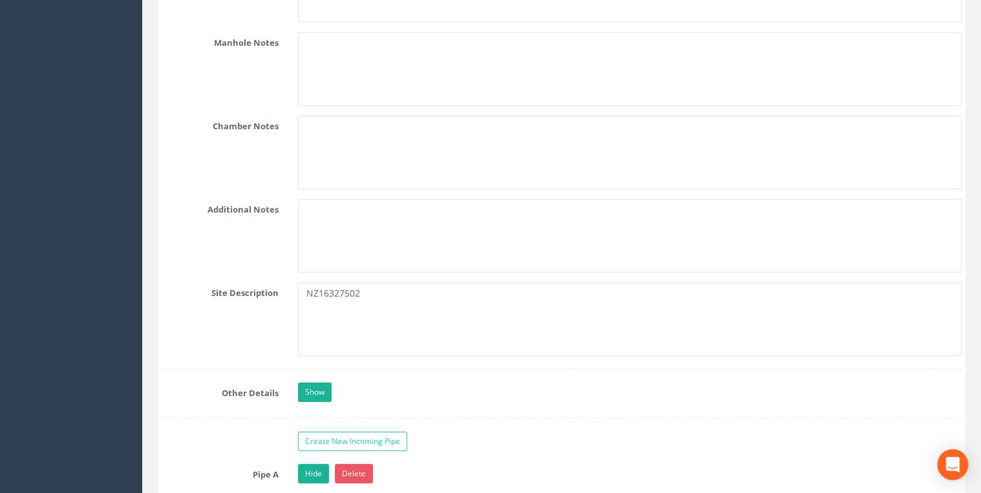
scroll to position [2068, 0]
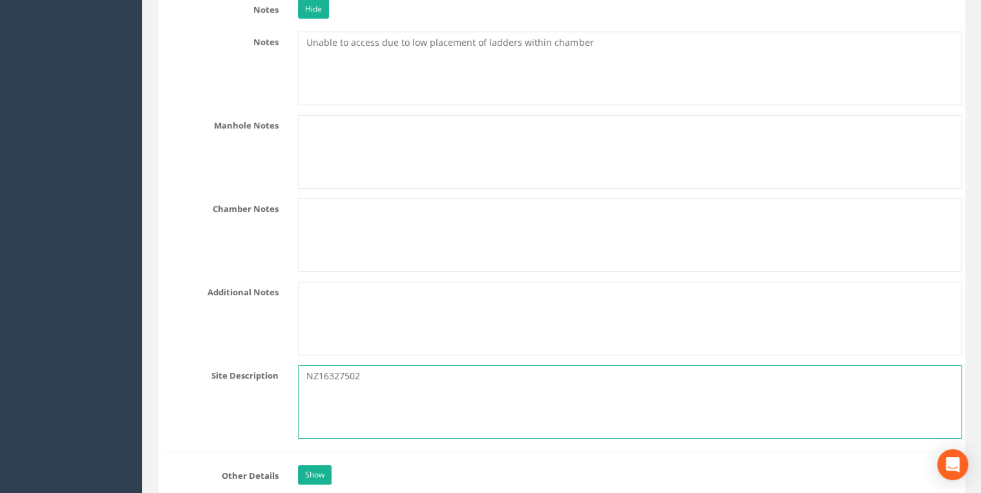
drag, startPoint x: 368, startPoint y: 370, endPoint x: 222, endPoint y: 352, distance: 147.3
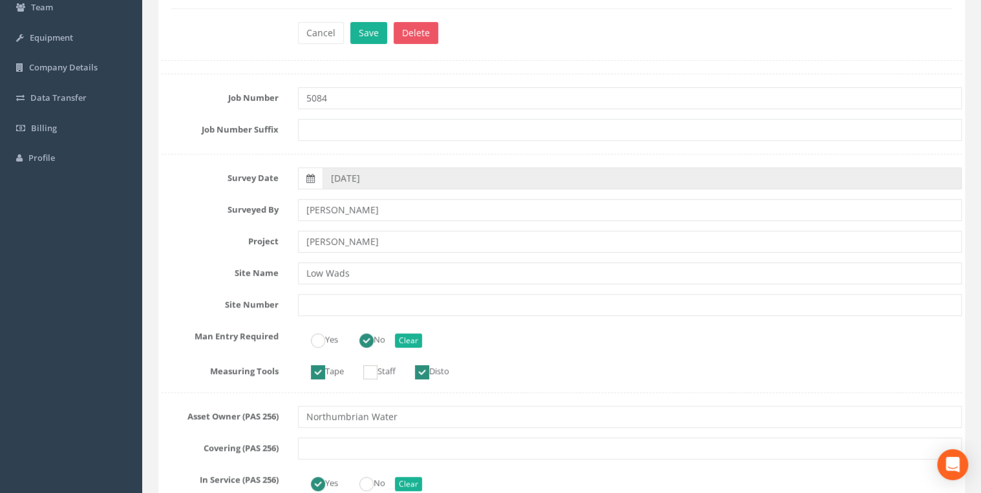
scroll to position [345, 0]
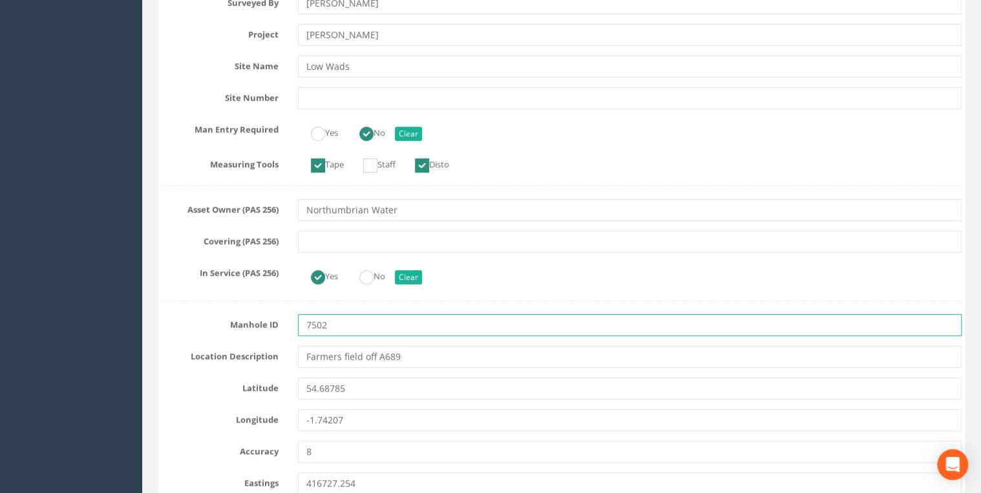
click at [260, 323] on div "Manhole ID 7502" at bounding box center [562, 325] width 820 height 22
paste input "NZ1632"
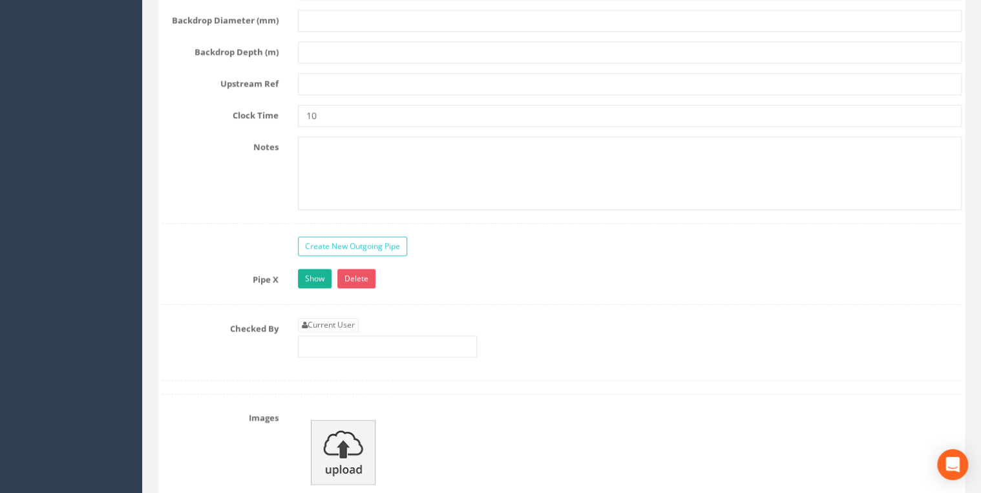
scroll to position [3240, 0]
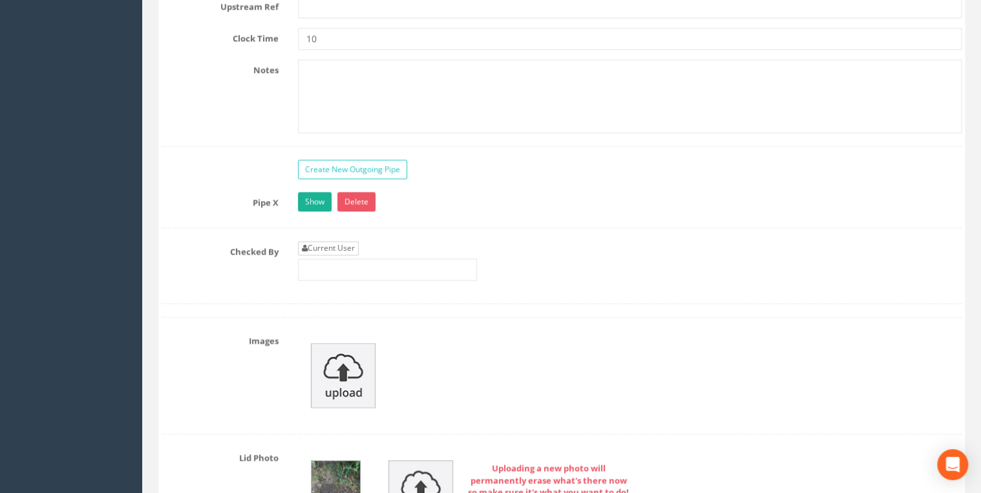
type input "NZ16327502"
click at [327, 242] on link "Current User" at bounding box center [328, 248] width 61 height 14
type input "[PERSON_NAME]"
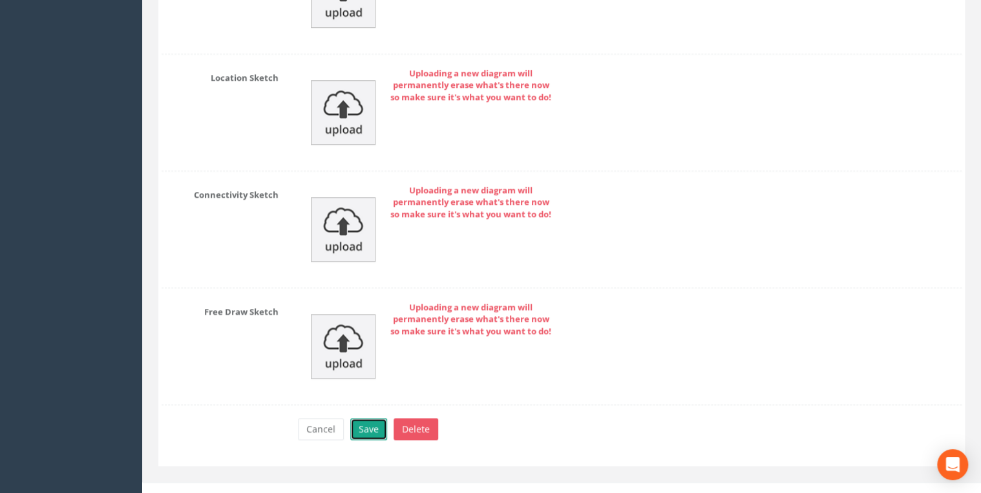
click at [354, 418] on button "Save" at bounding box center [368, 429] width 37 height 22
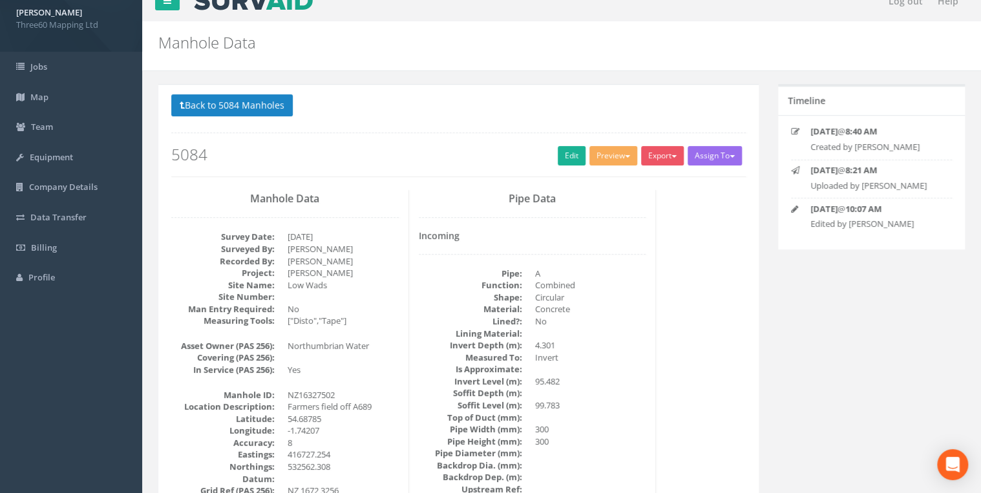
scroll to position [0, 0]
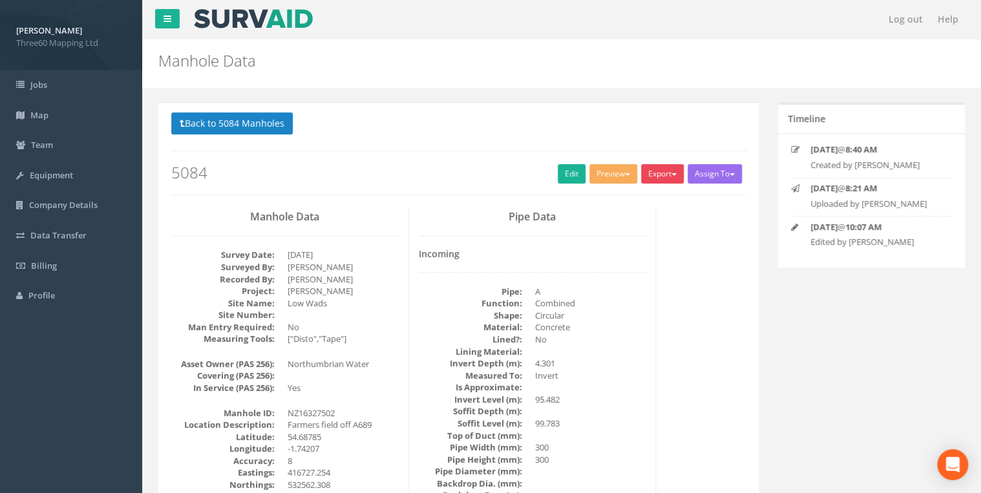
click at [668, 171] on button "Export" at bounding box center [662, 173] width 43 height 19
click at [641, 198] on link "360 Manhole" at bounding box center [636, 201] width 98 height 20
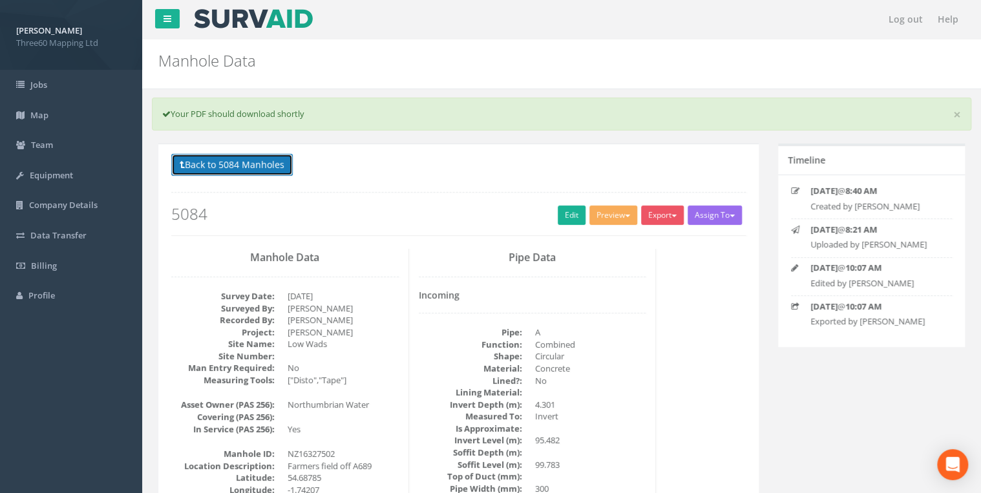
click at [243, 165] on button "Back to 5084 Manholes" at bounding box center [232, 165] width 122 height 22
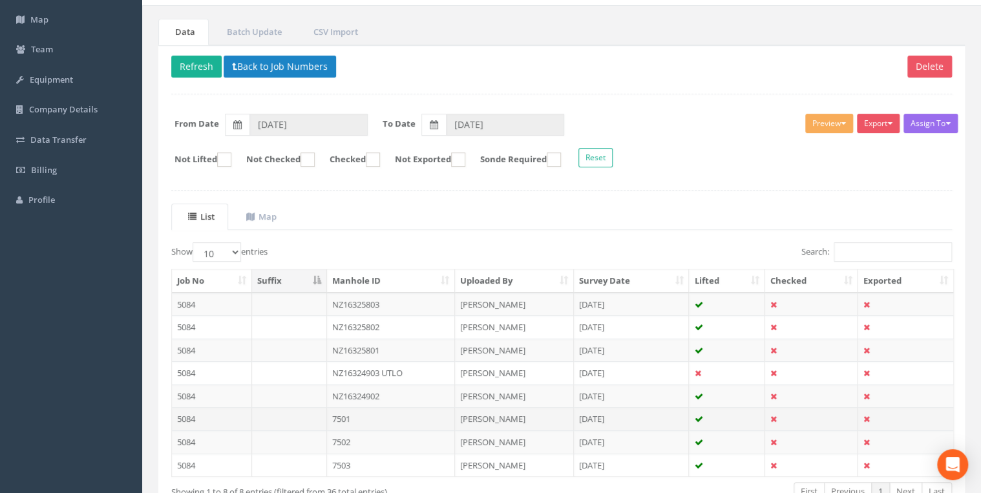
scroll to position [178, 0]
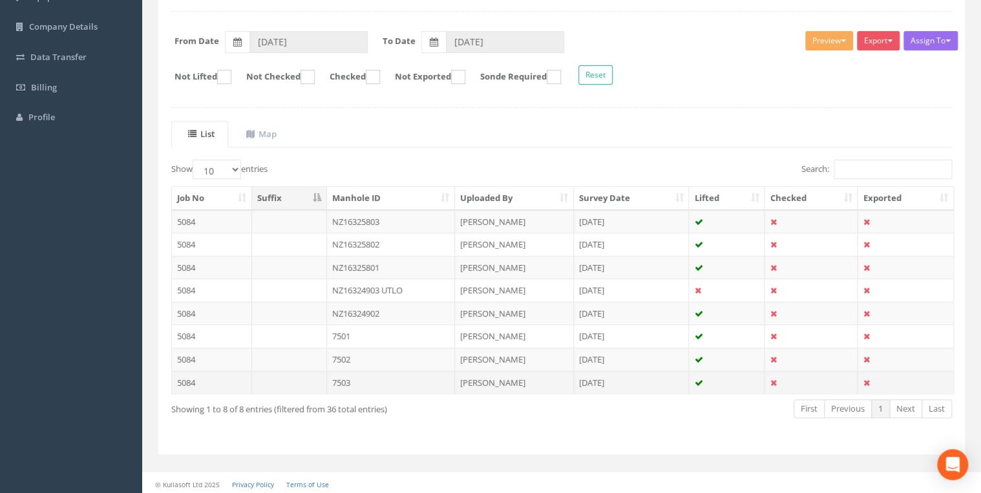
click at [367, 375] on td "7503" at bounding box center [391, 382] width 129 height 23
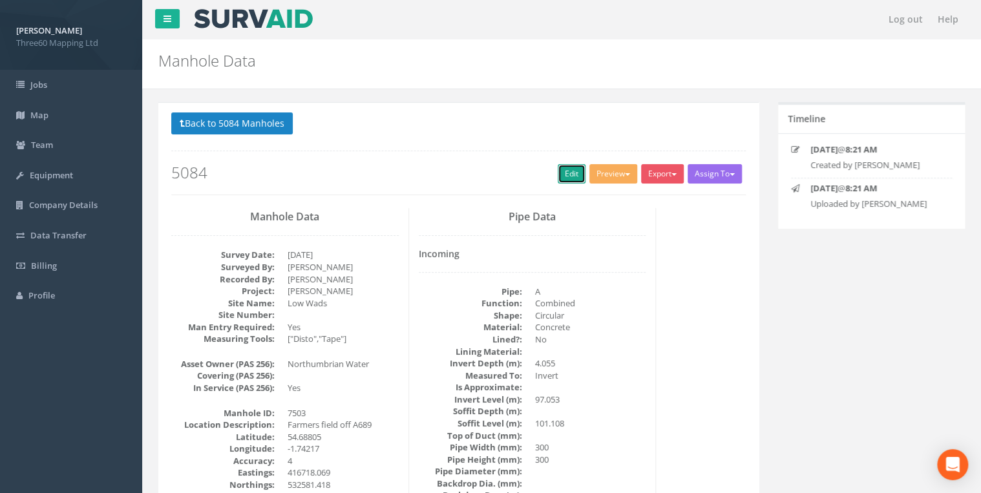
click at [566, 175] on link "Edit" at bounding box center [572, 173] width 28 height 19
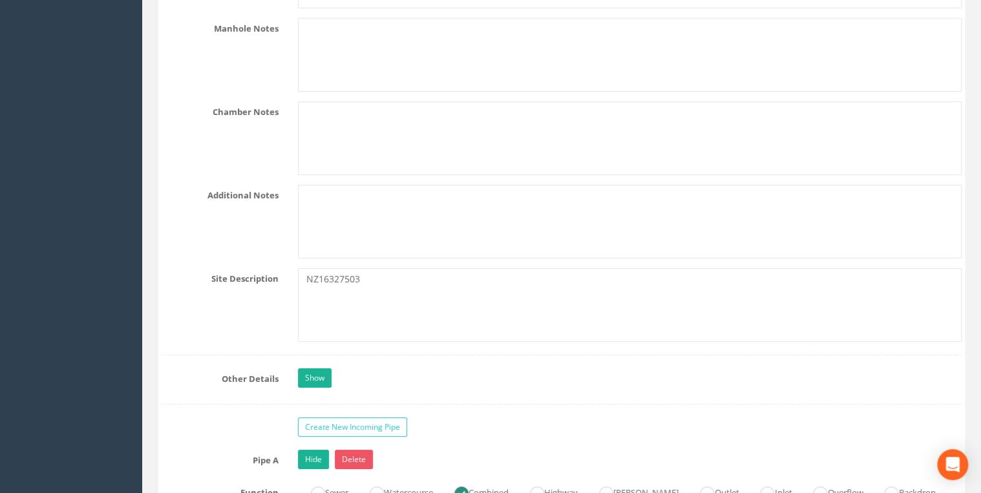
scroll to position [2206, 0]
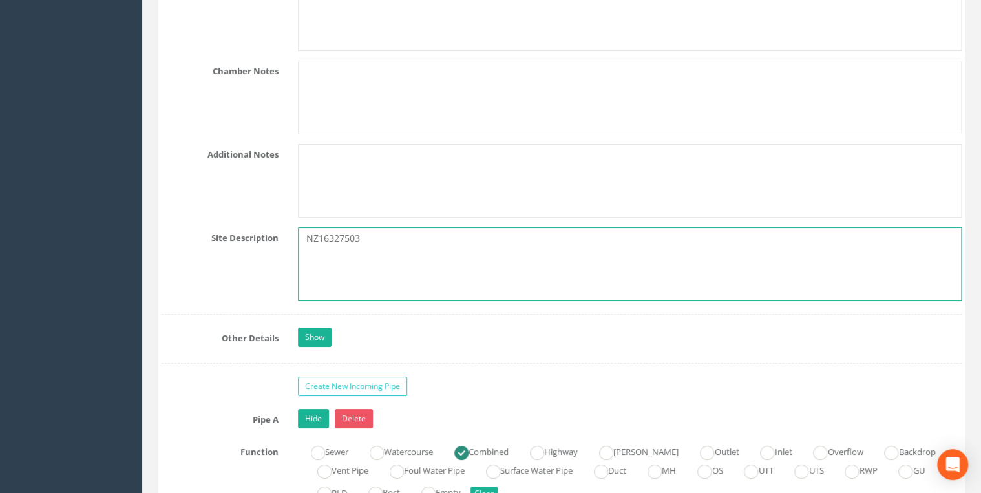
drag, startPoint x: 365, startPoint y: 229, endPoint x: 270, endPoint y: 230, distance: 95.0
click at [270, 230] on div "Site Description NZ16327503" at bounding box center [562, 265] width 820 height 74
click at [440, 252] on textarea "NZ16327503" at bounding box center [630, 265] width 664 height 74
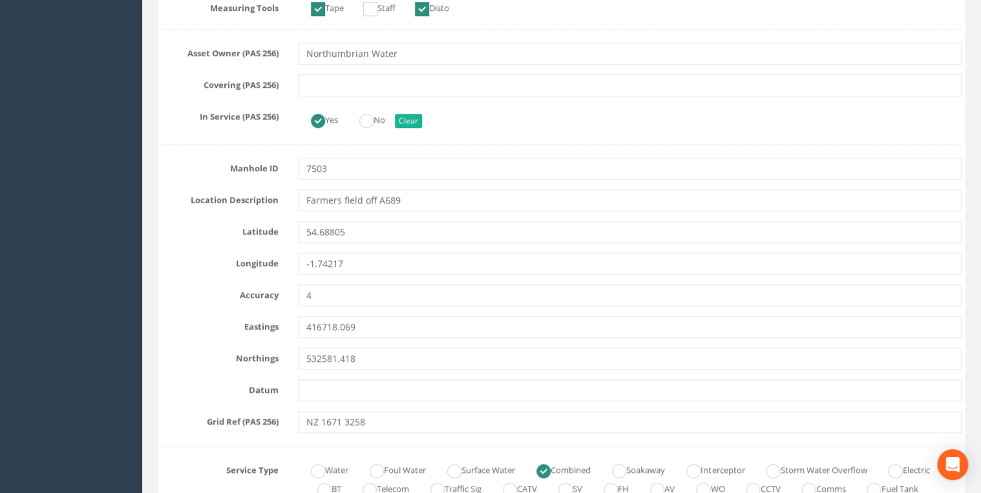
scroll to position [482, 0]
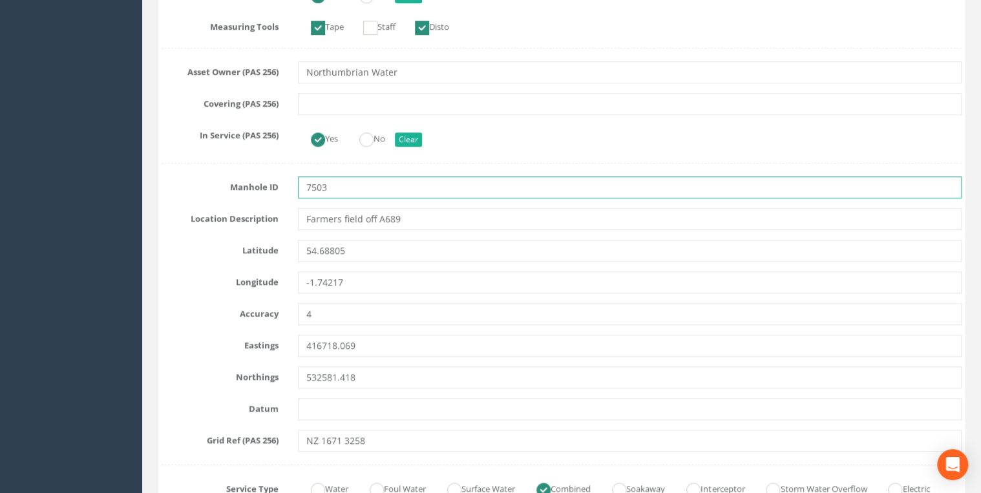
drag, startPoint x: 334, startPoint y: 186, endPoint x: 280, endPoint y: 195, distance: 55.0
click at [280, 195] on div "Manhole ID 7503" at bounding box center [562, 187] width 820 height 22
paste input "NZ1632"
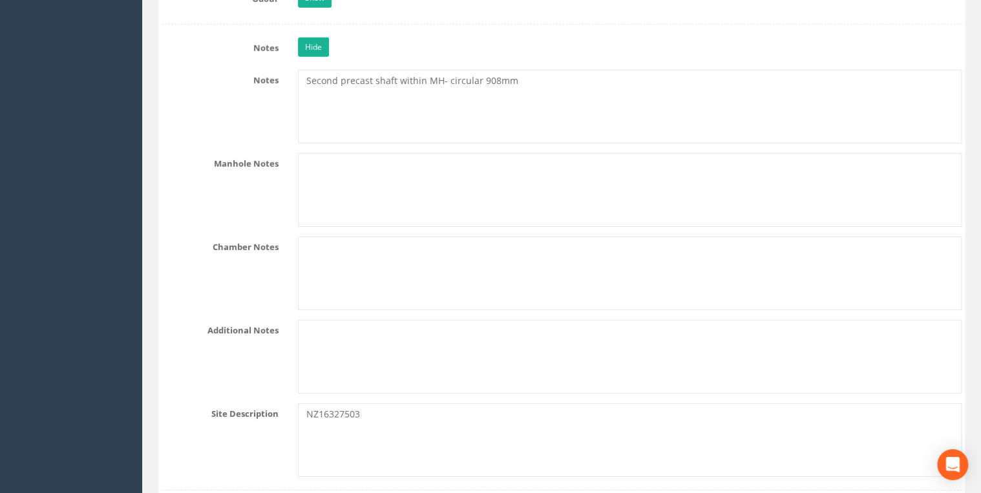
scroll to position [2206, 0]
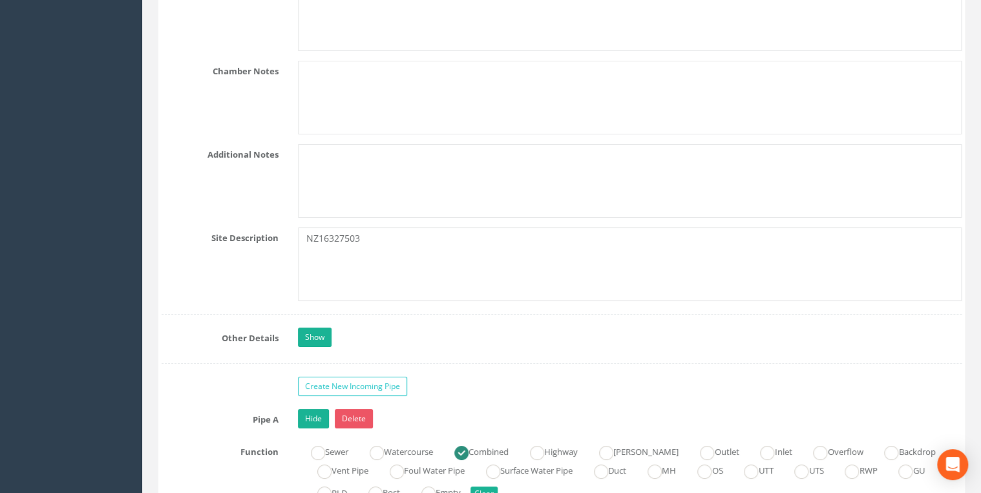
type input "NZ16327503"
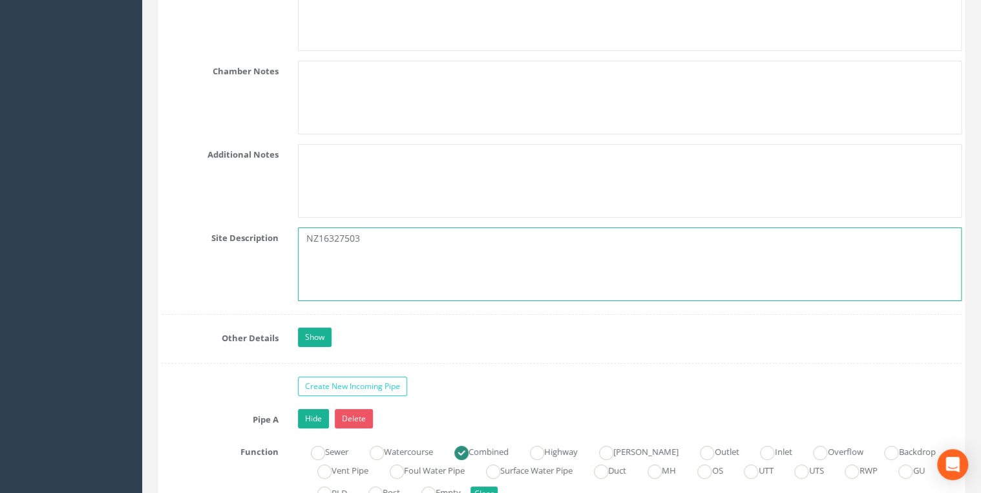
drag, startPoint x: 410, startPoint y: 233, endPoint x: 259, endPoint y: 239, distance: 151.3
click at [259, 239] on div "Site Description NZ16327503" at bounding box center [562, 265] width 820 height 74
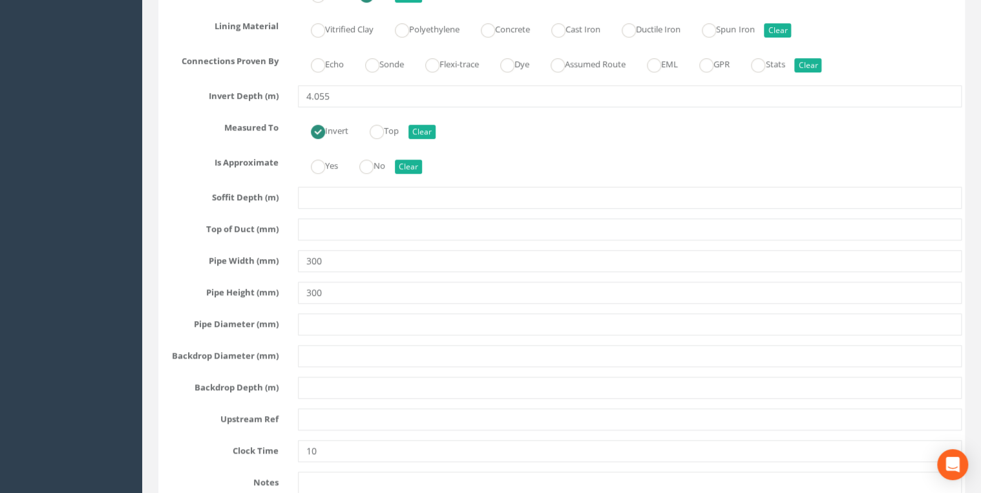
scroll to position [3240, 0]
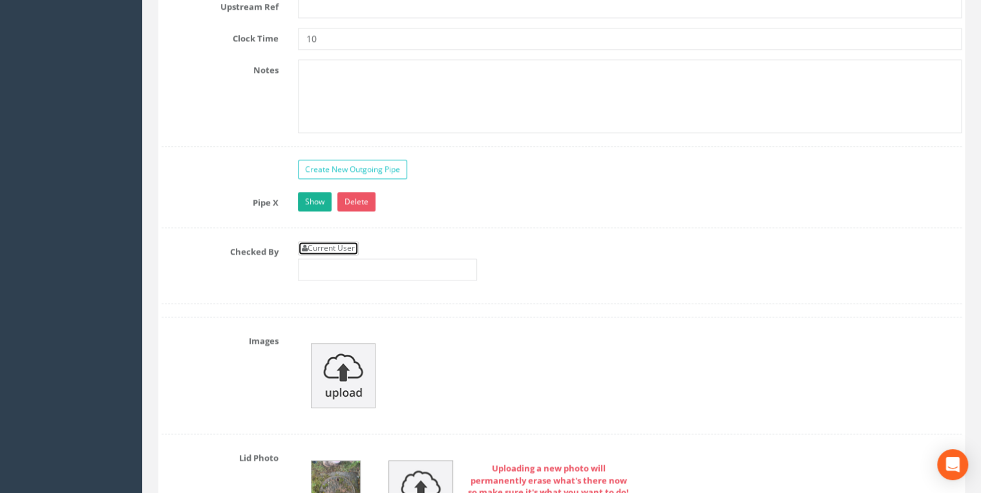
click at [322, 241] on link "Current User" at bounding box center [328, 248] width 61 height 14
type input "[PERSON_NAME]"
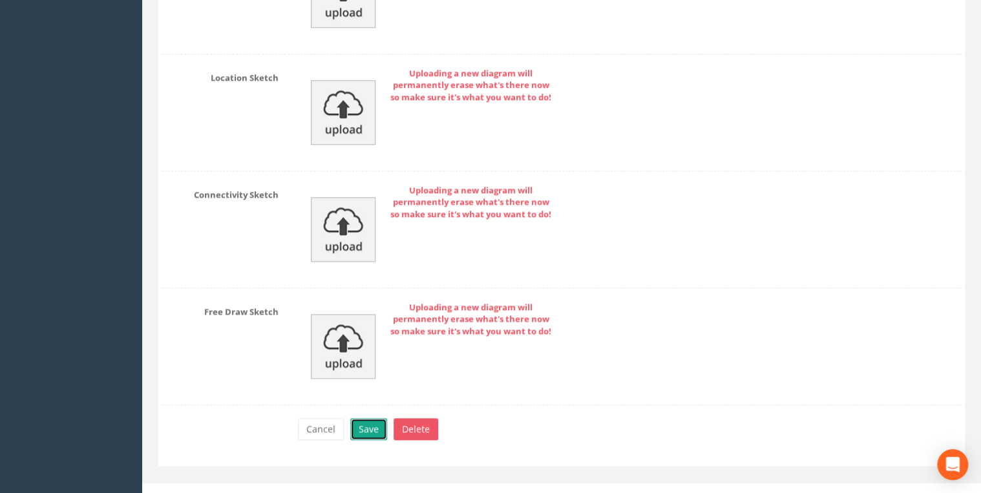
click at [374, 418] on button "Save" at bounding box center [368, 429] width 37 height 22
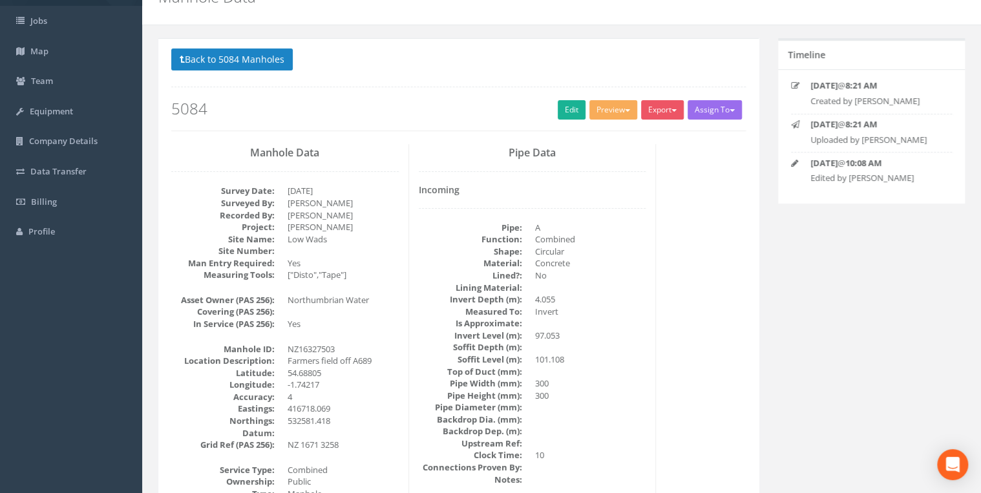
scroll to position [0, 0]
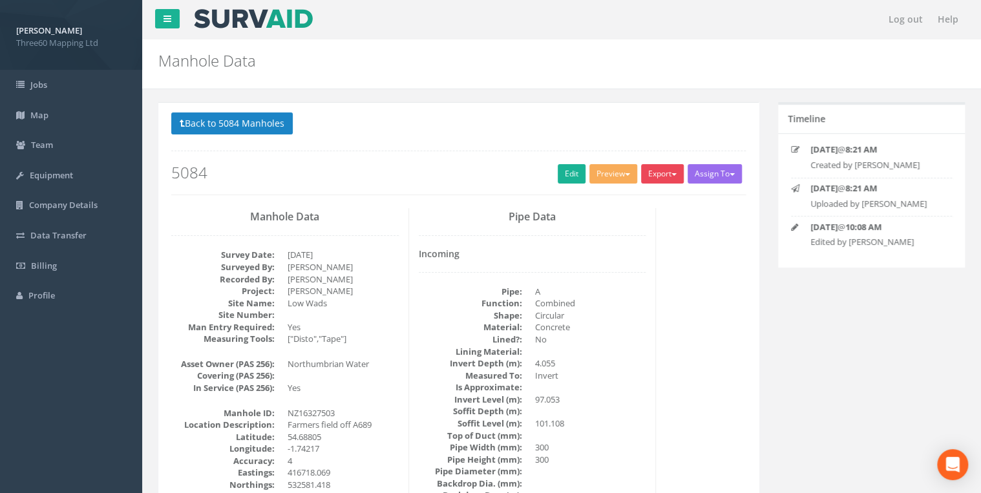
click at [649, 173] on button "Export" at bounding box center [662, 173] width 43 height 19
click at [640, 200] on link "360 Manhole" at bounding box center [636, 201] width 98 height 20
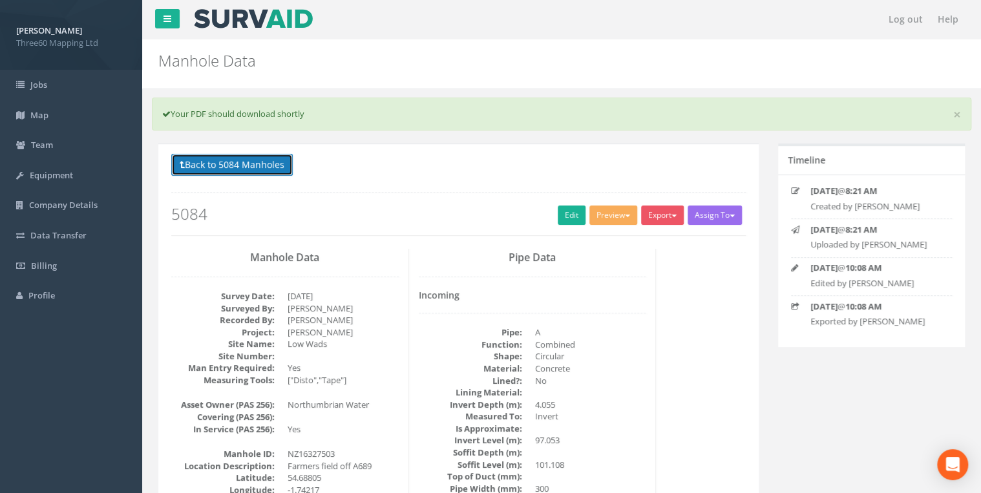
click at [282, 165] on button "Back to 5084 Manholes" at bounding box center [232, 165] width 122 height 22
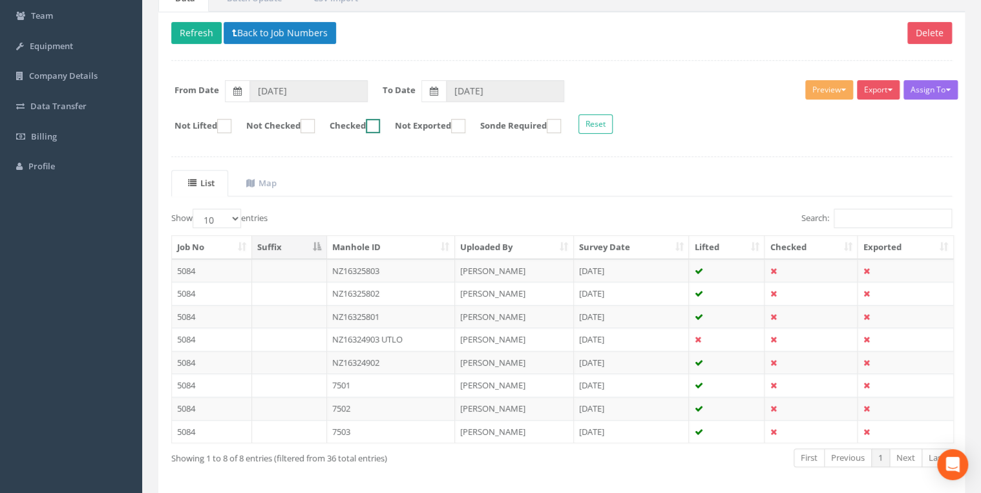
scroll to position [109, 0]
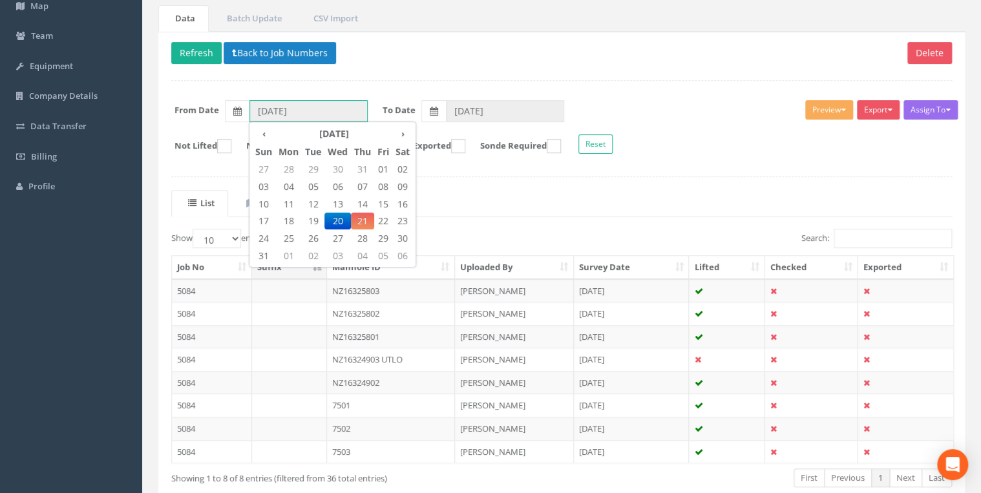
click at [313, 116] on input "[DATE]" at bounding box center [308, 111] width 118 height 22
click at [367, 220] on span "21" at bounding box center [362, 221] width 23 height 17
type input "[DATE]"
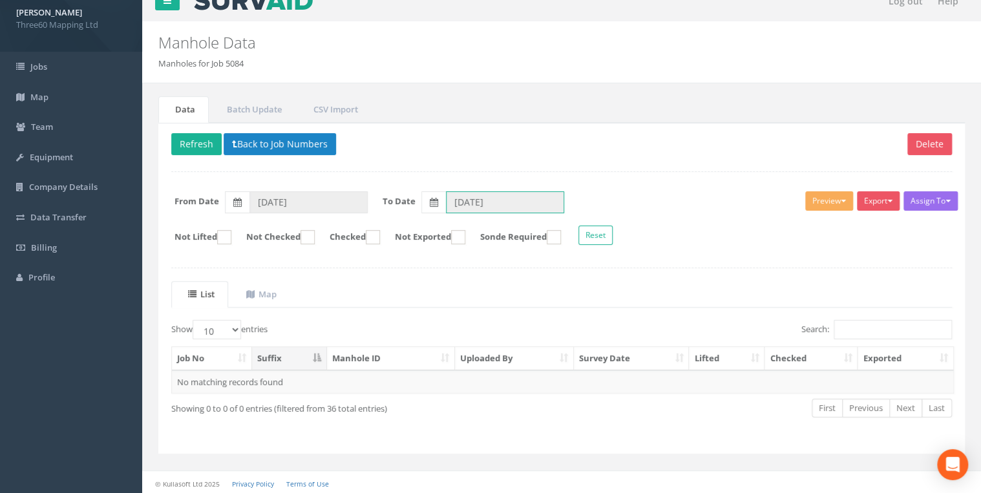
click at [495, 196] on input "[DATE]" at bounding box center [505, 202] width 118 height 22
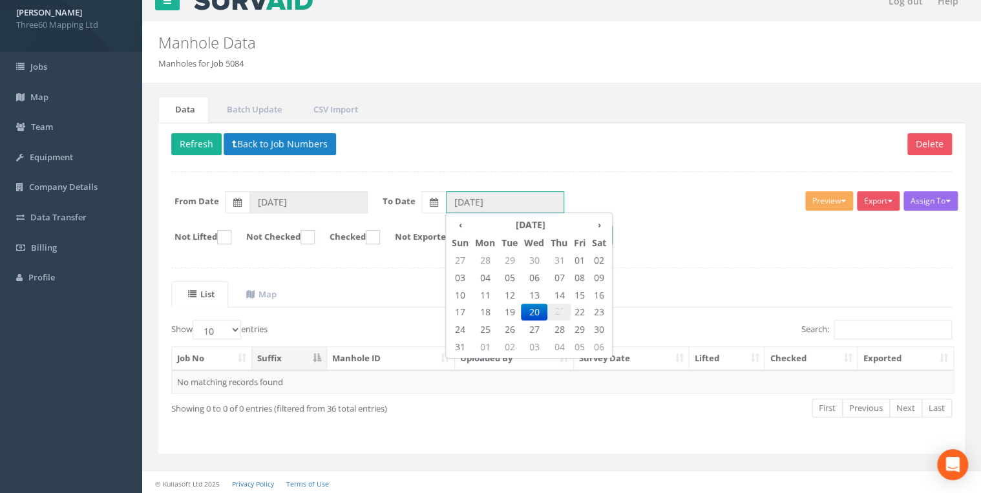
click at [561, 312] on span "21" at bounding box center [558, 312] width 23 height 17
type input "[DATE]"
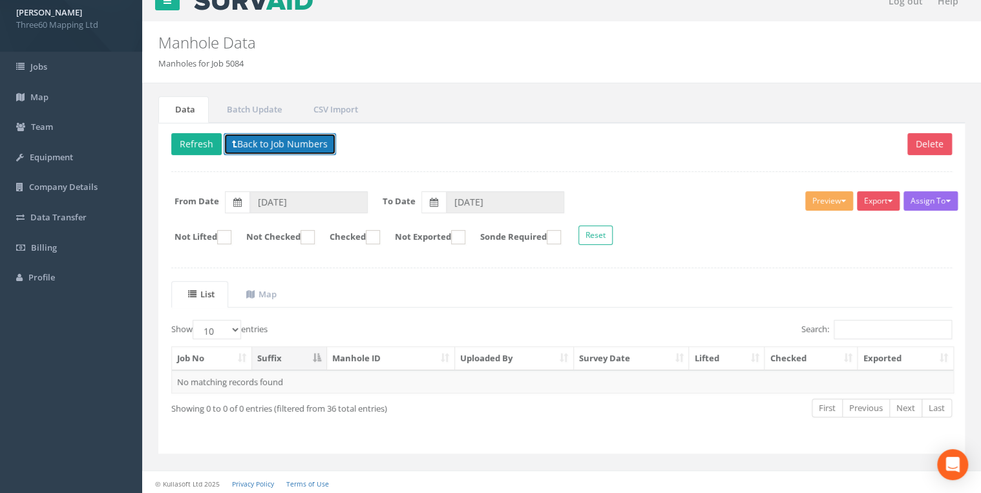
click at [302, 138] on button "Back to Job Numbers" at bounding box center [280, 144] width 112 height 22
